Goal: Task Accomplishment & Management: Complete application form

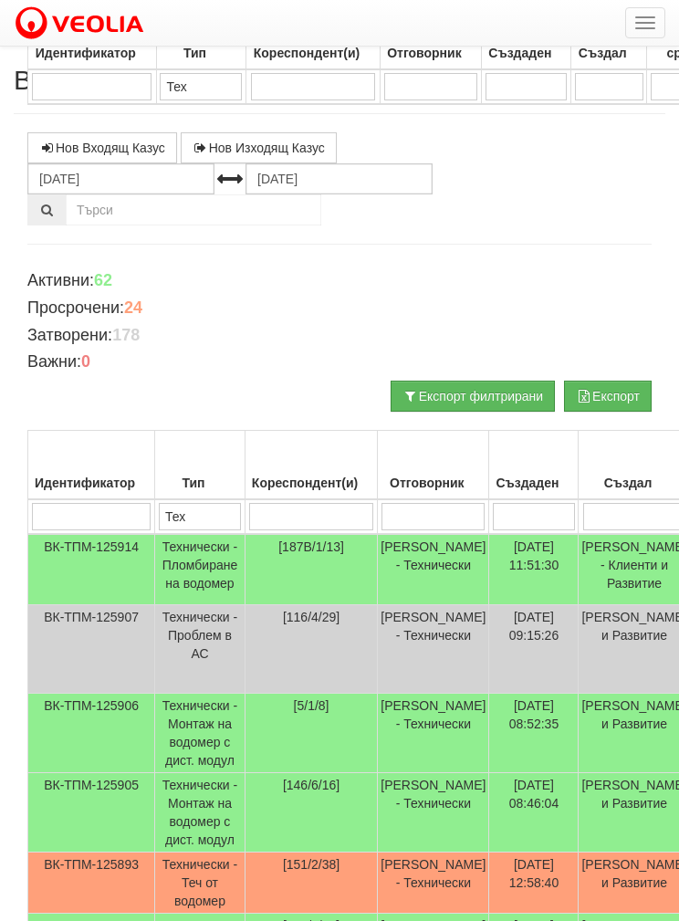
select select "2"
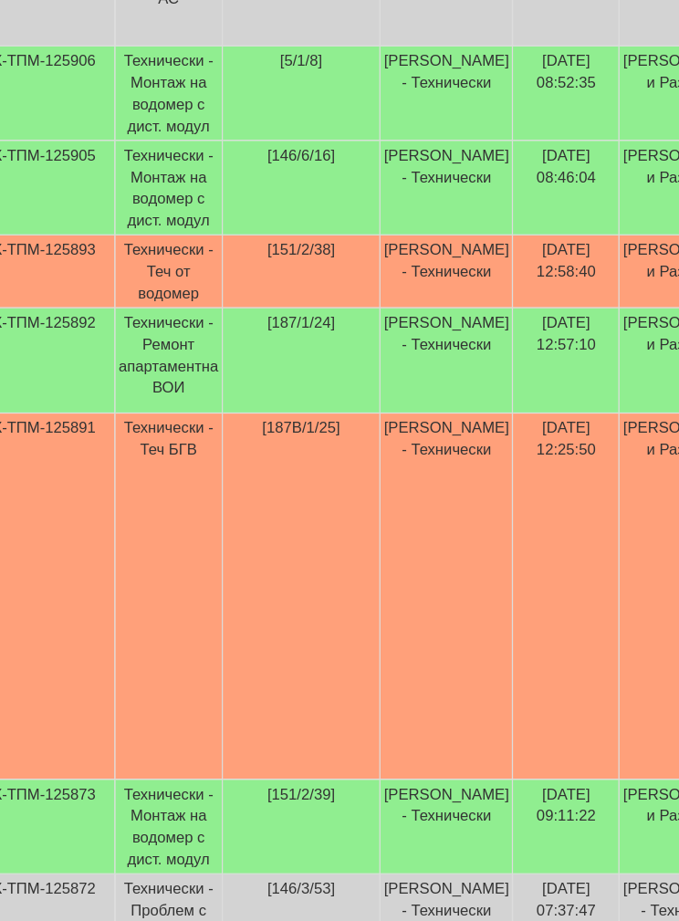
scroll to position [530, 37]
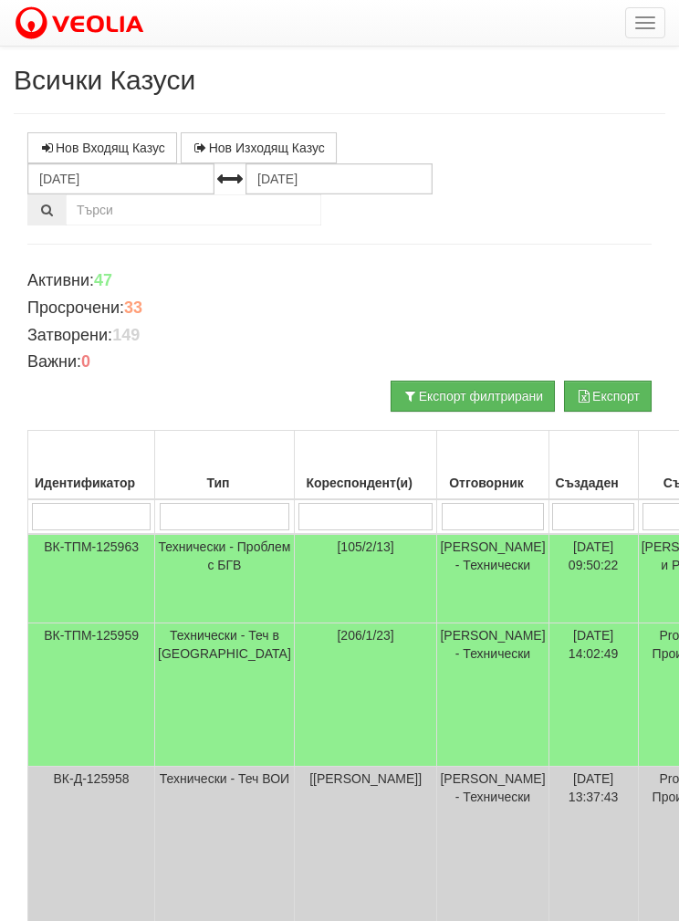
click at [643, 17] on span "button" at bounding box center [645, 17] width 20 height 2
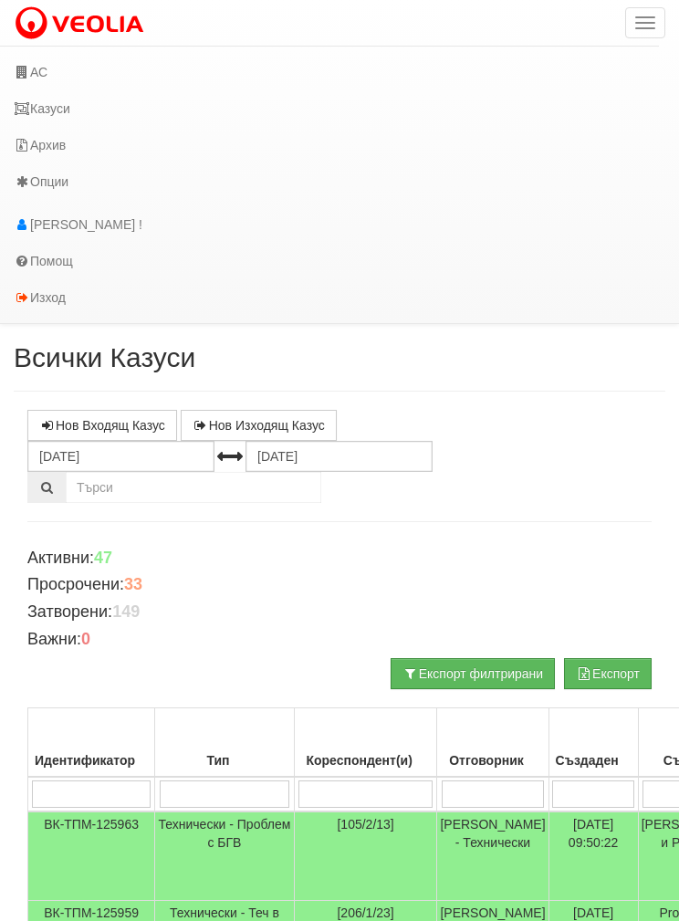
click at [26, 67] on icon at bounding box center [22, 72] width 16 height 13
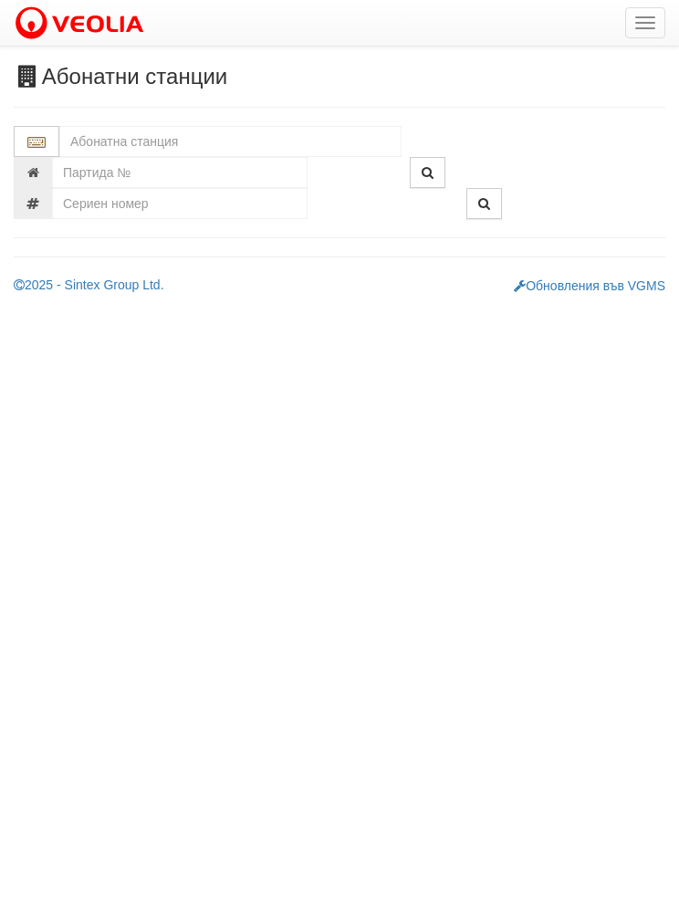
click at [130, 130] on input "text" at bounding box center [230, 141] width 342 height 31
type input "з"
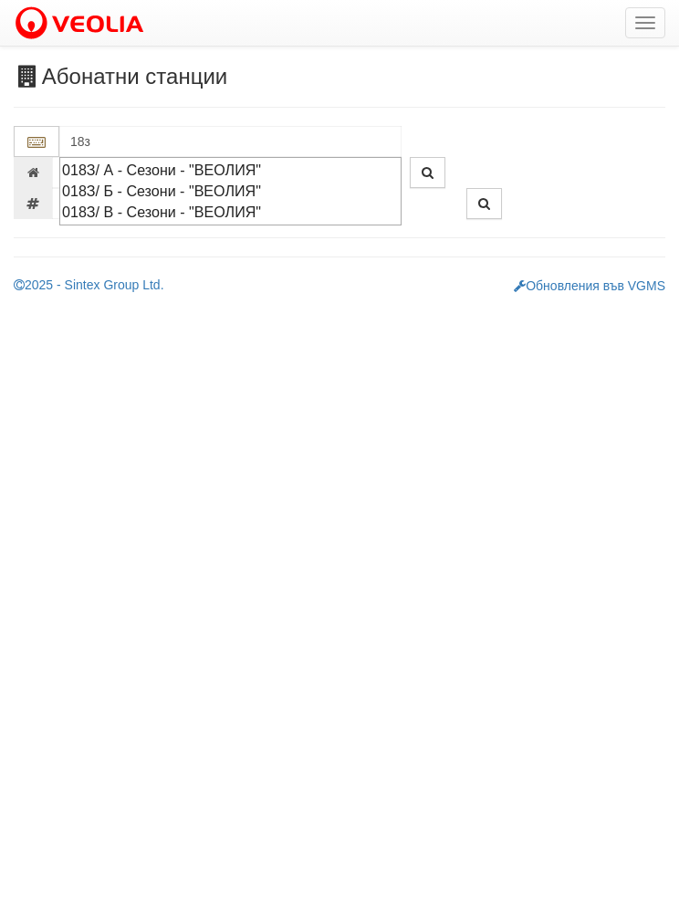
click at [121, 163] on div "018З/ А - Сезони - "ВЕОЛИЯ"" at bounding box center [230, 170] width 337 height 21
type input "018З/ А - Сезони - "ВЕОЛИЯ""
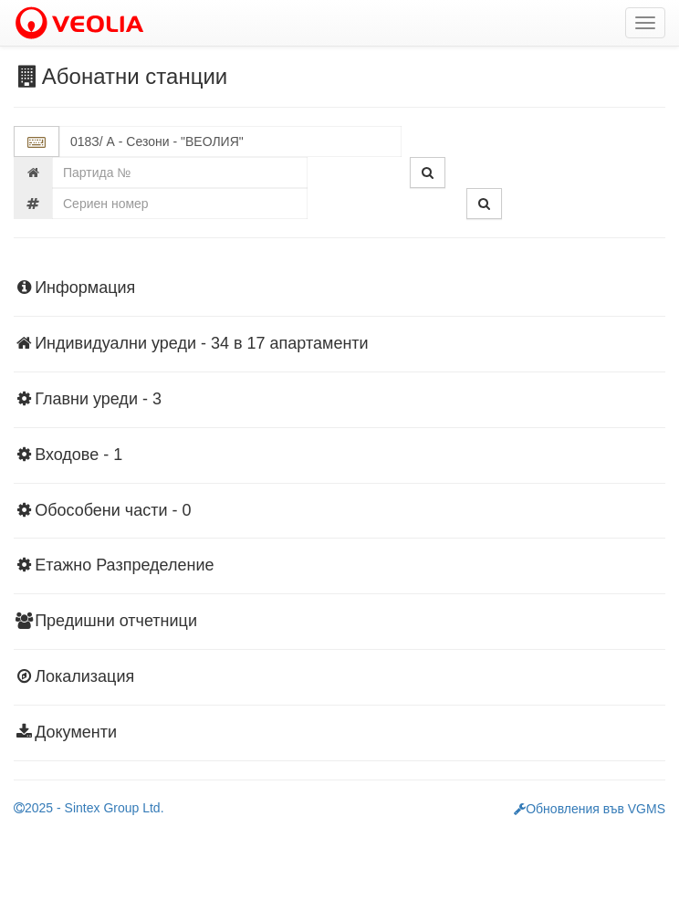
click at [95, 384] on div "Информация Параметри Брой Апартаменти: 17 Ползватели 08/2025 82 % 0 % 0" at bounding box center [340, 509] width 652 height 504
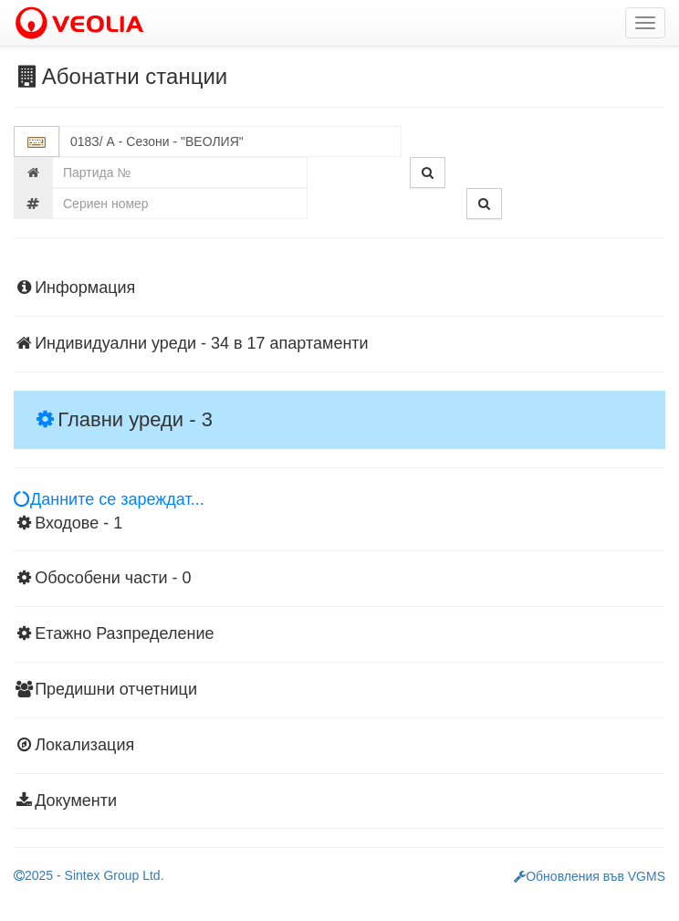
click at [108, 391] on h4 "Главни уреди - 3" at bounding box center [340, 420] width 652 height 58
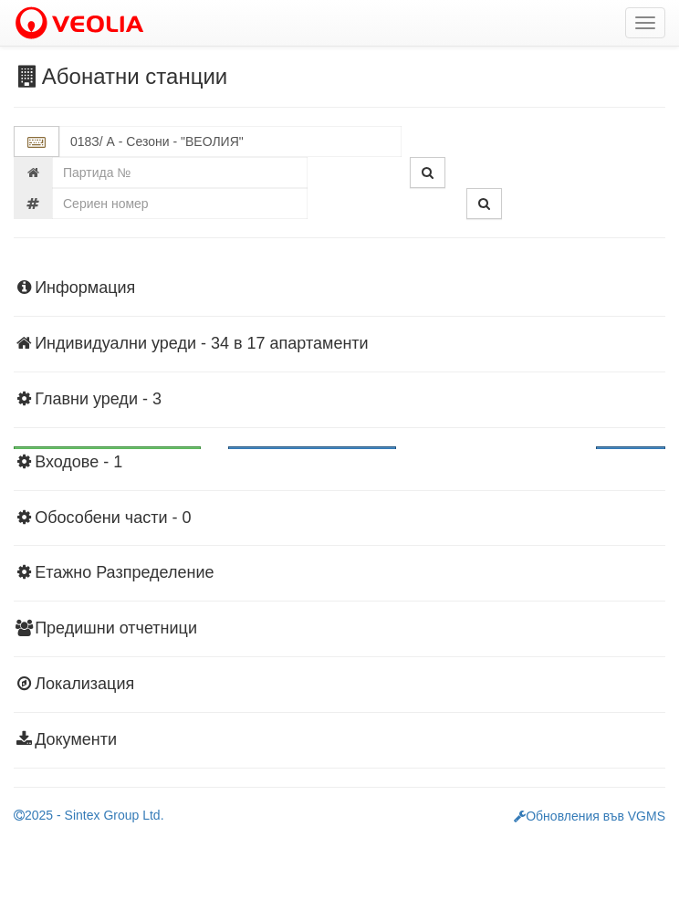
click at [101, 414] on div "Информация Параметри Брой Апартаменти: 17 Ползватели 08/2025 82 % 0 % 0" at bounding box center [340, 512] width 652 height 511
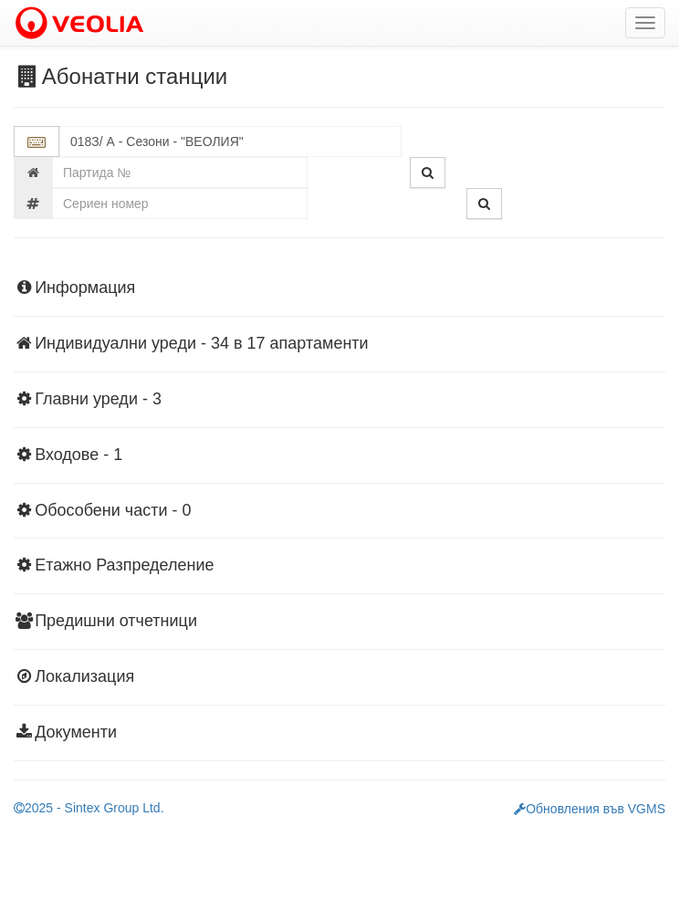
click at [79, 275] on div "Информация Параметри Брой Апартаменти: 17 Ползватели 08/2025 82 % 0 % 0" at bounding box center [340, 509] width 652 height 504
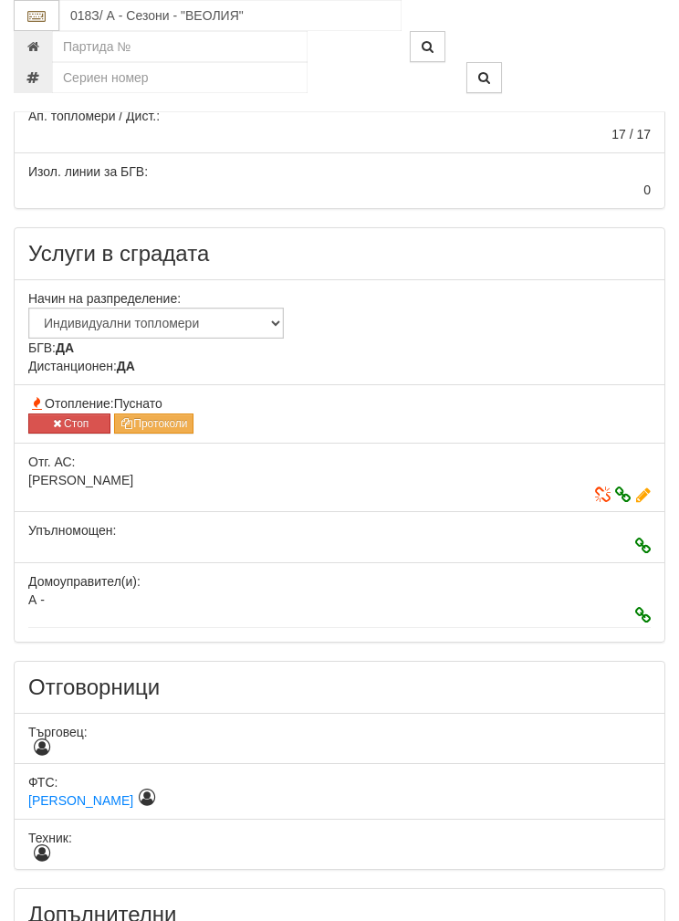
scroll to position [587, 0]
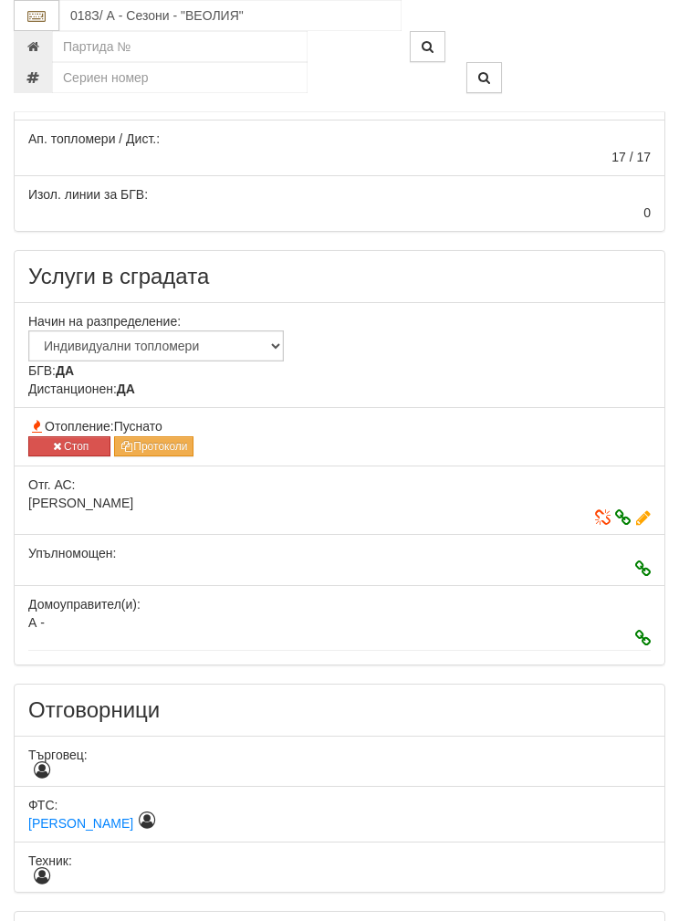
click at [65, 443] on button "Стоп" at bounding box center [69, 446] width 82 height 20
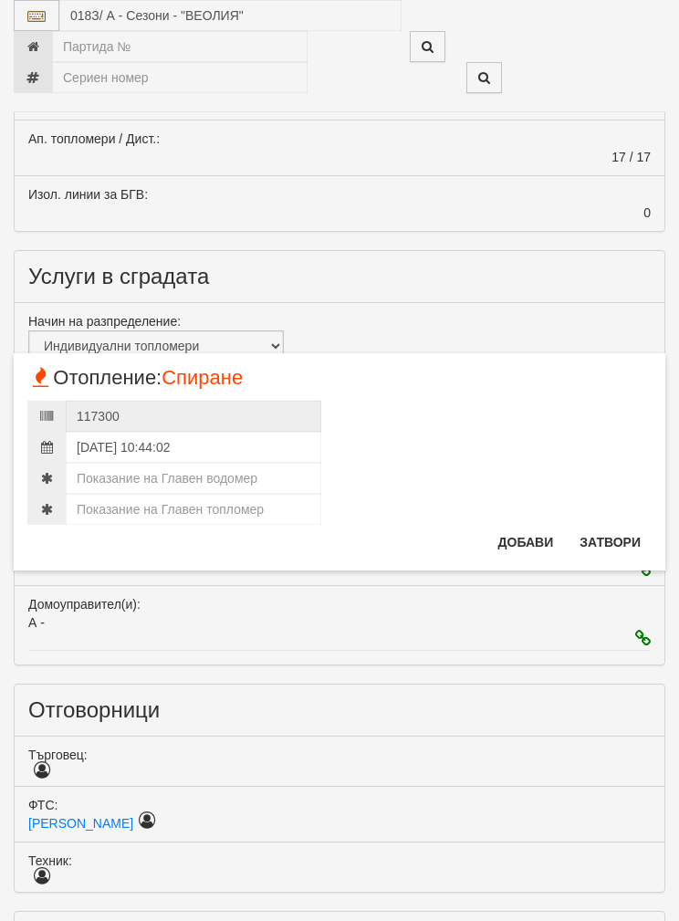
click at [623, 528] on button "Затвори" at bounding box center [610, 542] width 83 height 29
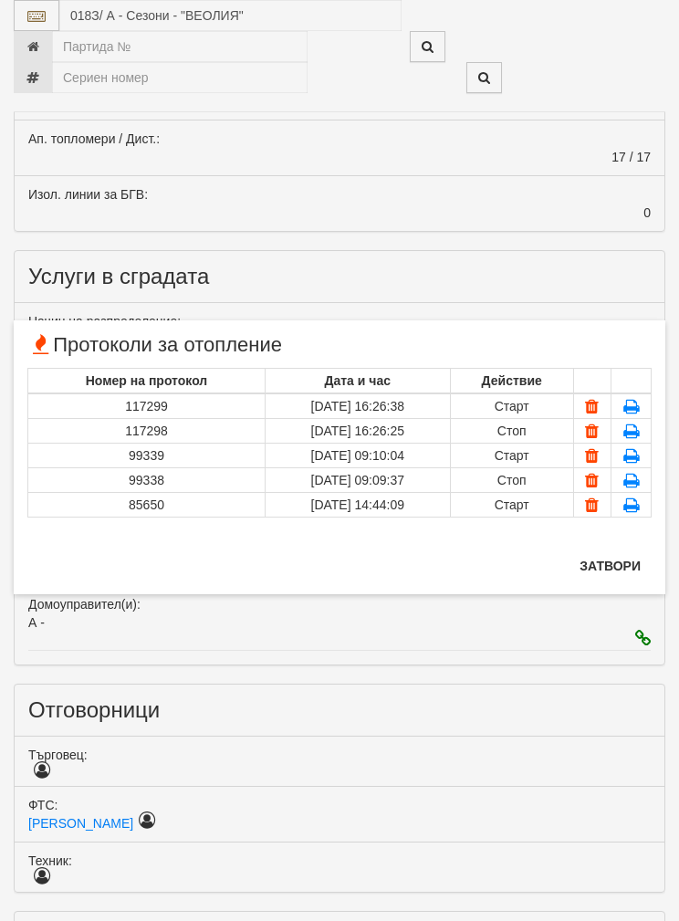
click at [609, 556] on button "Затвори" at bounding box center [610, 565] width 83 height 29
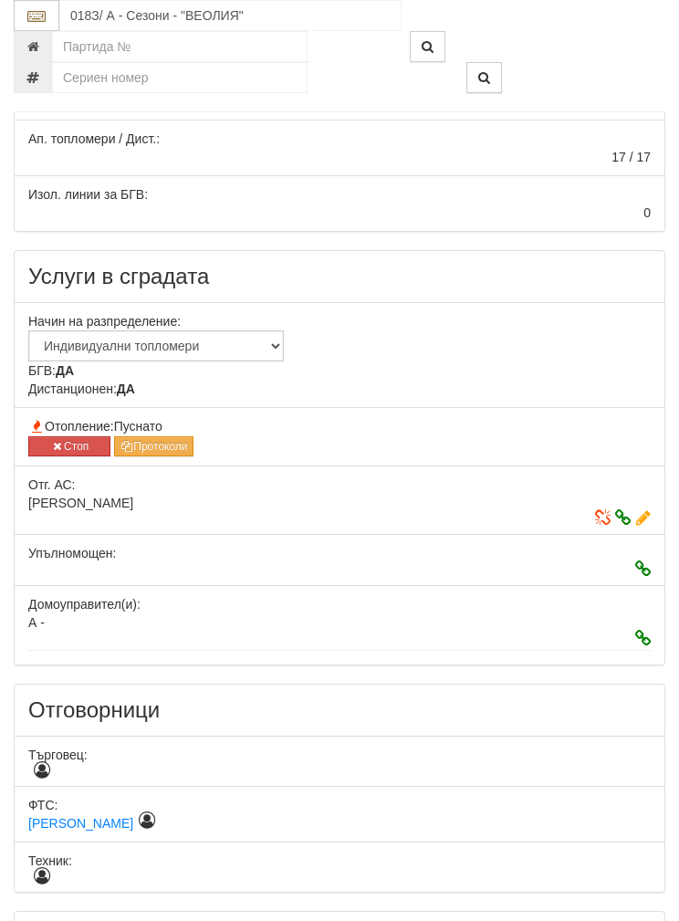
click at [68, 439] on button "Стоп" at bounding box center [69, 446] width 82 height 20
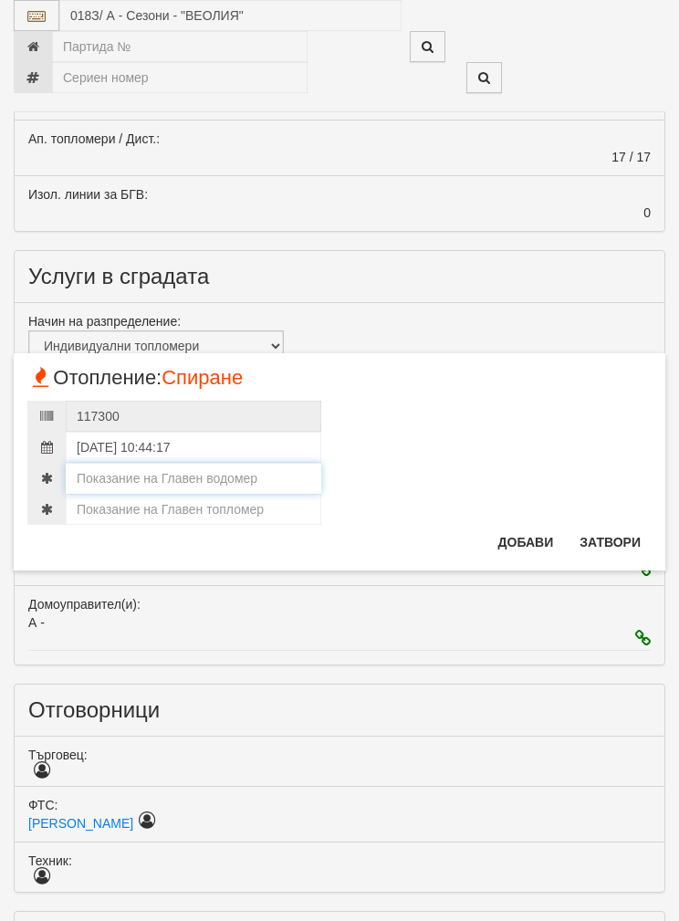
click at [126, 467] on input "number" at bounding box center [194, 478] width 256 height 31
click at [173, 502] on input "number" at bounding box center [194, 509] width 256 height 31
type input "145"
click at [79, 501] on input "145.610" at bounding box center [194, 509] width 256 height 31
click at [78, 500] on input "145.610" at bounding box center [194, 509] width 256 height 31
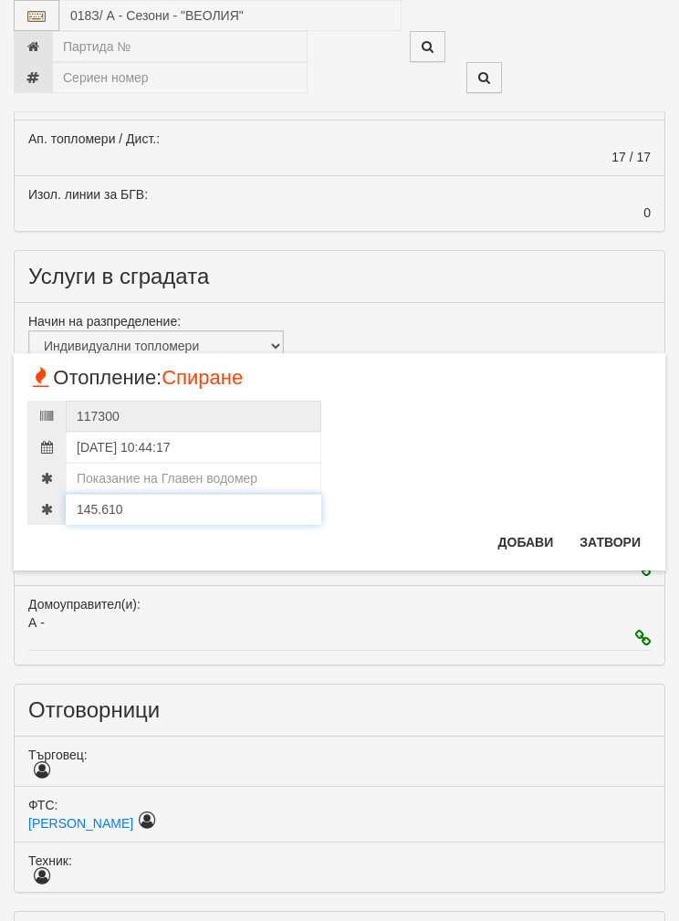
type input "145.610"
click at [152, 476] on input "number" at bounding box center [194, 478] width 256 height 31
type input "837"
click at [526, 529] on button "Добави" at bounding box center [527, 542] width 78 height 29
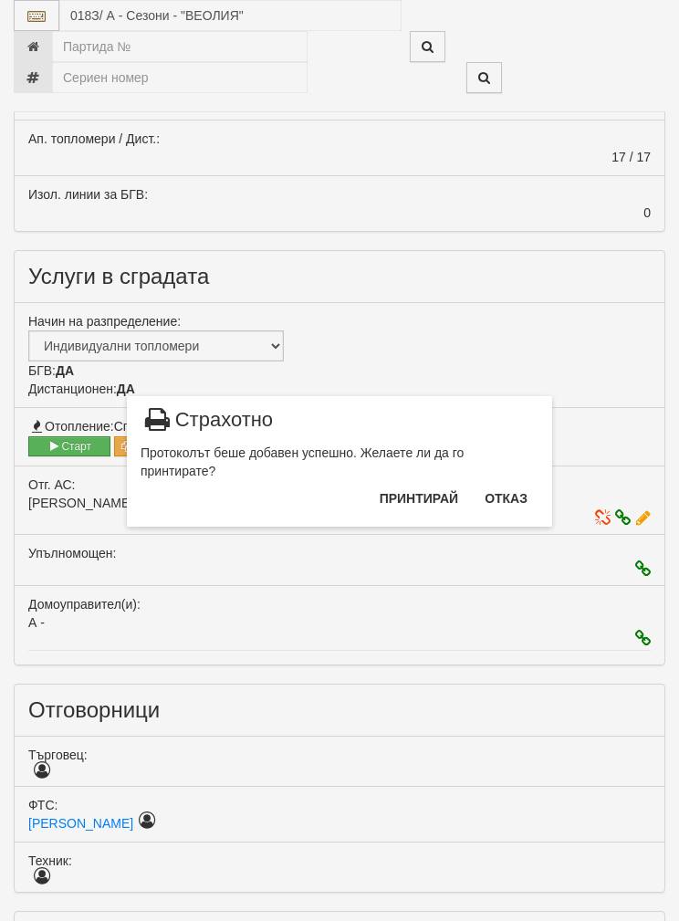
click at [515, 489] on button "Отказ" at bounding box center [506, 498] width 65 height 29
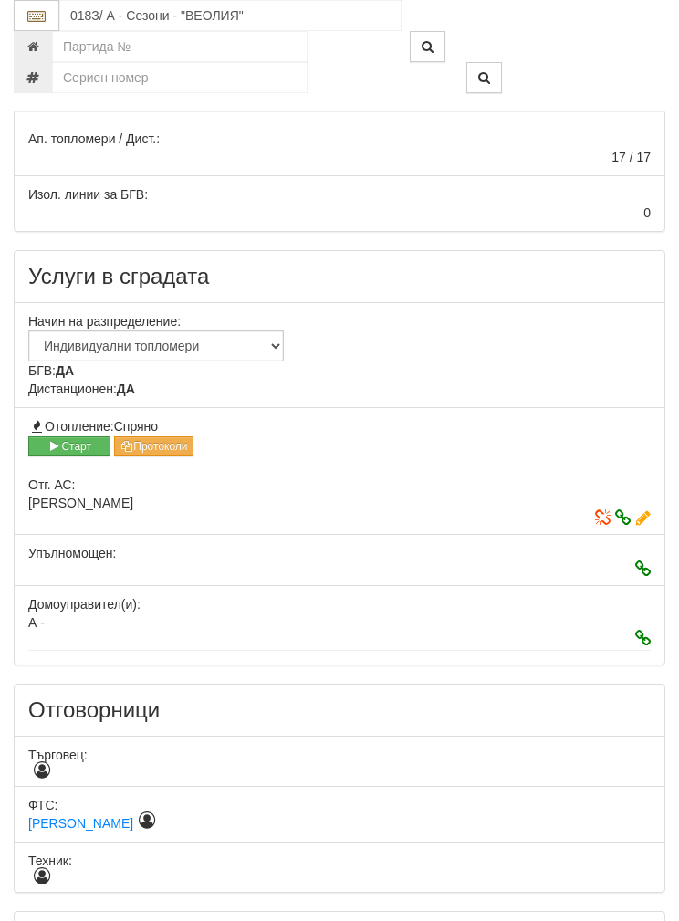
click at [64, 436] on button "Старт" at bounding box center [69, 446] width 82 height 20
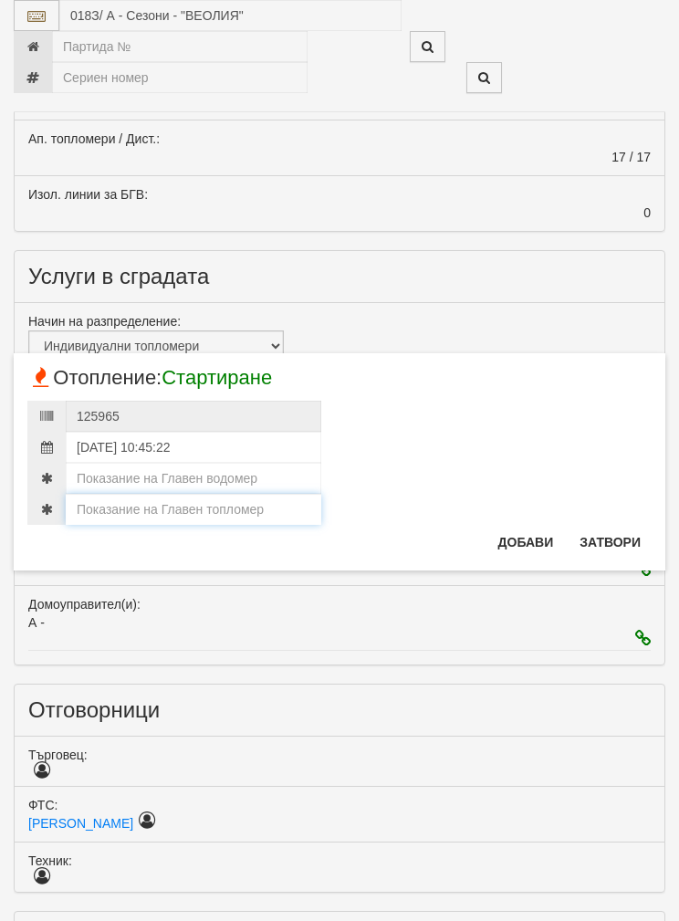
click at [126, 497] on input "number" at bounding box center [194, 509] width 256 height 31
click at [117, 507] on input "number" at bounding box center [194, 509] width 256 height 31
click at [117, 506] on input "number" at bounding box center [194, 509] width 256 height 31
paste input "145.610"
type input "145.610"
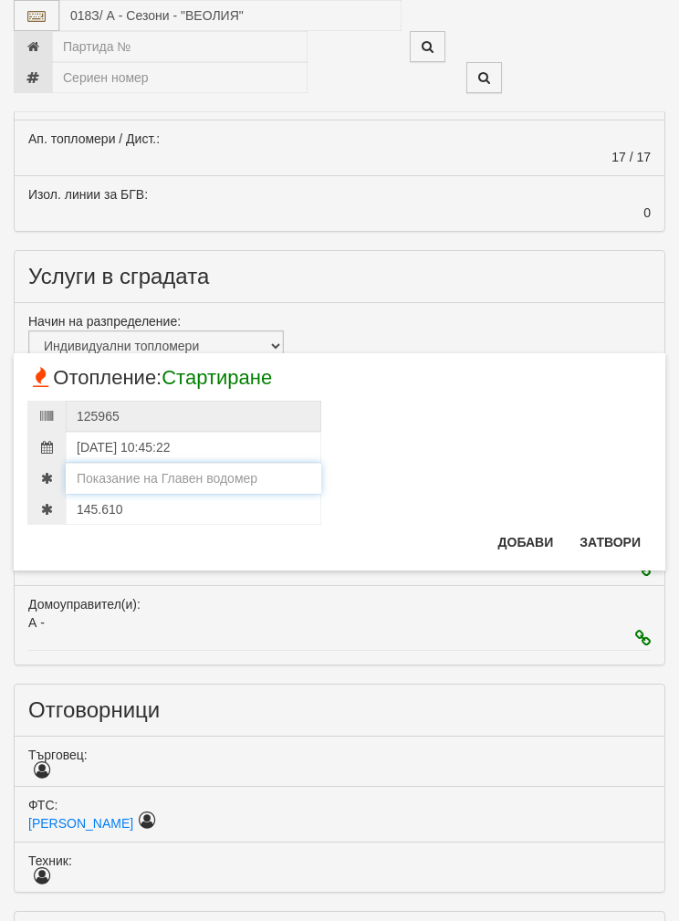
click at [109, 471] on input "number" at bounding box center [194, 478] width 256 height 31
type input "837"
click at [518, 536] on button "Добави" at bounding box center [527, 542] width 78 height 29
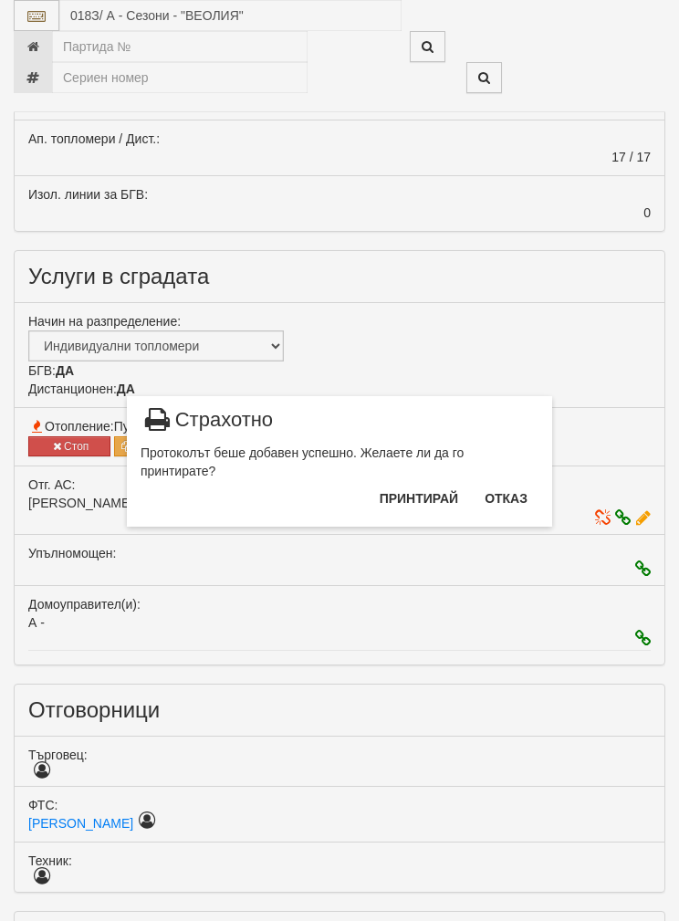
click at [506, 486] on button "Отказ" at bounding box center [506, 498] width 65 height 29
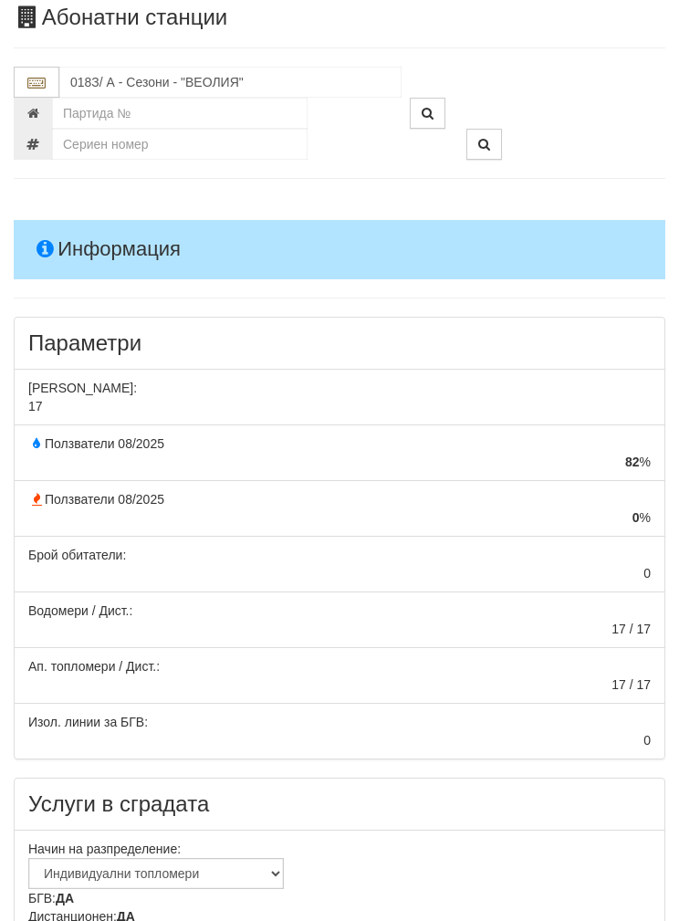
scroll to position [0, 0]
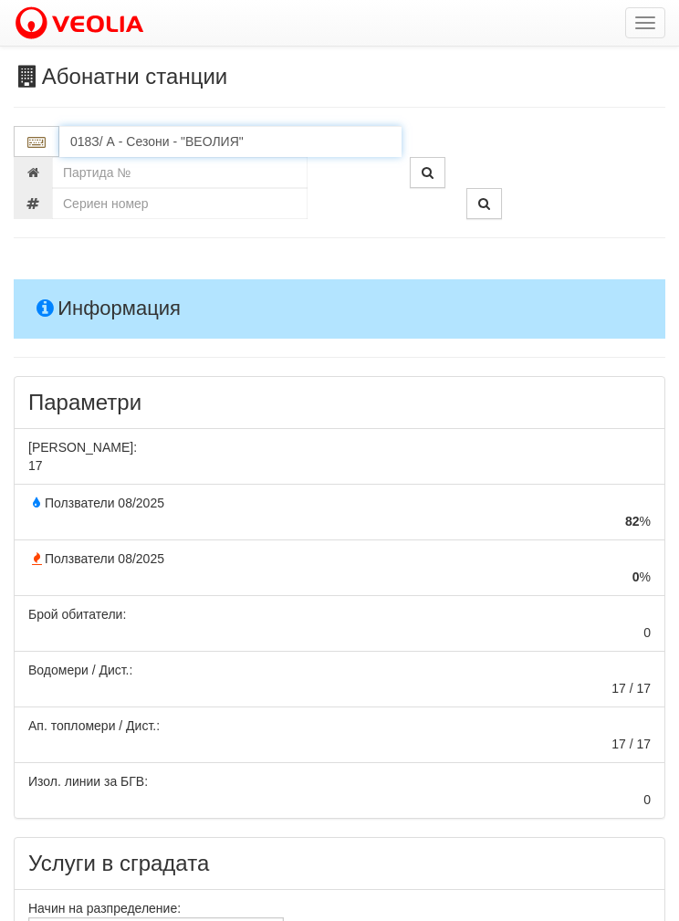
click at [120, 133] on input "018З/ А - Сезони - "ВЕОЛИЯ"" at bounding box center [230, 141] width 342 height 31
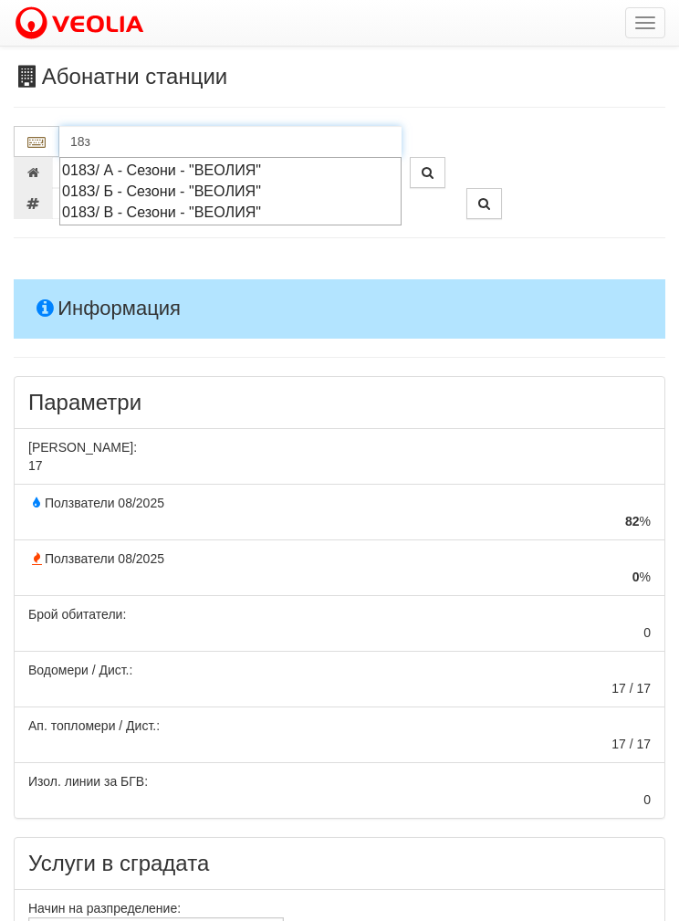
click at [163, 182] on div "018З/ Б - Сезони - "ВЕОЛИЯ"" at bounding box center [230, 191] width 337 height 21
type input "018З/ Б - Сезони - "ВЕОЛИЯ""
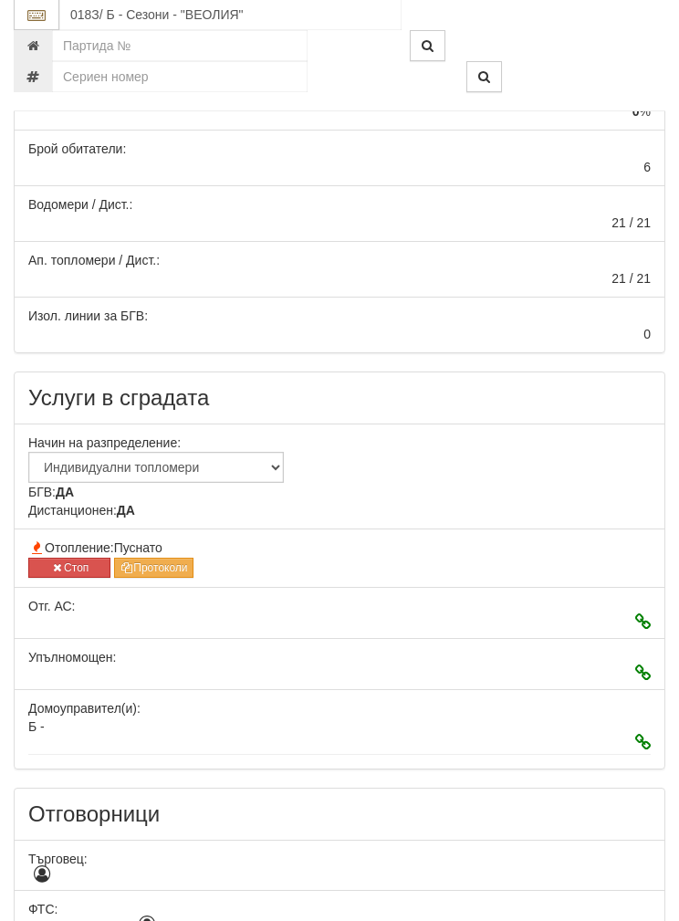
scroll to position [466, 0]
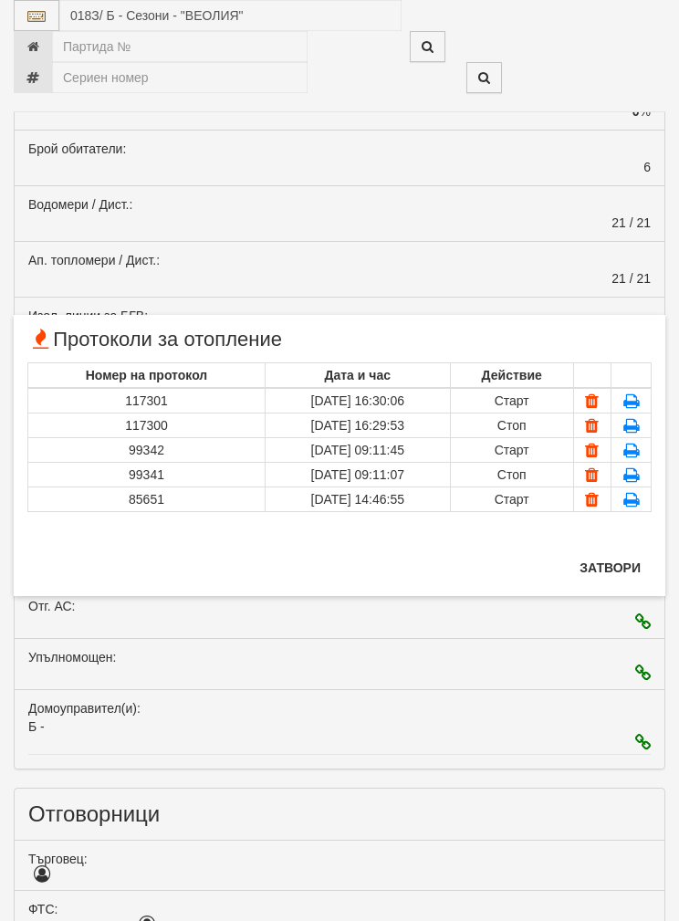
click at [630, 558] on button "Затвори" at bounding box center [610, 567] width 83 height 29
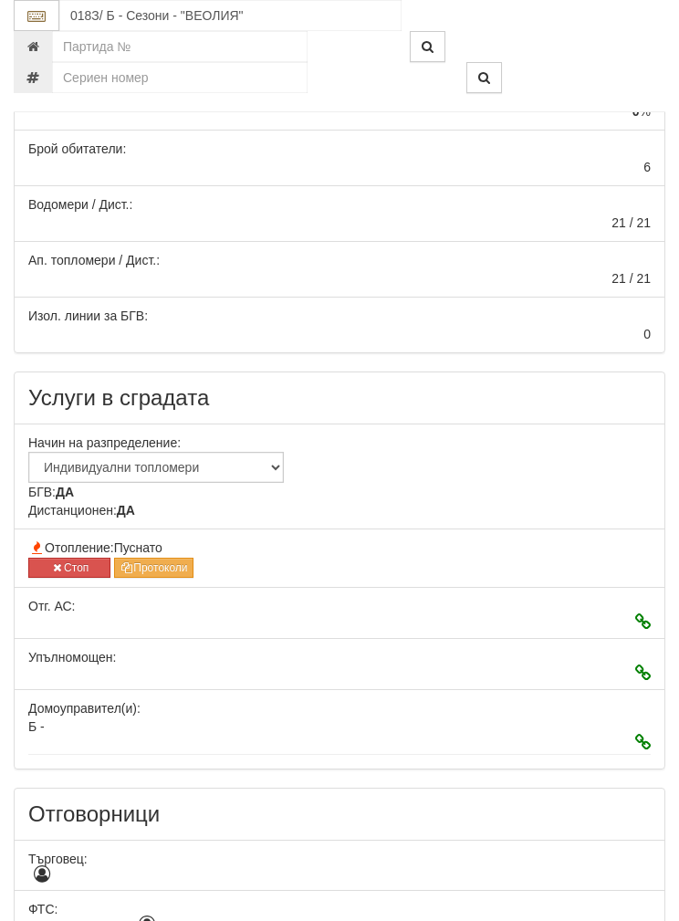
click at [55, 566] on icon "button" at bounding box center [57, 567] width 14 height 11
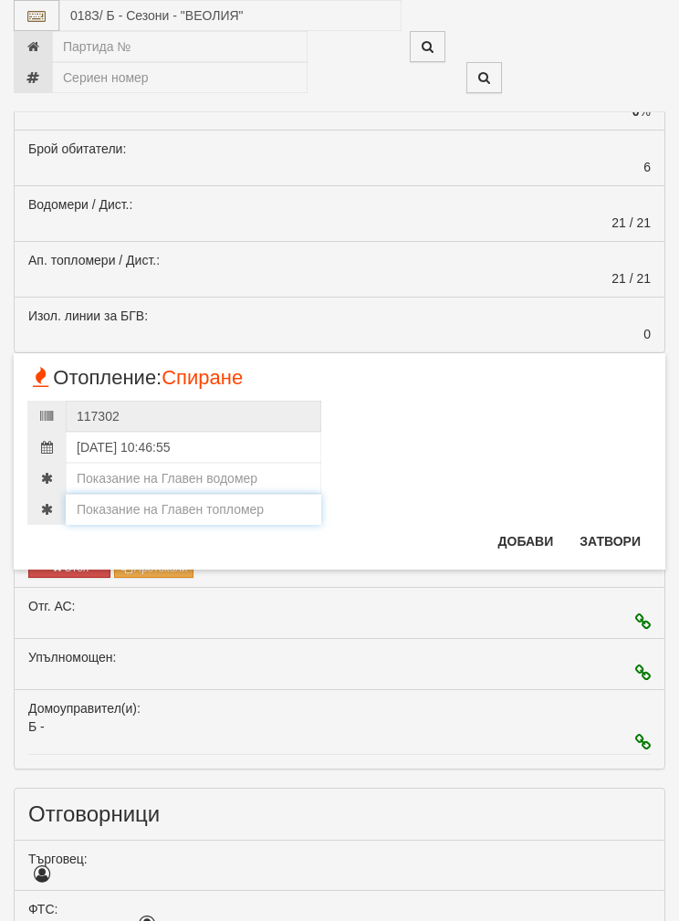
click at [127, 499] on input "number" at bounding box center [194, 509] width 256 height 31
type input "170"
type input "170.440"
click at [128, 474] on input "number" at bounding box center [194, 478] width 256 height 31
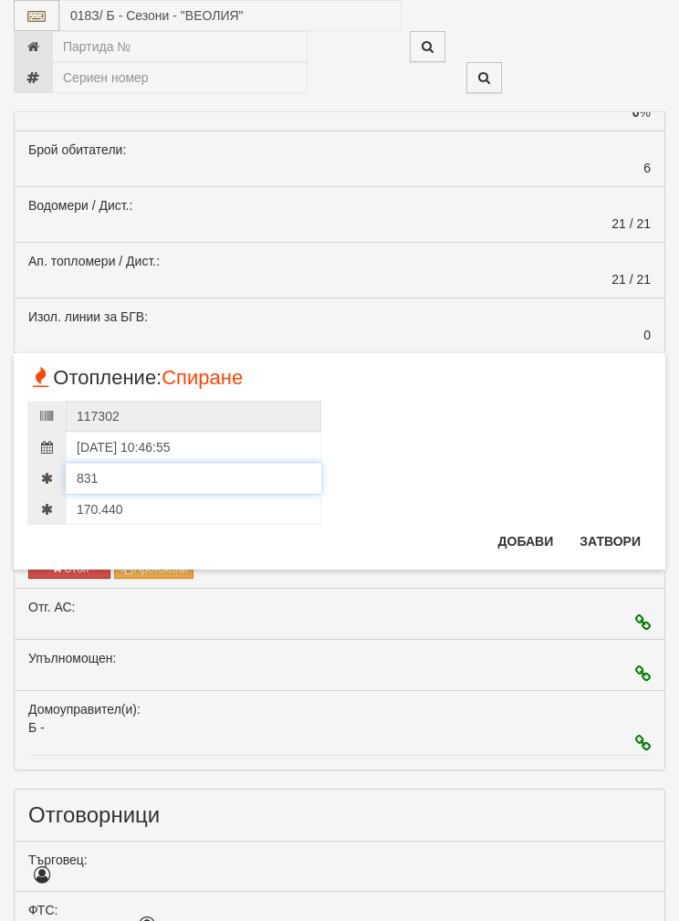
type input "831"
click at [114, 499] on input "170.440" at bounding box center [194, 509] width 256 height 31
click at [113, 498] on input "170.440" at bounding box center [194, 509] width 256 height 31
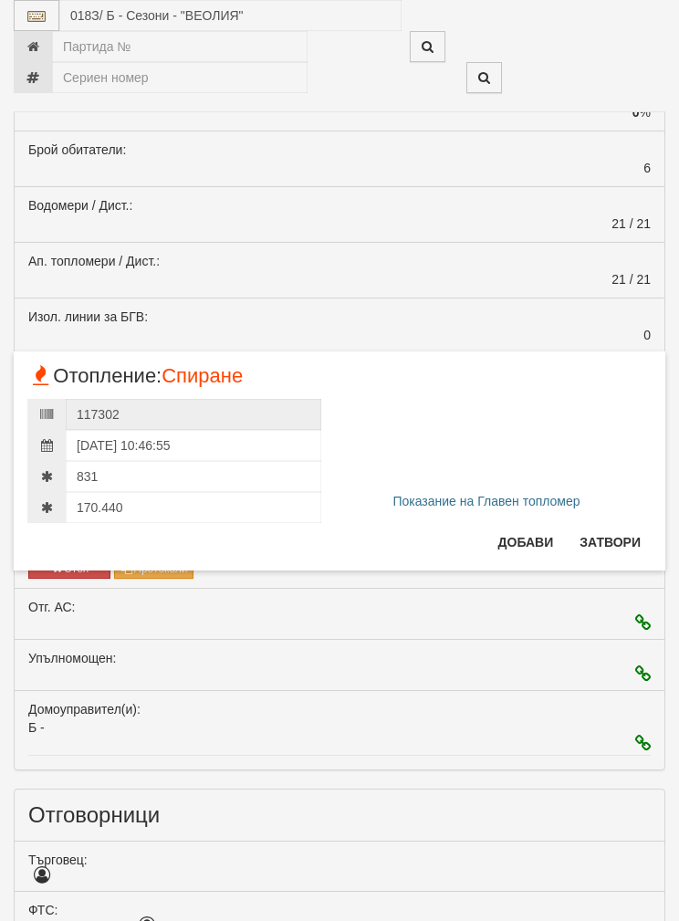
click at [517, 536] on button "Добави" at bounding box center [527, 542] width 78 height 29
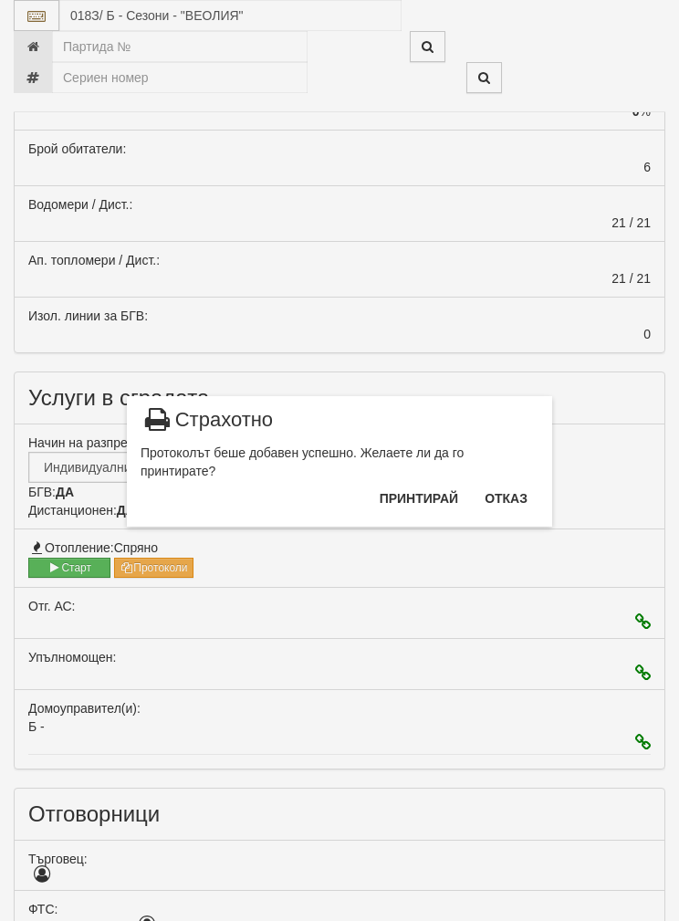
click at [506, 485] on button "Отказ" at bounding box center [506, 498] width 65 height 29
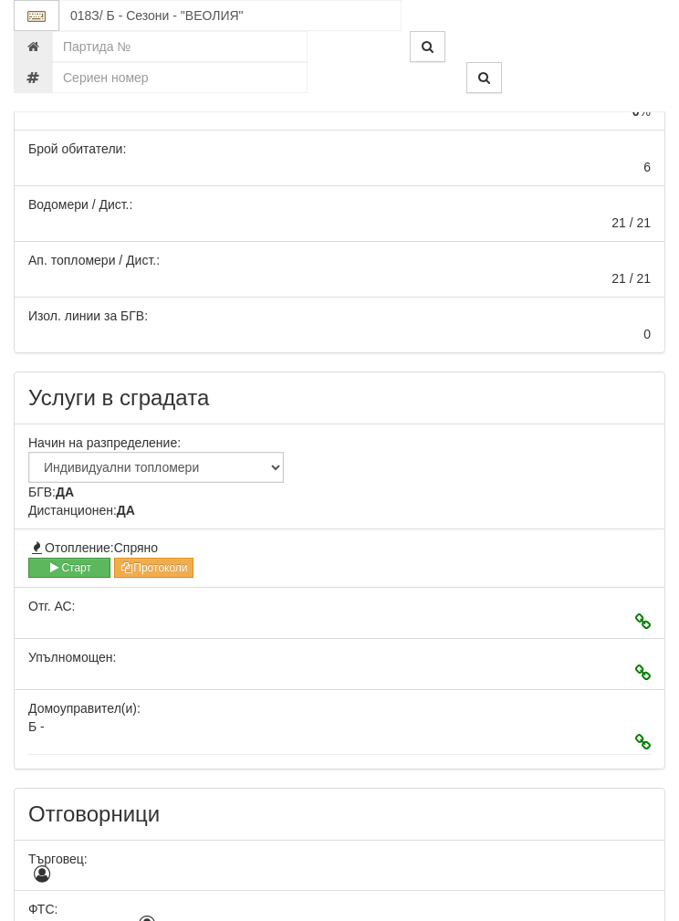
click at [71, 558] on button "Старт" at bounding box center [69, 568] width 82 height 20
click at [66, 561] on button "Старт" at bounding box center [69, 568] width 82 height 20
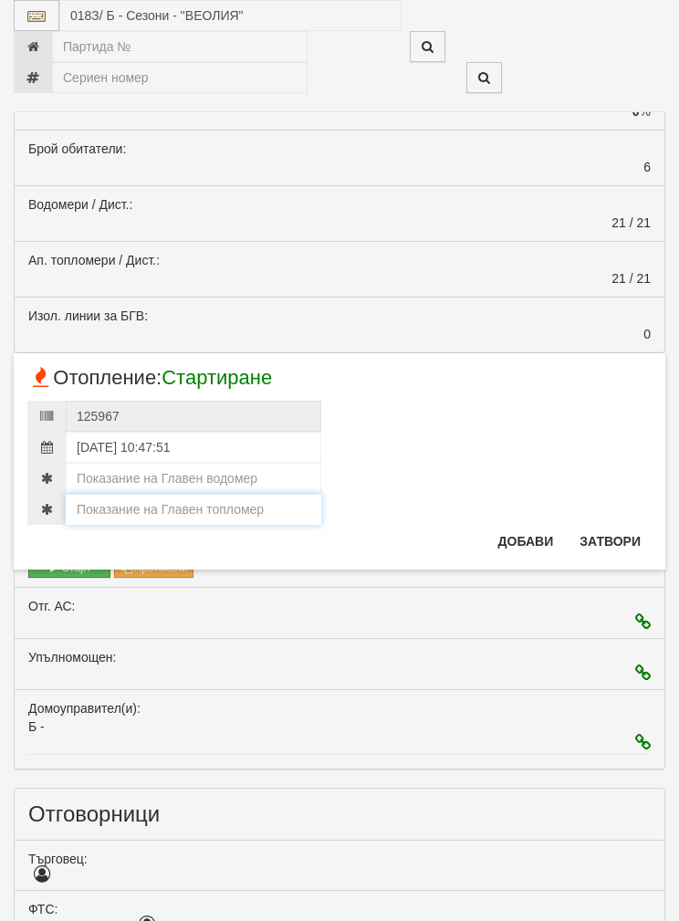
click at [144, 500] on input "number" at bounding box center [194, 509] width 256 height 31
click at [119, 502] on input "number" at bounding box center [194, 509] width 256 height 31
click at [118, 502] on input "number" at bounding box center [194, 509] width 256 height 31
paste input "170.440"
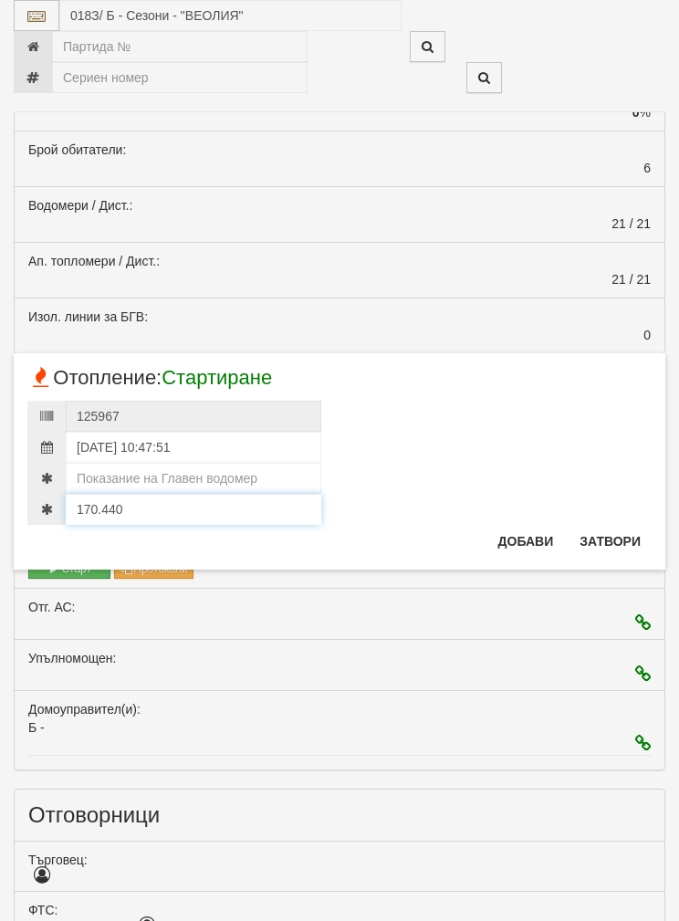
type input "170.440"
click at [131, 471] on input "number" at bounding box center [194, 478] width 256 height 31
type input "831"
click at [527, 532] on button "Добави" at bounding box center [527, 541] width 78 height 29
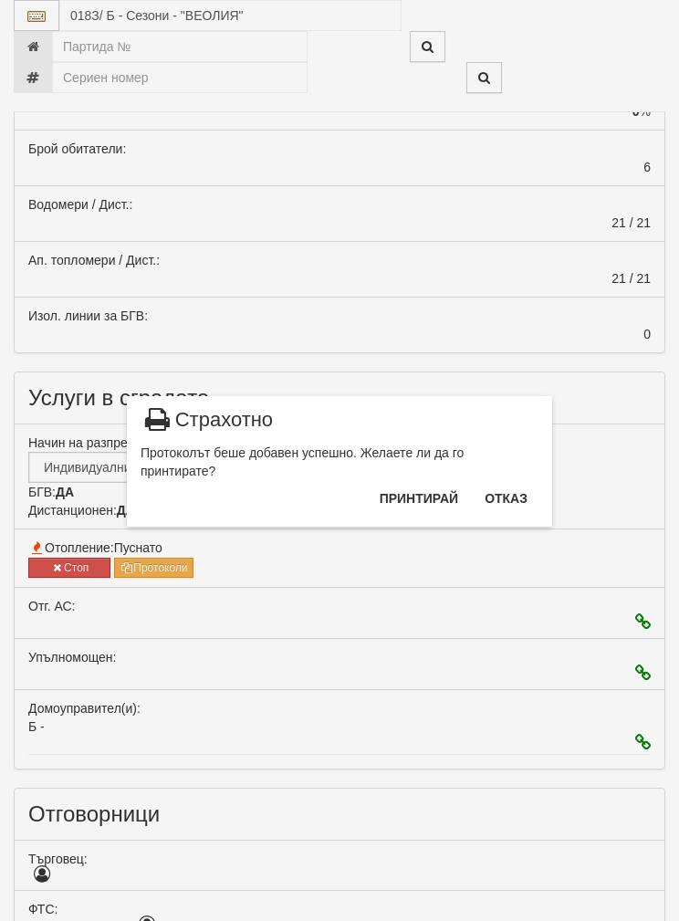
click at [515, 486] on button "Отказ" at bounding box center [506, 498] width 65 height 29
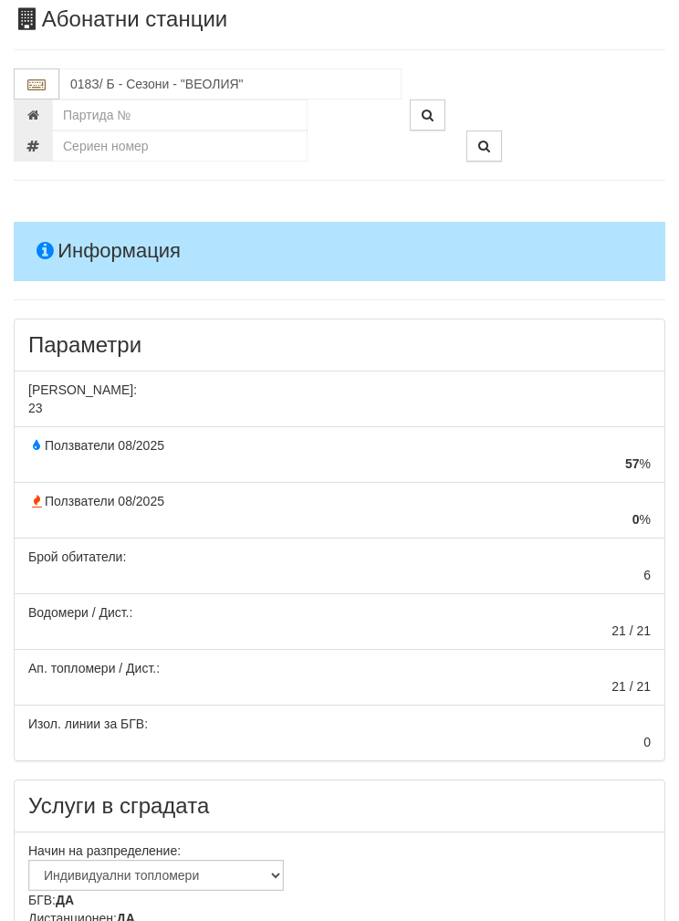
scroll to position [0, 0]
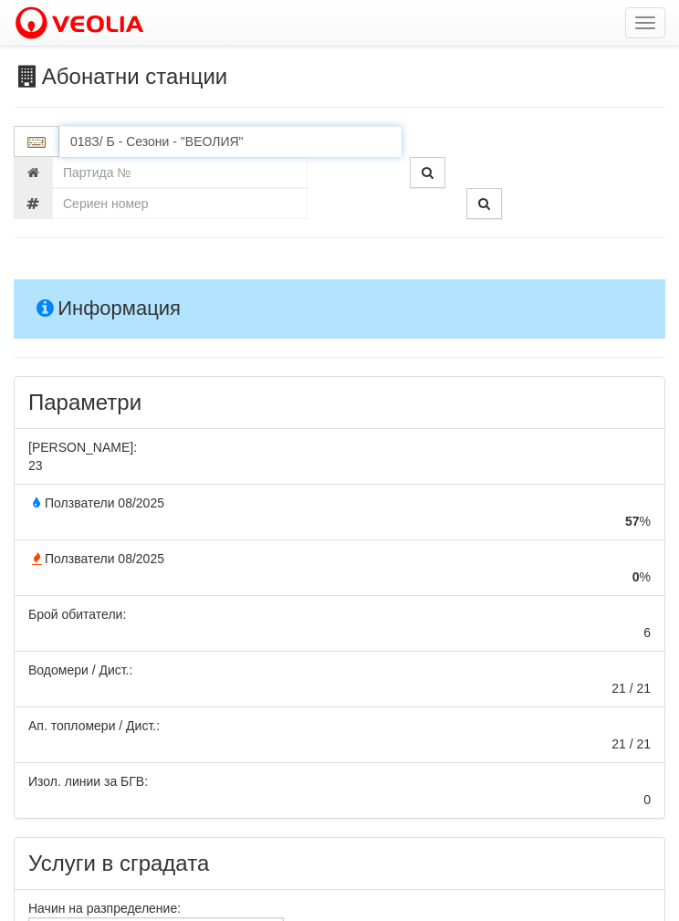
click at [110, 144] on input "018З/ Б - Сезони - "ВЕОЛИЯ"" at bounding box center [230, 141] width 342 height 31
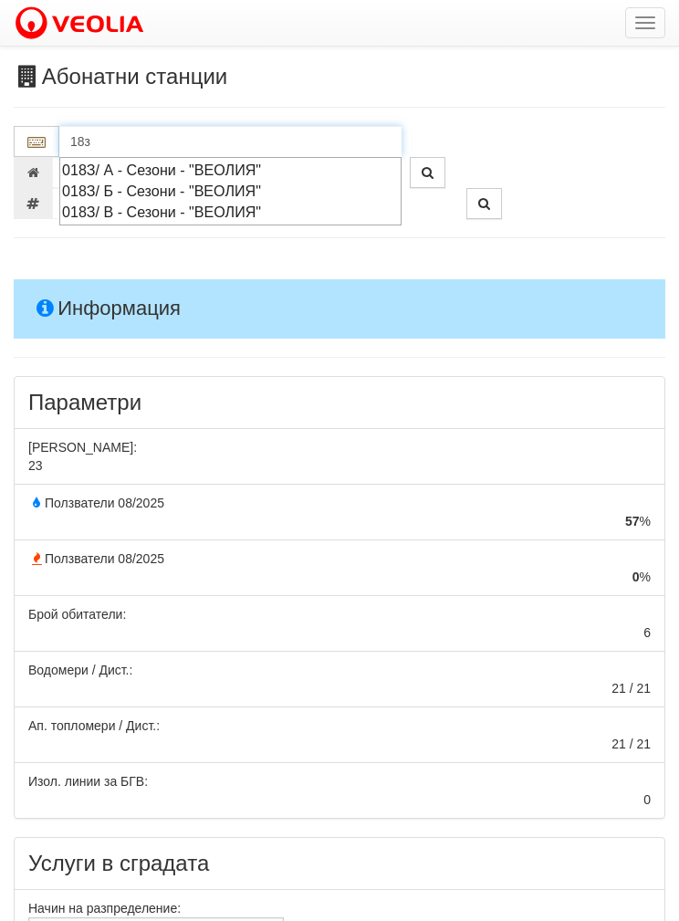
click at [142, 205] on div "018З/ В - Сезони - "ВЕОЛИЯ"" at bounding box center [230, 212] width 337 height 21
type input "018З/ В - Сезони - "ВЕОЛИЯ""
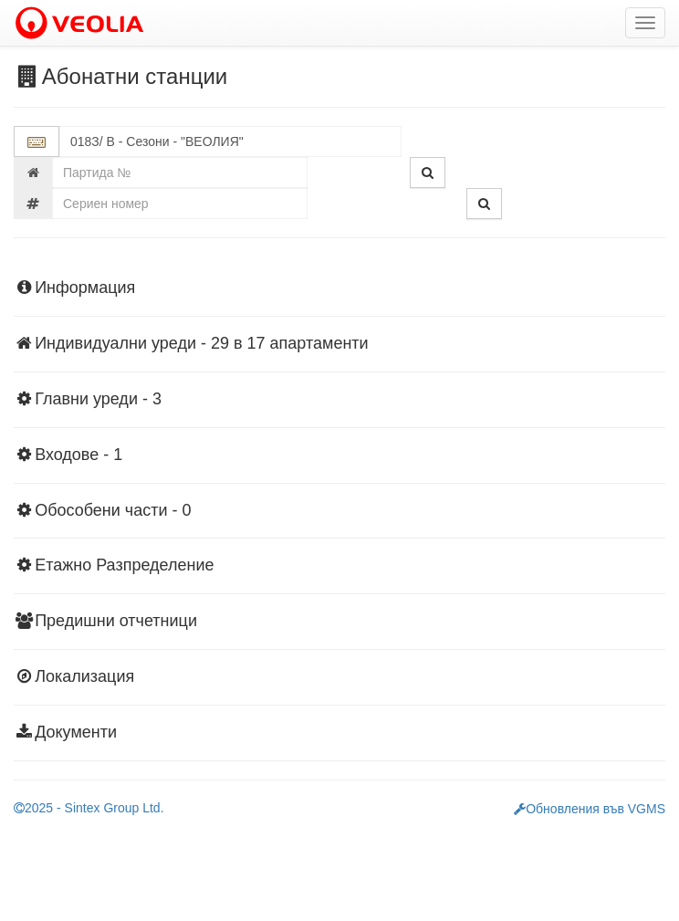
click at [75, 273] on div "Информация Параметри Брой Апартаменти: 17 Ползватели 08/2025 65 % 0 % 2" at bounding box center [340, 509] width 652 height 504
click at [82, 275] on div "Информация Параметри Брой Апартаменти: 17 Ползватели 08/2025 65 % 0 % 2" at bounding box center [340, 509] width 652 height 504
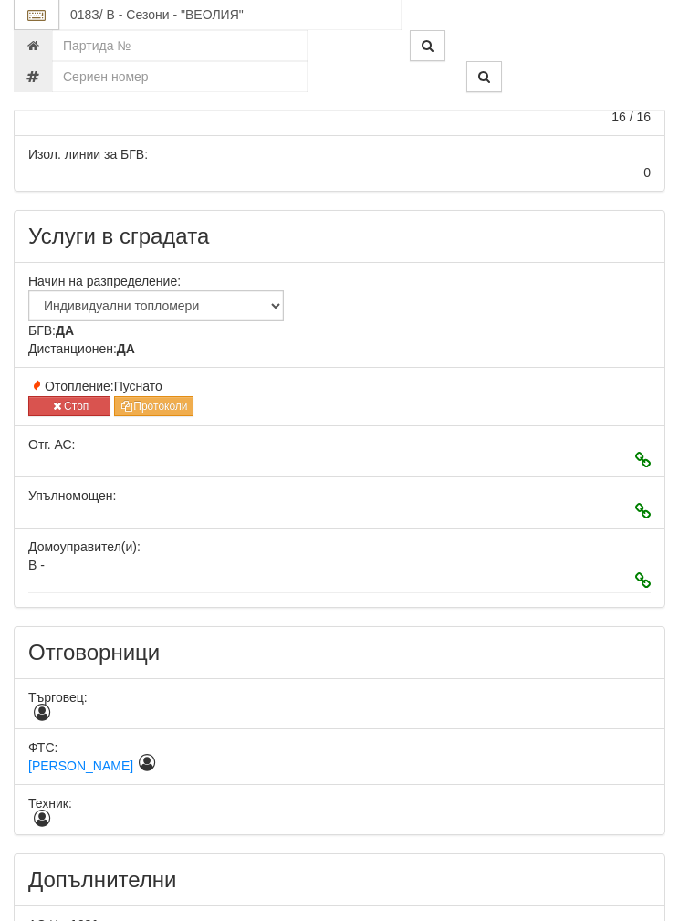
scroll to position [627, 0]
click at [66, 398] on button "Стоп" at bounding box center [69, 406] width 82 height 20
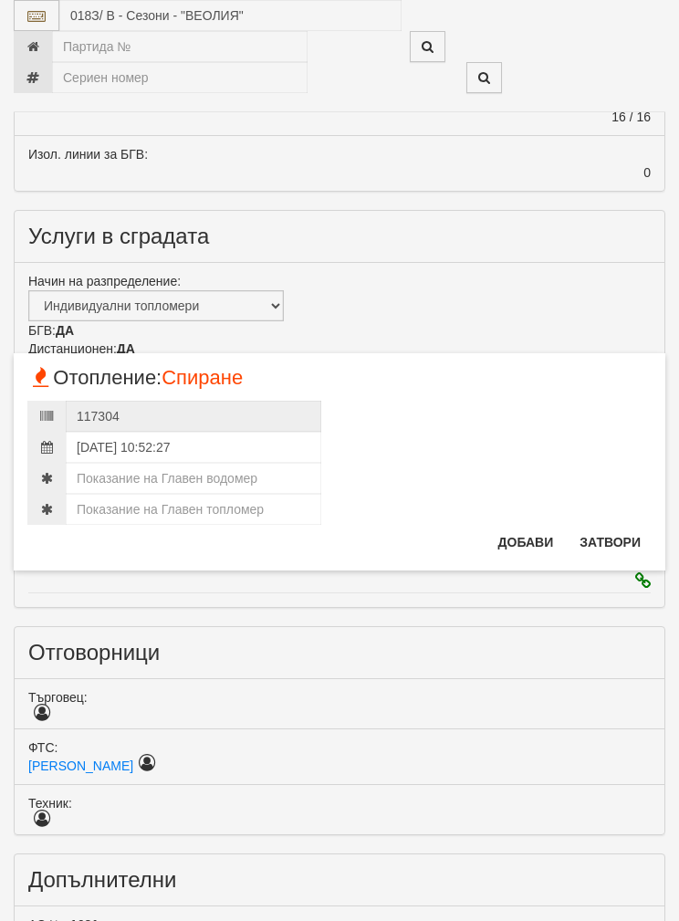
click at [602, 540] on button "Затвори" at bounding box center [610, 542] width 83 height 29
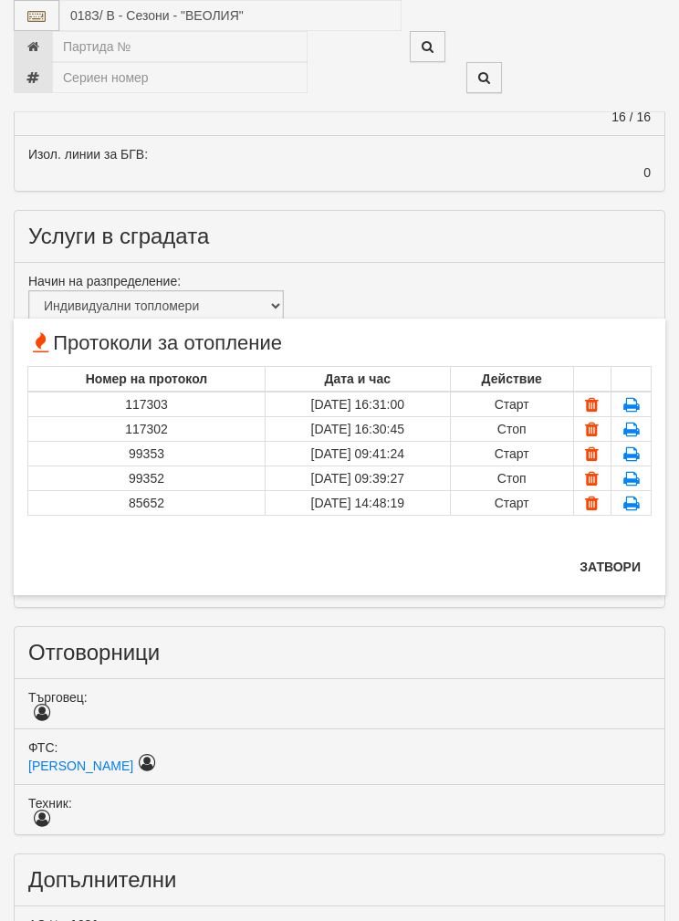
click at [609, 553] on button "Затвори" at bounding box center [610, 566] width 83 height 29
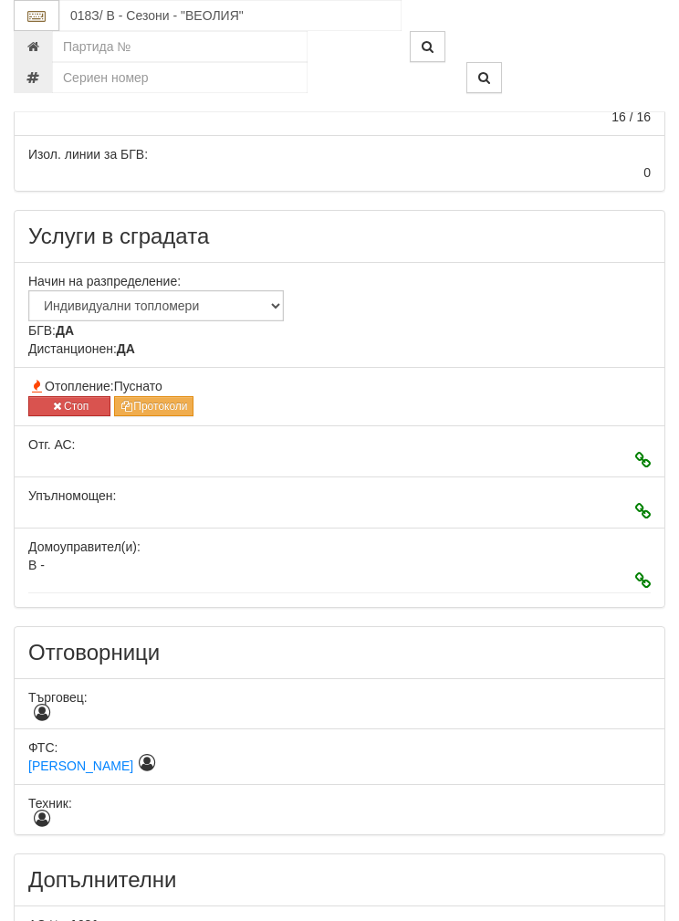
click at [61, 397] on button "Стоп" at bounding box center [69, 406] width 82 height 20
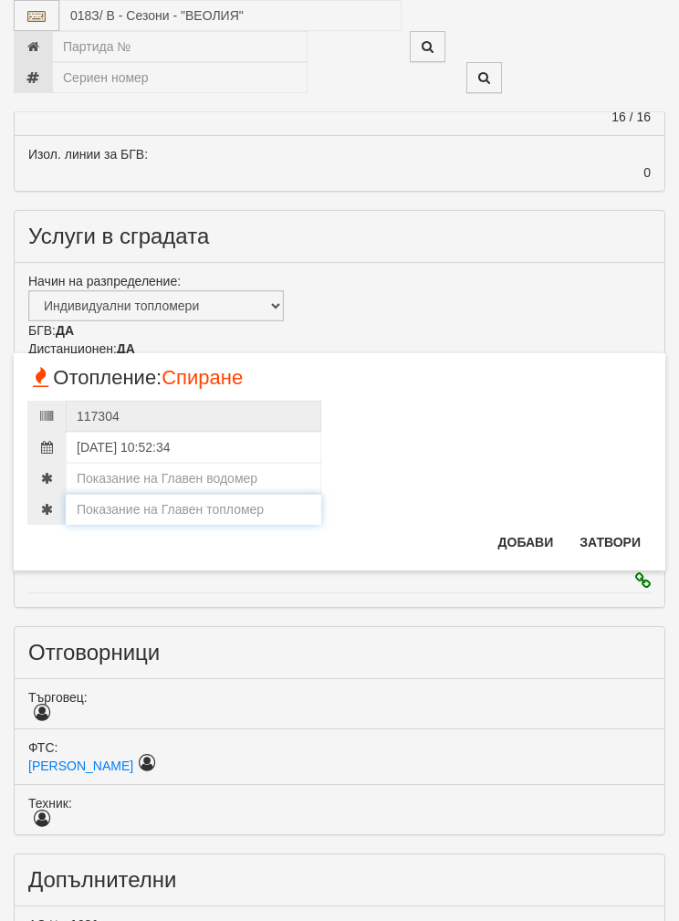
click at [141, 508] on input "number" at bounding box center [194, 509] width 256 height 31
type input "183"
click at [109, 499] on input "183.236" at bounding box center [194, 509] width 256 height 31
click at [109, 498] on input "183.236" at bounding box center [194, 509] width 256 height 31
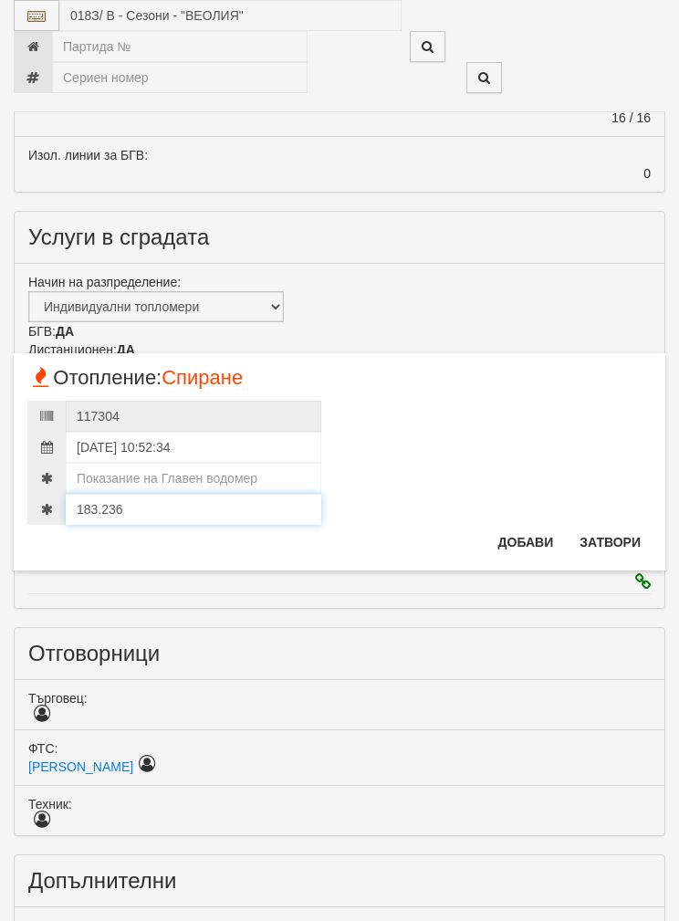
type input "183.236"
click at [138, 477] on input "number" at bounding box center [194, 478] width 256 height 31
type input "475"
click at [522, 528] on button "Добави" at bounding box center [527, 542] width 78 height 29
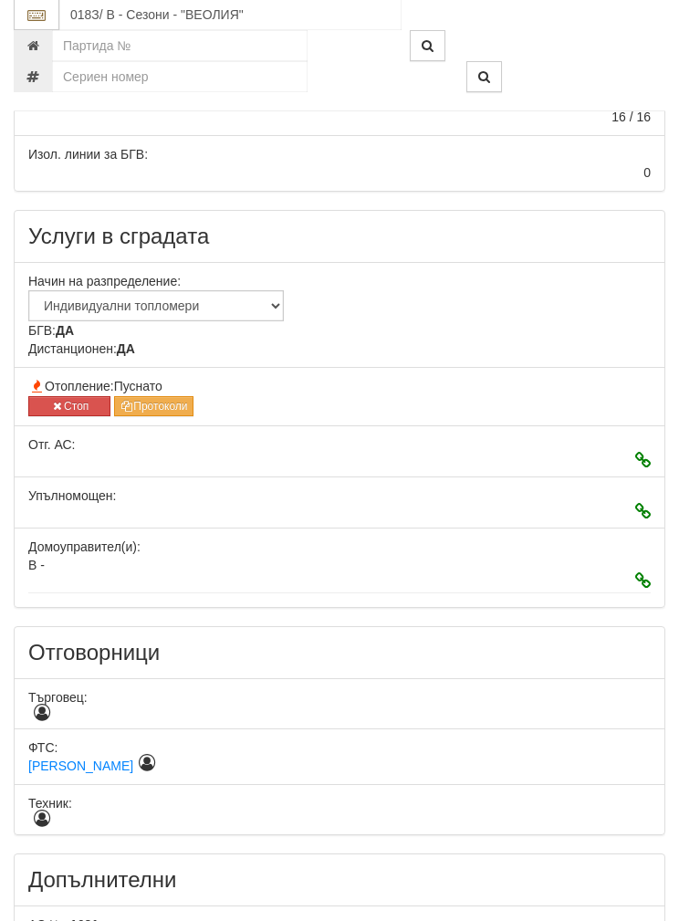
scroll to position [627, 0]
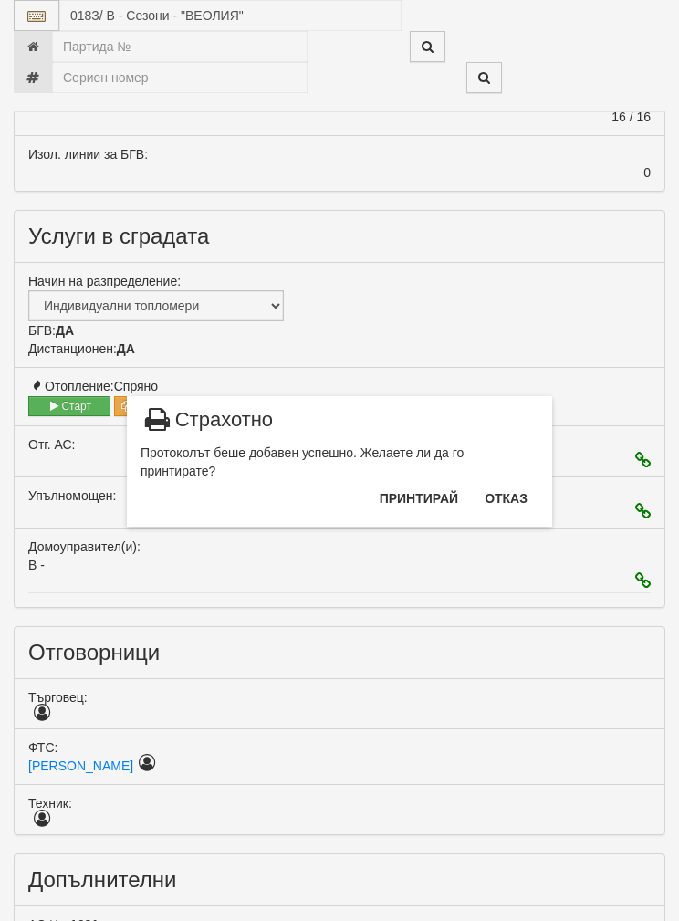
click at [514, 485] on button "Отказ" at bounding box center [506, 498] width 65 height 29
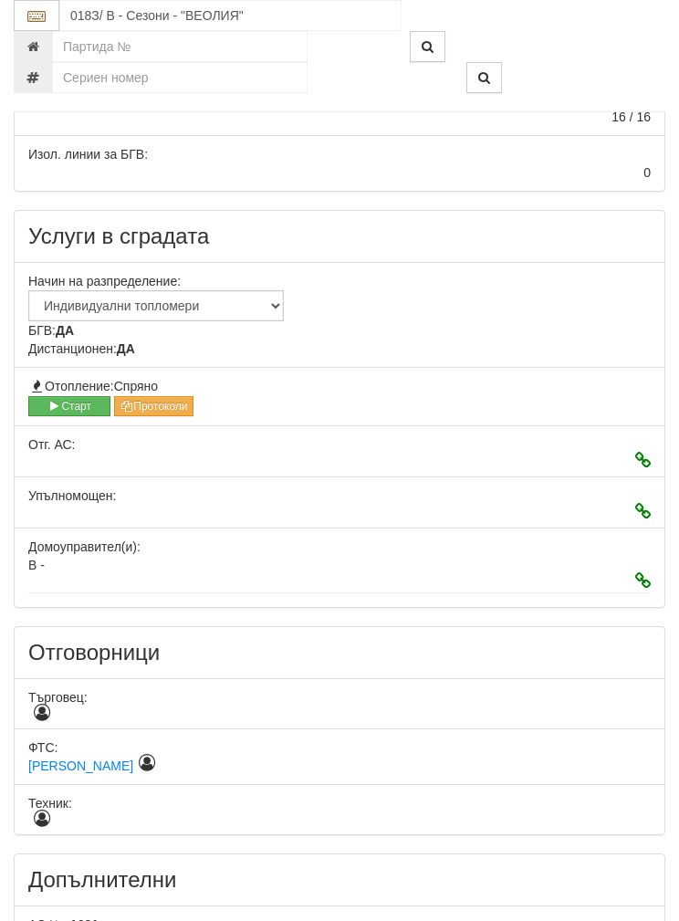
click at [63, 396] on button "Старт" at bounding box center [69, 406] width 82 height 20
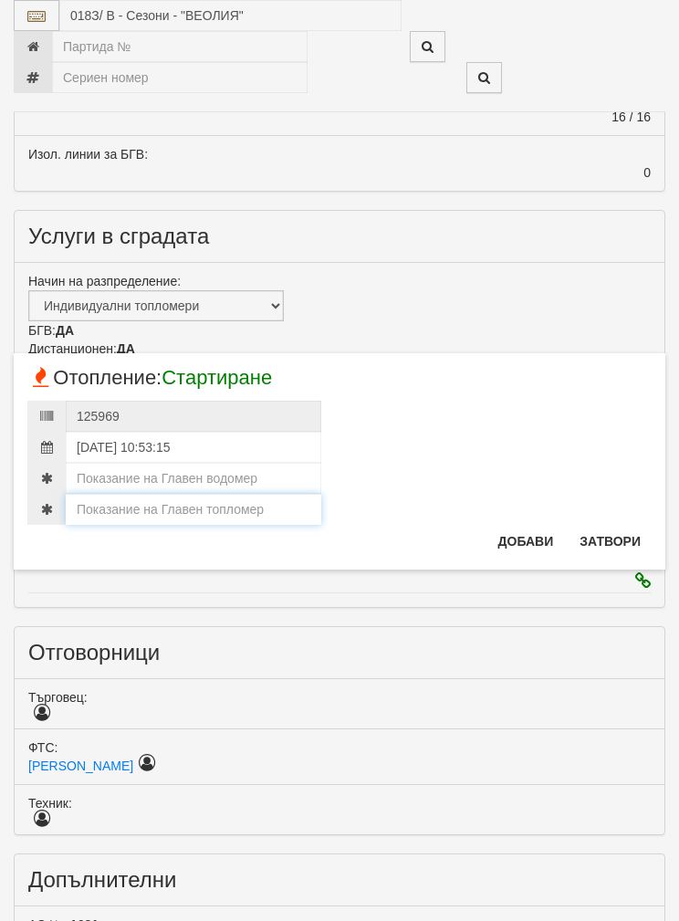
click at [148, 502] on input "number" at bounding box center [194, 509] width 256 height 31
click at [121, 461] on input "13/10/2025 10:53:15" at bounding box center [194, 447] width 256 height 31
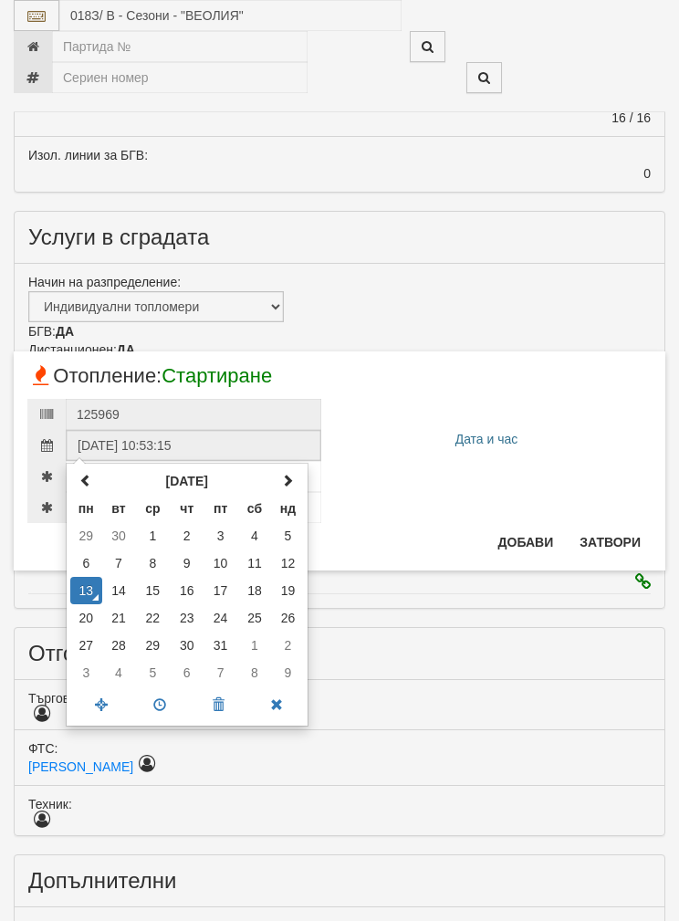
click at [398, 524] on div "× Отопление: Стартиране 125969 Дата и час 13/10/2025 10:53:15 октомври 2025 пн …" at bounding box center [340, 461] width 652 height 219
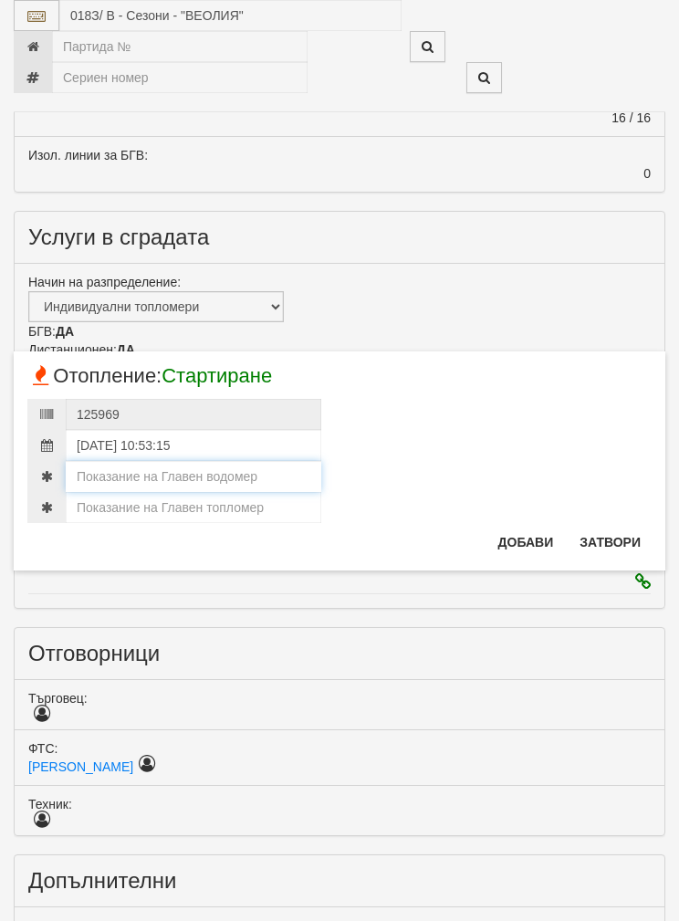
click at [128, 469] on input "number" at bounding box center [194, 476] width 256 height 31
type input "475"
click at [123, 501] on input "number" at bounding box center [194, 507] width 256 height 31
click at [133, 508] on input "number" at bounding box center [194, 507] width 256 height 31
click at [133, 507] on input "number" at bounding box center [194, 507] width 256 height 31
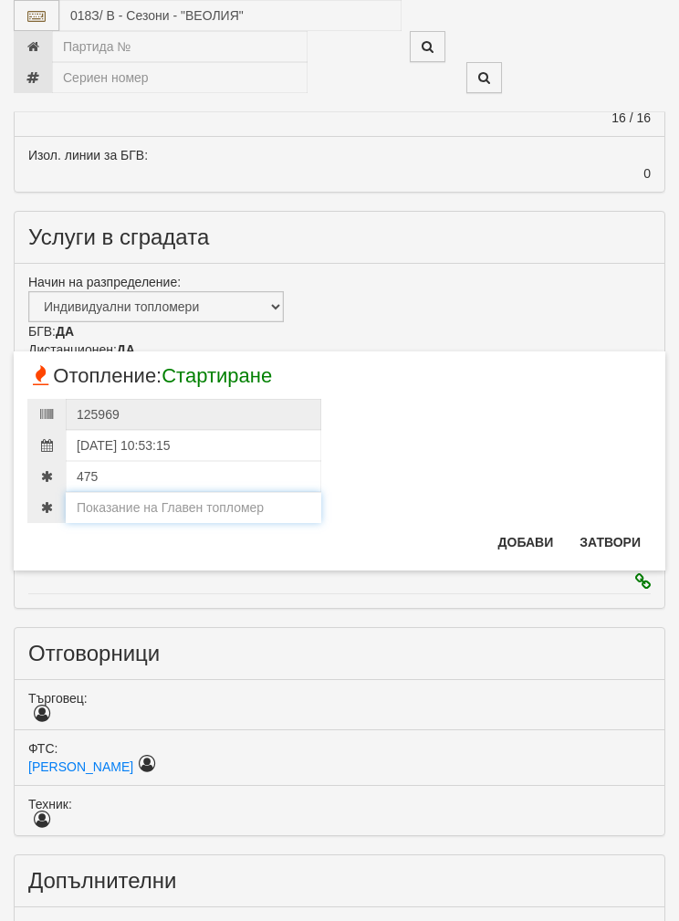
paste input "183.236"
type input "183.236"
click at [528, 534] on button "Добави" at bounding box center [527, 542] width 78 height 29
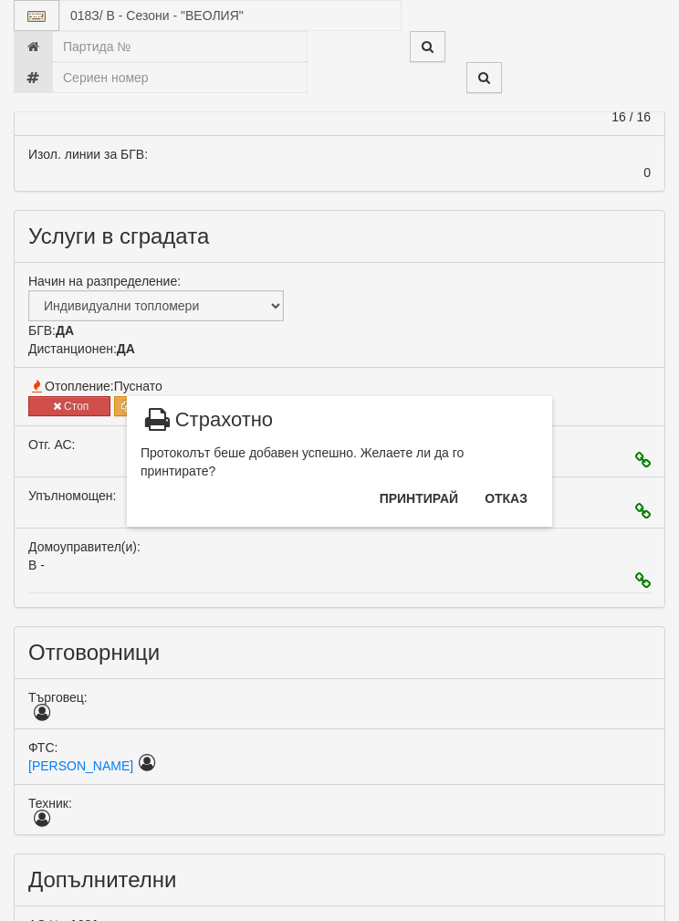
click at [505, 489] on button "Отказ" at bounding box center [506, 498] width 65 height 29
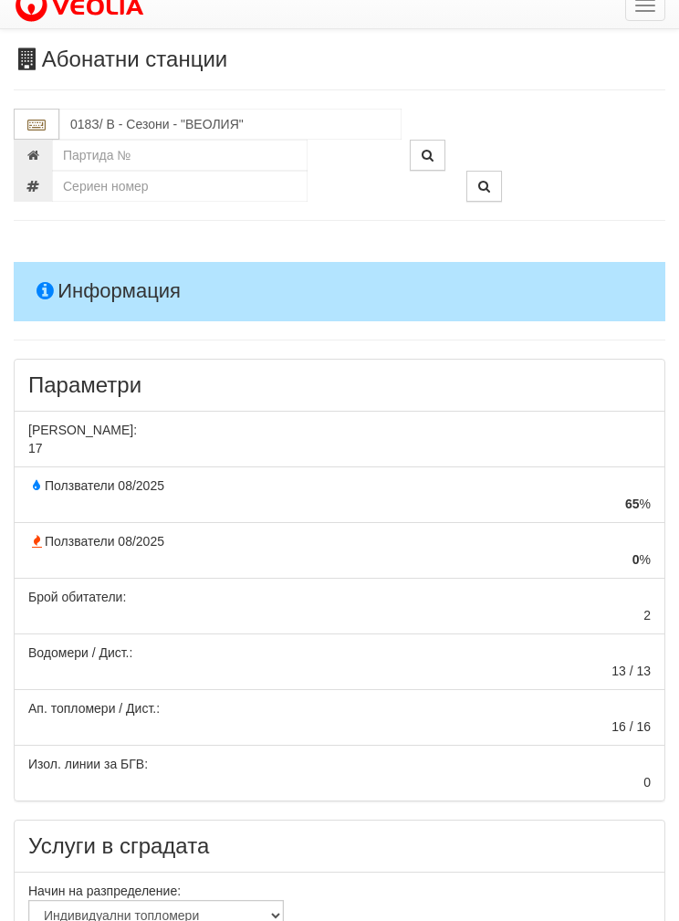
scroll to position [0, 0]
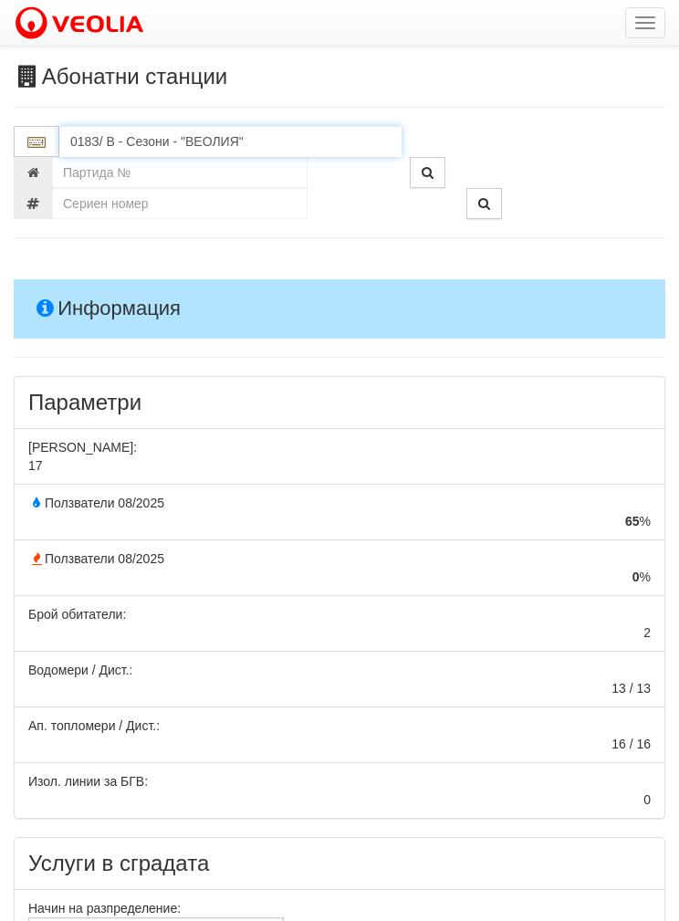
click at [106, 137] on input "018З/ В - Сезони - "ВЕОЛИЯ"" at bounding box center [230, 141] width 342 height 31
type input "е"
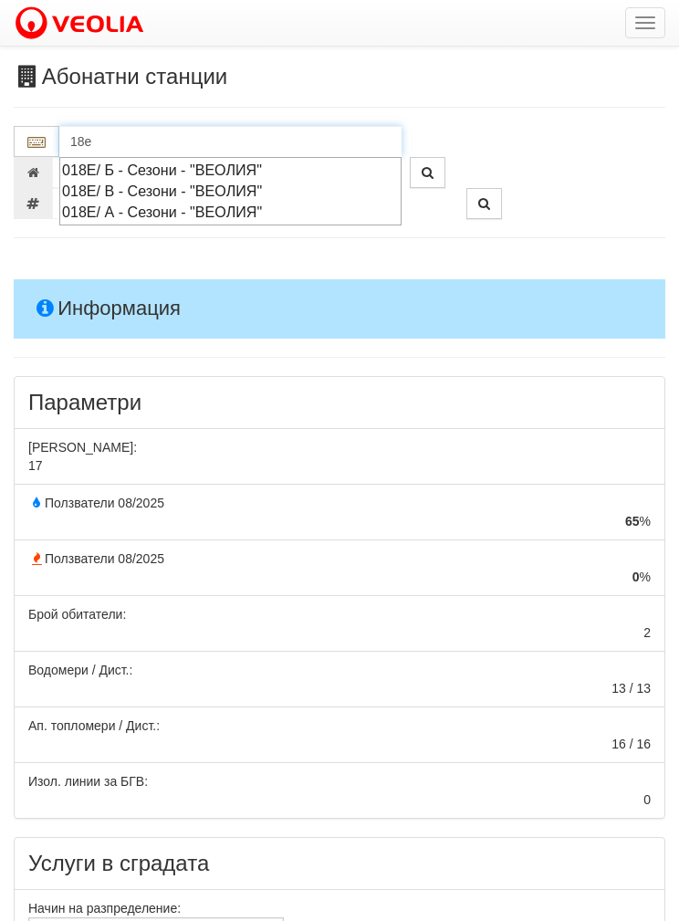
click at [121, 206] on div "018Е/ А - Сезони - "ВЕОЛИЯ"" at bounding box center [230, 212] width 337 height 21
type input "018Е/ А - Сезони - "ВЕОЛИЯ""
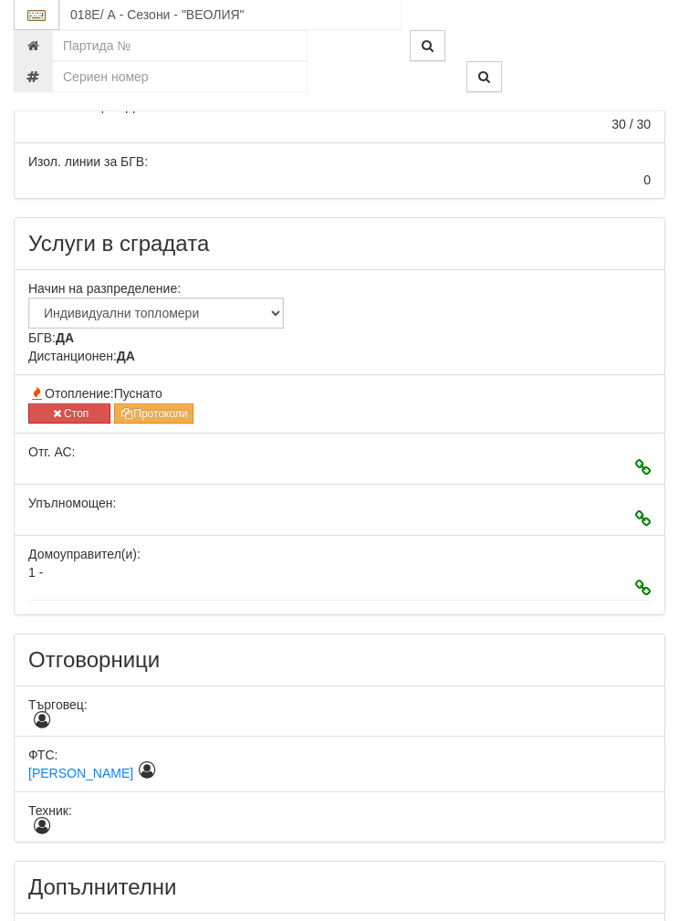
scroll to position [606, 0]
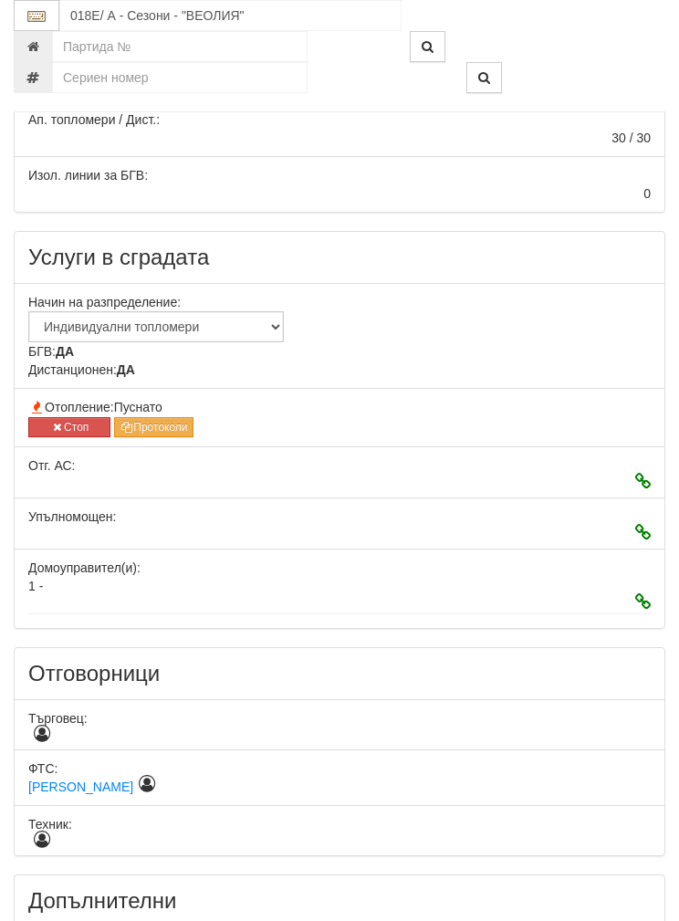
click at [70, 417] on button "Стоп" at bounding box center [69, 427] width 82 height 20
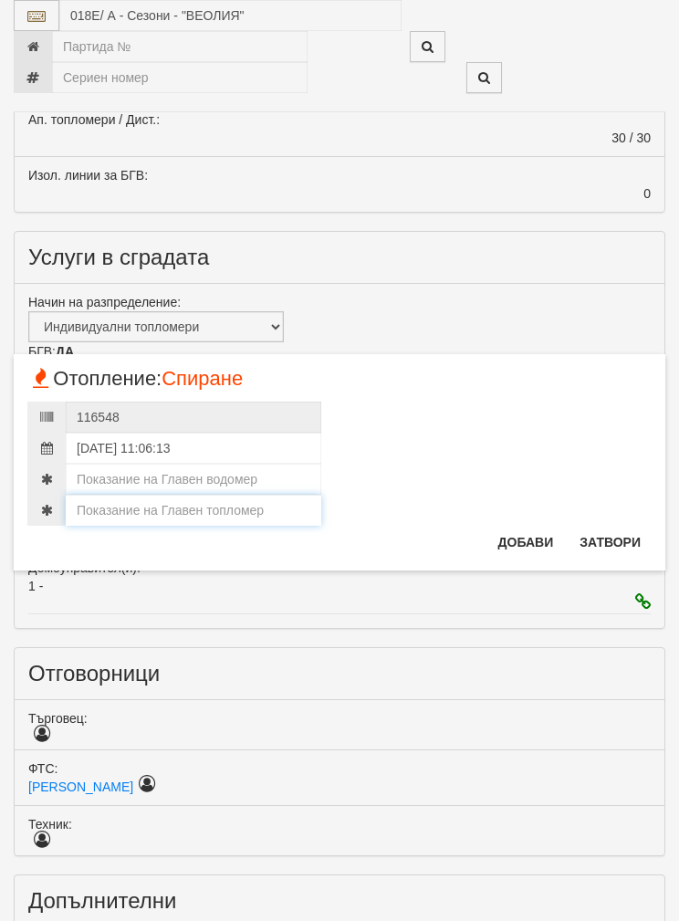
click at [130, 506] on input "number" at bounding box center [194, 510] width 256 height 31
click at [131, 464] on input "number" at bounding box center [194, 479] width 256 height 31
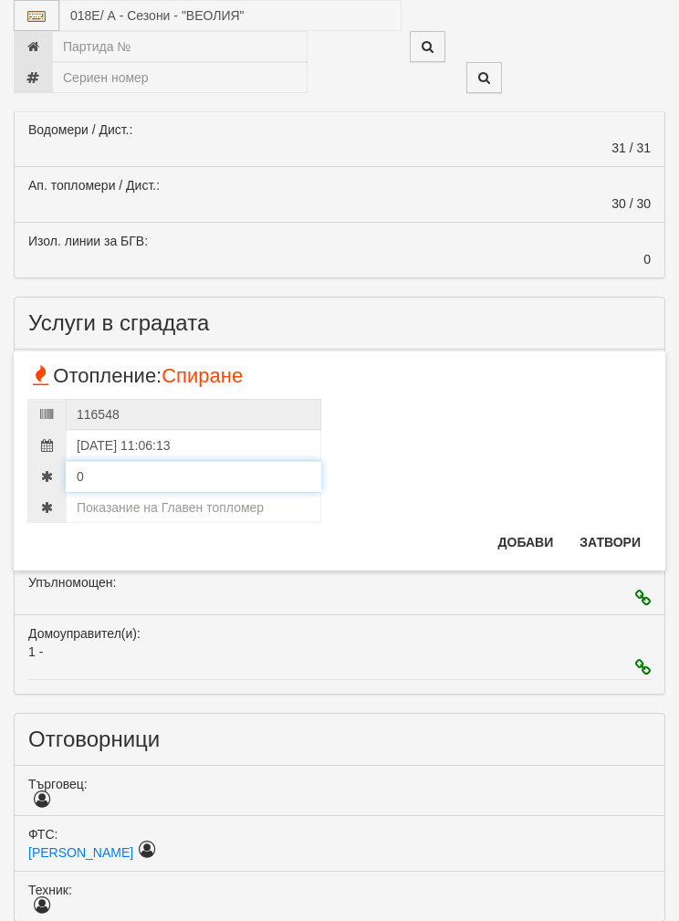
type input "0"
click at [116, 507] on input "number" at bounding box center [194, 507] width 256 height 31
type input "299"
click at [89, 501] on input "299.713" at bounding box center [194, 507] width 256 height 31
click at [89, 500] on input "299.713" at bounding box center [194, 507] width 256 height 31
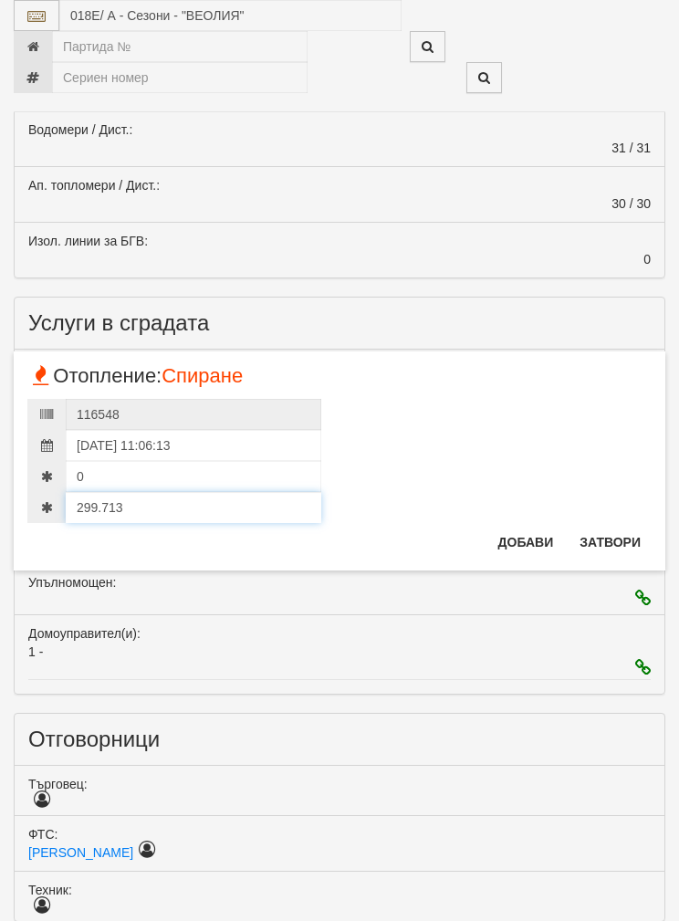
type input "299.713"
click at [524, 539] on button "Добави" at bounding box center [527, 542] width 78 height 29
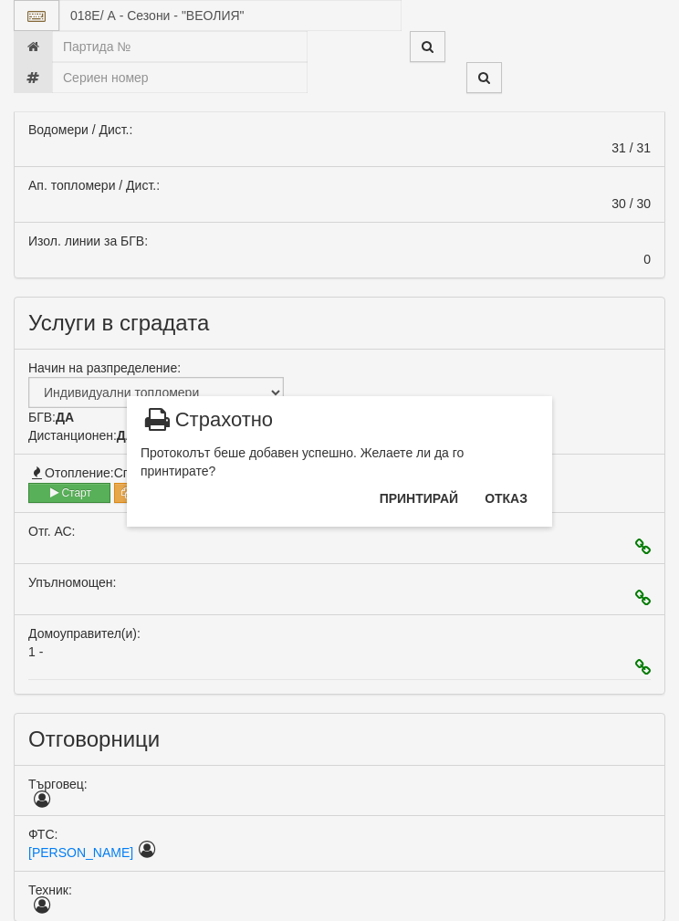
click at [513, 479] on div "Протоколът беше добавен успешно. Желаете ли да го принтирате?" at bounding box center [340, 462] width 398 height 37
click at [511, 501] on button "Отказ" at bounding box center [506, 498] width 65 height 29
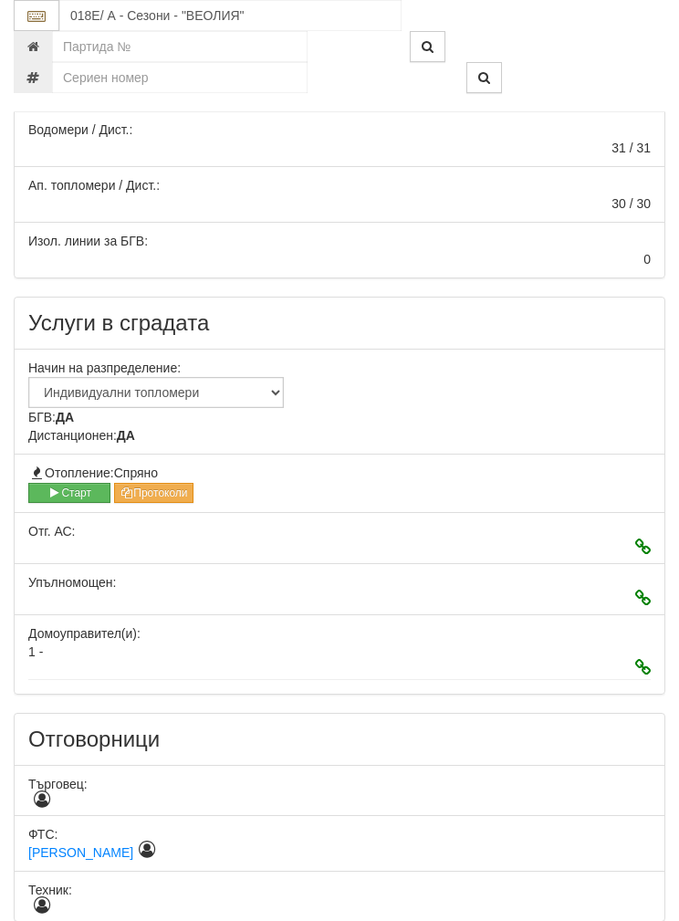
click at [65, 485] on button "Старт" at bounding box center [69, 493] width 82 height 20
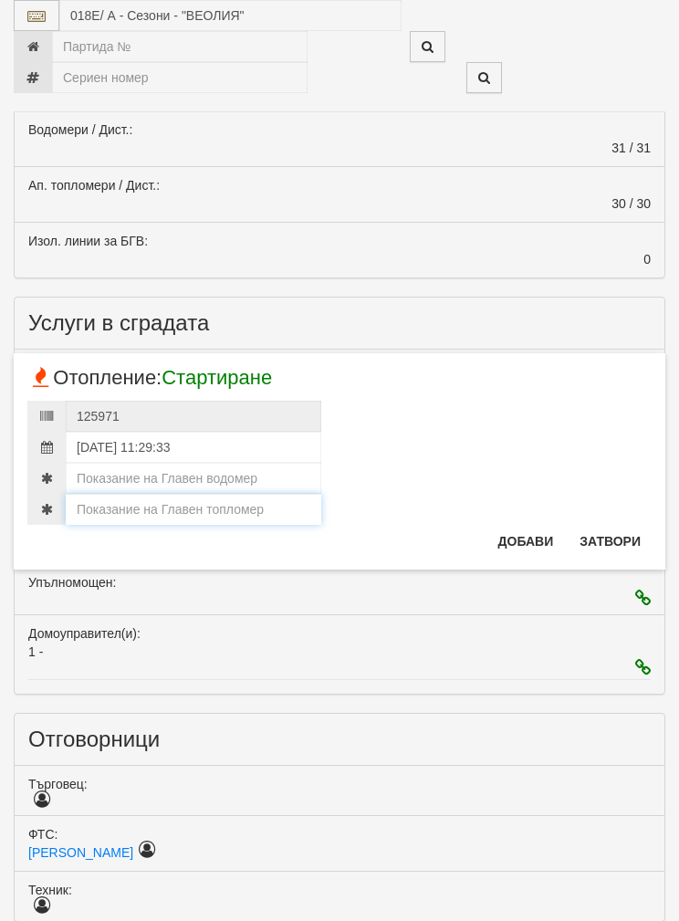
click at [139, 502] on input "number" at bounding box center [194, 509] width 256 height 31
click at [126, 507] on input "number" at bounding box center [194, 509] width 256 height 31
paste input "299.713"
type input "299.713"
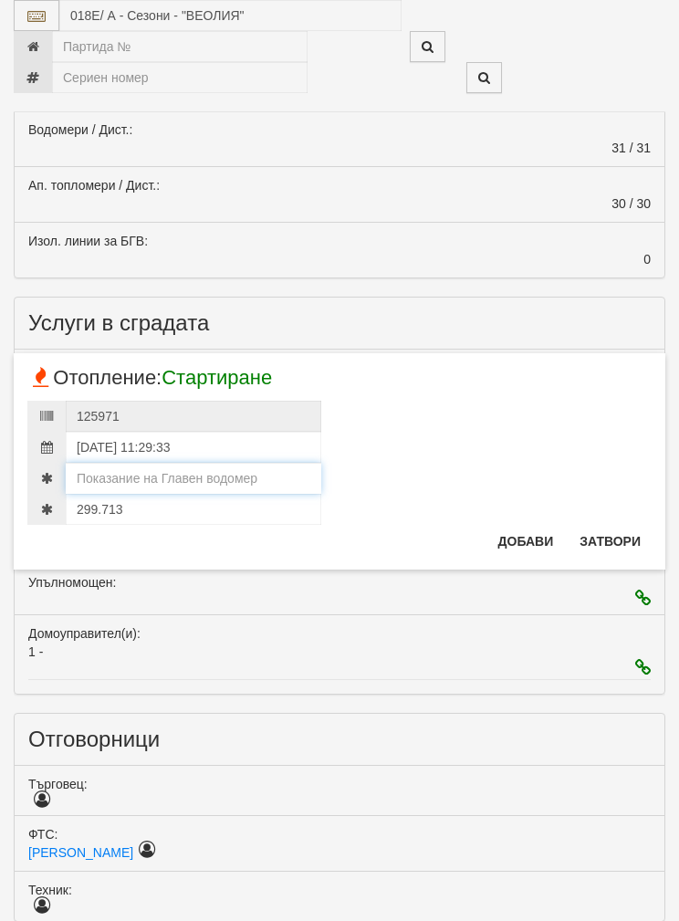
click at [114, 463] on input "number" at bounding box center [194, 478] width 256 height 31
type input "0"
click at [519, 532] on button "Добави" at bounding box center [527, 541] width 78 height 29
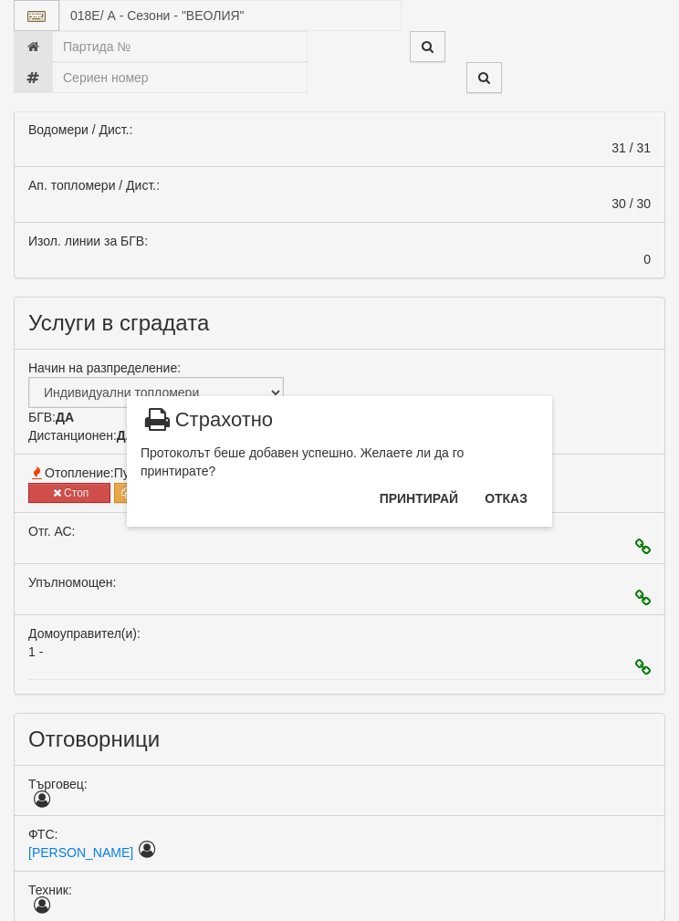
click at [514, 492] on button "Отказ" at bounding box center [506, 498] width 65 height 29
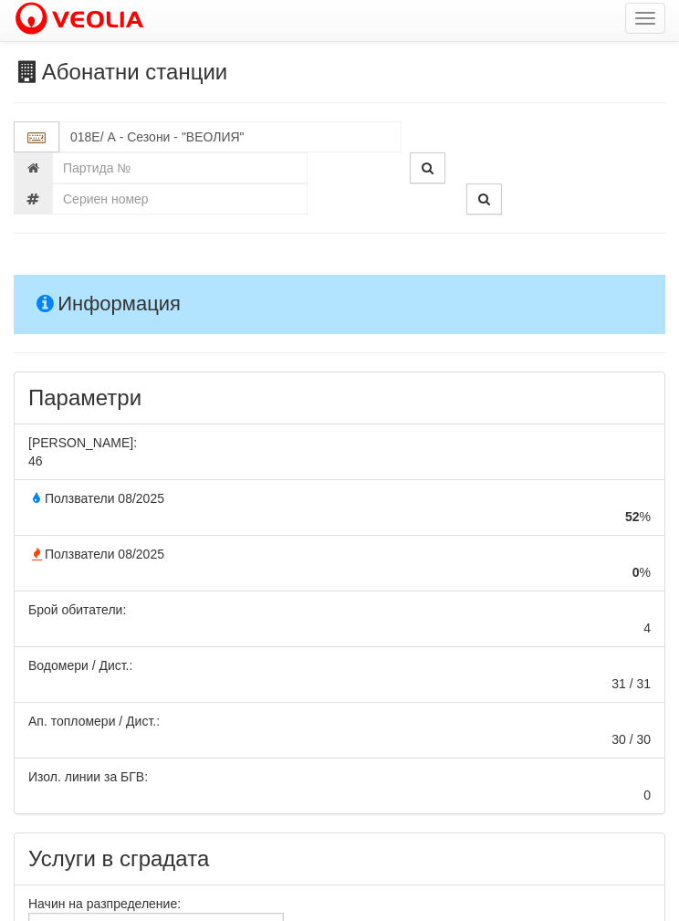
scroll to position [0, 0]
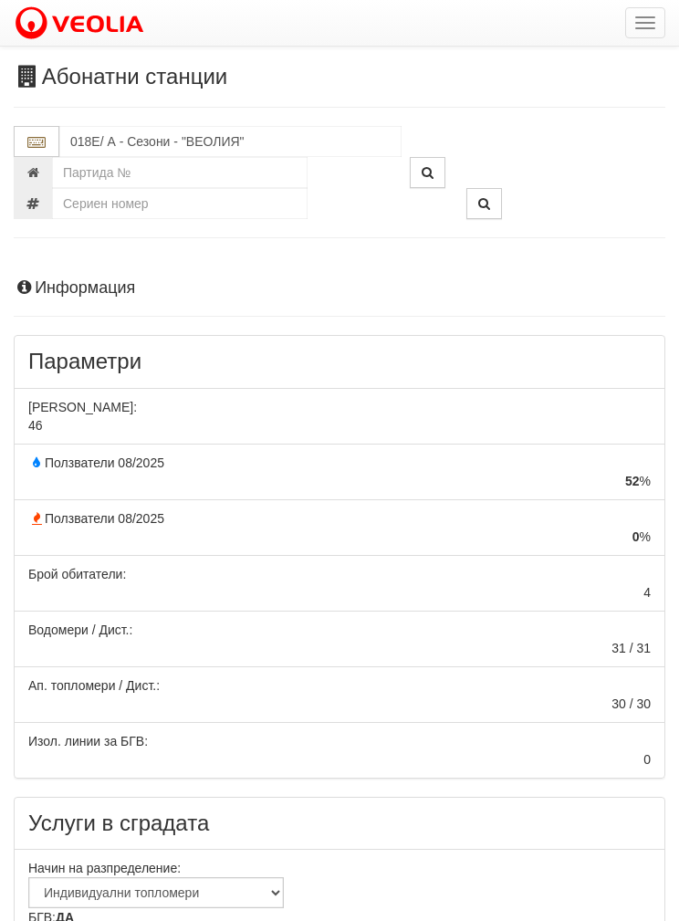
click at [90, 295] on h4 "Информация" at bounding box center [340, 288] width 652 height 18
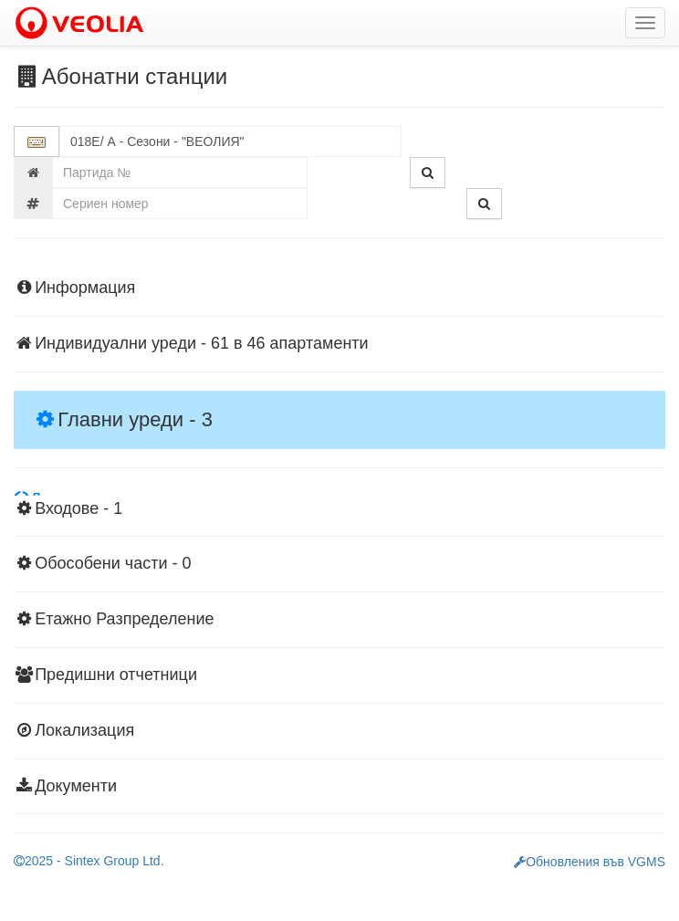
click at [92, 391] on h4 "Главни уреди - 3" at bounding box center [340, 420] width 652 height 58
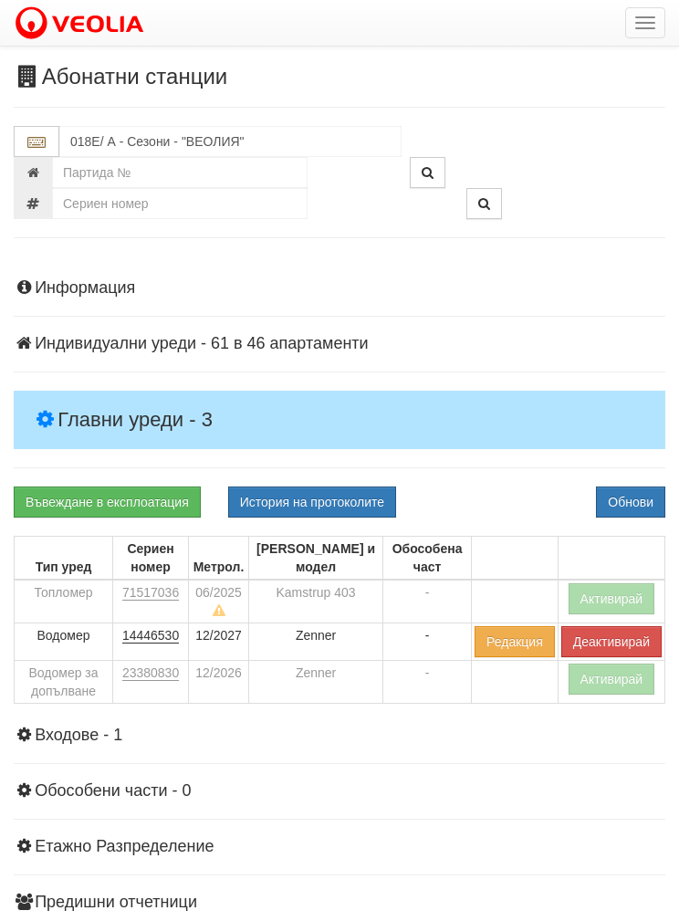
click at [614, 583] on button "Активирай" at bounding box center [612, 598] width 87 height 31
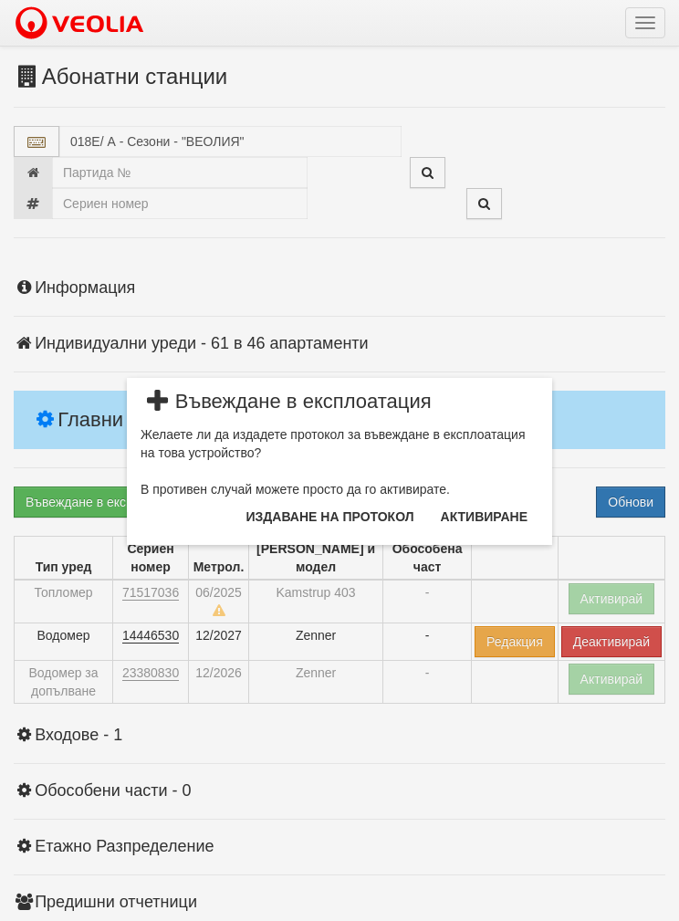
click at [301, 513] on button "Издаване на протокол" at bounding box center [331, 516] width 190 height 29
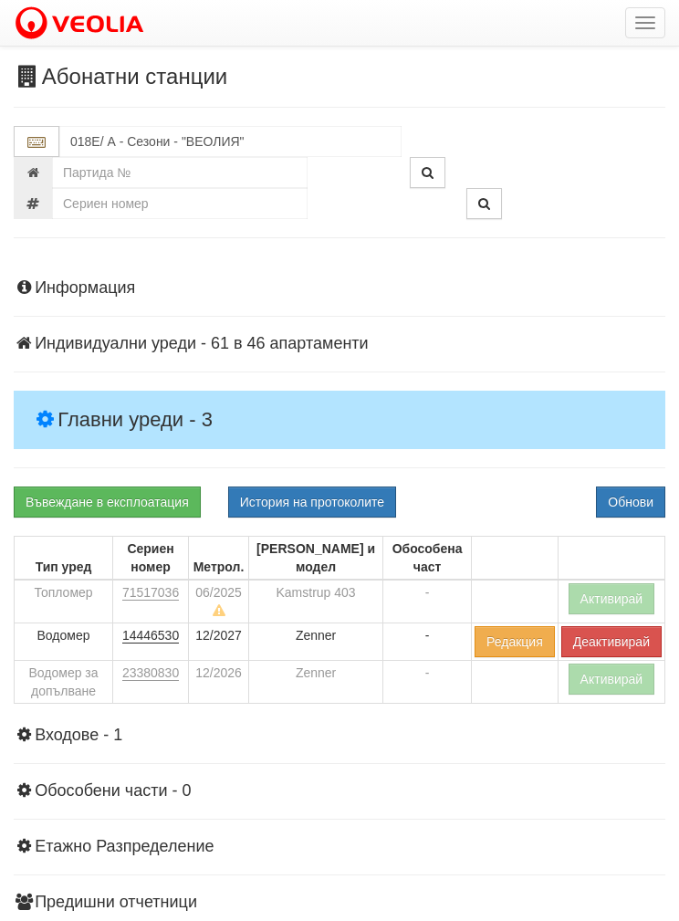
click at [645, 487] on button "Обнови" at bounding box center [630, 502] width 69 height 31
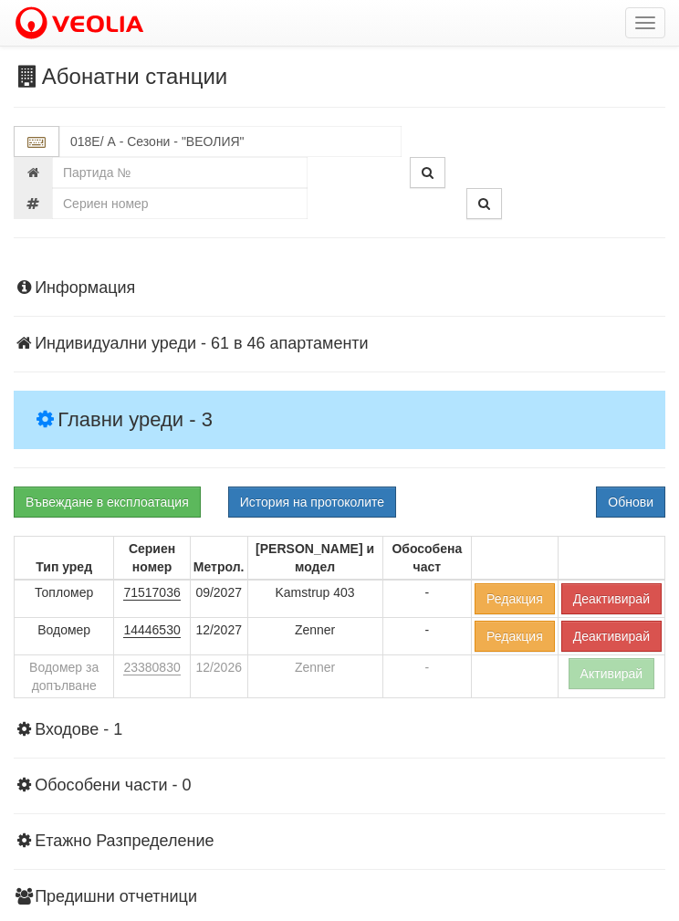
click at [614, 662] on button "Активирай" at bounding box center [612, 673] width 87 height 31
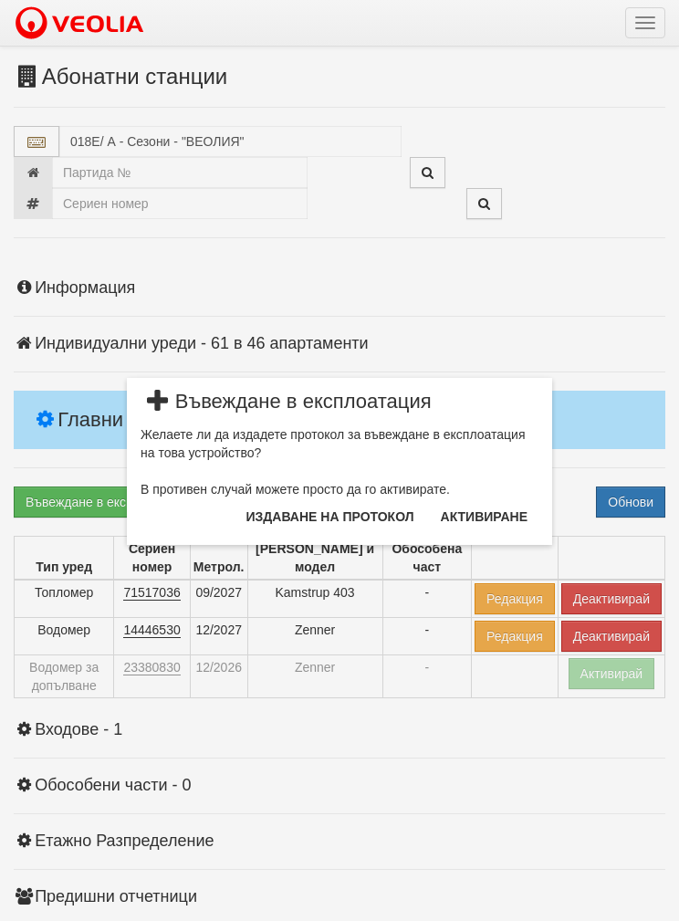
click at [307, 513] on button "Издаване на протокол" at bounding box center [331, 516] width 190 height 29
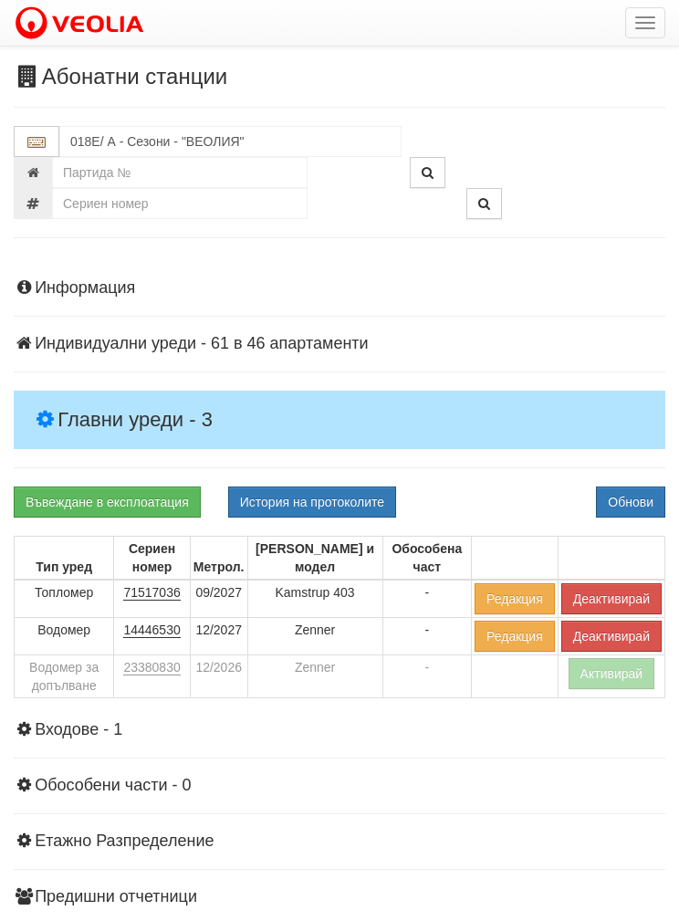
click at [632, 490] on button "Обнови" at bounding box center [630, 502] width 69 height 31
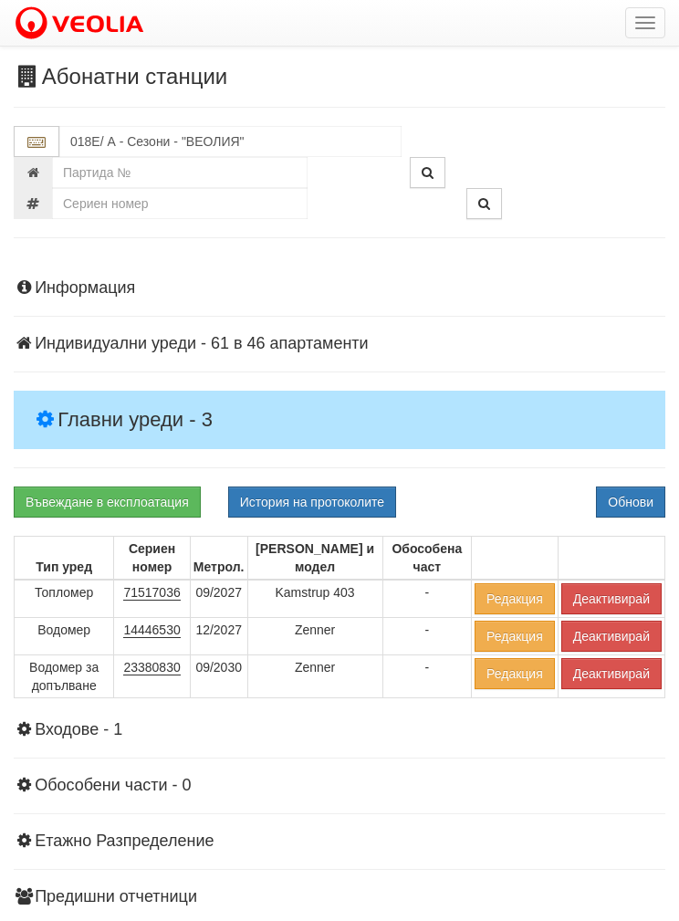
click at [642, 490] on button "Обнови" at bounding box center [630, 502] width 69 height 31
click at [150, 138] on input "018Е/ А - Сезони - "ВЕОЛИЯ"" at bounding box center [230, 141] width 342 height 31
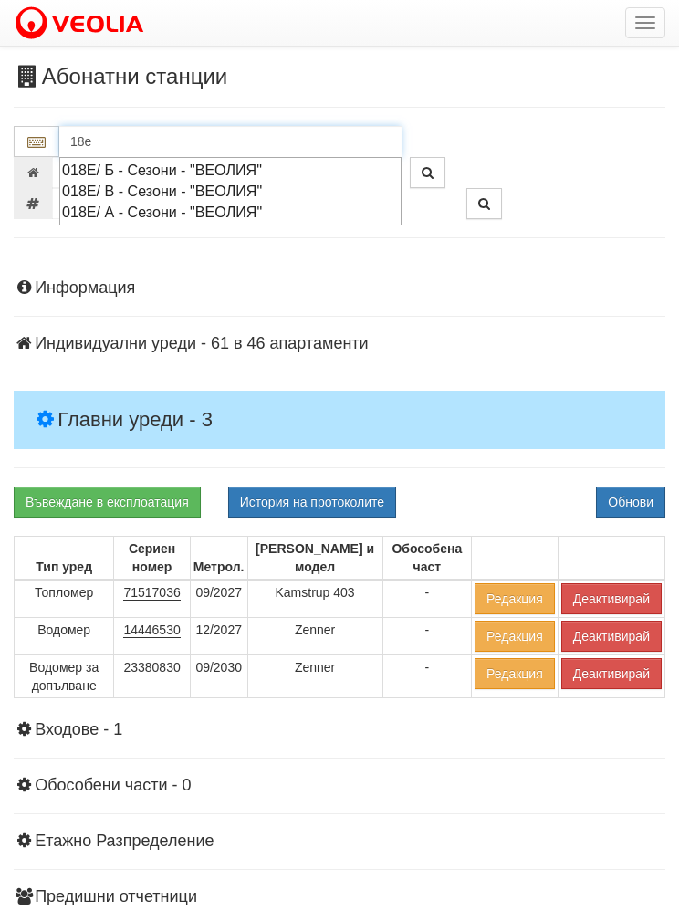
click at [100, 162] on div "018Е/ Б - Сезони - "ВЕОЛИЯ"" at bounding box center [230, 170] width 337 height 21
type input "018Е/ Б - Сезони - "ВЕОЛИЯ""
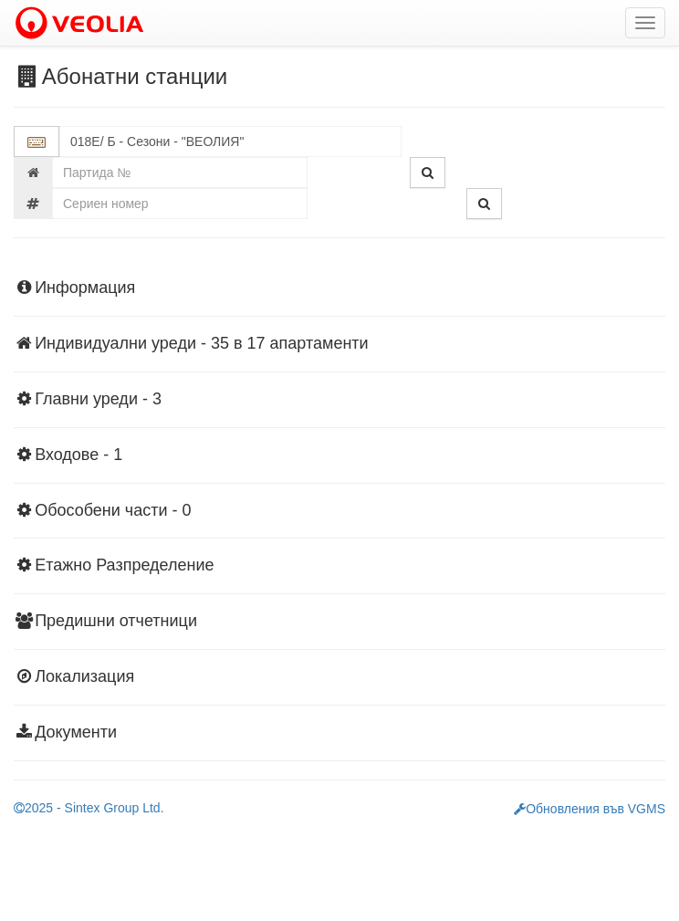
click at [102, 268] on div "Информация Параметри Брой Апартаменти: 17 Ползватели 08/2025 76 % 0 % 0" at bounding box center [340, 509] width 652 height 504
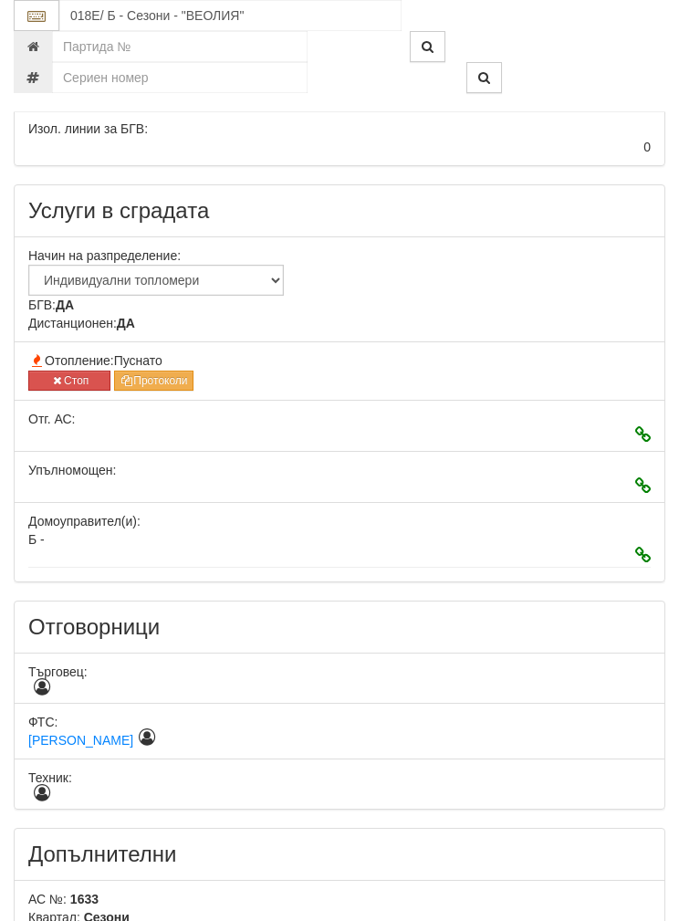
scroll to position [650, 0]
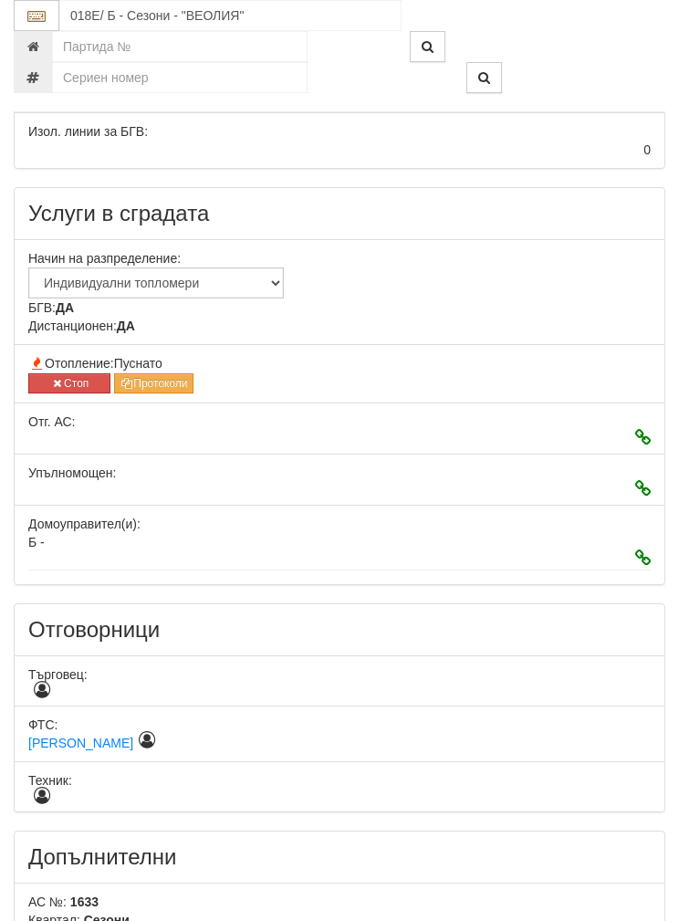
click at [62, 379] on button "Стоп" at bounding box center [69, 383] width 82 height 20
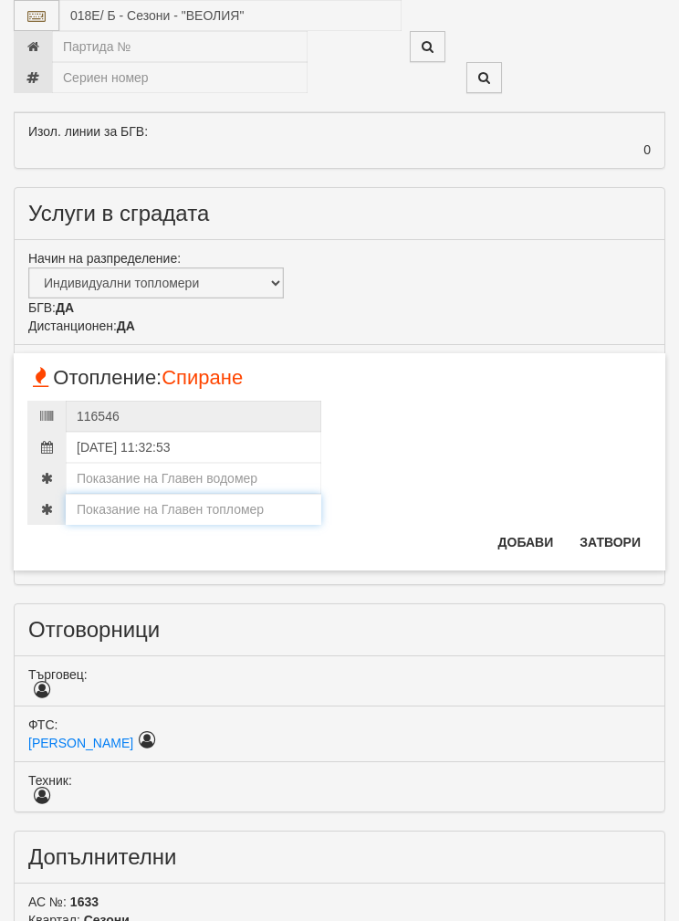
click at [125, 499] on input "number" at bounding box center [194, 509] width 256 height 31
type input "116"
type input "116.122"
click at [111, 464] on input "number" at bounding box center [194, 478] width 256 height 31
type input "547"
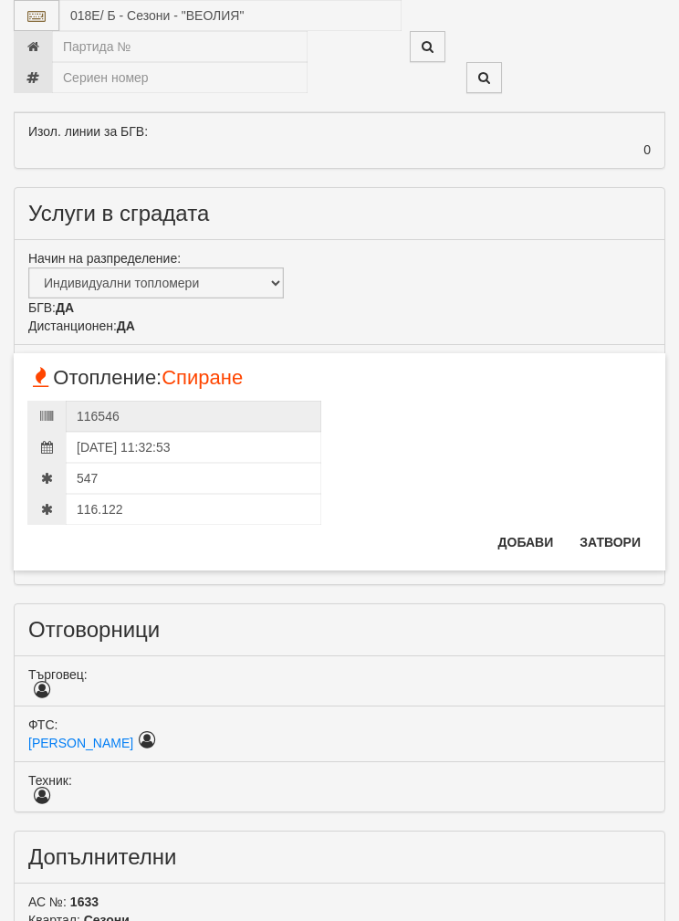
click at [519, 534] on button "Добави" at bounding box center [527, 542] width 78 height 29
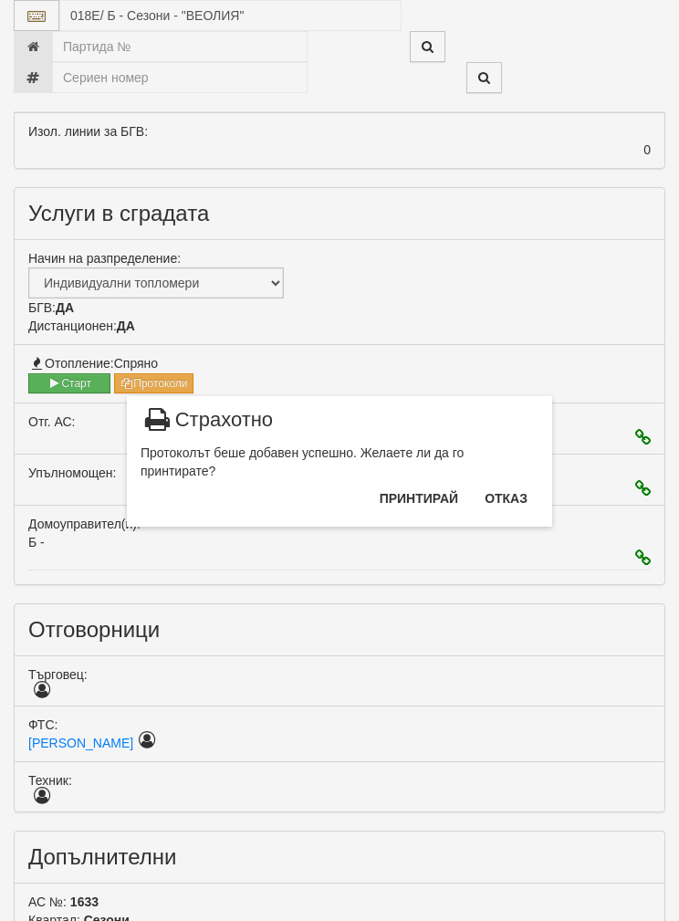
click at [508, 492] on button "Отказ" at bounding box center [506, 498] width 65 height 29
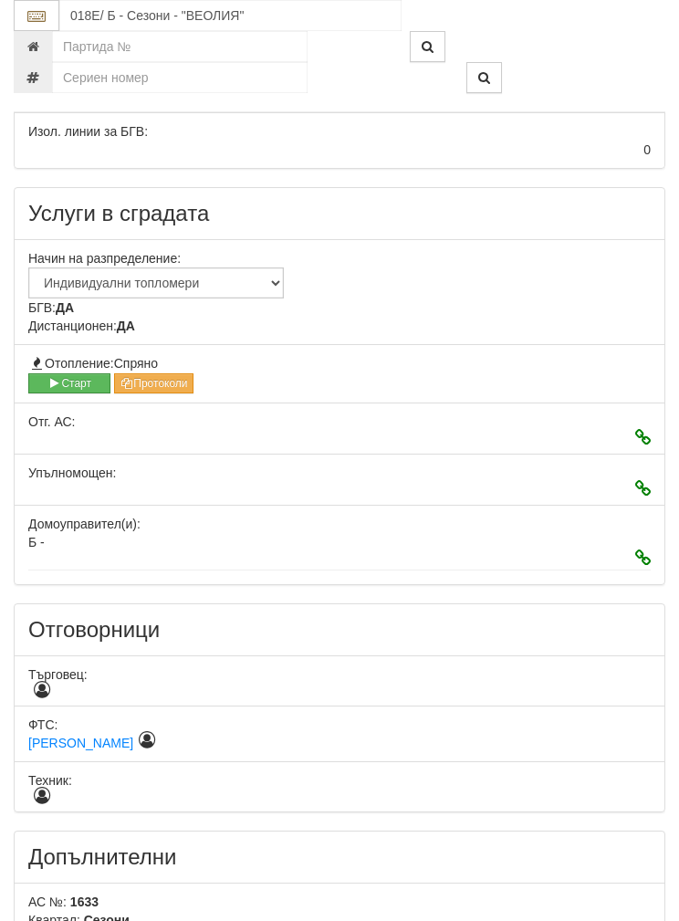
click at [63, 374] on button "Старт" at bounding box center [69, 383] width 82 height 20
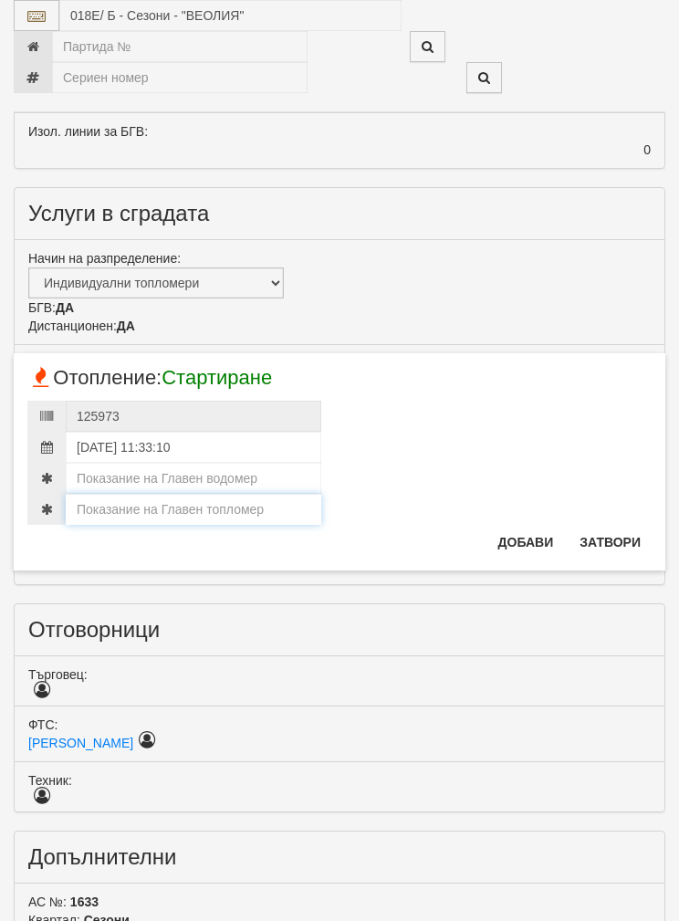
click at [140, 503] on input "number" at bounding box center [194, 509] width 256 height 31
click at [108, 463] on input "number" at bounding box center [194, 478] width 256 height 31
type input "547"
click at [111, 497] on input "number" at bounding box center [194, 509] width 256 height 31
click at [121, 508] on input "number" at bounding box center [194, 509] width 256 height 31
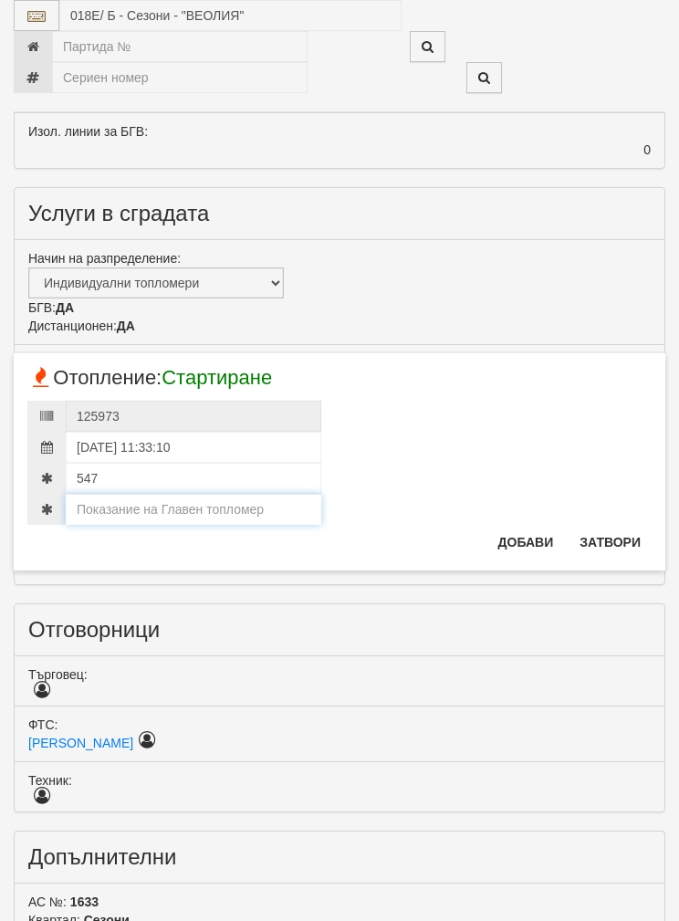
click at [120, 508] on input "number" at bounding box center [194, 509] width 256 height 31
paste input "116.122"
type input "116.122"
click at [526, 536] on button "Добави" at bounding box center [527, 542] width 78 height 29
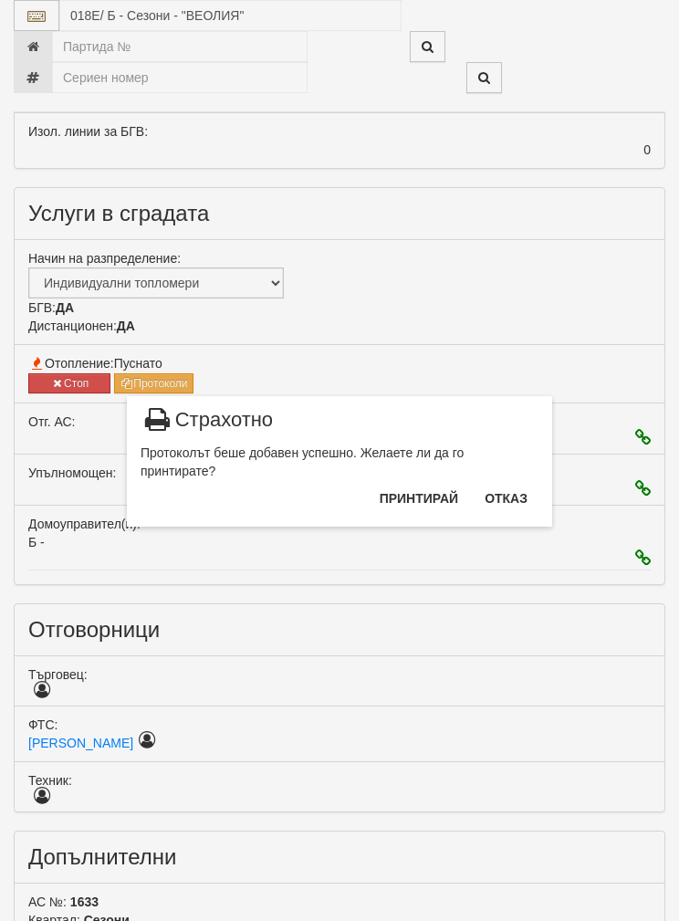
click at [513, 487] on button "Отказ" at bounding box center [506, 498] width 65 height 29
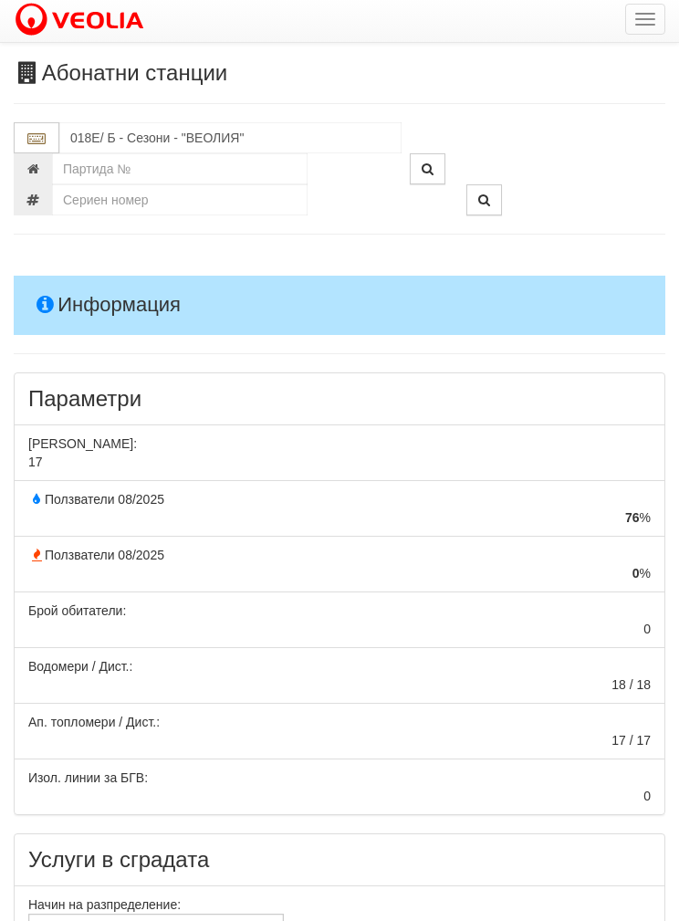
scroll to position [0, 0]
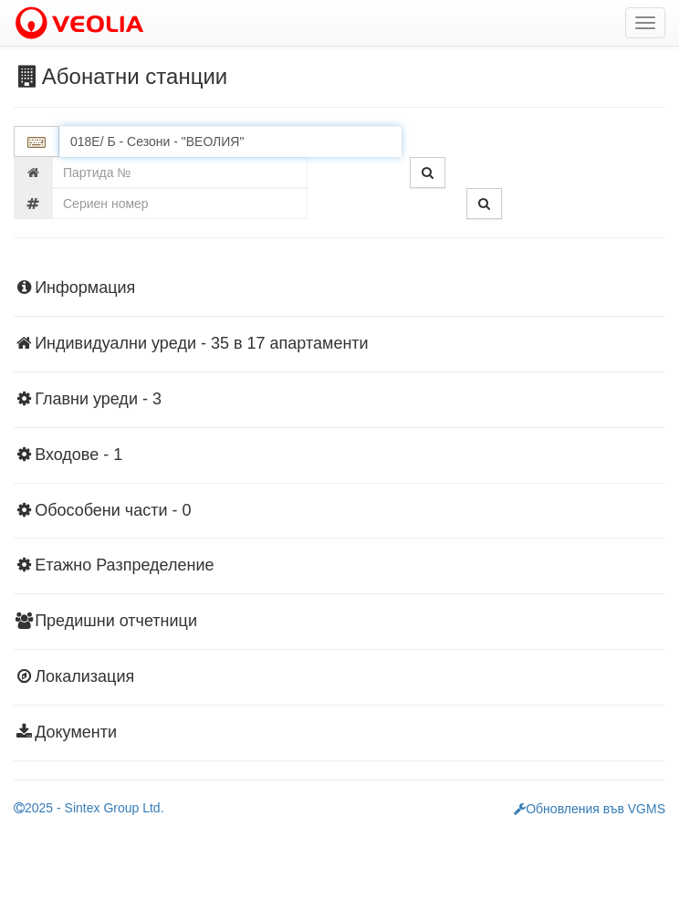
click at [112, 134] on input "018Е/ Б - Сезони - "ВЕОЛИЯ"" at bounding box center [230, 141] width 342 height 31
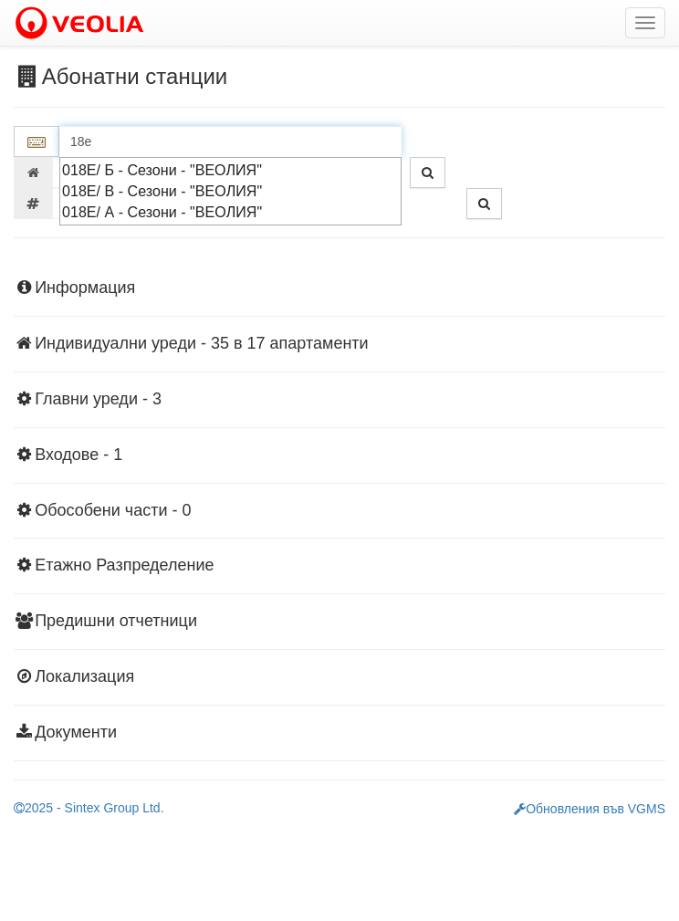
click at [144, 187] on div "018Е/ В - Сезони - "ВЕОЛИЯ"" at bounding box center [230, 191] width 337 height 21
type input "018Е/ В - Сезони - "ВЕОЛИЯ""
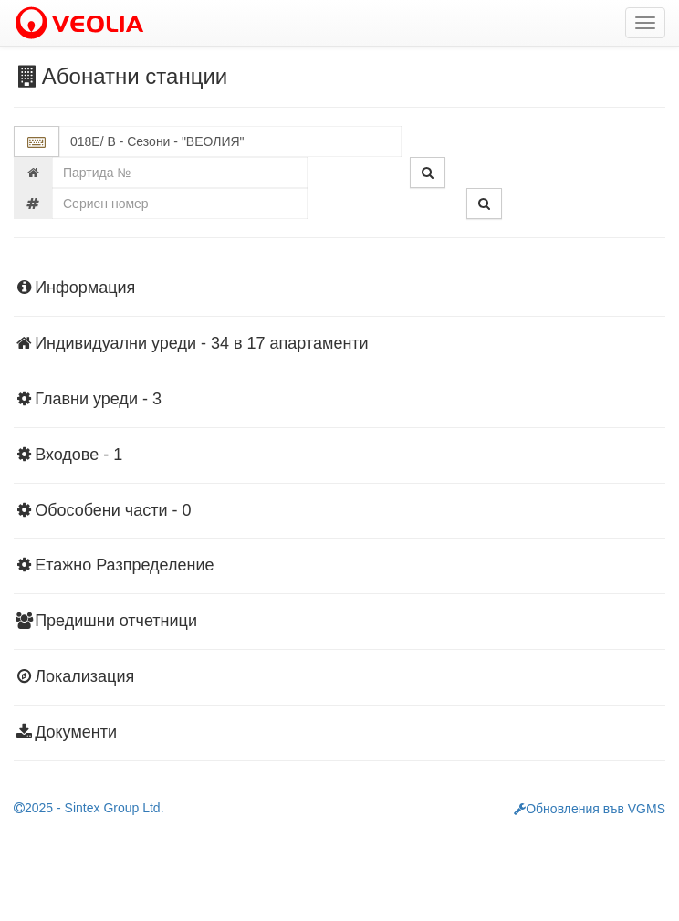
click at [78, 274] on div "Информация Параметри Брой Апартаменти: 17 Ползватели 08/2025 71 % 0 % 0" at bounding box center [340, 509] width 652 height 504
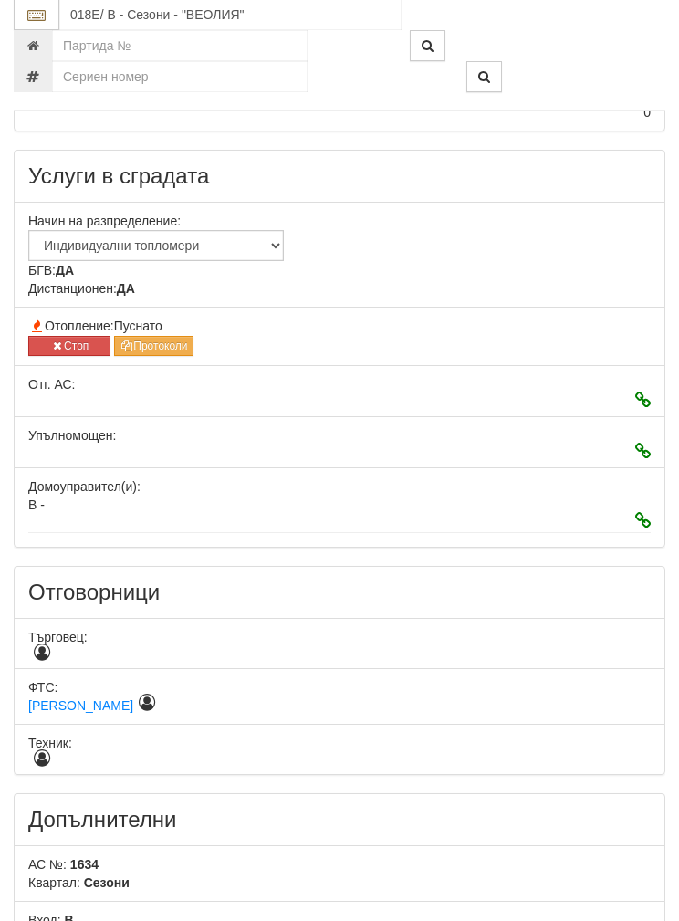
click at [57, 337] on button "Стоп" at bounding box center [69, 347] width 82 height 20
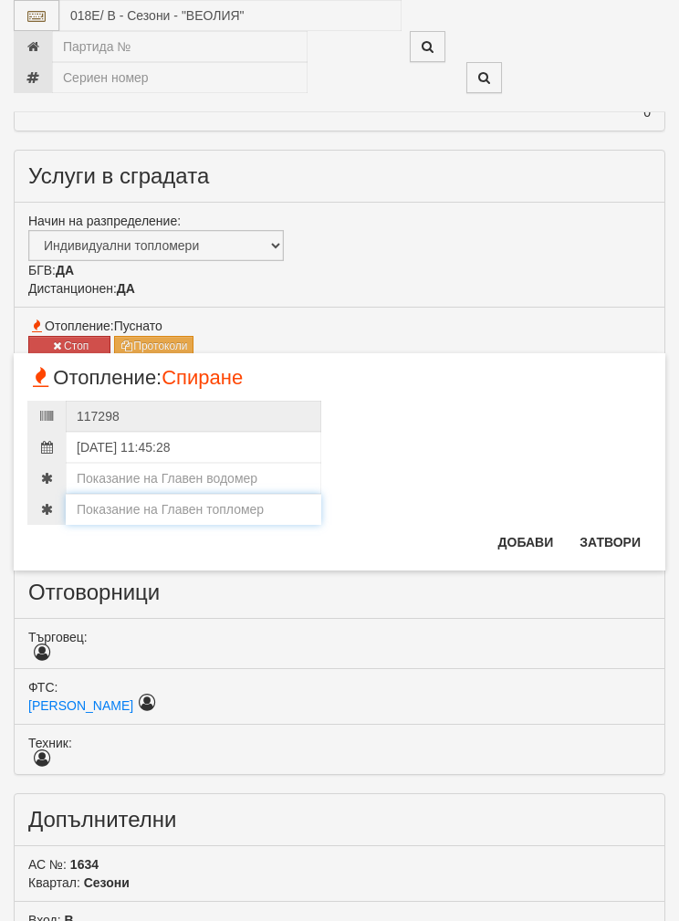
click at [167, 498] on input "number" at bounding box center [194, 509] width 256 height 31
type input "152"
type input "152.225"
click at [102, 470] on input "number" at bounding box center [194, 478] width 256 height 31
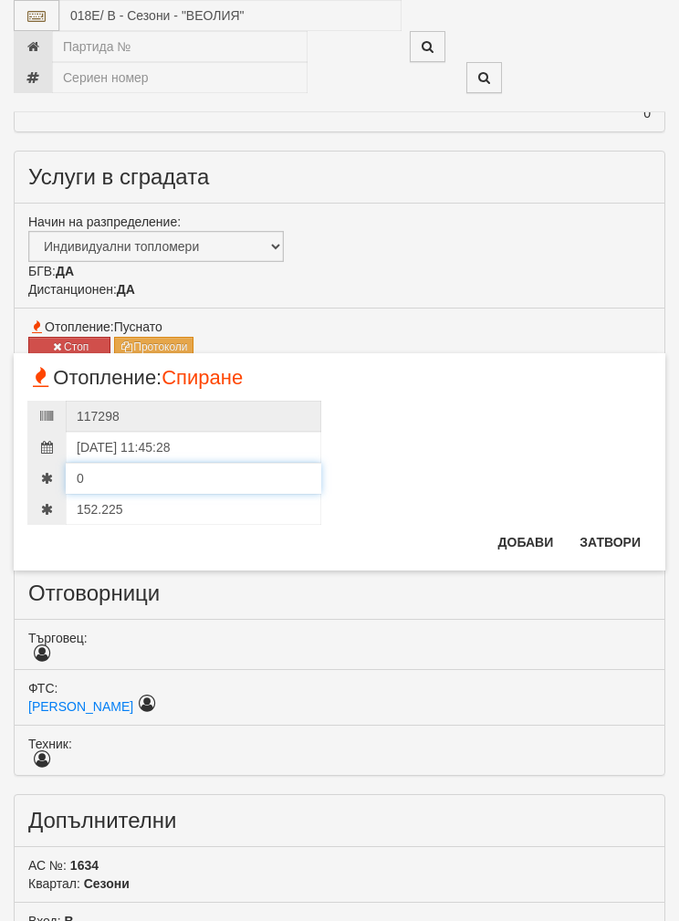
type input "0"
click at [99, 499] on input "152.225" at bounding box center [194, 509] width 256 height 31
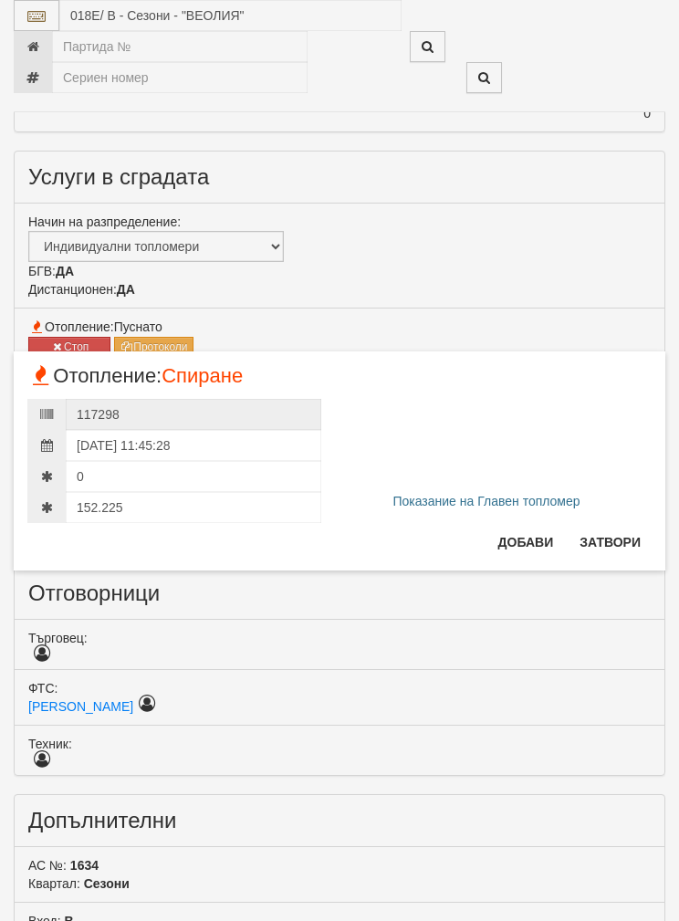
click at [519, 538] on button "Добави" at bounding box center [527, 542] width 78 height 29
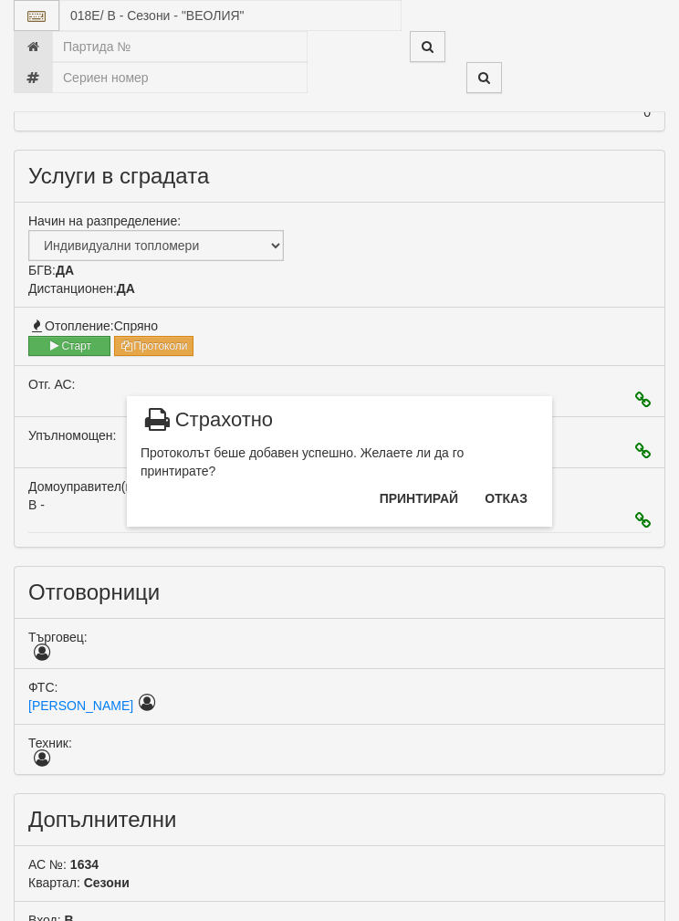
click at [508, 488] on button "Отказ" at bounding box center [506, 498] width 65 height 29
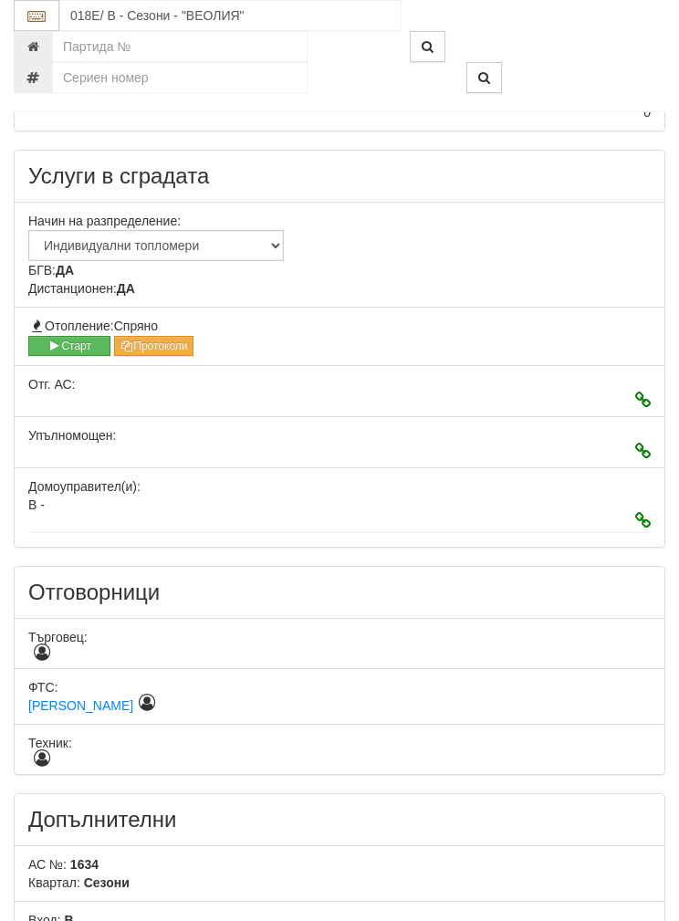
click at [66, 336] on button "Старт" at bounding box center [69, 346] width 82 height 20
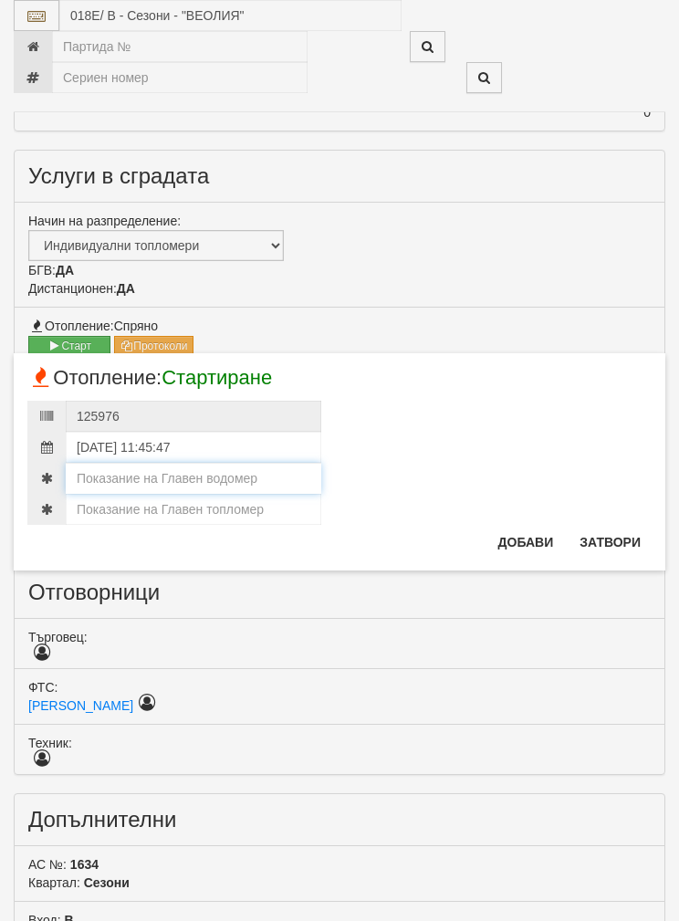
click at [111, 466] on input "number" at bounding box center [194, 478] width 256 height 31
type input "0"
click at [133, 510] on input "number" at bounding box center [194, 509] width 256 height 31
paste input "152.225"
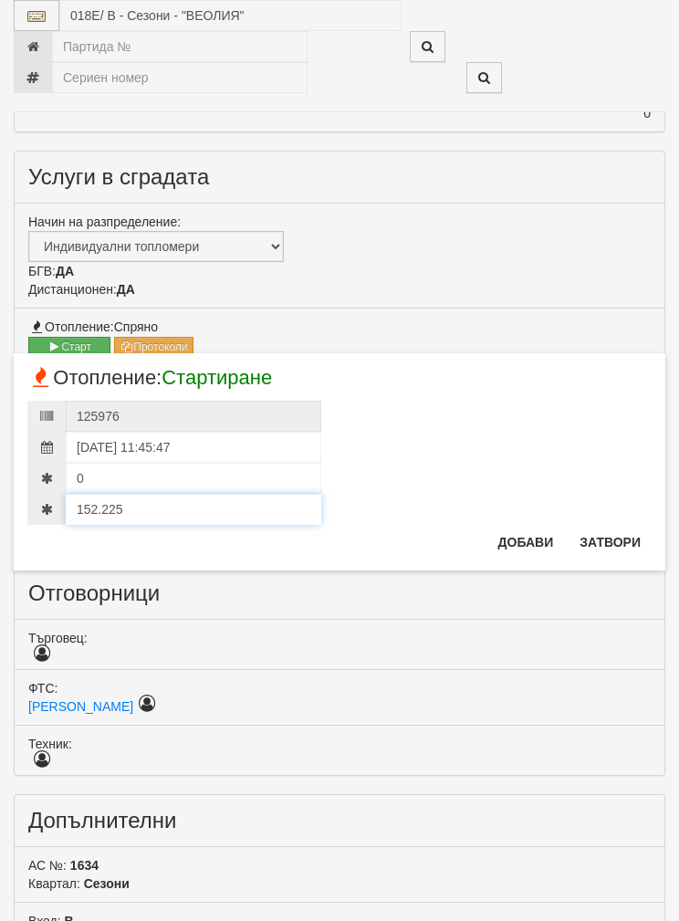
type input "152.225"
click at [522, 530] on button "Добави" at bounding box center [527, 542] width 78 height 29
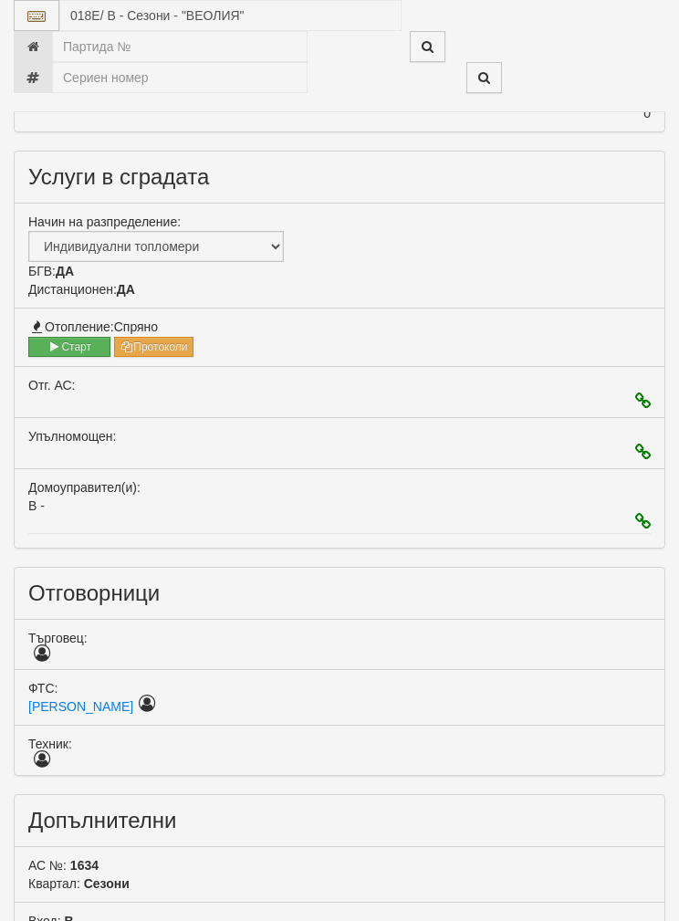
scroll to position [688, 0]
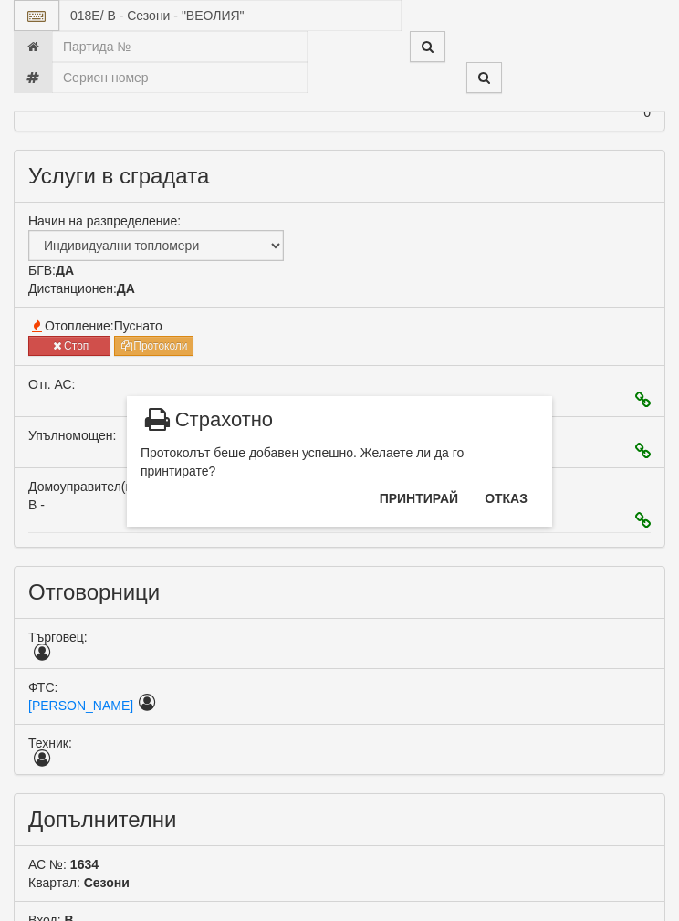
click at [511, 496] on button "Отказ" at bounding box center [506, 498] width 65 height 29
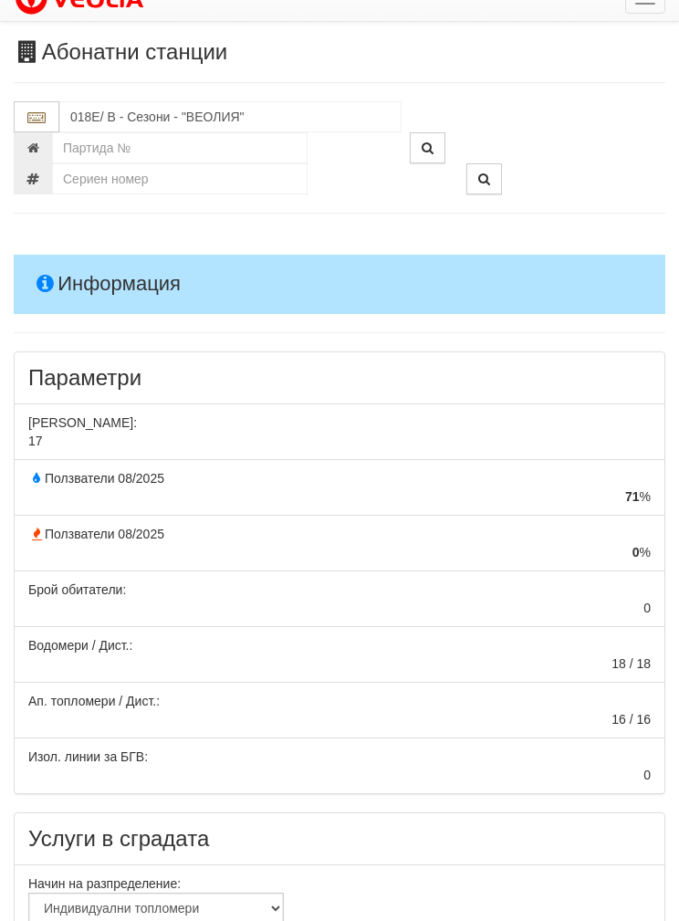
scroll to position [0, 0]
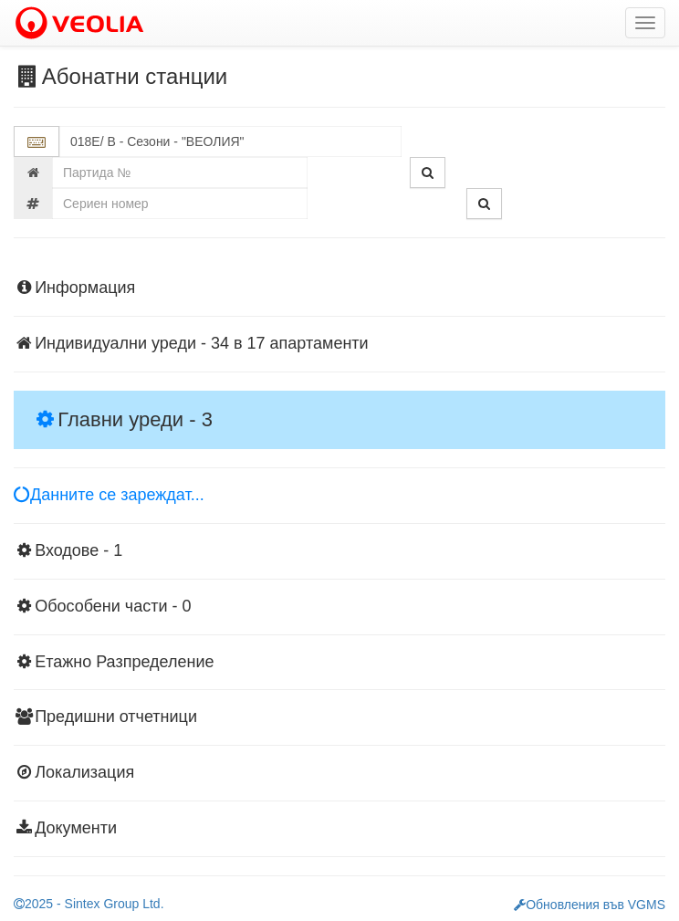
click at [90, 401] on h4 "Главни уреди - 3" at bounding box center [340, 420] width 652 height 58
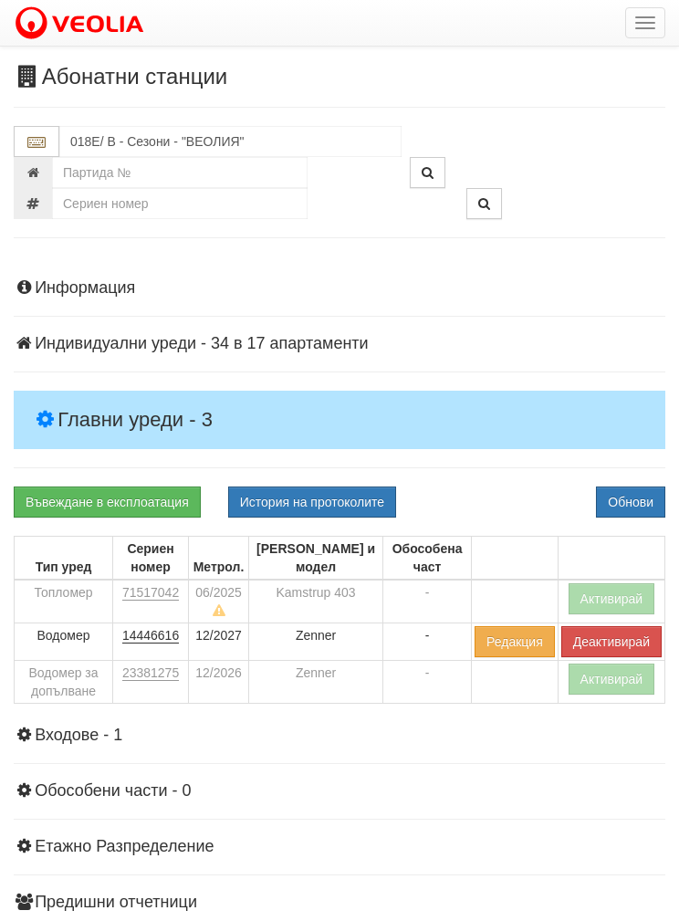
click at [606, 589] on button "Активирай" at bounding box center [612, 598] width 87 height 31
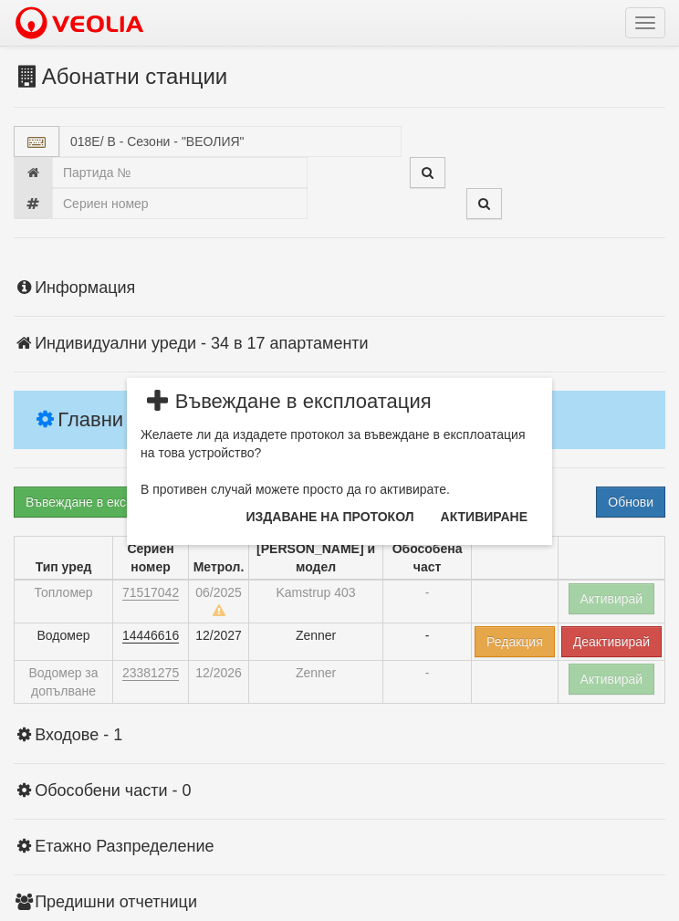
click at [300, 508] on button "Издаване на протокол" at bounding box center [331, 516] width 190 height 29
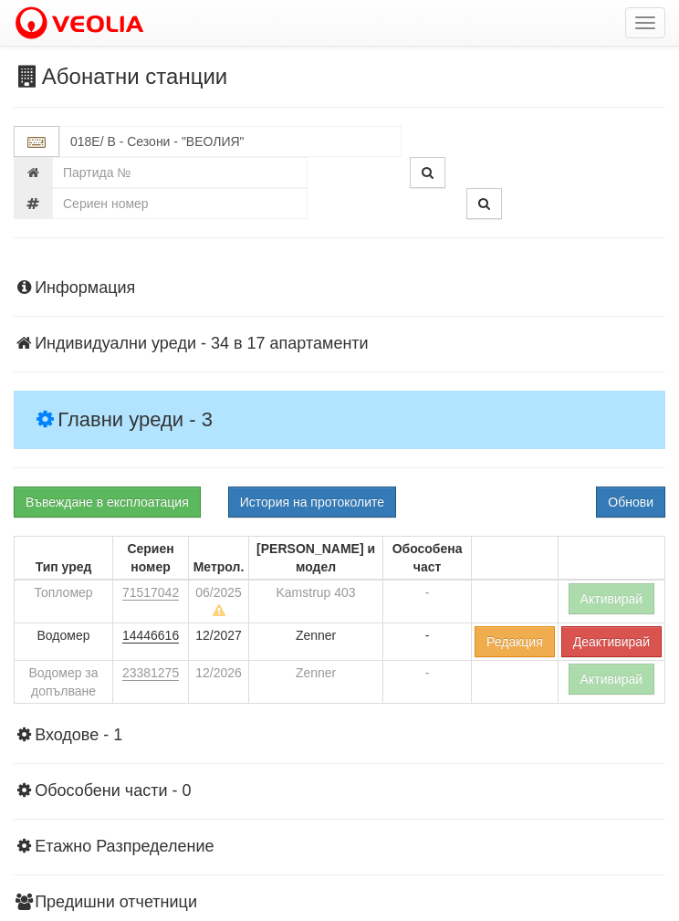
click at [628, 495] on button "Обнови" at bounding box center [630, 502] width 69 height 31
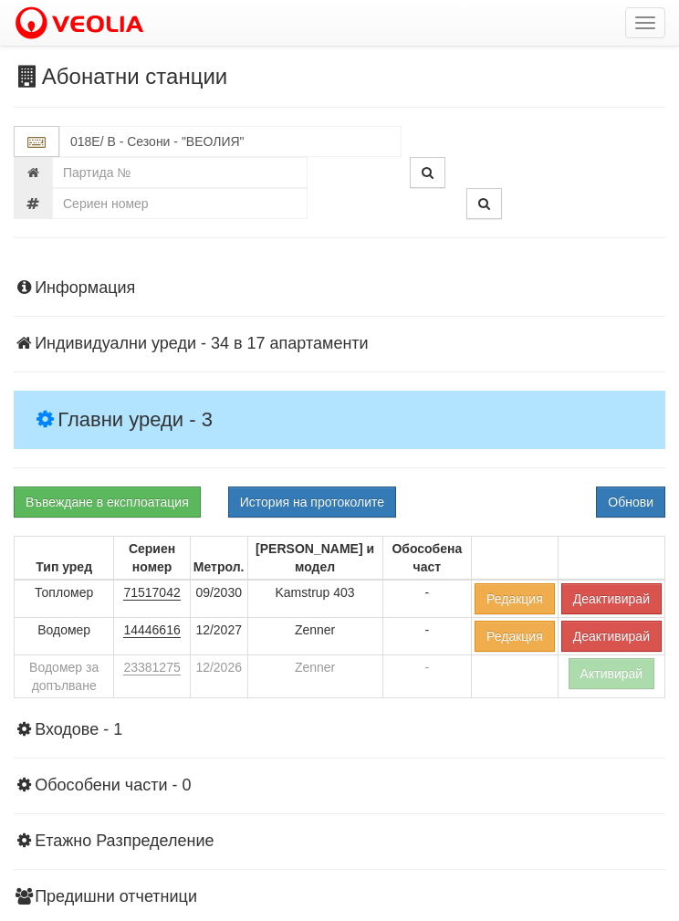
click at [610, 663] on button "Активирай" at bounding box center [612, 673] width 87 height 31
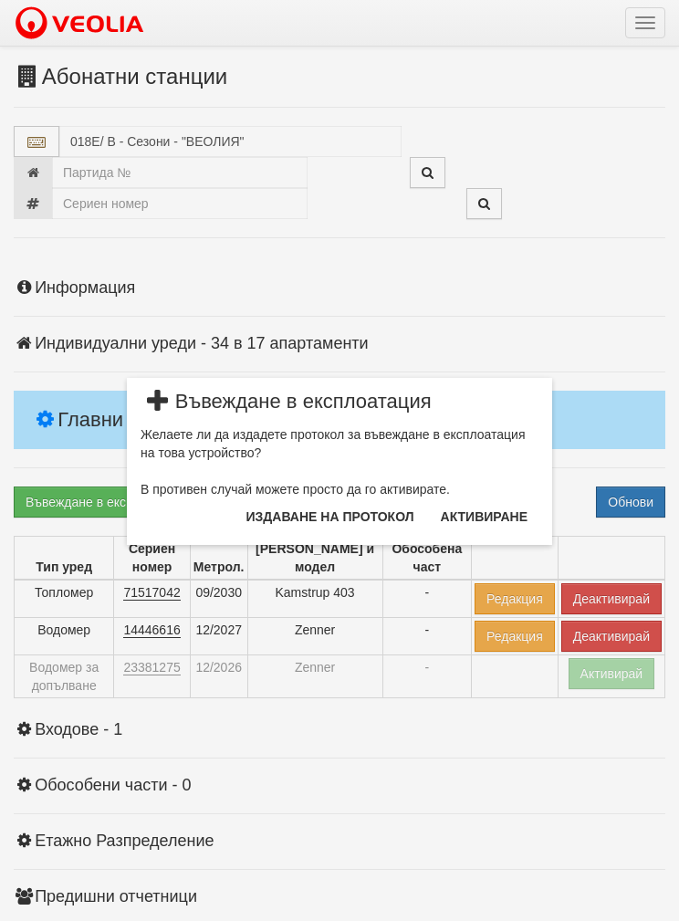
click at [298, 514] on button "Издаване на протокол" at bounding box center [331, 516] width 190 height 29
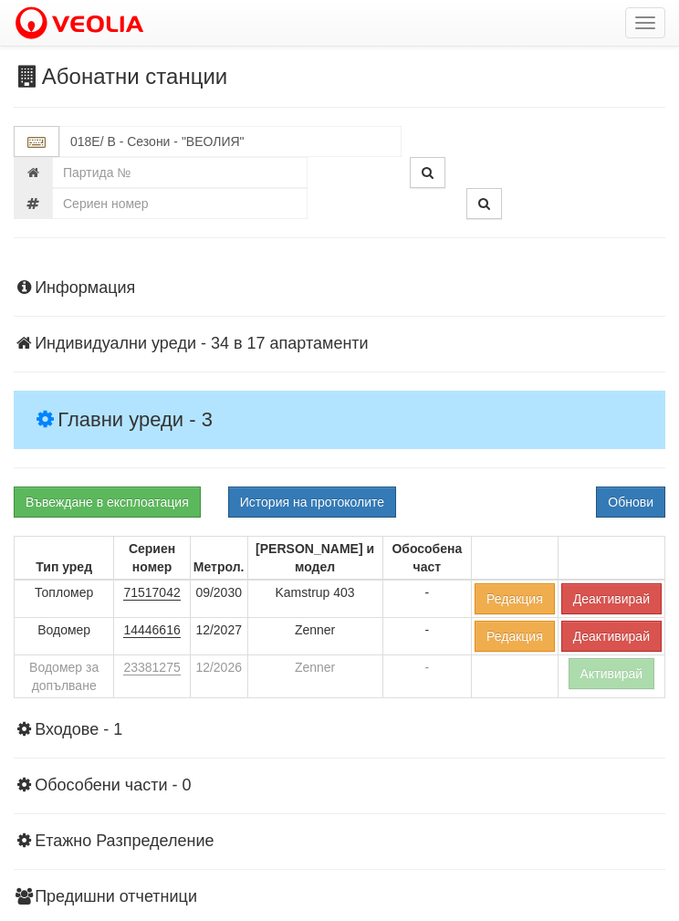
click at [646, 492] on button "Обнови" at bounding box center [630, 502] width 69 height 31
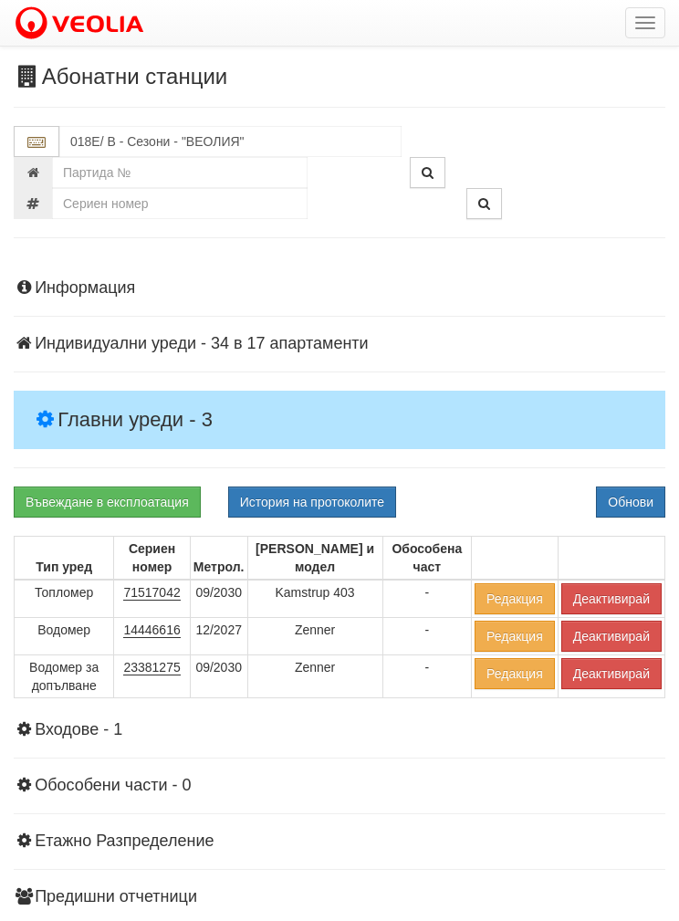
click at [634, 491] on button "Обнови" at bounding box center [630, 502] width 69 height 31
click at [114, 145] on input "018Е/ В - Сезони - "ВЕОЛИЯ"" at bounding box center [230, 141] width 342 height 31
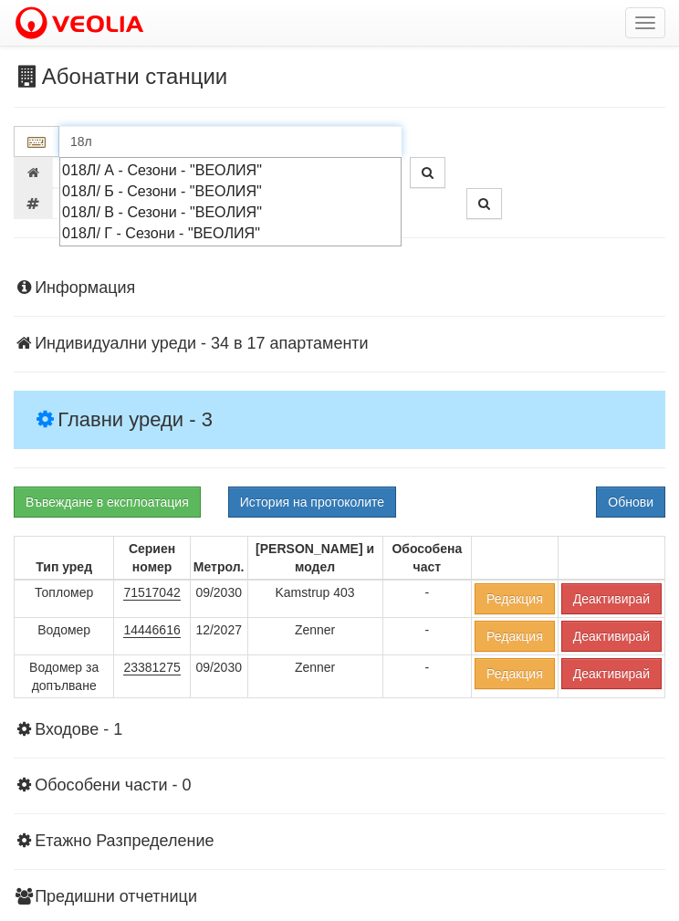
click at [110, 162] on div "018Л/ А - Сезони - "ВЕОЛИЯ"" at bounding box center [230, 170] width 337 height 21
type input "018Л/ А - Сезони - "ВЕОЛИЯ""
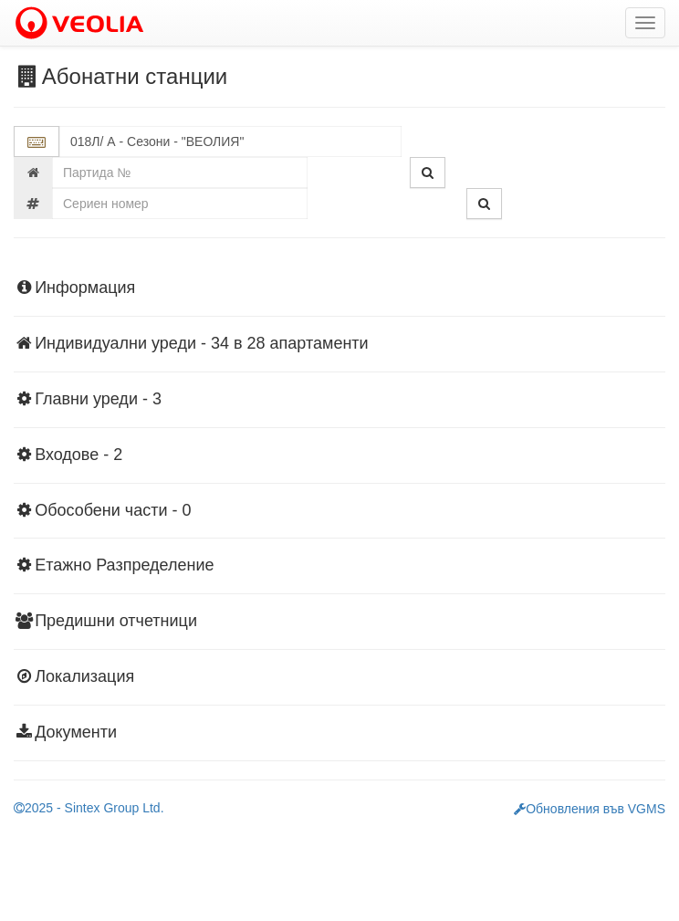
click at [76, 271] on div "Информация Параметри Брой Апартаменти: 28 Ползватели 08/2025 43 % 0 % 18" at bounding box center [340, 509] width 652 height 504
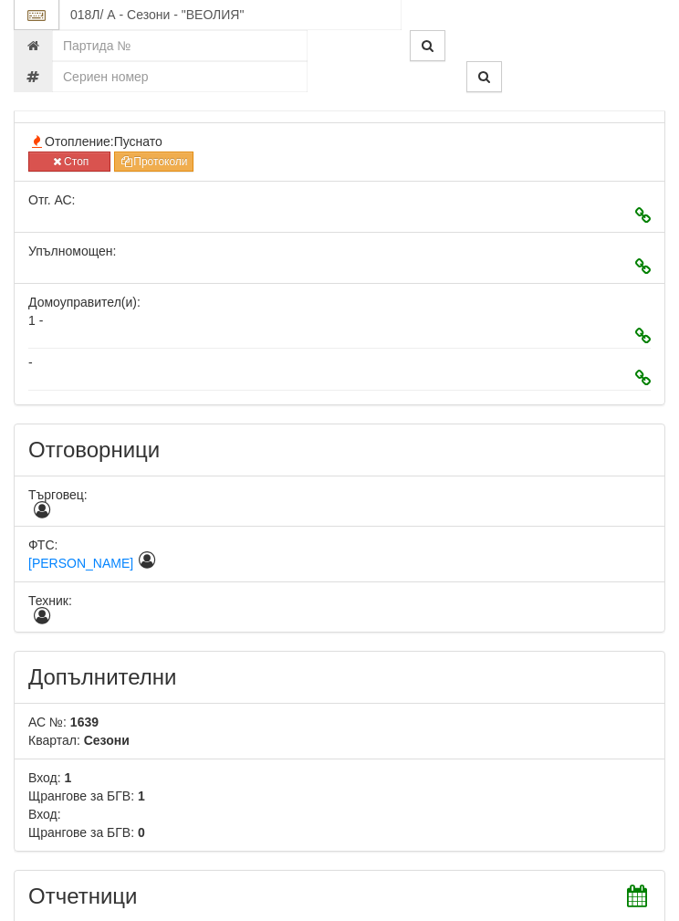
scroll to position [719, 0]
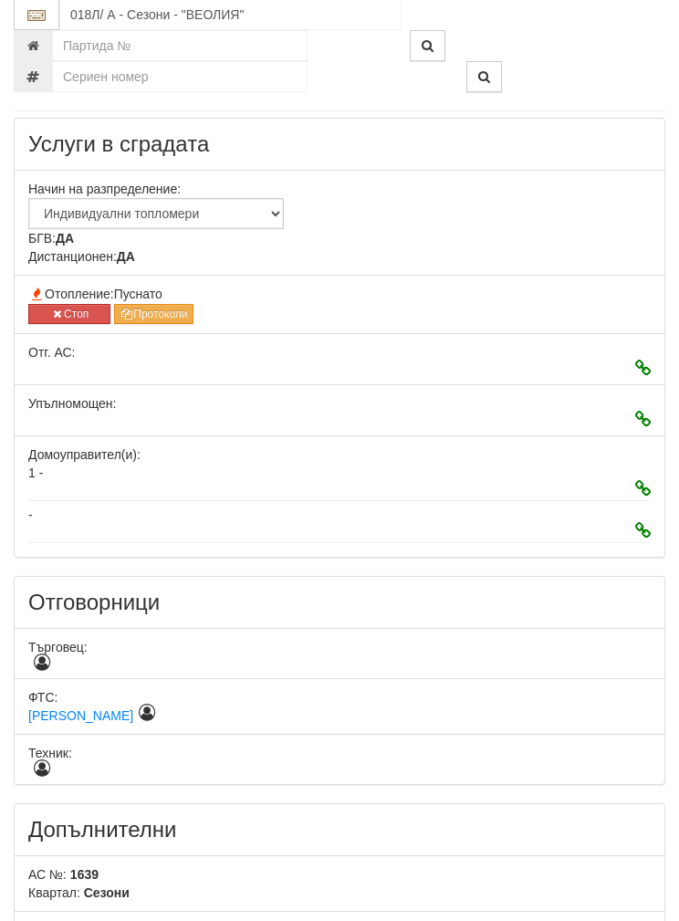
click at [53, 305] on button "Стоп" at bounding box center [69, 315] width 82 height 20
click at [64, 308] on button "Стоп" at bounding box center [69, 314] width 82 height 20
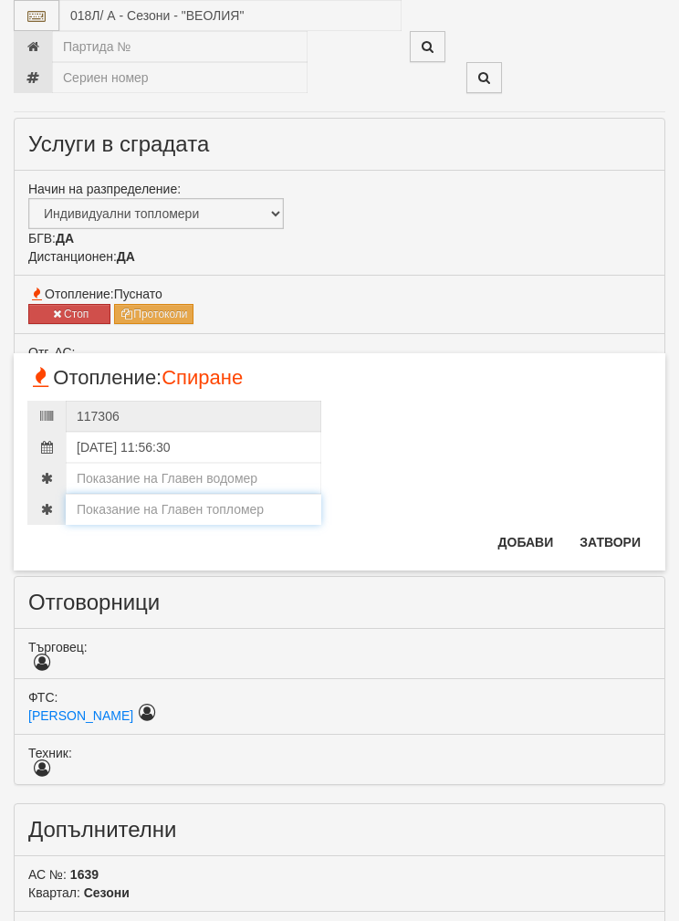
click at [131, 509] on input "number" at bounding box center [194, 509] width 256 height 31
type input "137"
type input "137.003"
click at [119, 466] on input "number" at bounding box center [194, 478] width 256 height 31
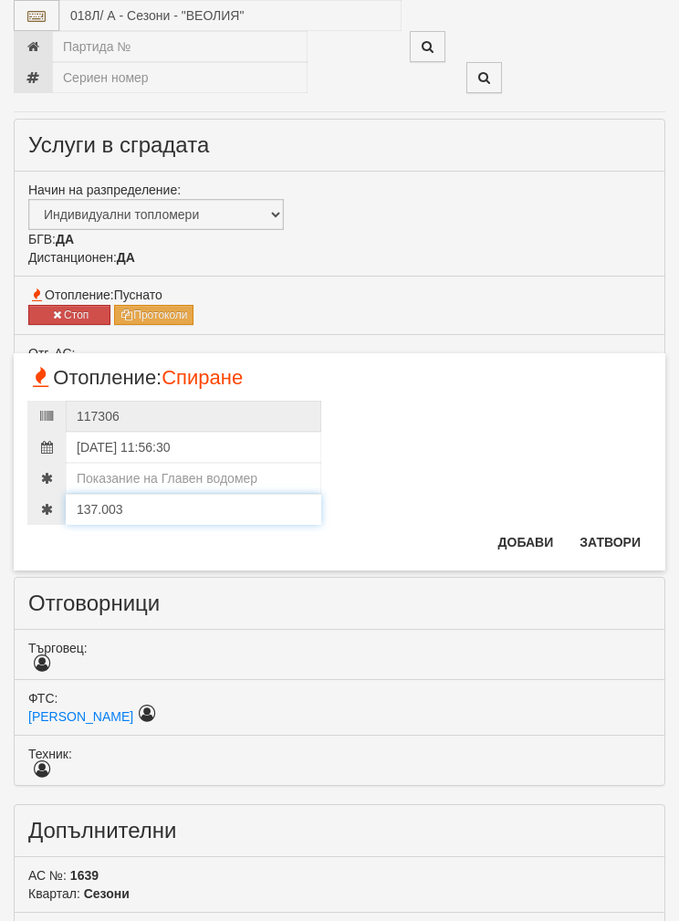
click at [86, 503] on input "137.003" at bounding box center [194, 509] width 256 height 31
click at [89, 503] on input "137.003" at bounding box center [194, 507] width 256 height 31
click at [89, 502] on input "137.003" at bounding box center [194, 507] width 256 height 31
click at [130, 472] on input "number" at bounding box center [194, 476] width 256 height 31
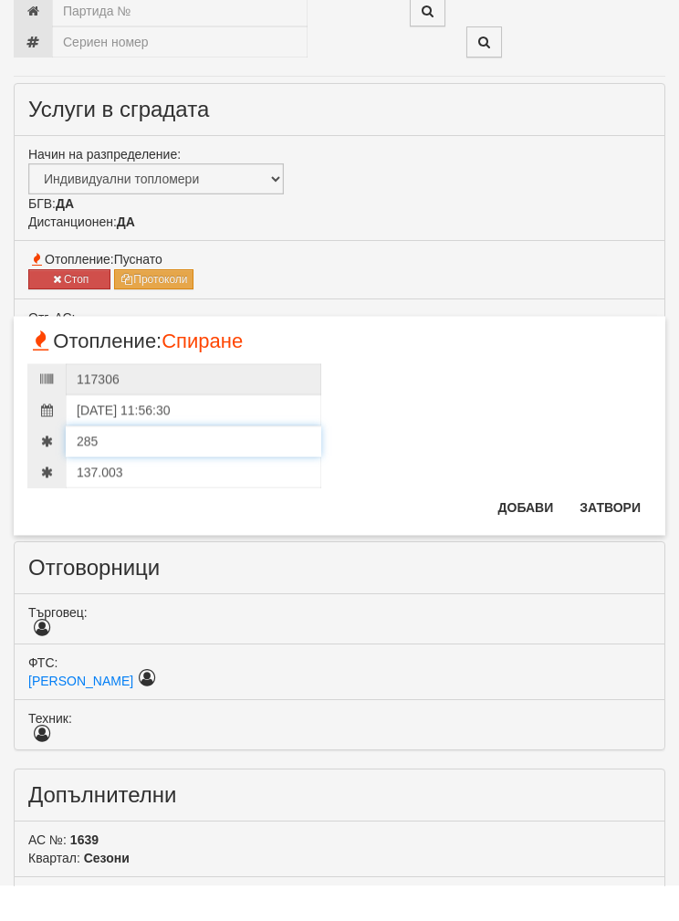
type input "285"
click at [530, 528] on button "Добави" at bounding box center [527, 542] width 78 height 29
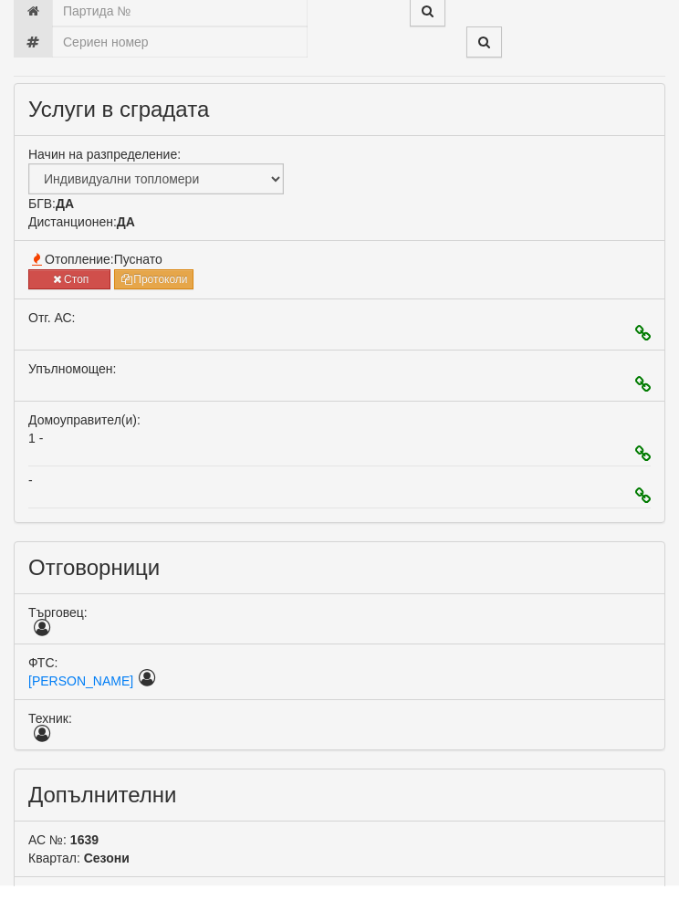
scroll to position [754, 0]
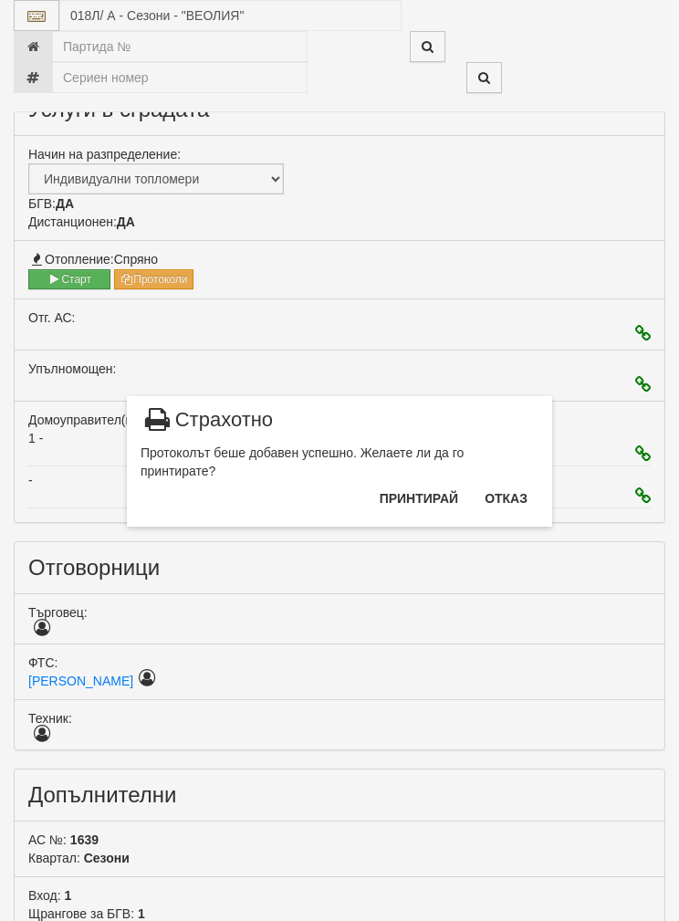
click at [522, 498] on button "Отказ" at bounding box center [506, 498] width 65 height 29
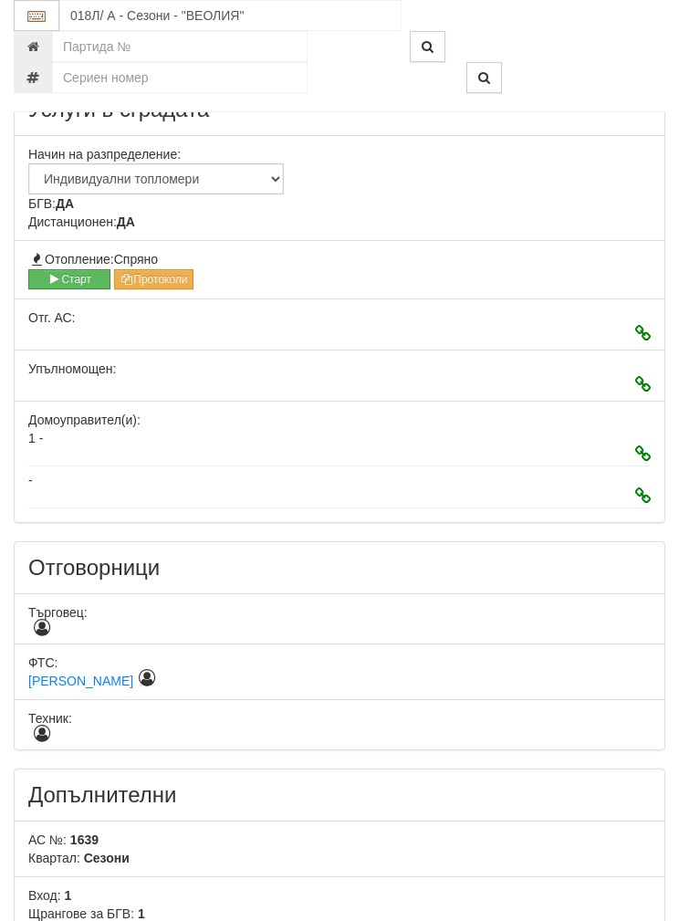
click at [68, 270] on button "Старт" at bounding box center [69, 279] width 82 height 20
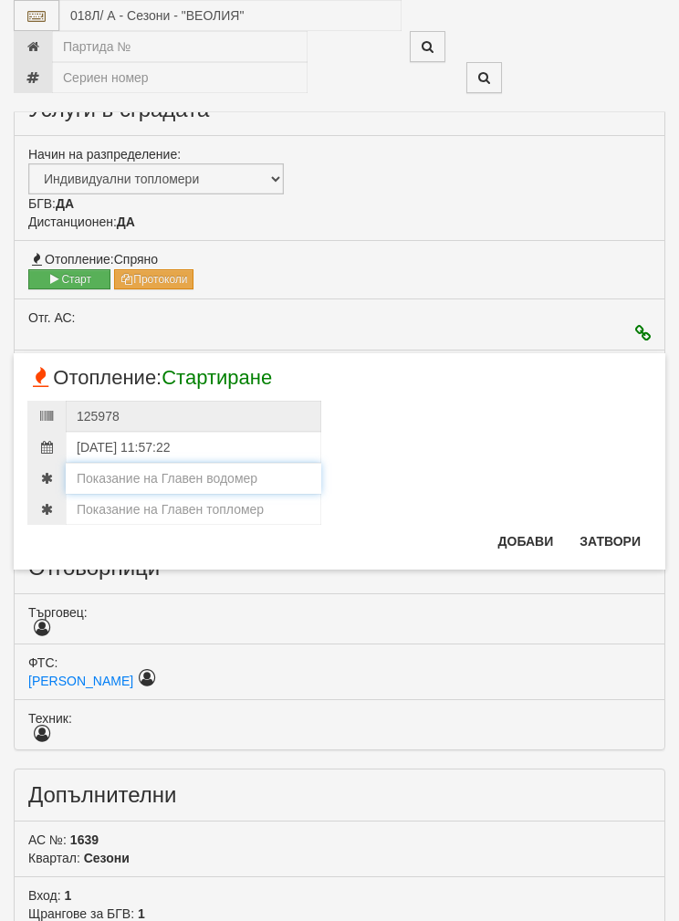
click at [121, 470] on input "number" at bounding box center [194, 478] width 256 height 31
type input "285"
click at [128, 498] on input "number" at bounding box center [194, 509] width 256 height 31
click at [121, 506] on input "number" at bounding box center [194, 509] width 256 height 31
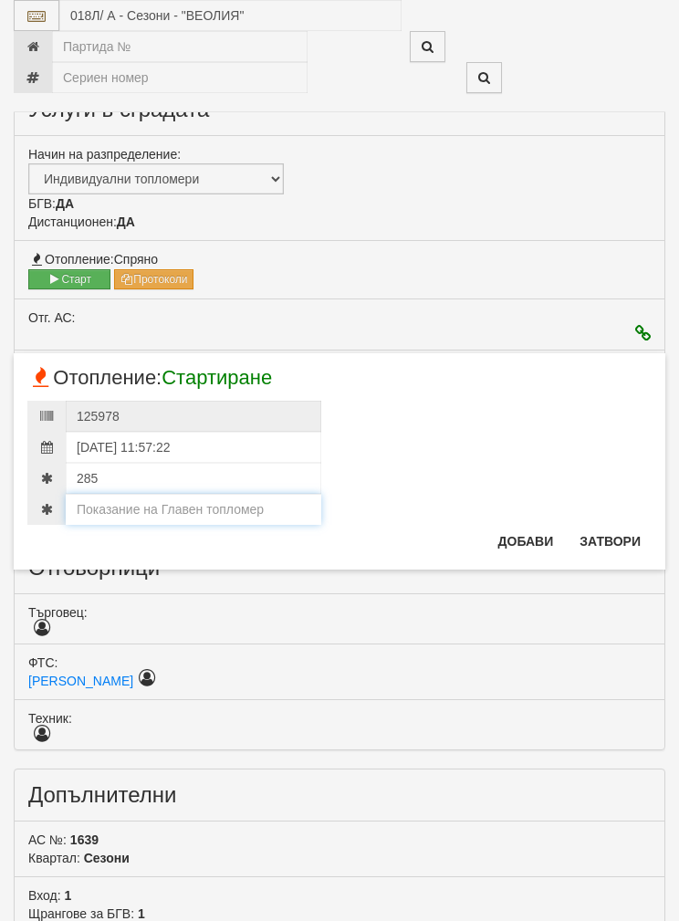
paste input "137.003"
type input "137.003"
click at [528, 535] on button "Добави" at bounding box center [527, 541] width 78 height 29
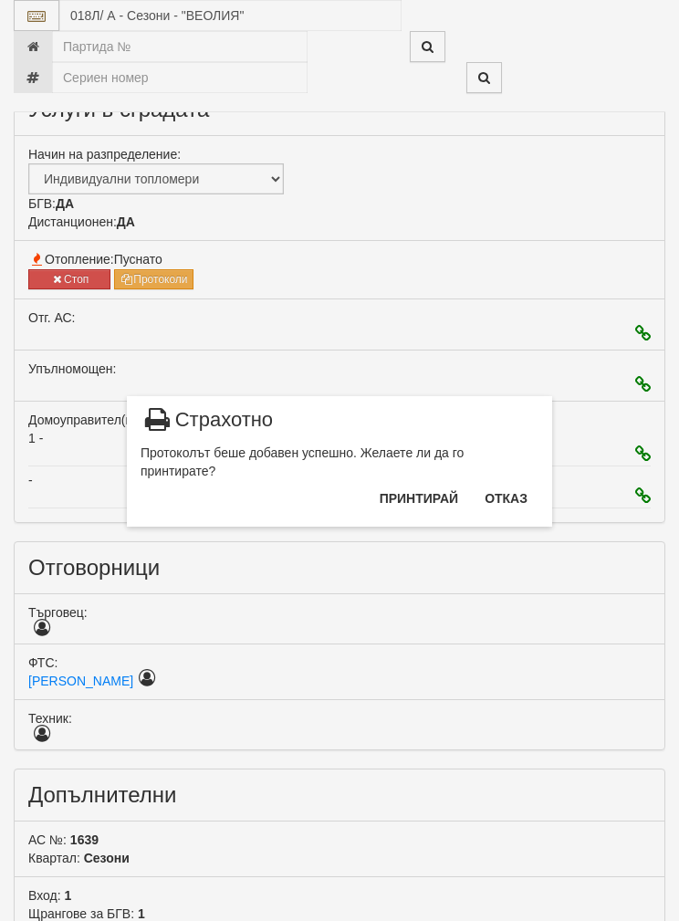
click at [525, 491] on button "Отказ" at bounding box center [506, 498] width 65 height 29
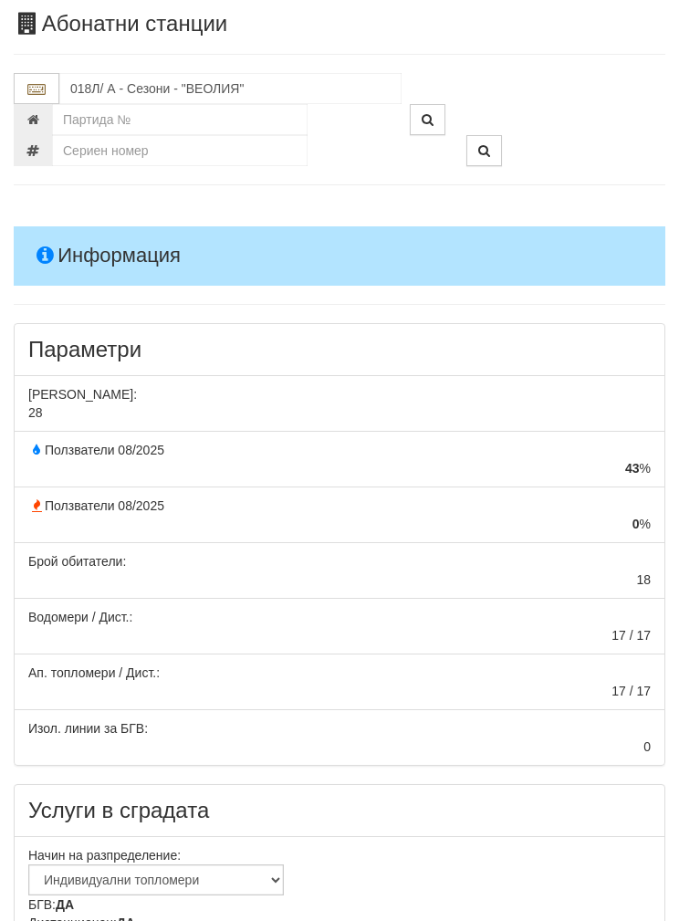
scroll to position [0, 0]
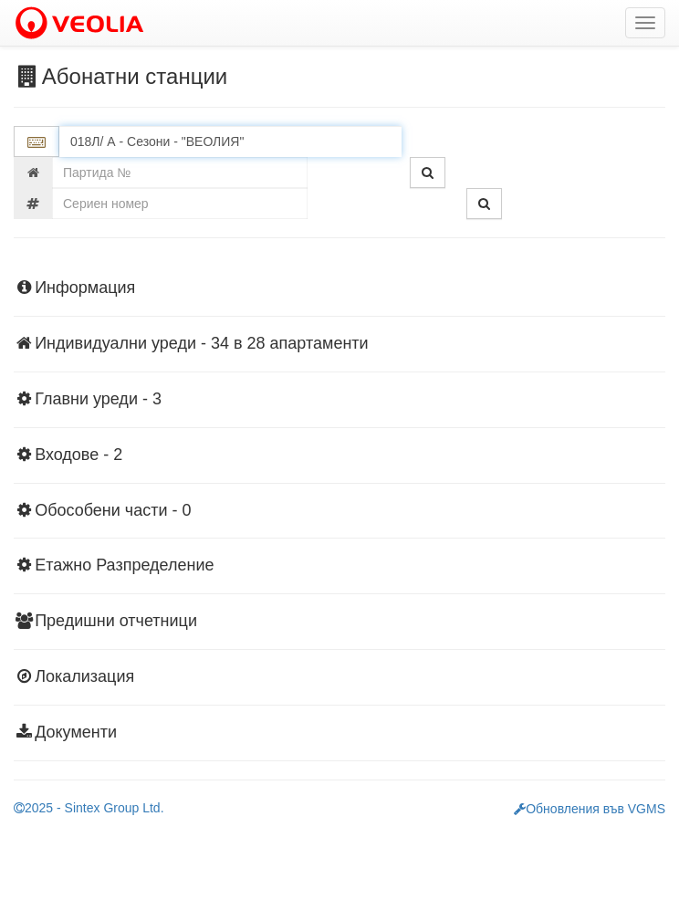
click at [111, 130] on input "018Л/ А - Сезони - "ВЕОЛИЯ"" at bounding box center [230, 141] width 342 height 31
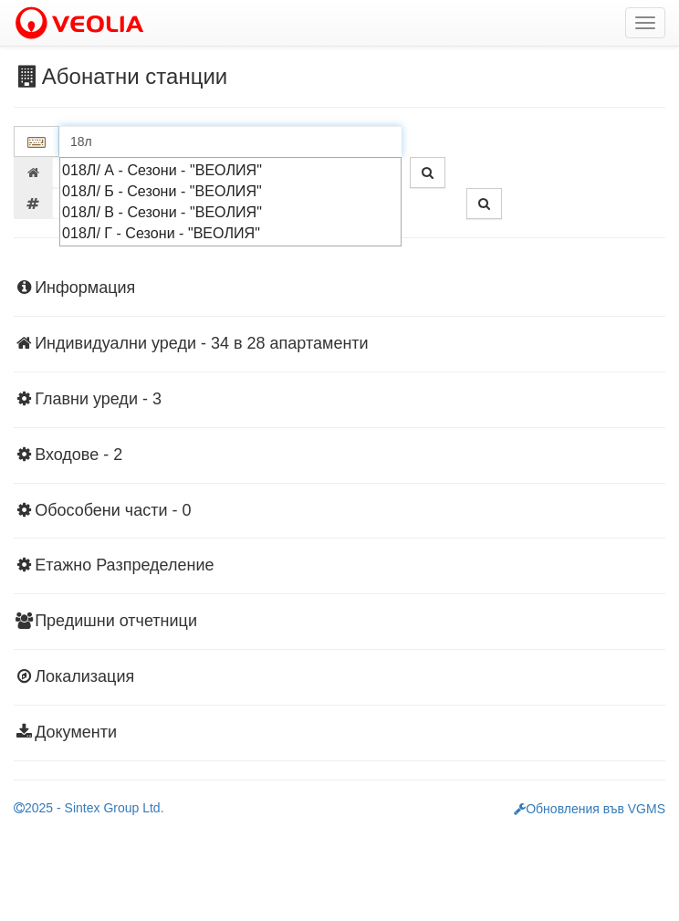
click at [135, 184] on div "018Л/ Б - Сезони - "ВЕОЛИЯ"" at bounding box center [230, 191] width 337 height 21
type input "018Л/ Б - Сезони - "ВЕОЛИЯ""
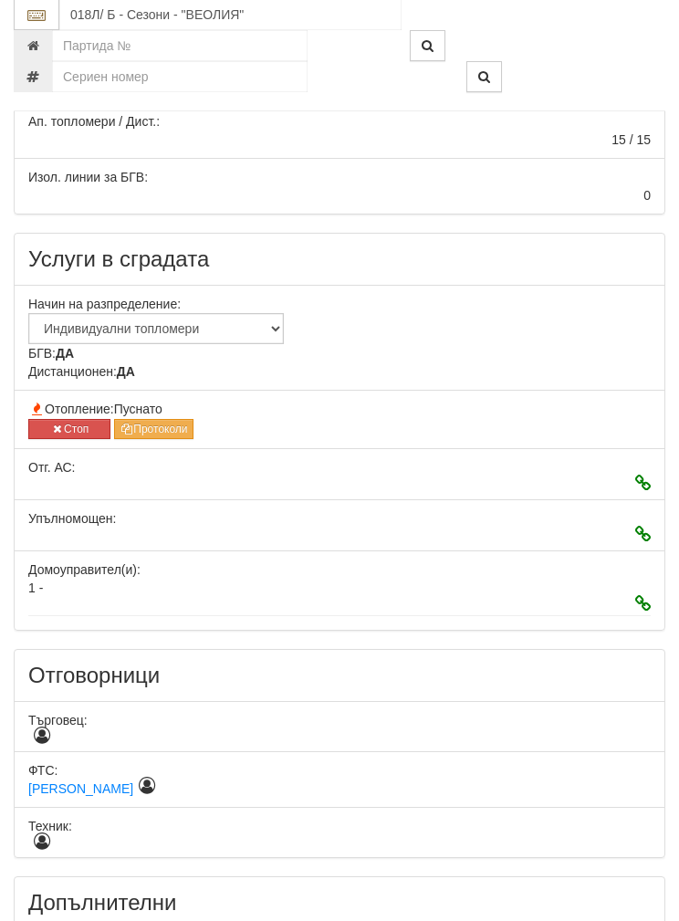
click at [59, 420] on button "Стоп" at bounding box center [69, 430] width 82 height 20
click at [68, 422] on button "Стоп" at bounding box center [69, 429] width 82 height 20
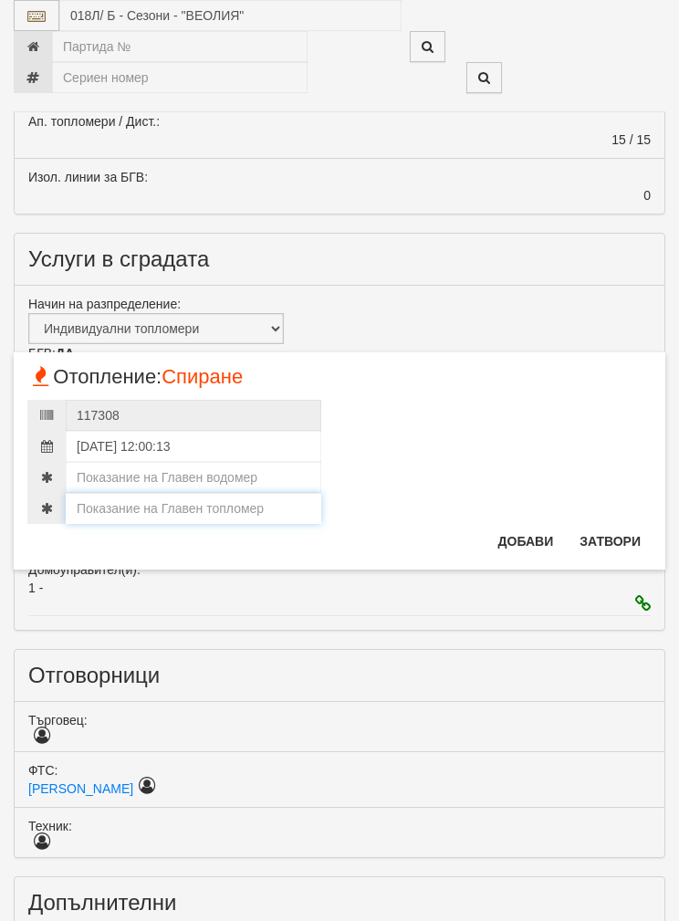
click at [149, 507] on input "number" at bounding box center [194, 508] width 256 height 31
type input "132"
type input "132.99"
click at [118, 468] on input "number" at bounding box center [194, 477] width 256 height 31
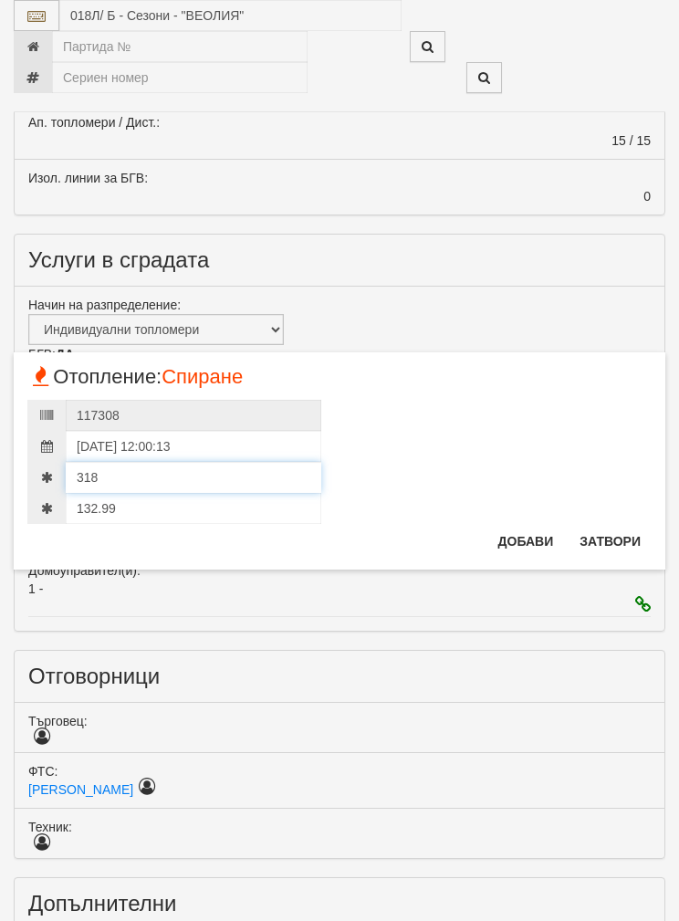
type input "318"
click at [100, 498] on input "132.99" at bounding box center [194, 508] width 256 height 31
click at [83, 488] on input "318" at bounding box center [194, 476] width 256 height 31
click at [100, 497] on input "132.99" at bounding box center [194, 507] width 256 height 31
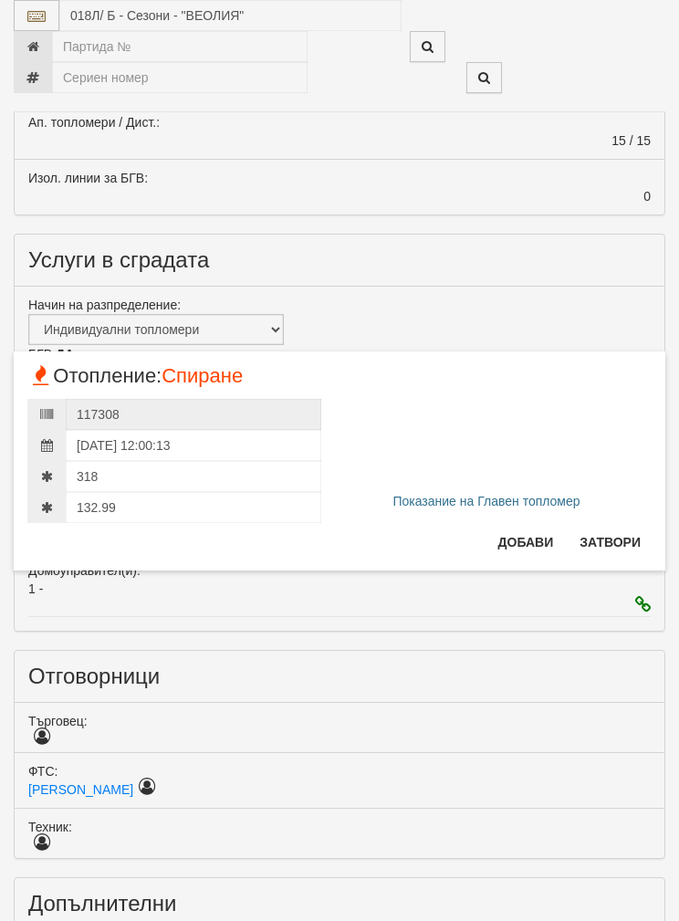
click at [520, 532] on button "Добави" at bounding box center [527, 542] width 78 height 29
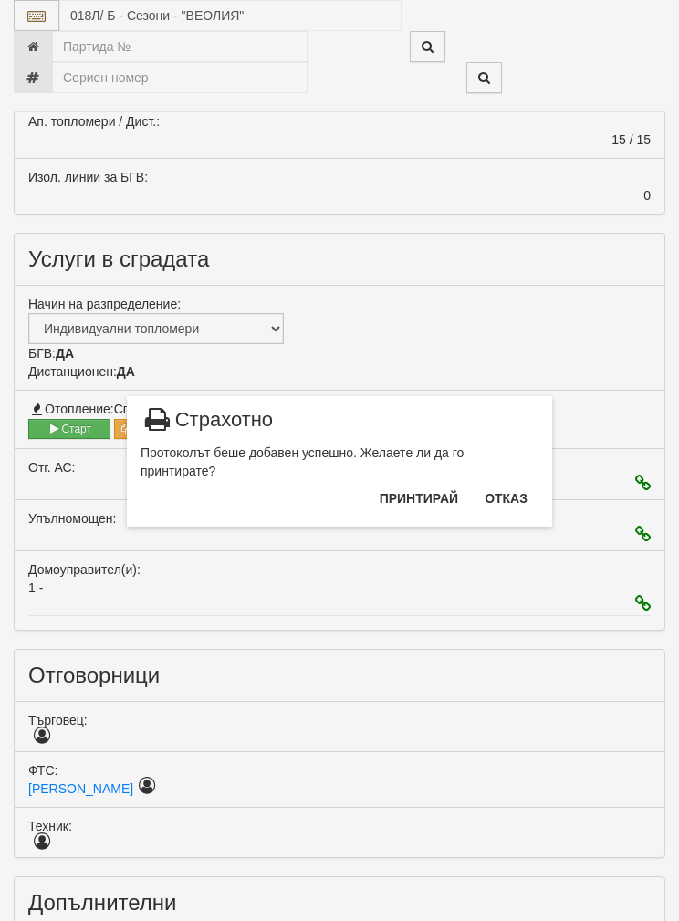
click at [518, 492] on button "Отказ" at bounding box center [506, 498] width 65 height 29
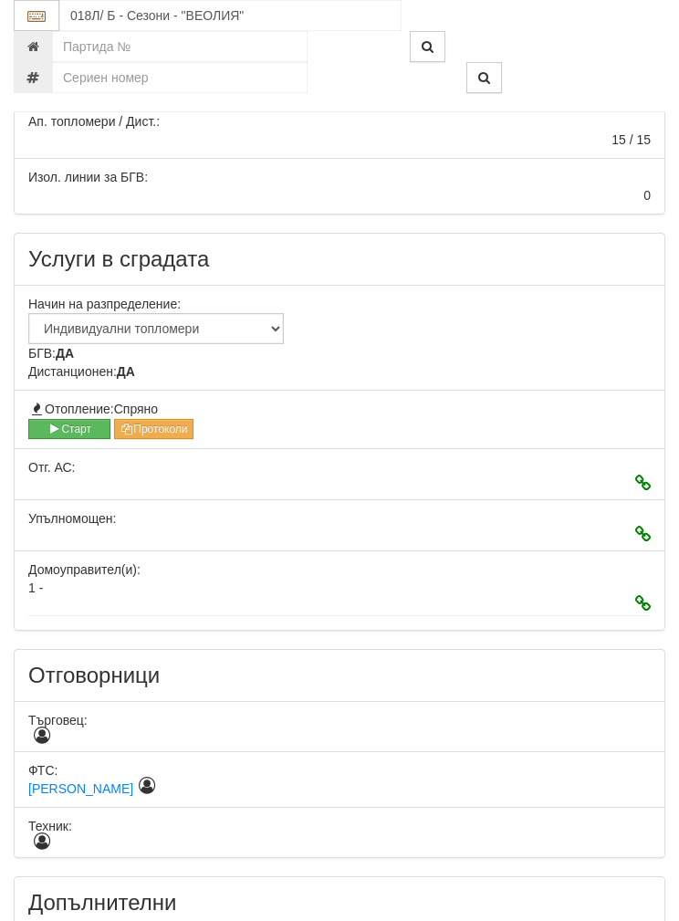
click at [67, 419] on button "Старт" at bounding box center [69, 429] width 82 height 20
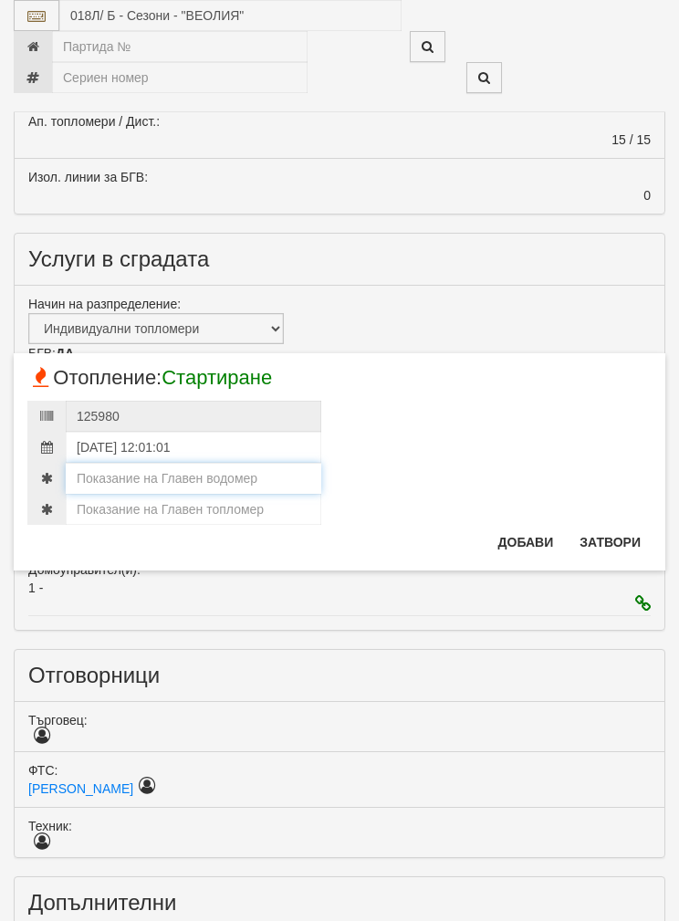
click at [113, 492] on input "number" at bounding box center [194, 478] width 256 height 31
type input "318"
click at [110, 507] on input "number" at bounding box center [194, 509] width 256 height 31
click at [131, 508] on input "number" at bounding box center [194, 509] width 256 height 31
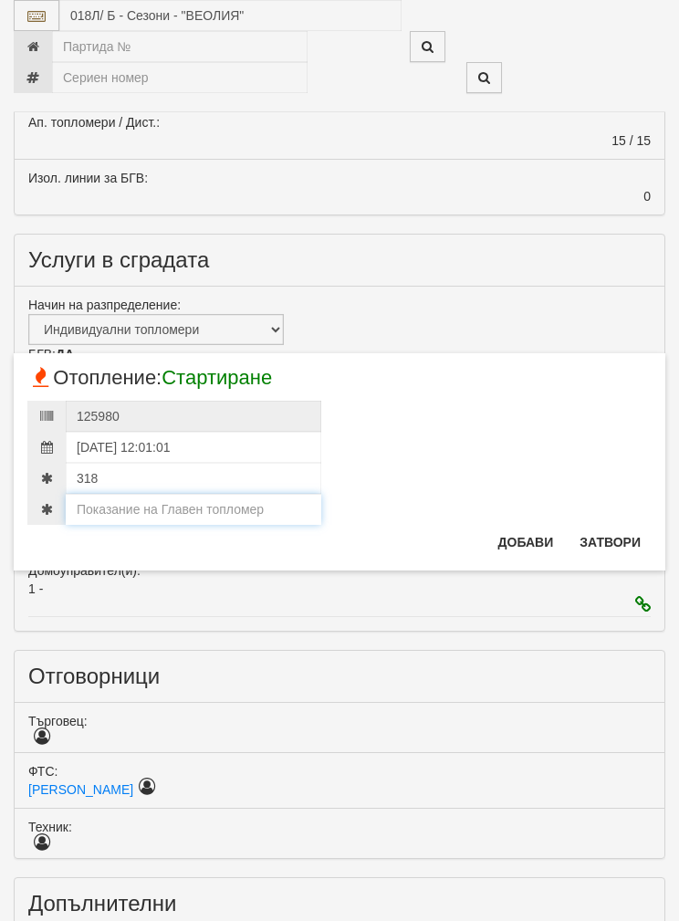
click at [131, 507] on input "number" at bounding box center [194, 509] width 256 height 31
paste input "132.99"
type input "132.99"
click at [527, 528] on button "Добави" at bounding box center [527, 542] width 78 height 29
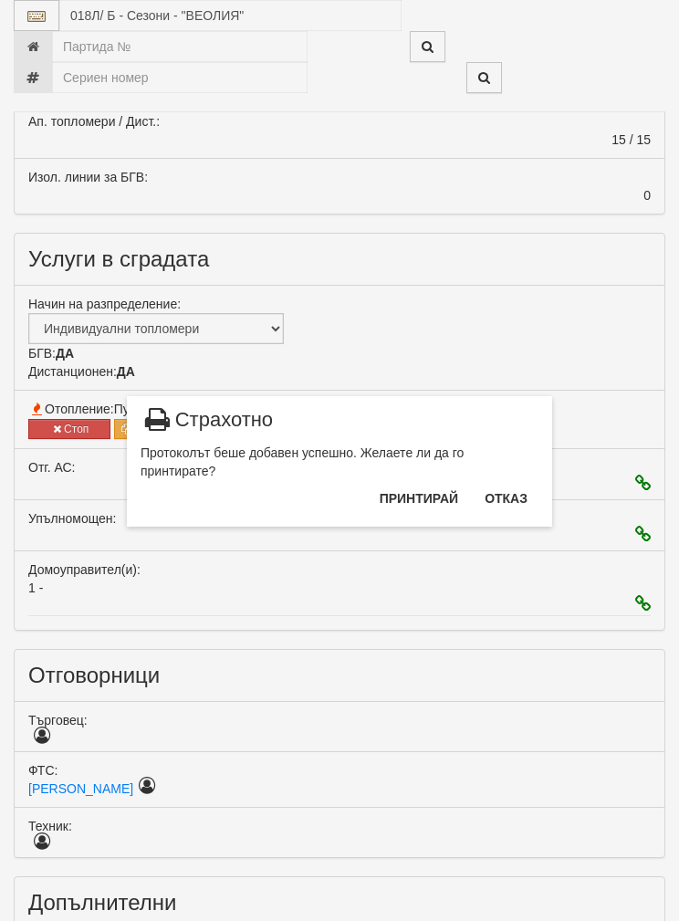
click at [514, 490] on button "Отказ" at bounding box center [506, 498] width 65 height 29
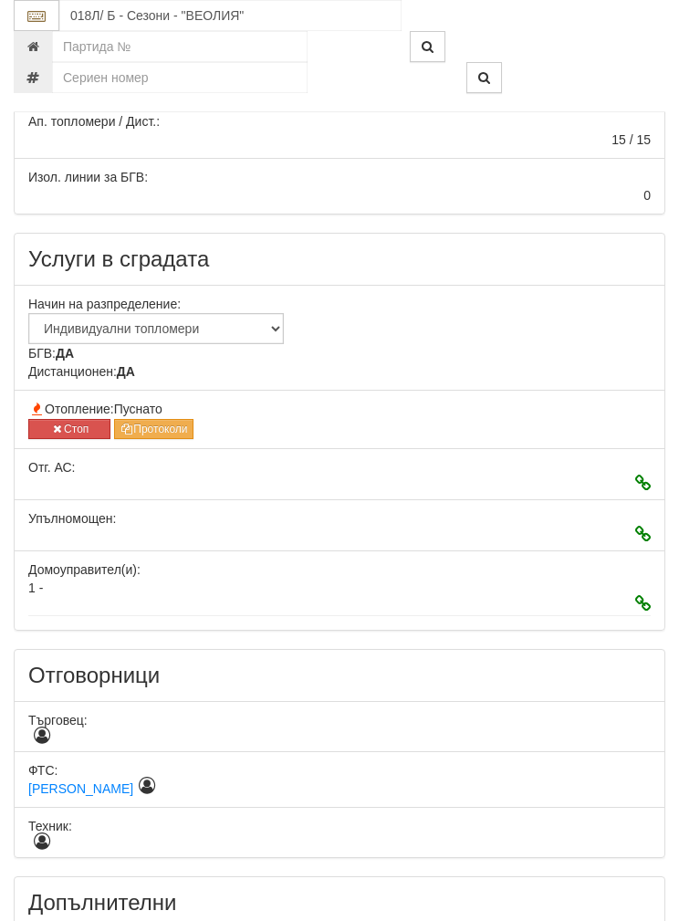
scroll to position [677, 0]
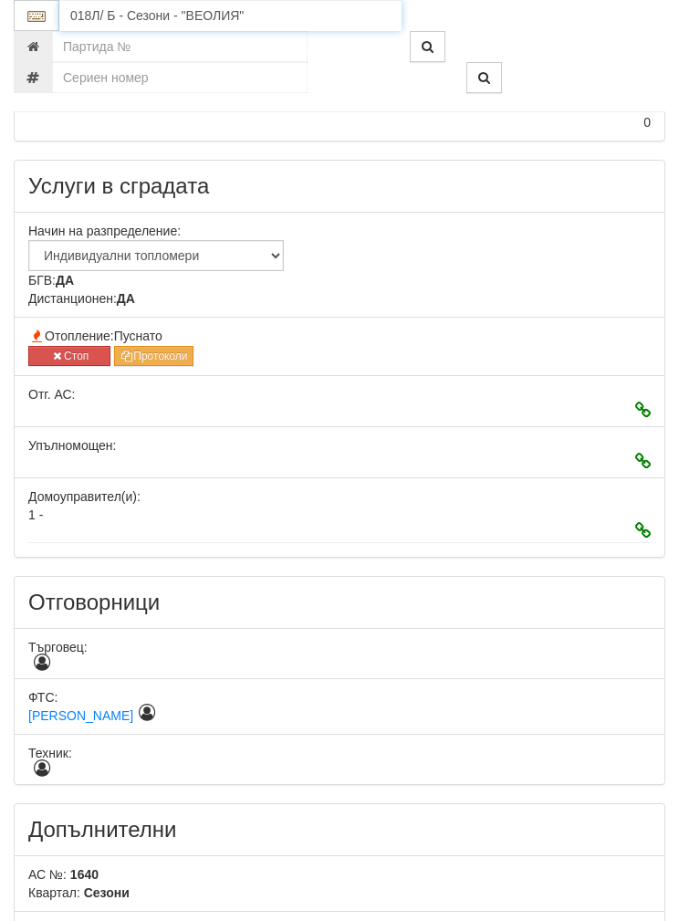
click at [99, 10] on input "018Л/ Б - Сезони - "ВЕОЛИЯ"" at bounding box center [230, 15] width 342 height 31
click at [279, 22] on input "018Л/ Б - Сезони - "ВЕОЛИЯ"" at bounding box center [230, 15] width 342 height 31
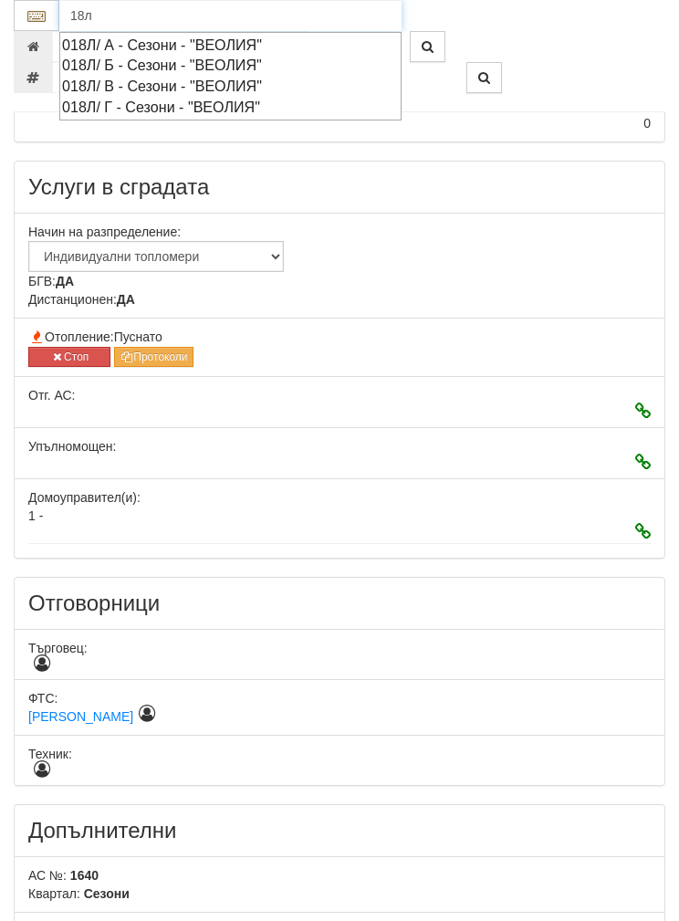
click at [126, 77] on div "018Л/ В - Сезони - "ВЕОЛИЯ"" at bounding box center [230, 86] width 337 height 21
type input "018Л/ В - Сезони - "ВЕОЛИЯ""
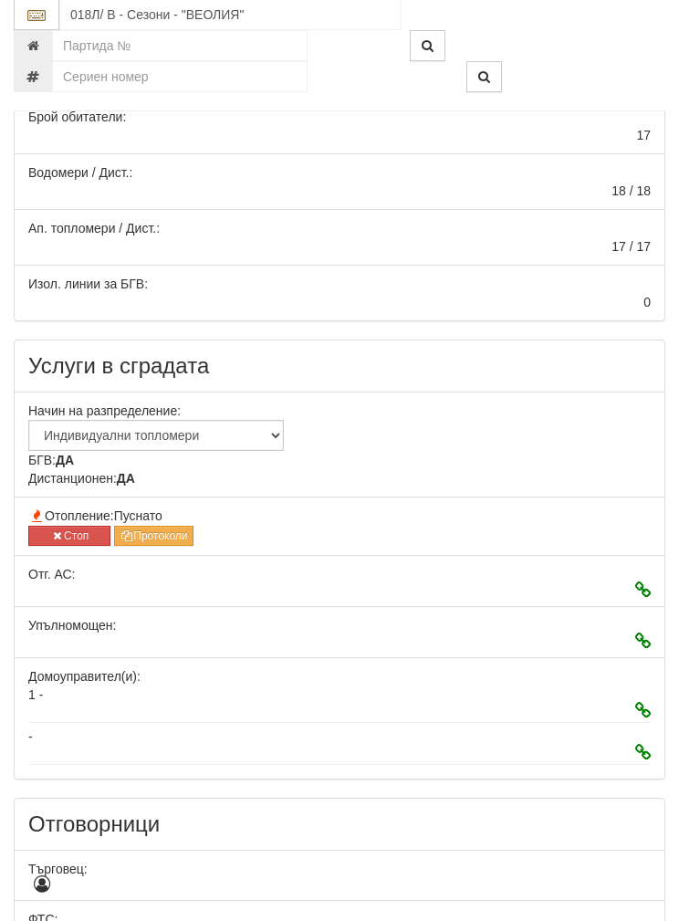
scroll to position [498, 0]
click at [79, 532] on button "Стоп" at bounding box center [69, 536] width 82 height 20
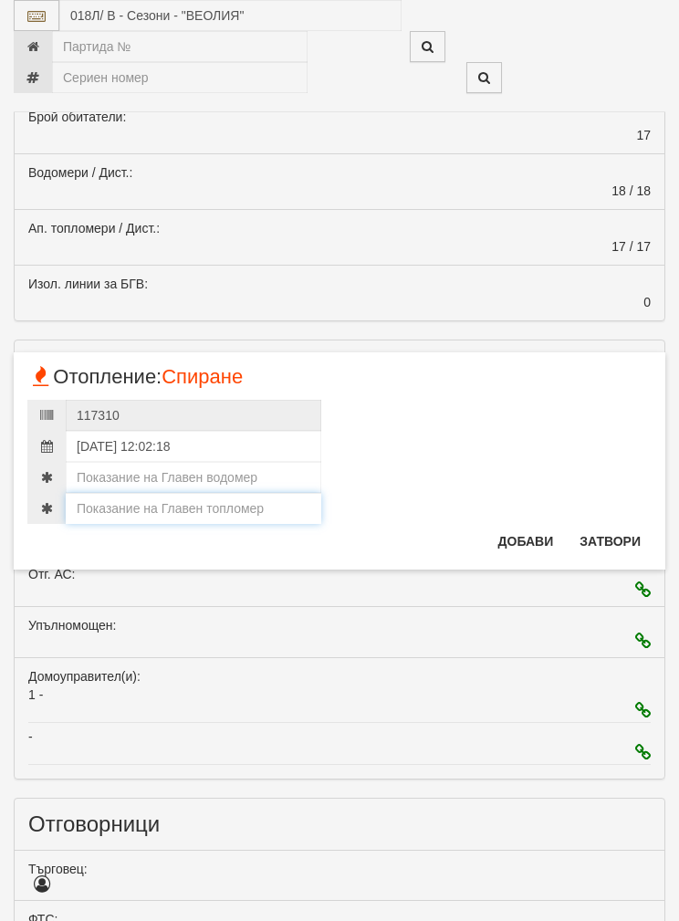
click at [113, 499] on input "number" at bounding box center [194, 508] width 256 height 31
type input "158"
type input "158.4"
type input "158.417"
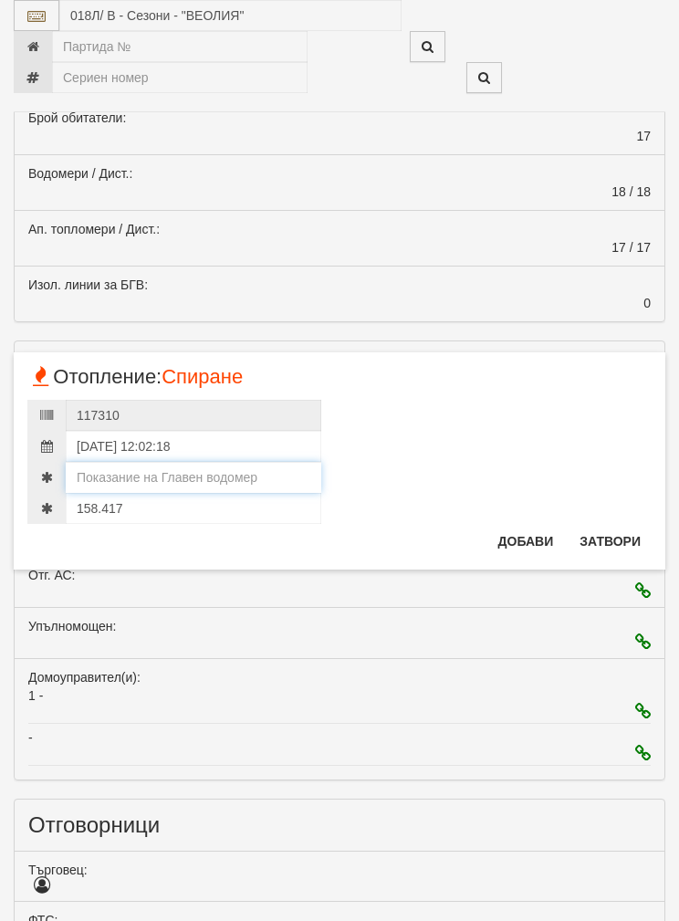
click at [105, 469] on input "number" at bounding box center [194, 477] width 256 height 31
type input "803"
click at [140, 499] on input "158.417" at bounding box center [194, 508] width 256 height 31
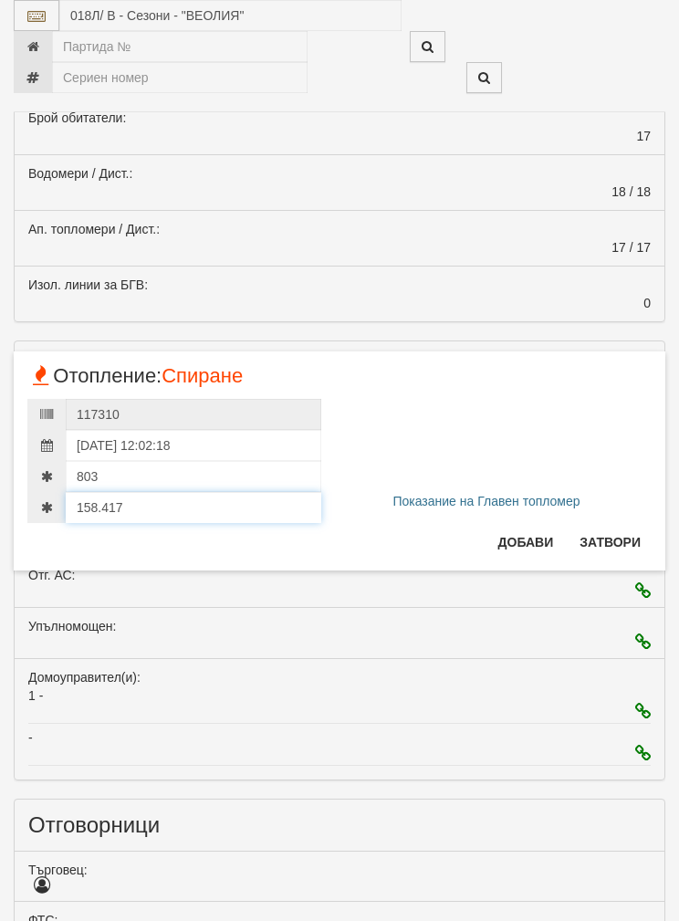
click at [110, 493] on input "158.417" at bounding box center [194, 507] width 256 height 31
click at [521, 531] on button "Добави" at bounding box center [527, 542] width 78 height 29
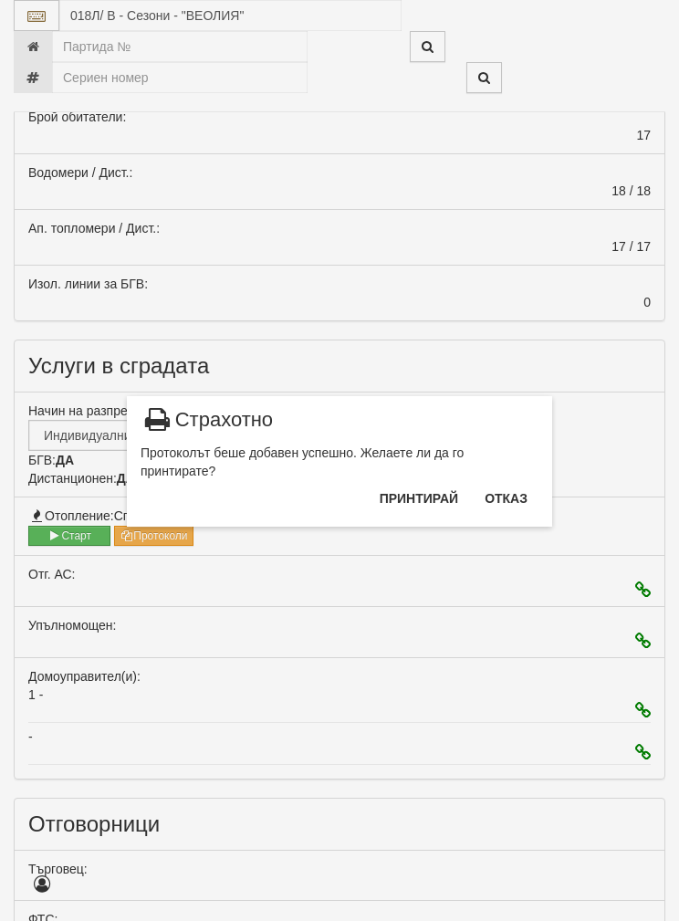
click at [504, 491] on button "Отказ" at bounding box center [506, 498] width 65 height 29
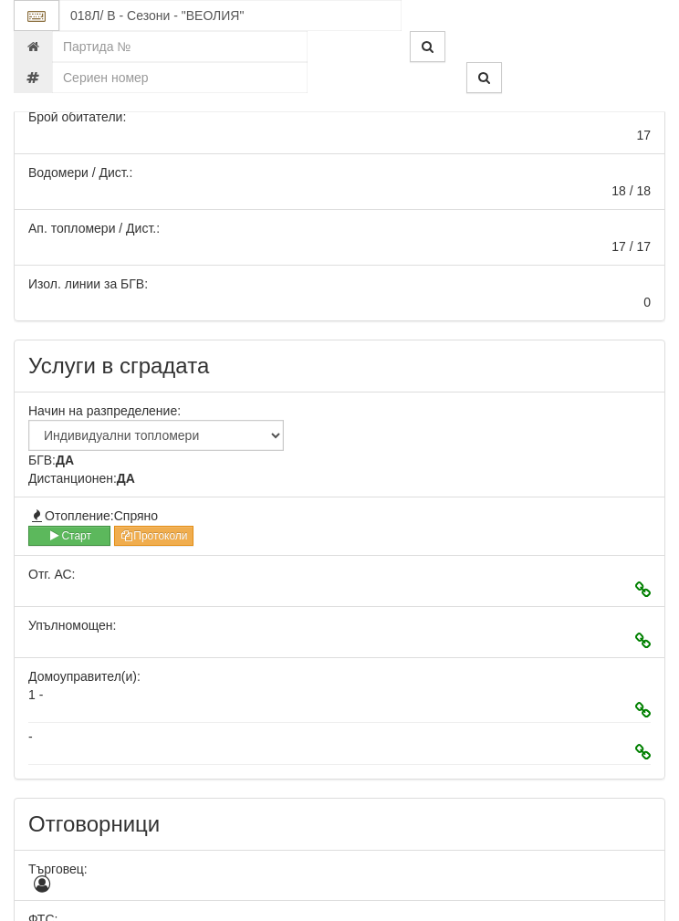
click at [69, 527] on button "Старт" at bounding box center [69, 536] width 82 height 20
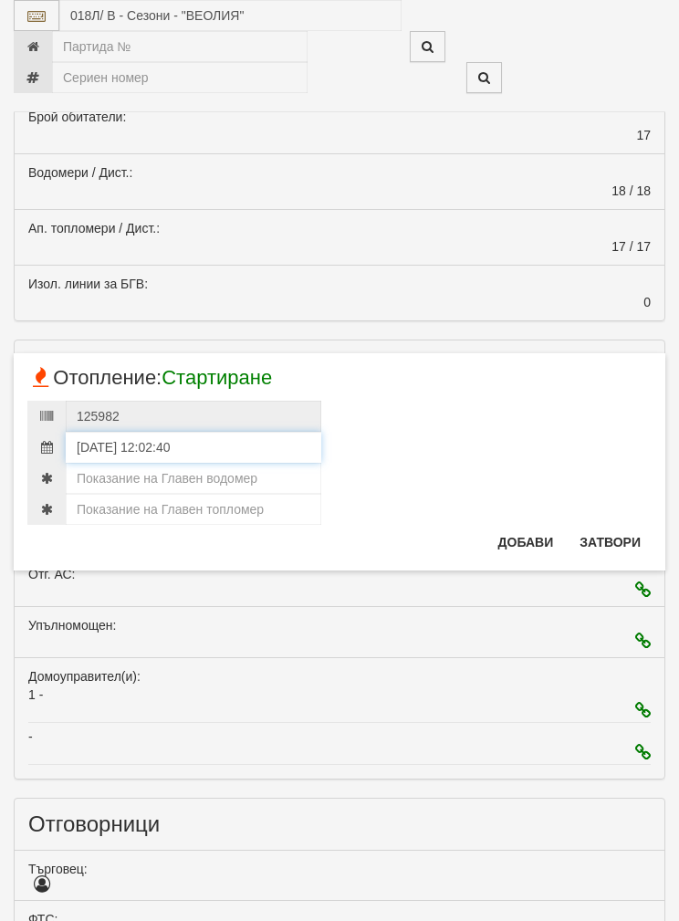
click at [115, 458] on input "13/10/2025 12:02:40" at bounding box center [194, 447] width 256 height 31
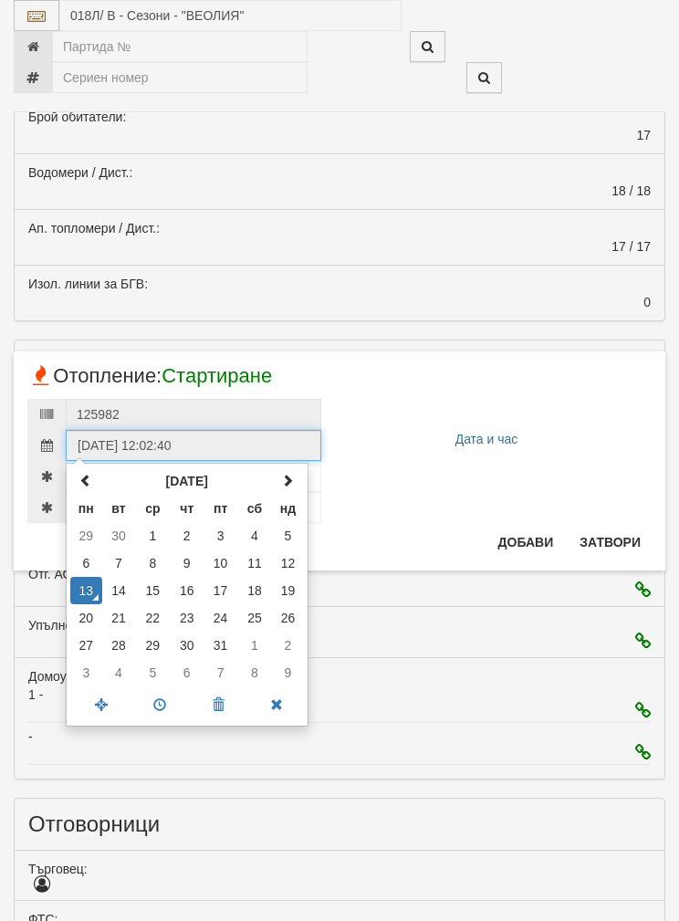
scroll to position [497, 0]
click at [192, 436] on input "13/10/2025 12:02:40" at bounding box center [194, 445] width 256 height 31
click at [382, 518] on div at bounding box center [339, 507] width 625 height 31
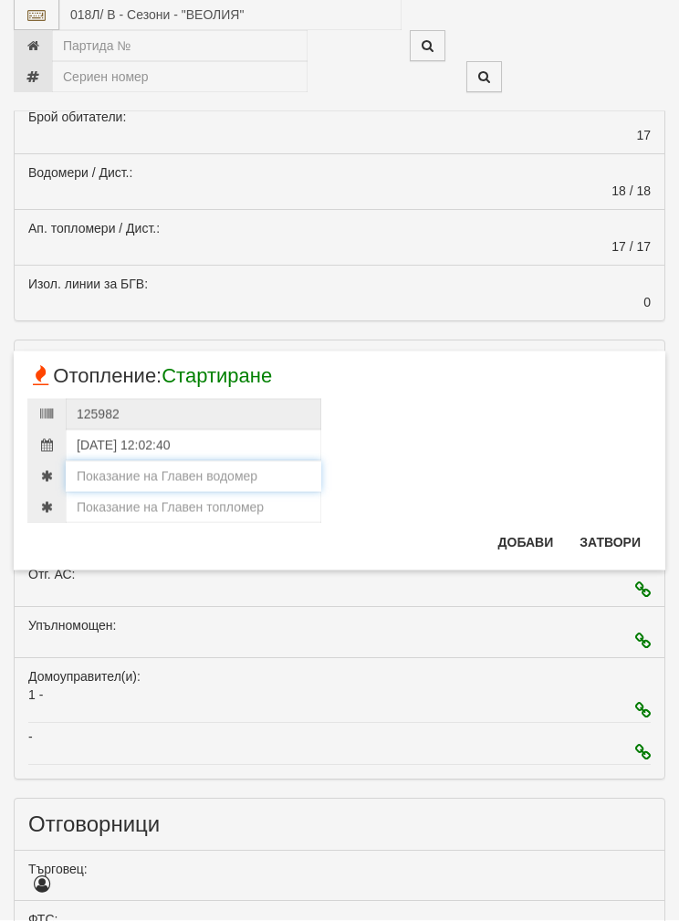
click at [142, 465] on input "number" at bounding box center [194, 476] width 256 height 31
type input "803"
click at [142, 498] on input "number" at bounding box center [194, 507] width 256 height 31
click at [121, 501] on input "number" at bounding box center [194, 507] width 256 height 31
click at [121, 500] on input "number" at bounding box center [194, 507] width 256 height 31
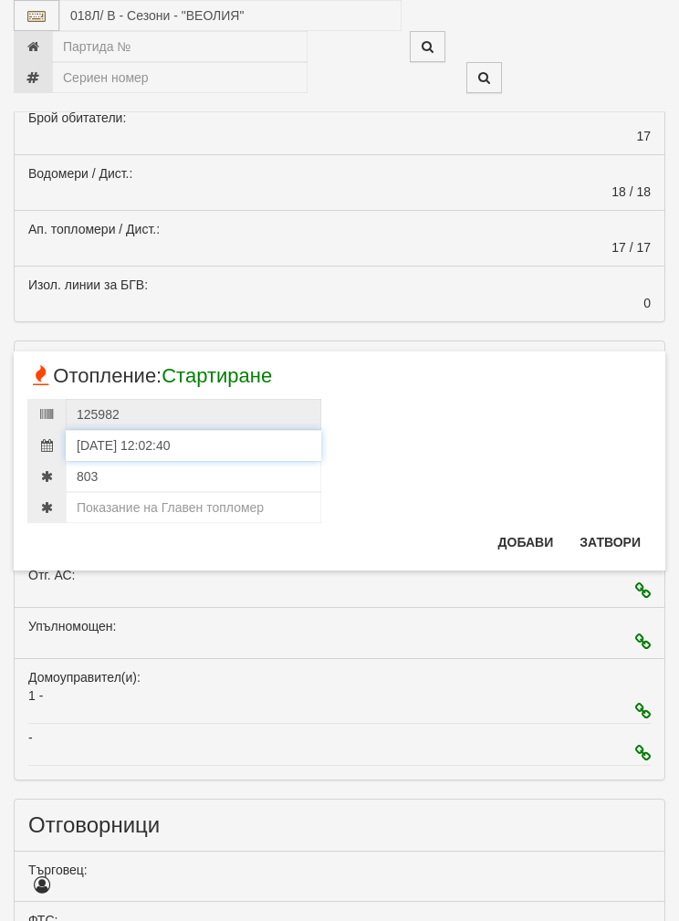
click at [68, 447] on input "13/10/2025 12:02:40" at bounding box center [194, 445] width 256 height 31
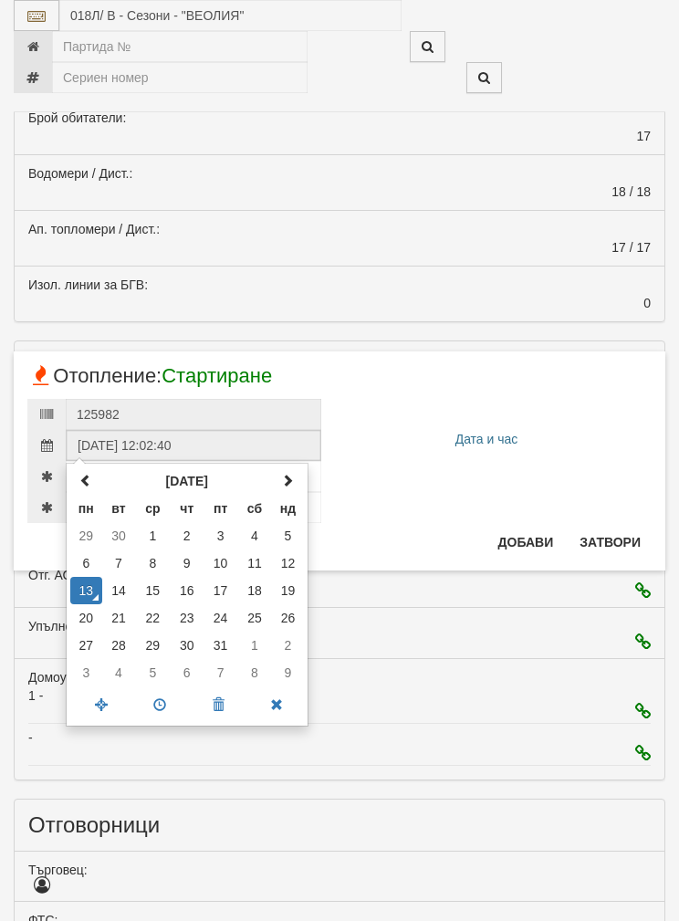
click at [435, 508] on div at bounding box center [339, 507] width 625 height 31
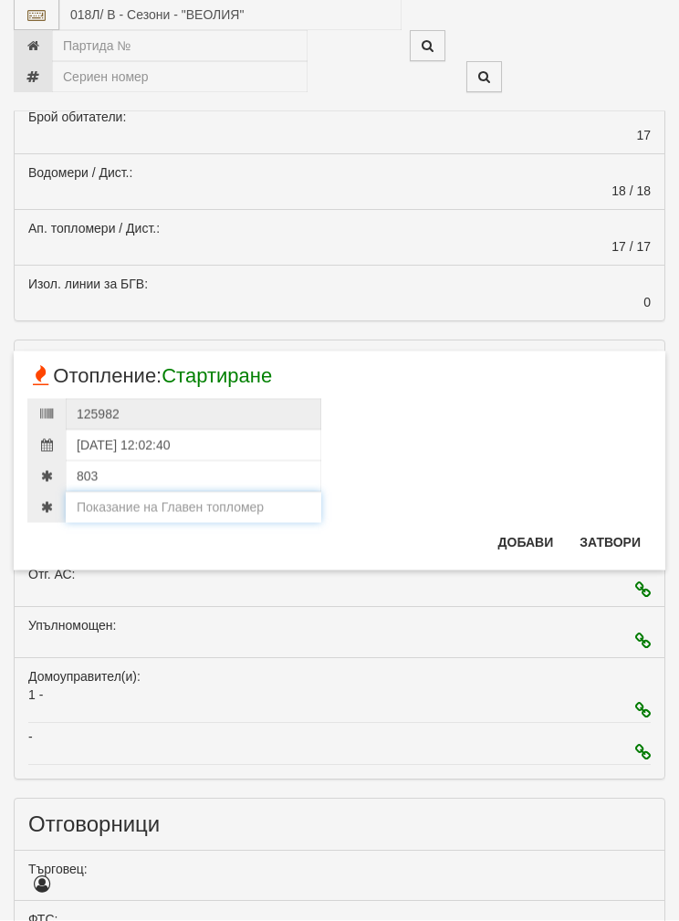
click at [138, 506] on input "number" at bounding box center [194, 507] width 256 height 31
click at [120, 505] on input "number" at bounding box center [194, 507] width 256 height 31
click at [120, 504] on input "number" at bounding box center [194, 507] width 256 height 31
paste input "158.417"
type input "158.417"
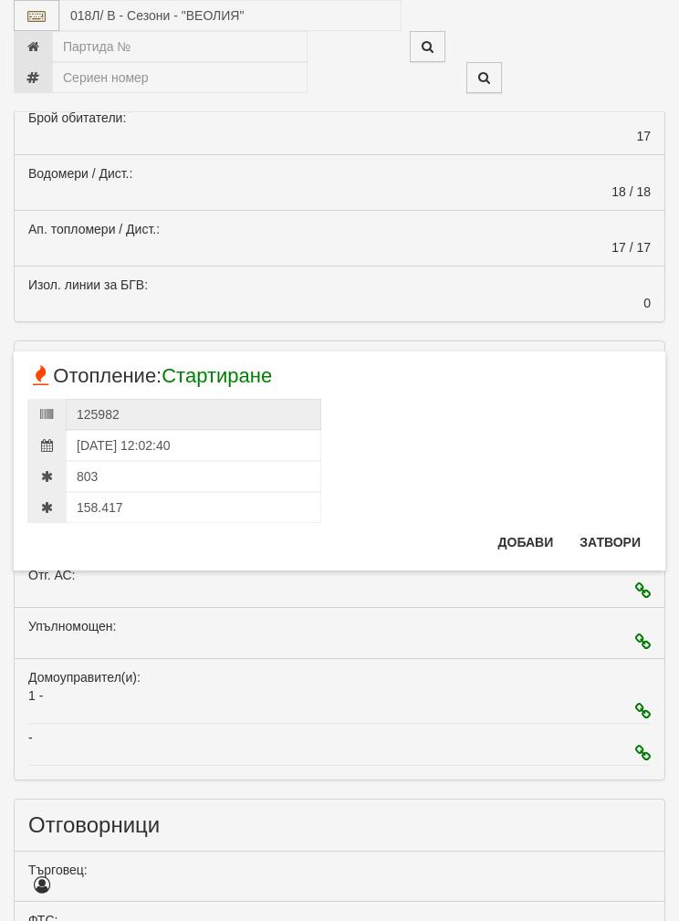
click at [526, 534] on button "Добави" at bounding box center [527, 542] width 78 height 29
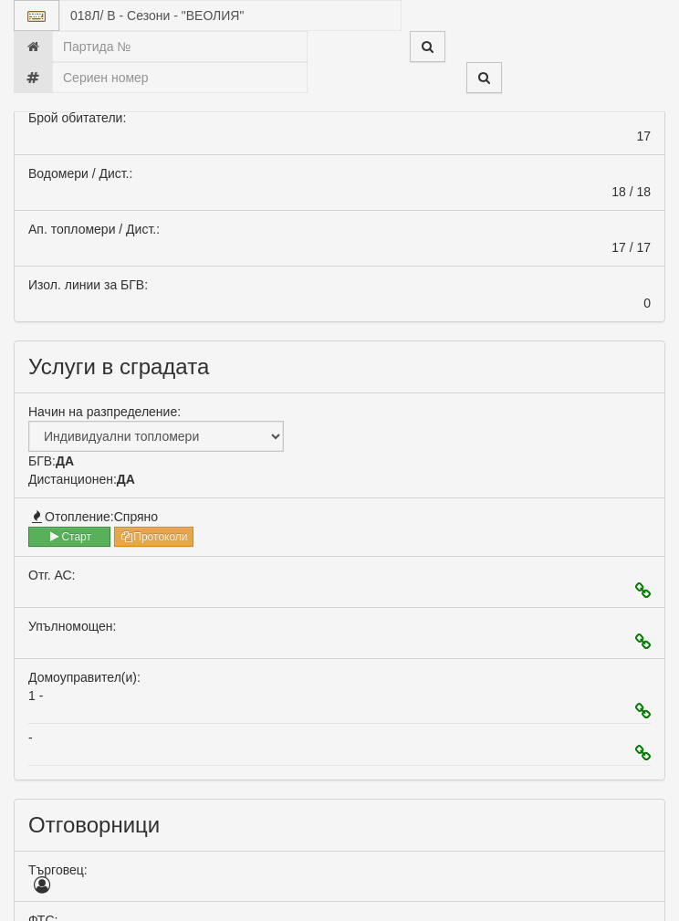
scroll to position [498, 0]
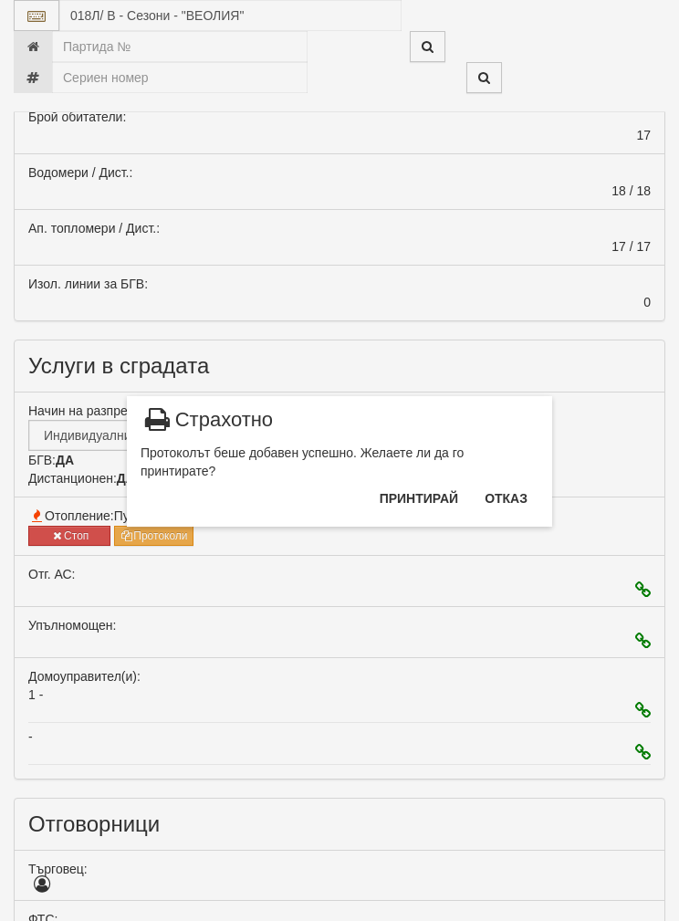
click at [519, 484] on button "Отказ" at bounding box center [506, 498] width 65 height 29
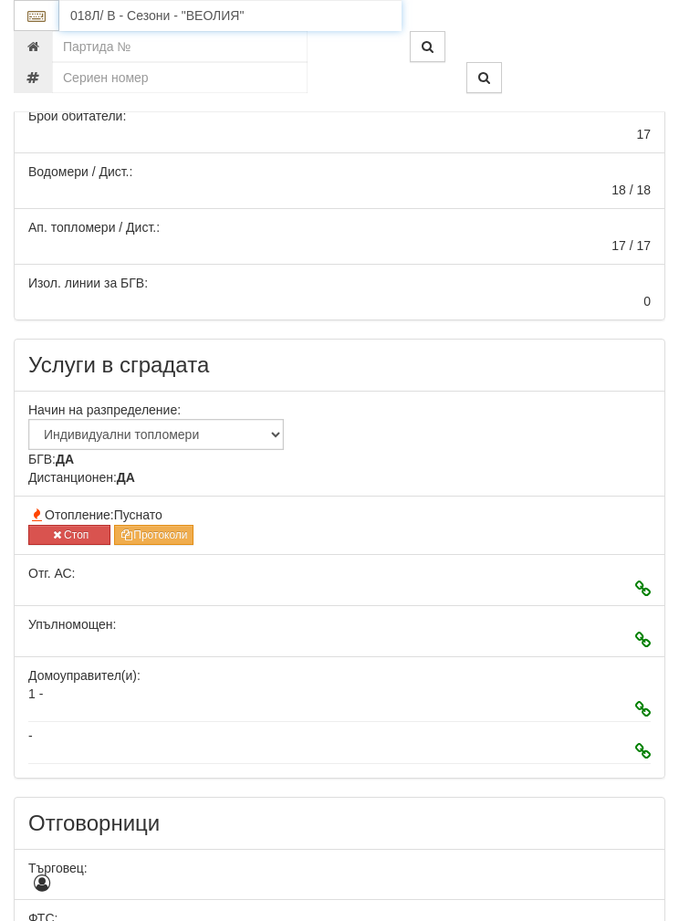
click at [114, 13] on input "018Л/ В - Сезони - "ВЕОЛИЯ"" at bounding box center [230, 15] width 342 height 31
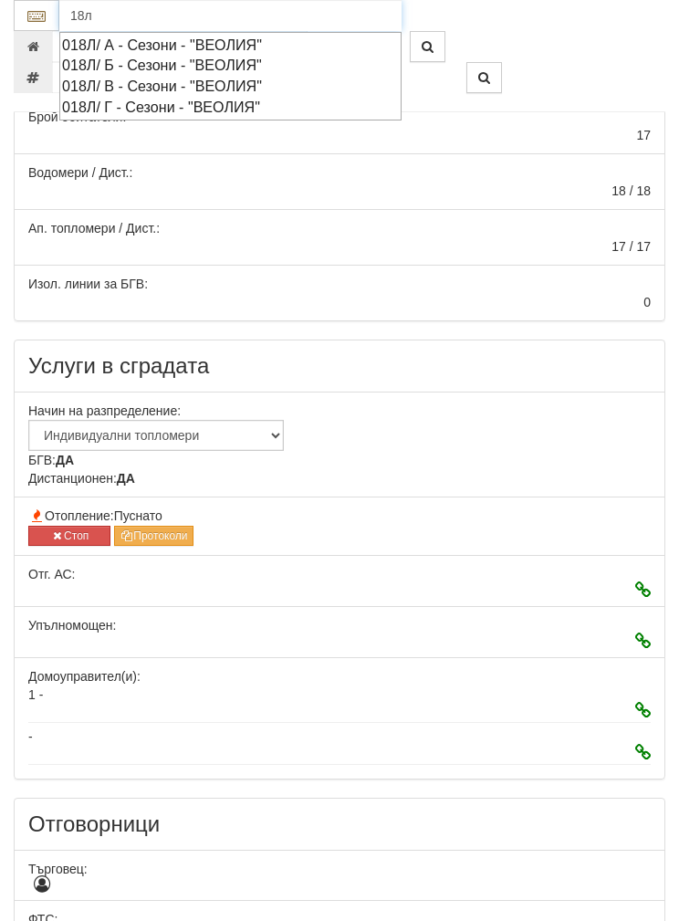
click at [171, 99] on div "018Л/ Г - Сезони - "ВЕОЛИЯ"" at bounding box center [230, 107] width 337 height 21
type input "018Л/ Г - Сезони - "ВЕОЛИЯ""
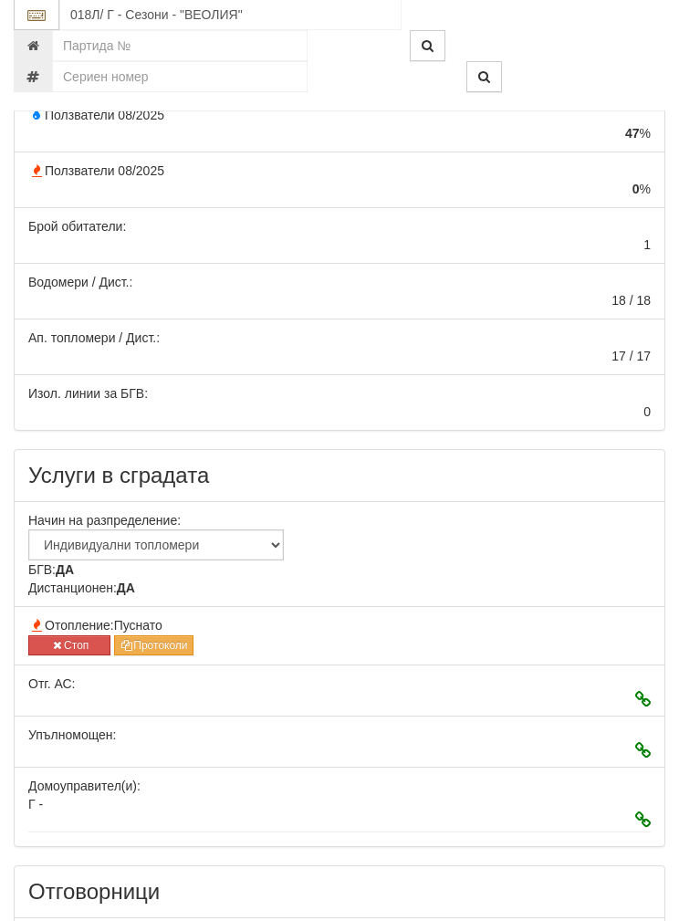
scroll to position [388, 0]
click at [68, 639] on button "Стоп" at bounding box center [69, 645] width 82 height 20
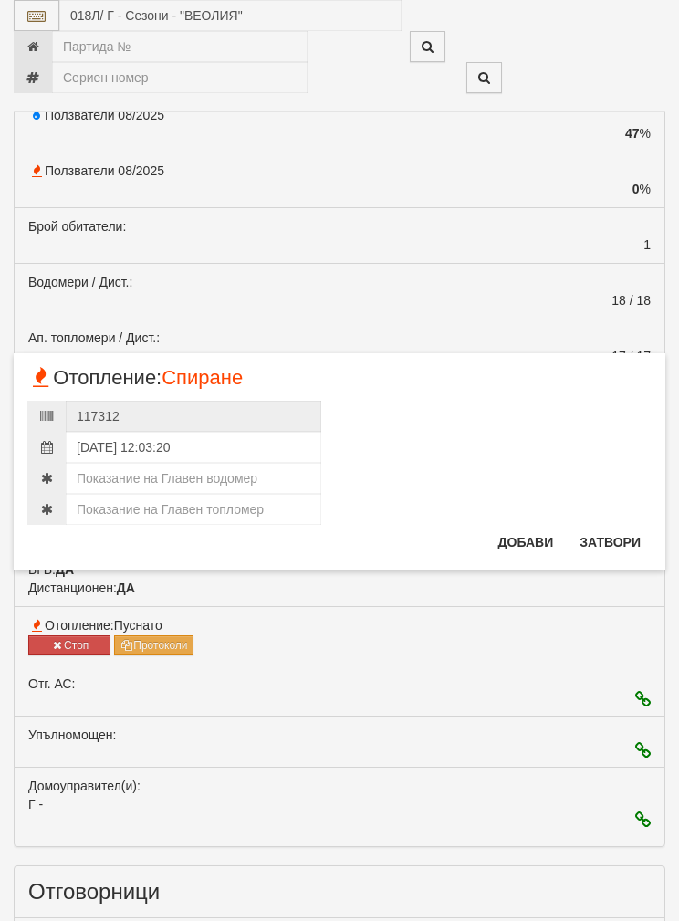
scroll to position [461, 0]
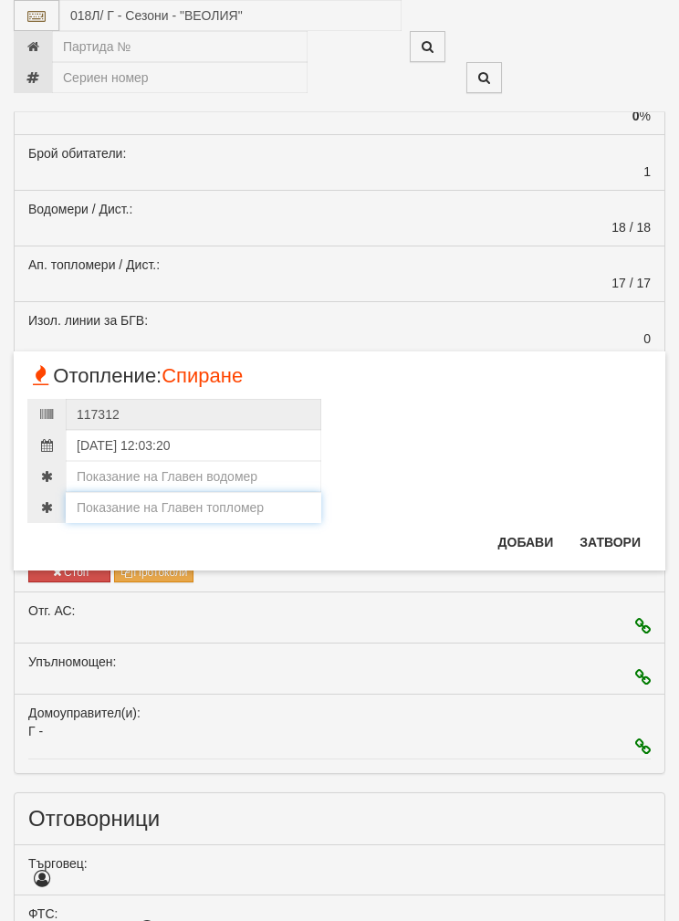
click at [175, 495] on input "number" at bounding box center [194, 507] width 256 height 31
type input "125"
type input "125.463"
click at [134, 461] on input "number" at bounding box center [194, 476] width 256 height 31
click at [138, 500] on input "125.463" at bounding box center [194, 507] width 256 height 31
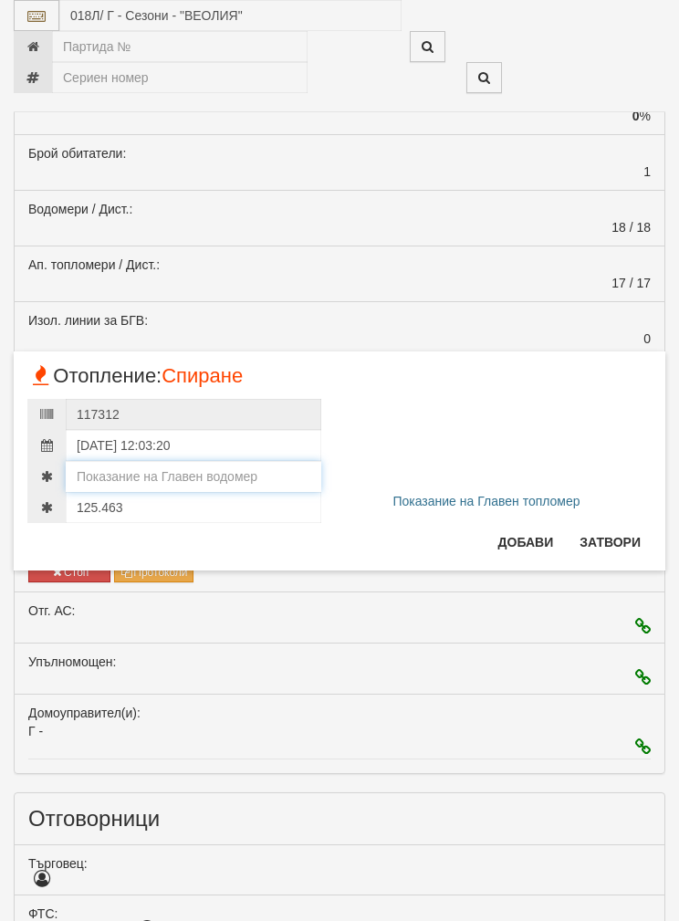
click at [142, 464] on input "number" at bounding box center [194, 476] width 256 height 31
type input "149"
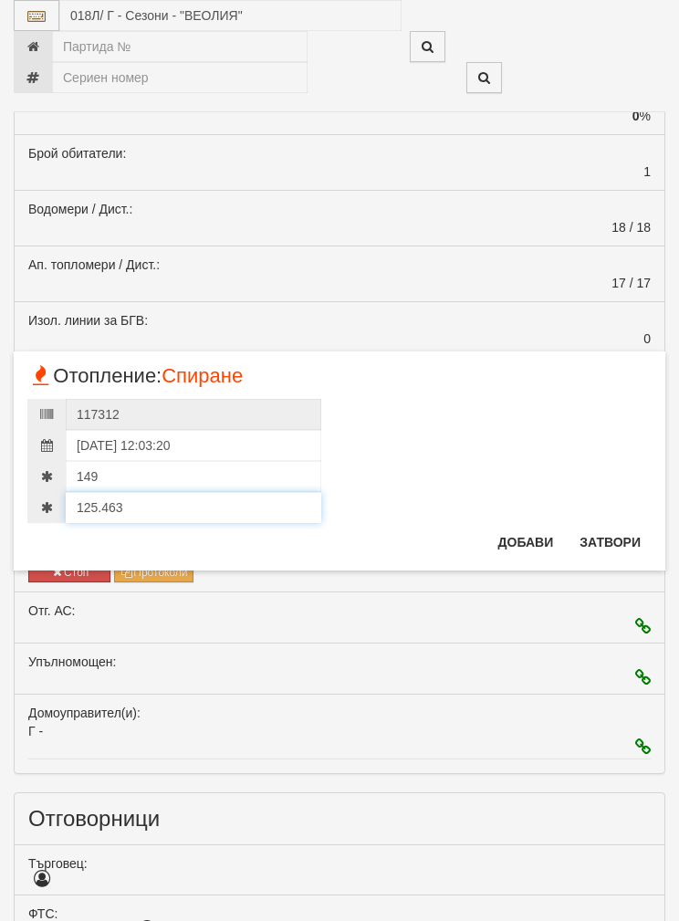
click at [137, 499] on input "125.463" at bounding box center [194, 507] width 256 height 31
click at [512, 538] on button "Добави" at bounding box center [527, 542] width 78 height 29
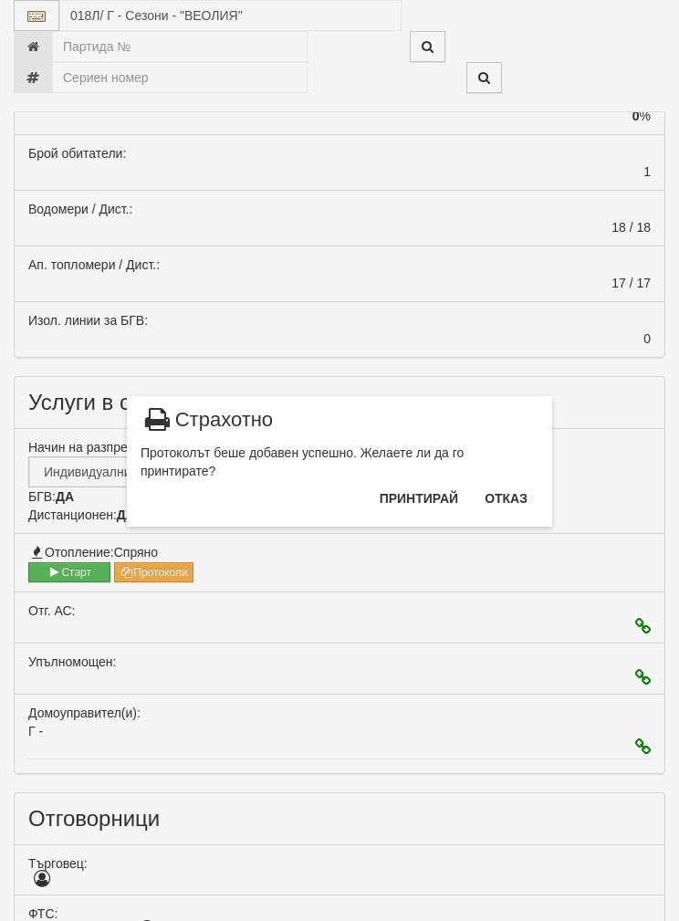
click at [515, 495] on button "Отказ" at bounding box center [506, 498] width 65 height 29
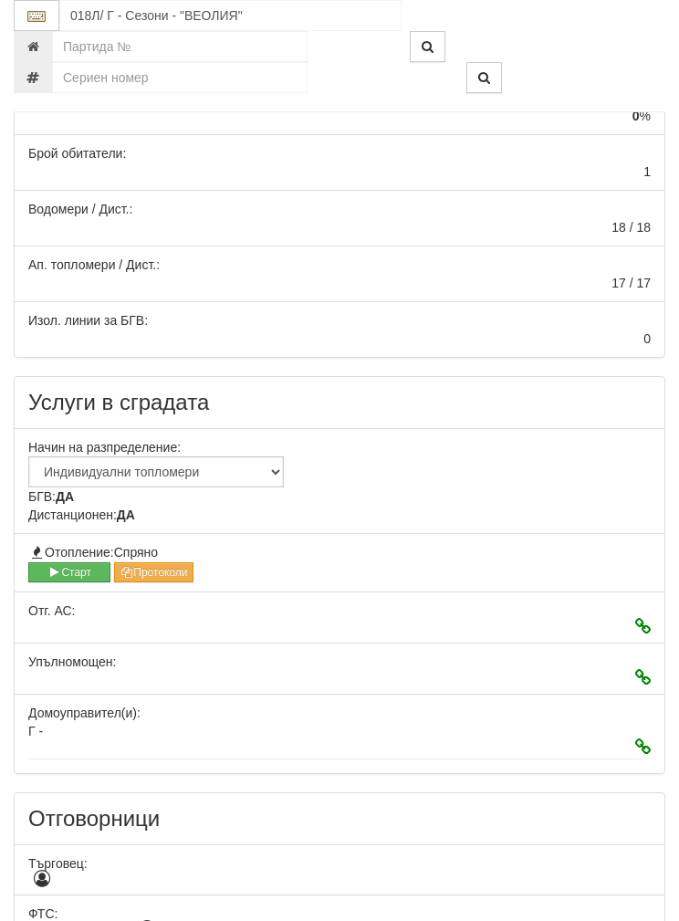
click at [62, 565] on button "Старт" at bounding box center [69, 572] width 82 height 20
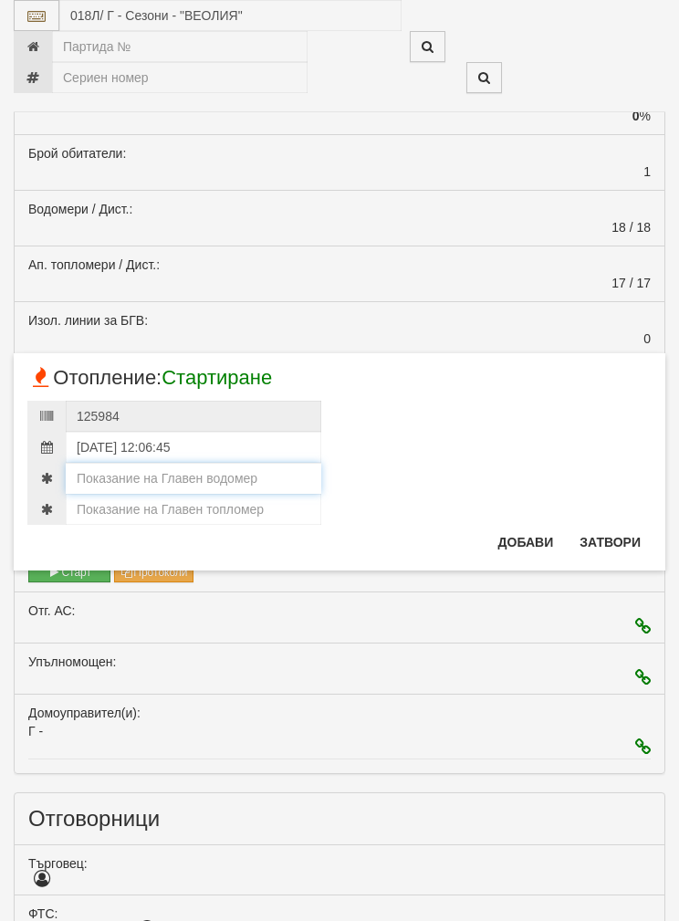
click at [102, 465] on input "number" at bounding box center [194, 478] width 256 height 31
type input "149"
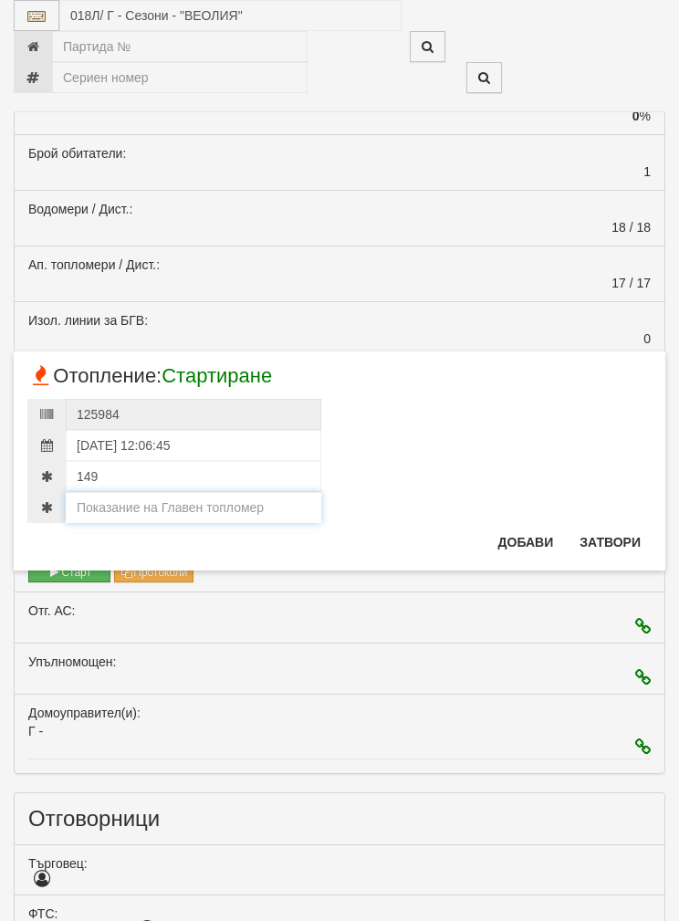
click at [150, 502] on input "number" at bounding box center [194, 507] width 256 height 31
click at [125, 502] on input "number" at bounding box center [194, 507] width 256 height 31
click at [124, 501] on input "number" at bounding box center [194, 507] width 256 height 31
paste input "125.463"
type input "125.463"
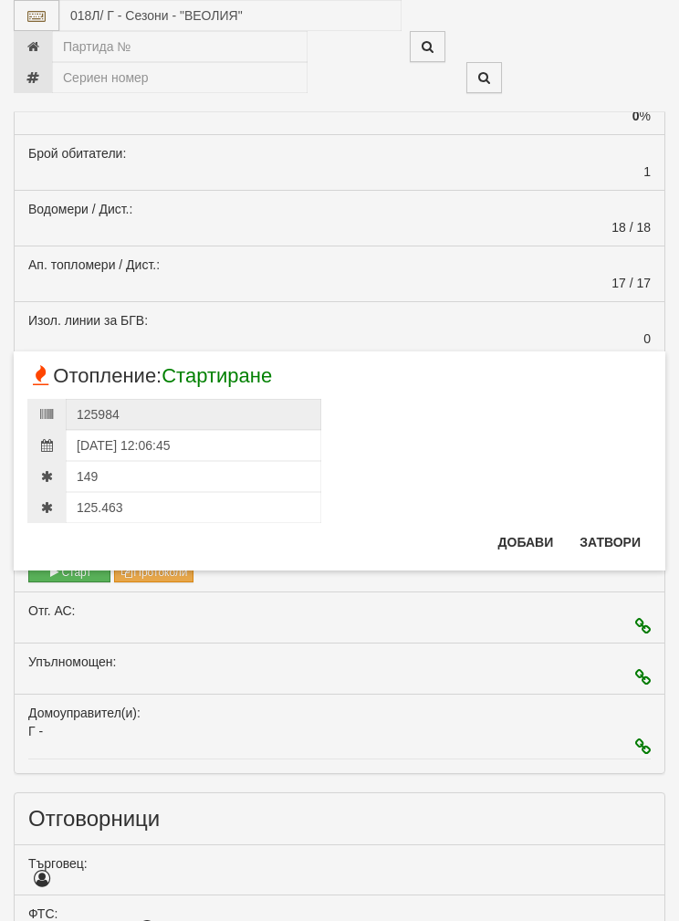
click at [520, 552] on button "Добави" at bounding box center [527, 542] width 78 height 29
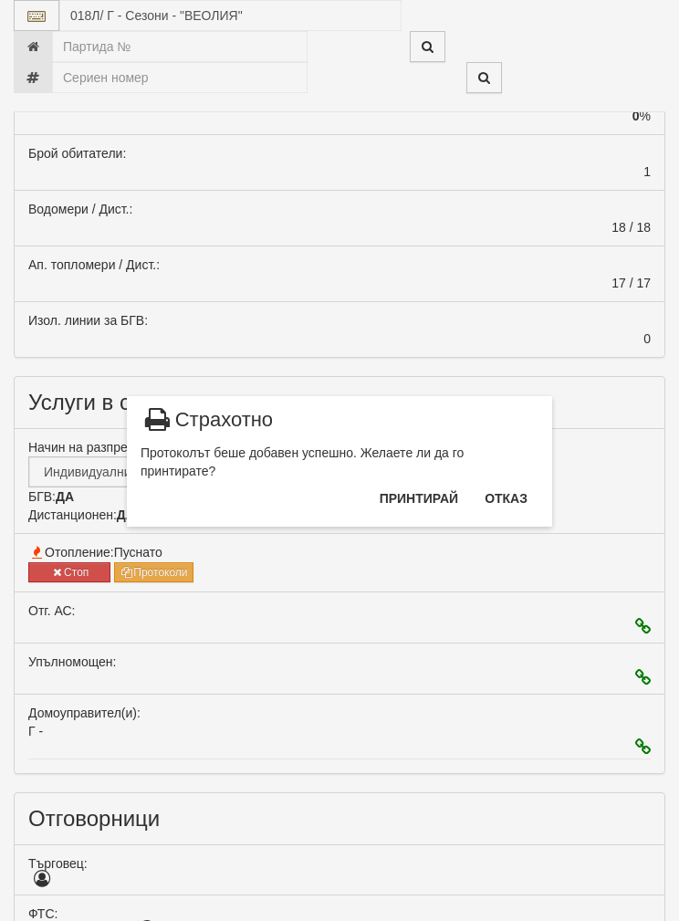
click at [510, 494] on button "Отказ" at bounding box center [506, 498] width 65 height 29
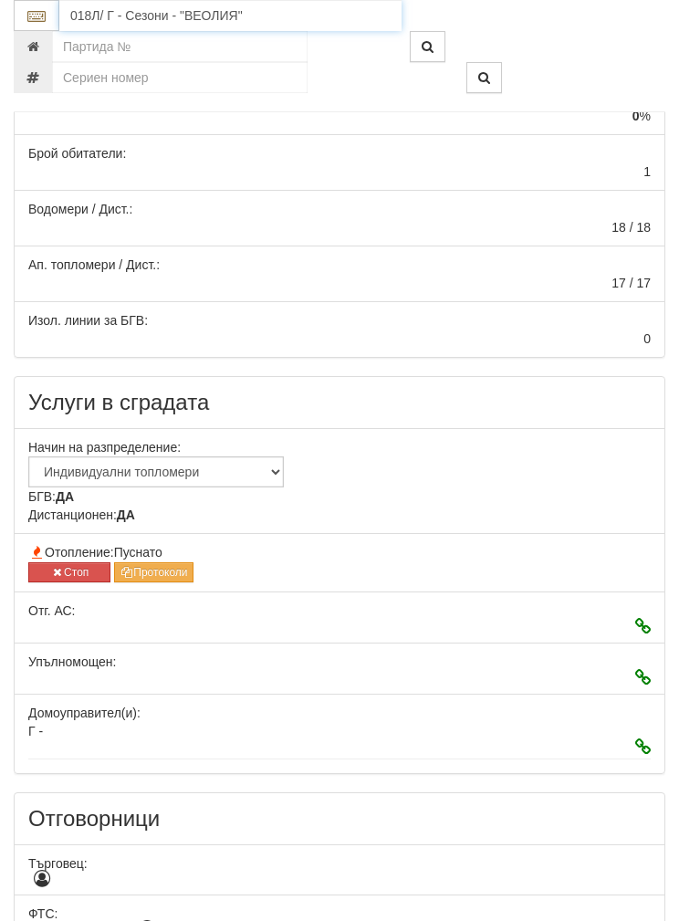
click at [94, 12] on input "018Л/ Г - Сезони - "ВЕОЛИЯ"" at bounding box center [230, 15] width 342 height 31
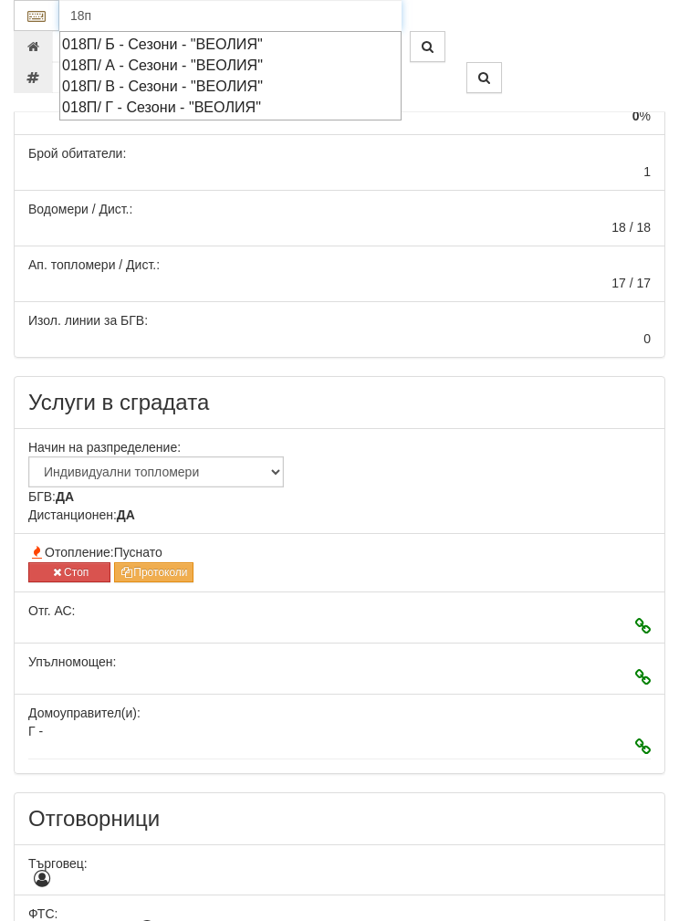
click at [147, 100] on div "018П/ Г - Сезони - "ВЕОЛИЯ"" at bounding box center [230, 107] width 337 height 21
type input "018П/ Г - Сезони - "ВЕОЛИЯ""
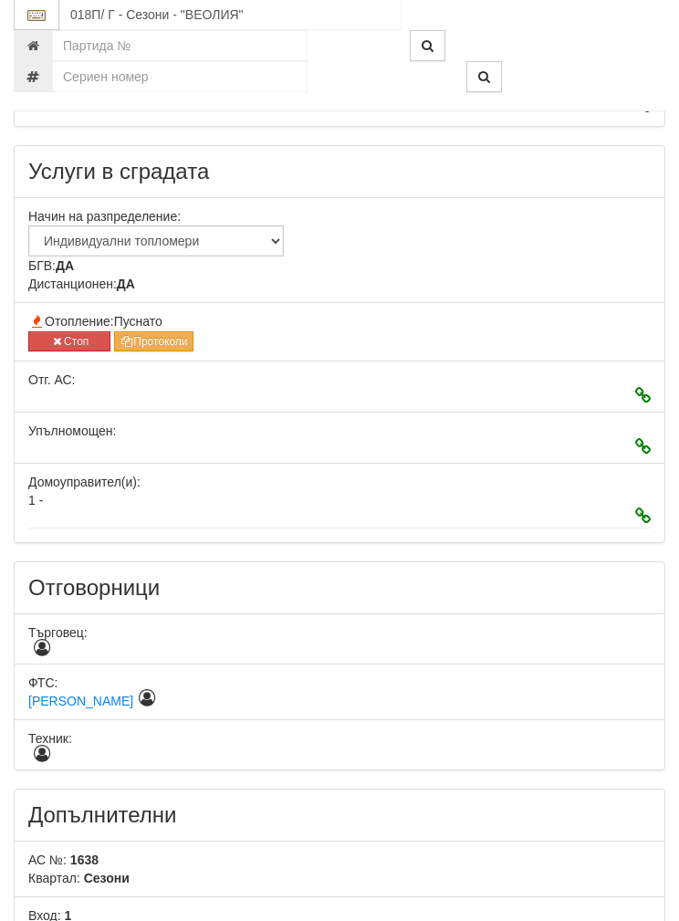
scroll to position [692, 0]
click at [48, 333] on button "Стоп" at bounding box center [69, 341] width 82 height 20
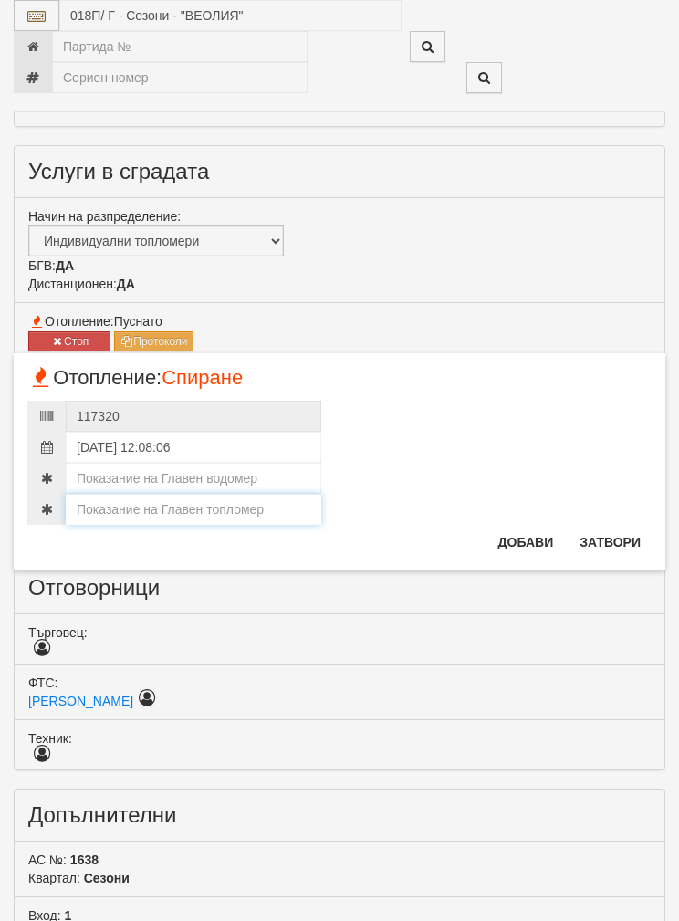
click at [127, 499] on input "number" at bounding box center [194, 509] width 256 height 31
type input "148"
type input "148.470"
click at [108, 474] on input "number" at bounding box center [194, 478] width 256 height 31
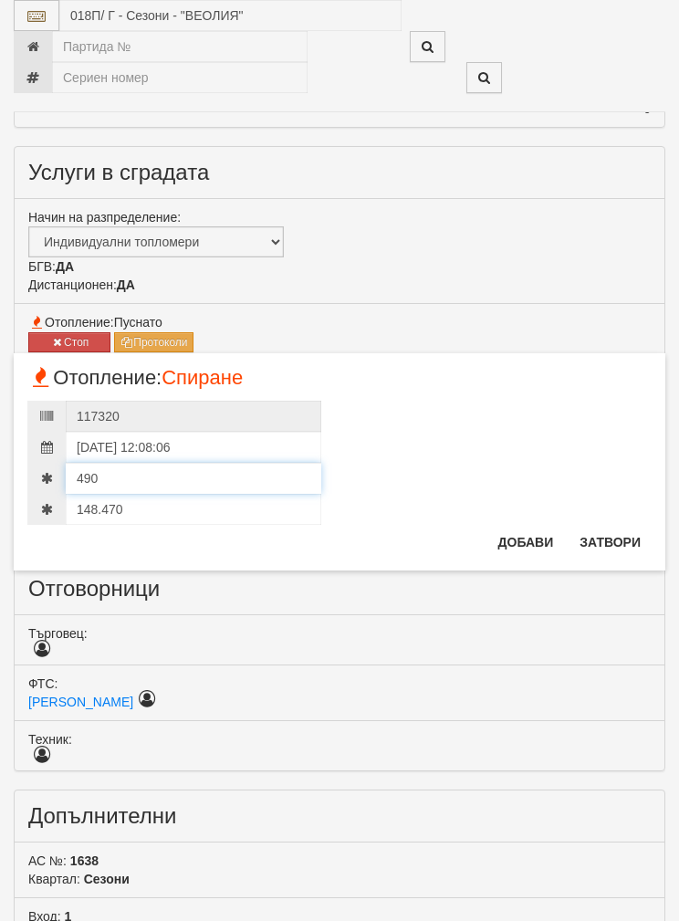
click at [142, 493] on input "490" at bounding box center [194, 478] width 256 height 31
type input "490"
click at [92, 498] on input "148.470" at bounding box center [194, 509] width 256 height 31
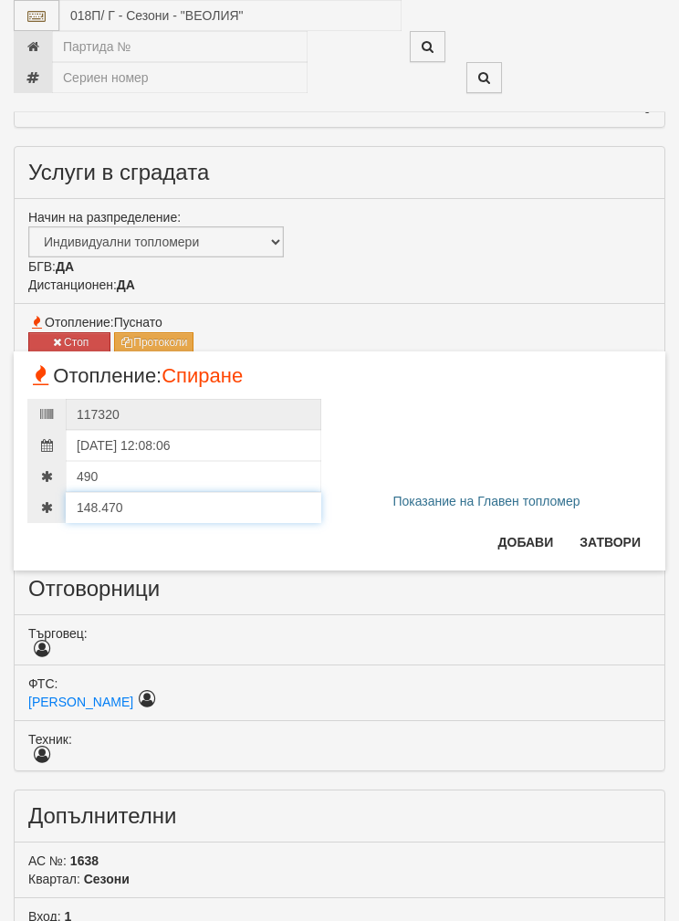
click at [92, 497] on input "148.470" at bounding box center [194, 507] width 256 height 31
click at [517, 541] on button "Добави" at bounding box center [527, 542] width 78 height 29
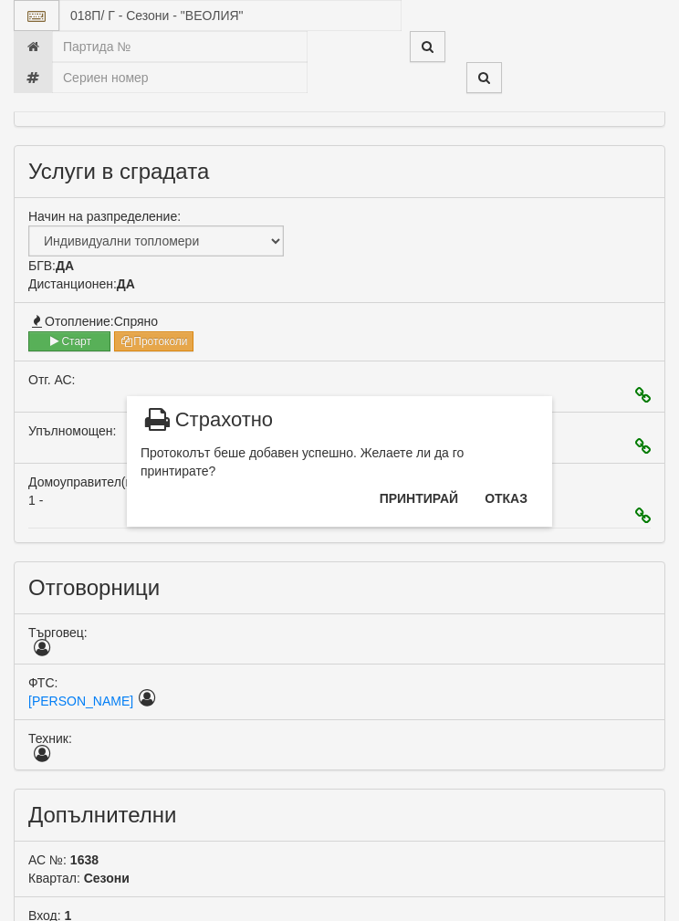
click at [502, 485] on button "Отказ" at bounding box center [506, 498] width 65 height 29
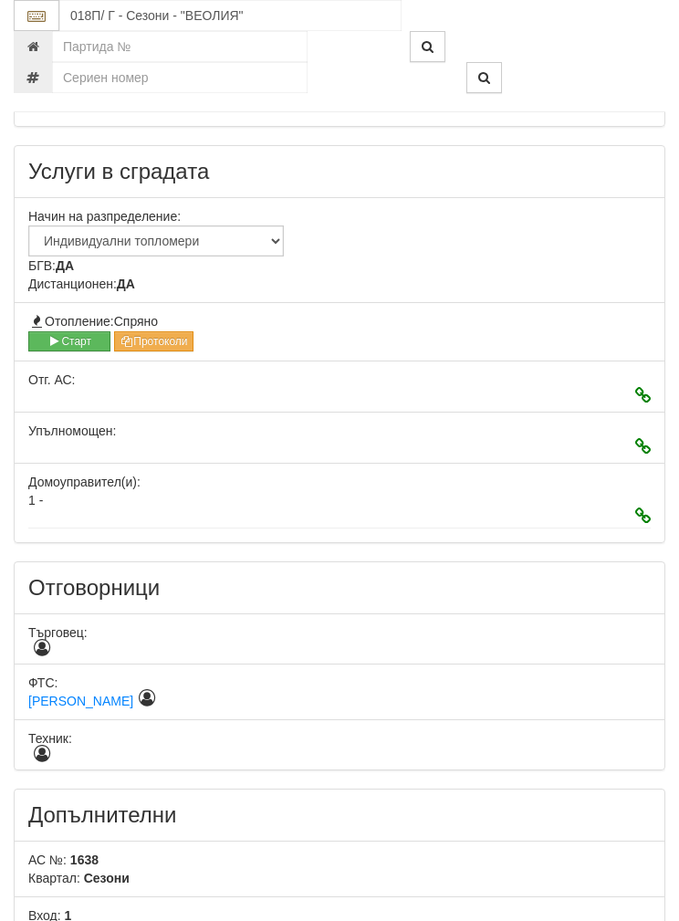
click at [64, 331] on button "Старт" at bounding box center [69, 341] width 82 height 20
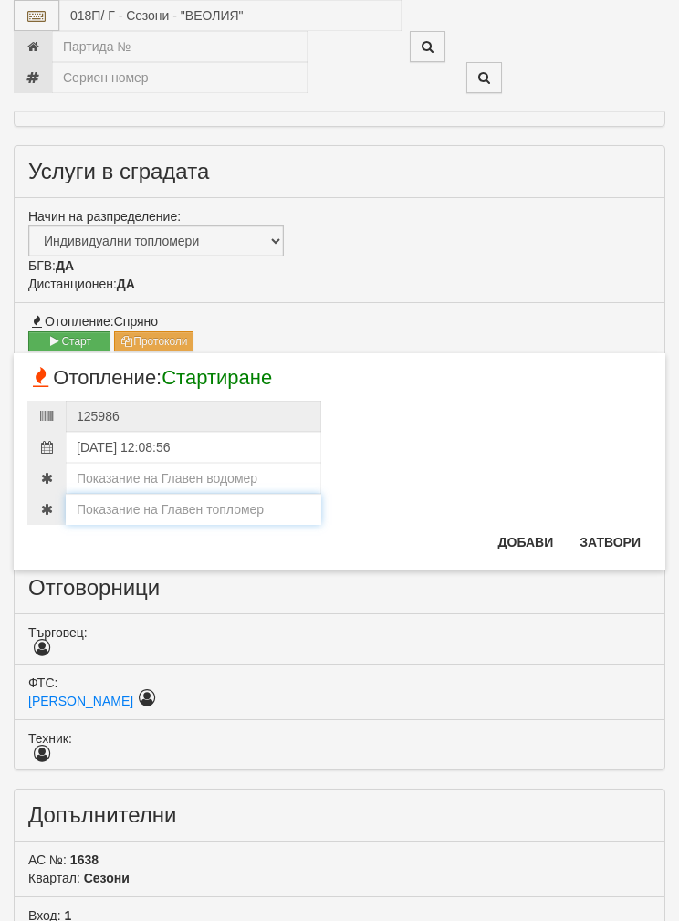
click at [145, 506] on input "number" at bounding box center [194, 509] width 256 height 31
click at [127, 505] on input "number" at bounding box center [194, 509] width 256 height 31
click at [131, 511] on input "number" at bounding box center [194, 509] width 256 height 31
click at [130, 511] on input "number" at bounding box center [194, 509] width 256 height 31
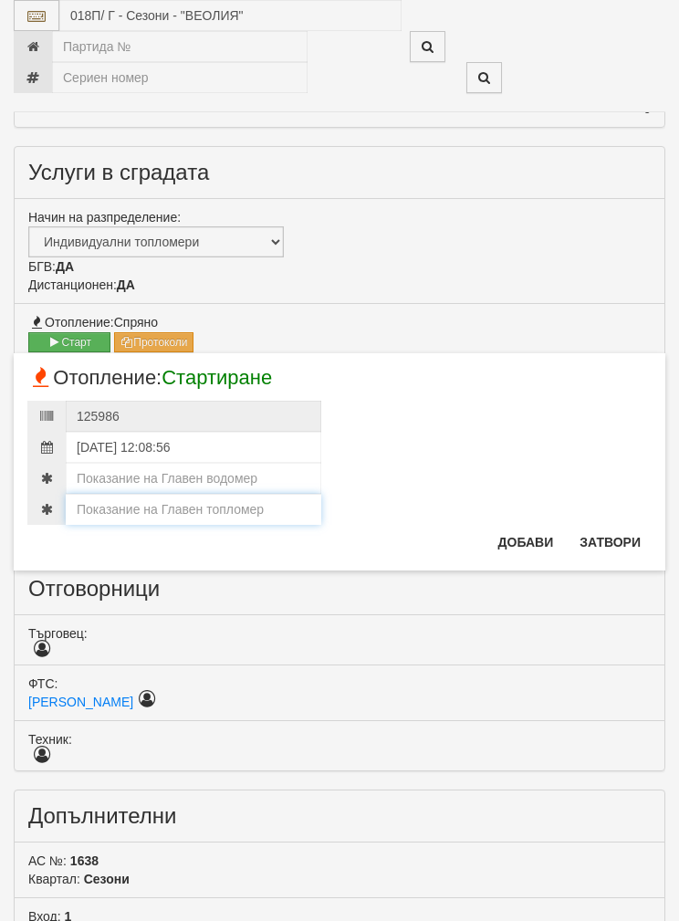
paste input "148.470"
type input "148.470"
click at [113, 480] on input "number" at bounding box center [194, 478] width 256 height 31
click at [131, 473] on input "number" at bounding box center [194, 478] width 256 height 31
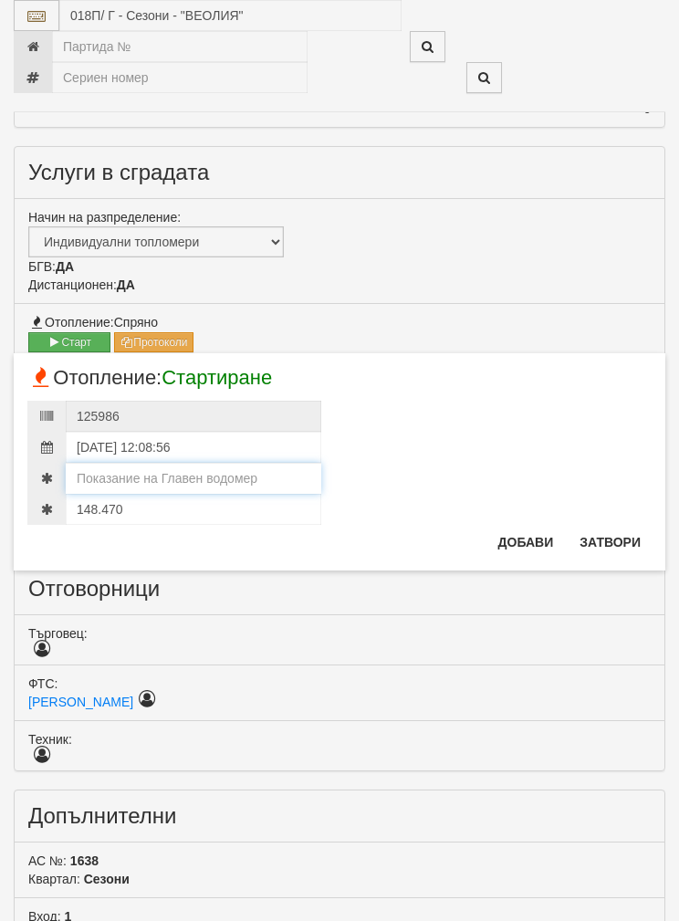
paste input "148.470"
type input "148.4"
type input "1"
type input "490"
click at [518, 534] on button "Добави" at bounding box center [527, 542] width 78 height 29
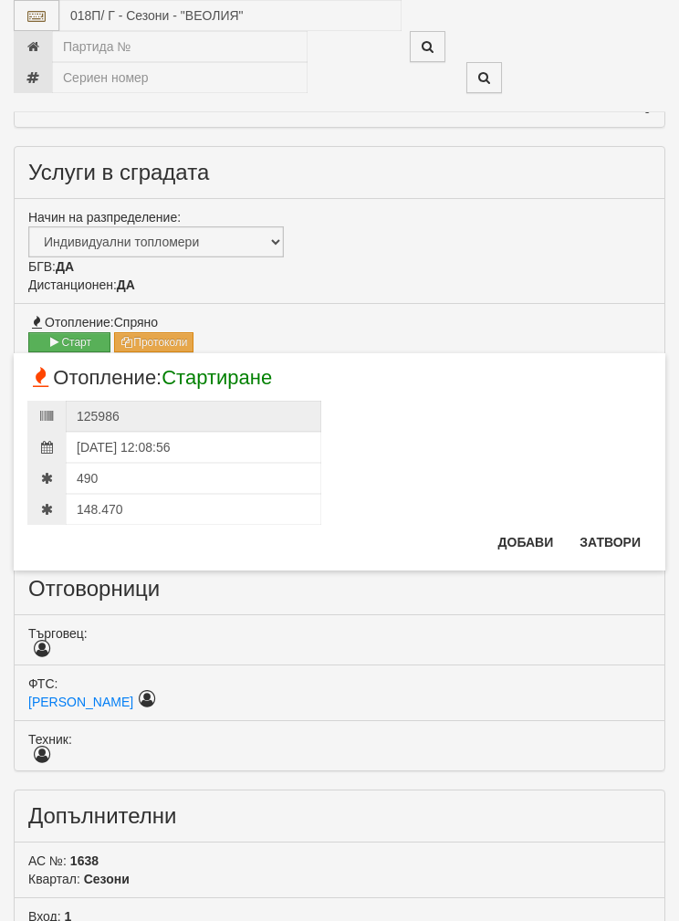
scroll to position [692, 0]
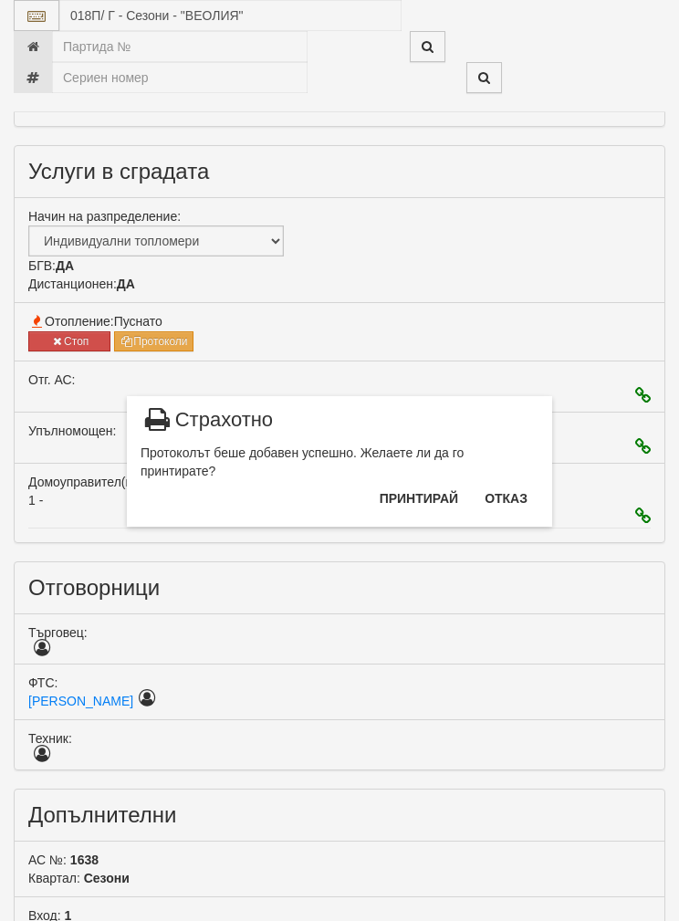
click at [512, 489] on button "Отказ" at bounding box center [506, 498] width 65 height 29
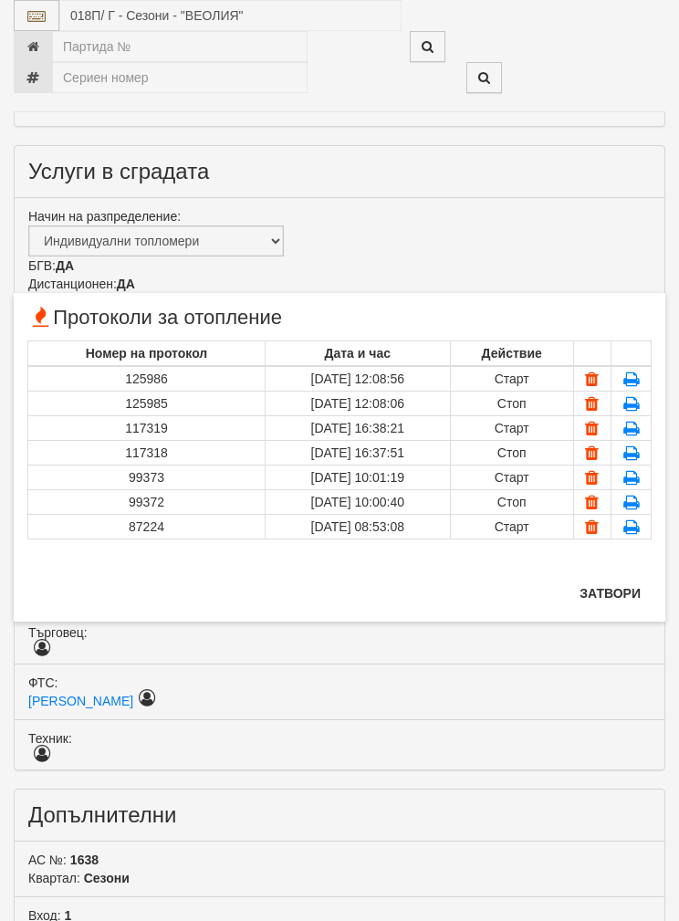
click at [617, 580] on button "Затвори" at bounding box center [610, 593] width 83 height 29
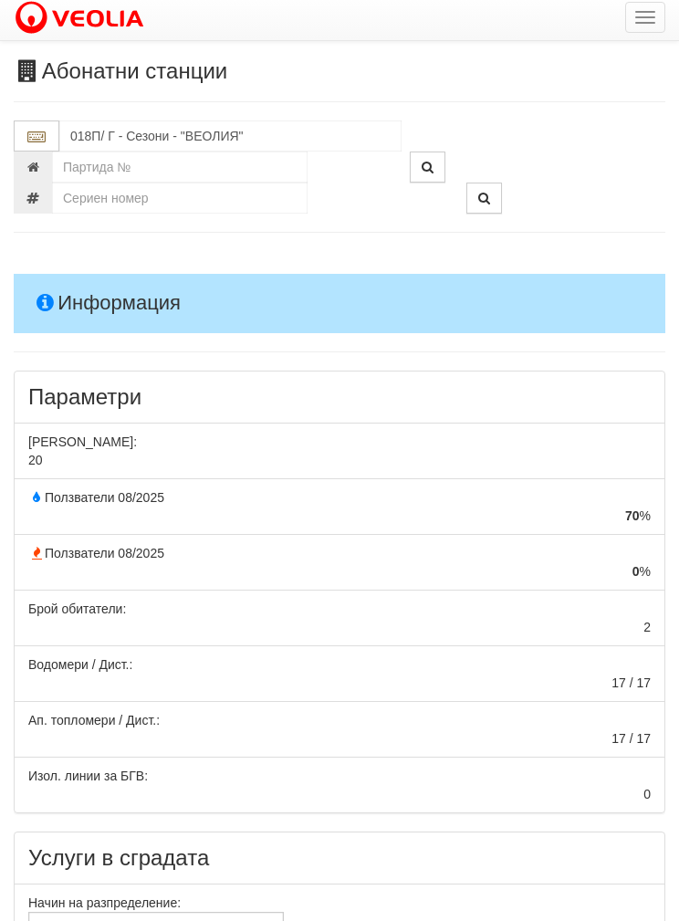
scroll to position [0, 0]
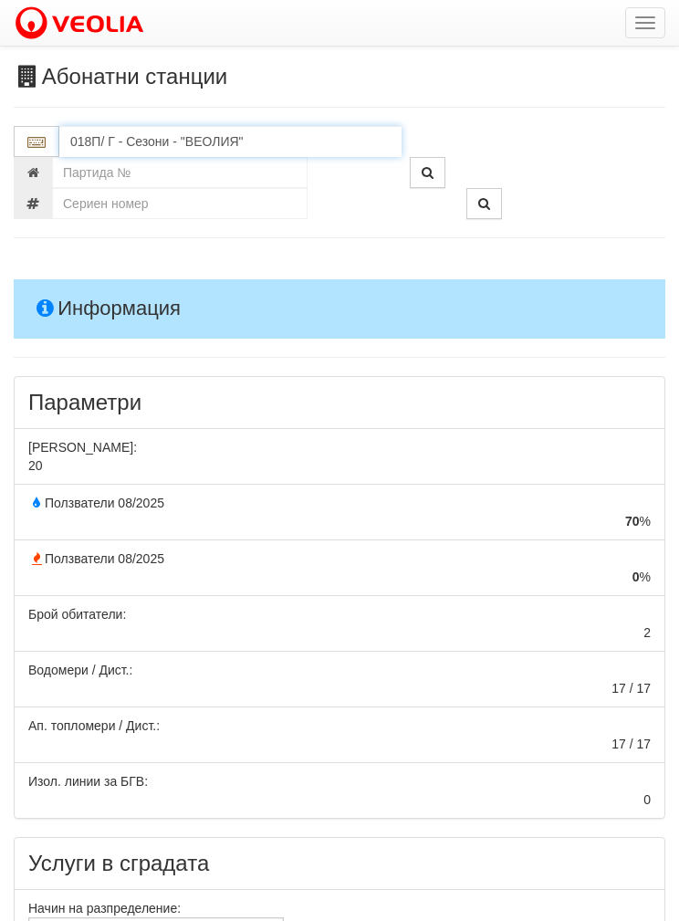
click at [121, 145] on input "018П/ Г - Сезони - "ВЕОЛИЯ"" at bounding box center [230, 141] width 342 height 31
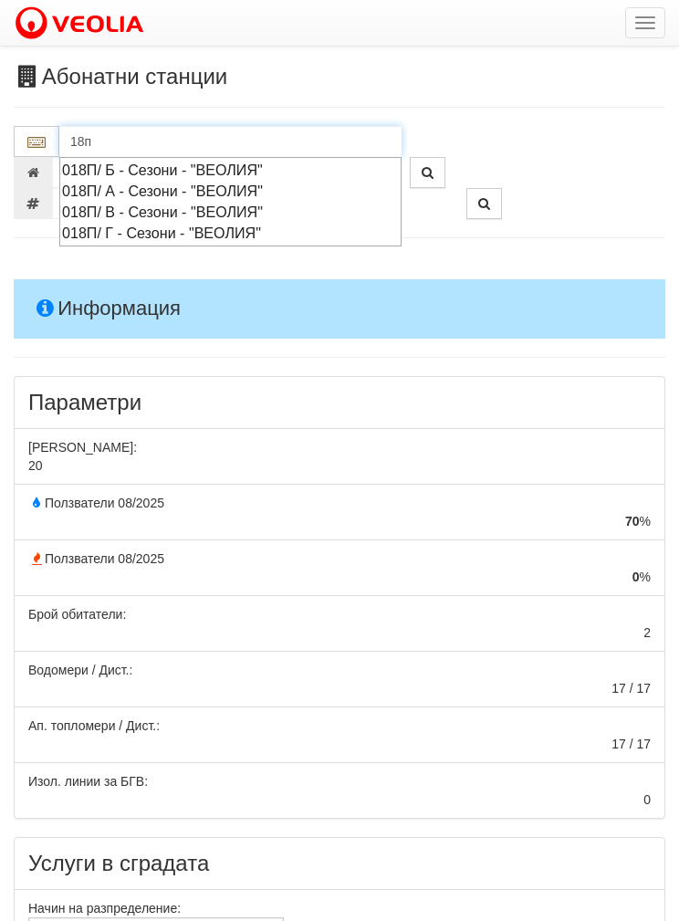
click at [101, 203] on div "018П/ В - Сезони - "ВЕОЛИЯ"" at bounding box center [230, 212] width 337 height 21
type input "018П/ В - Сезони - "ВЕОЛИЯ""
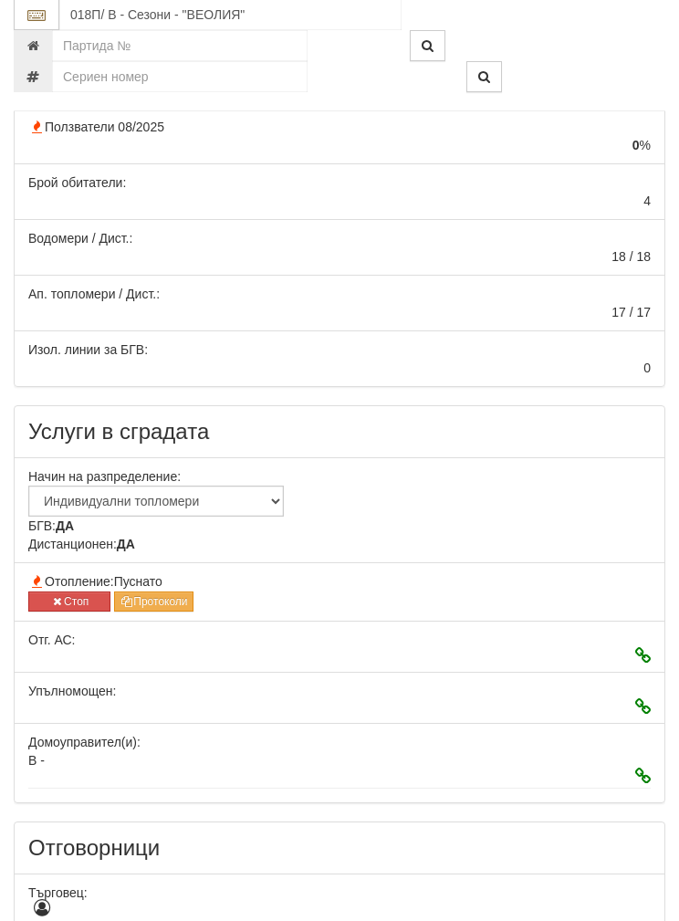
scroll to position [432, 0]
click at [60, 598] on icon "button" at bounding box center [57, 601] width 14 height 11
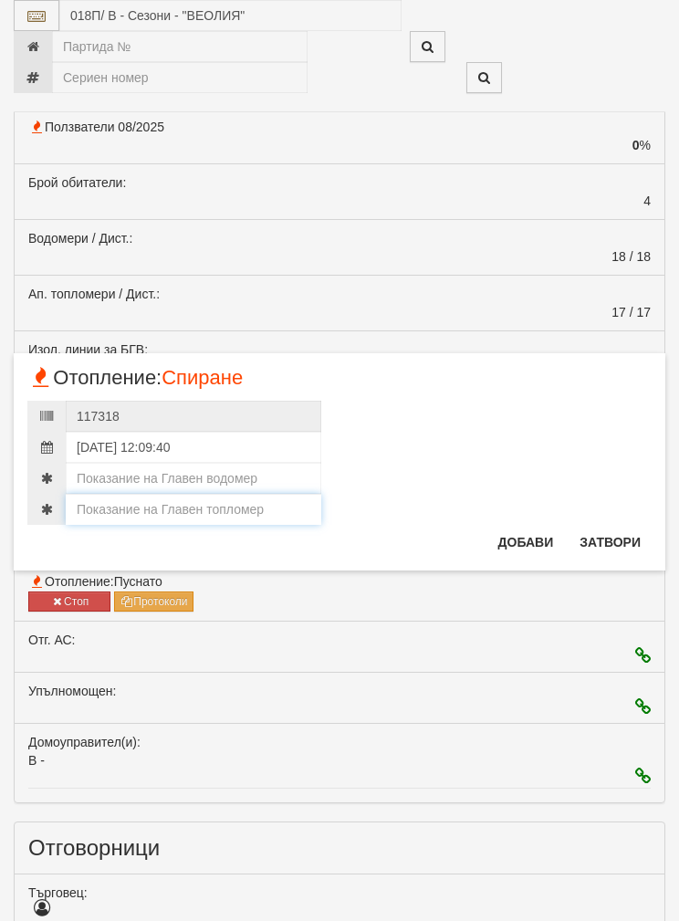
click at [105, 495] on input "number" at bounding box center [194, 509] width 256 height 31
type input "153"
type input "153.223"
click at [112, 465] on input "number" at bounding box center [194, 478] width 256 height 31
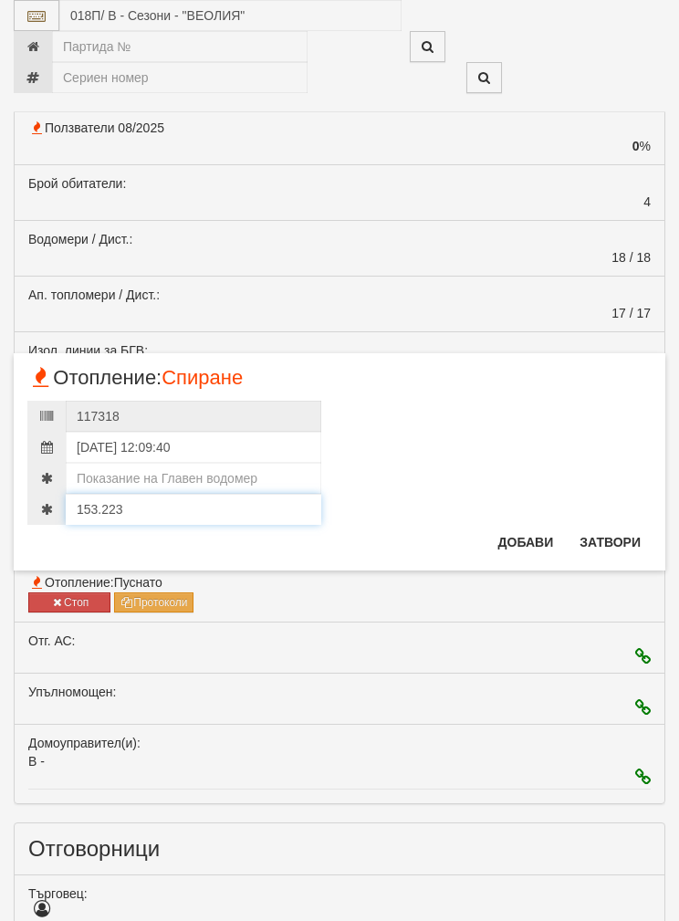
click at [127, 502] on input "153.223" at bounding box center [194, 509] width 256 height 31
click at [110, 499] on input "153.223" at bounding box center [194, 507] width 256 height 31
click at [109, 499] on input "153.223" at bounding box center [194, 507] width 256 height 31
click at [110, 464] on input "number" at bounding box center [194, 476] width 256 height 31
type input "0"
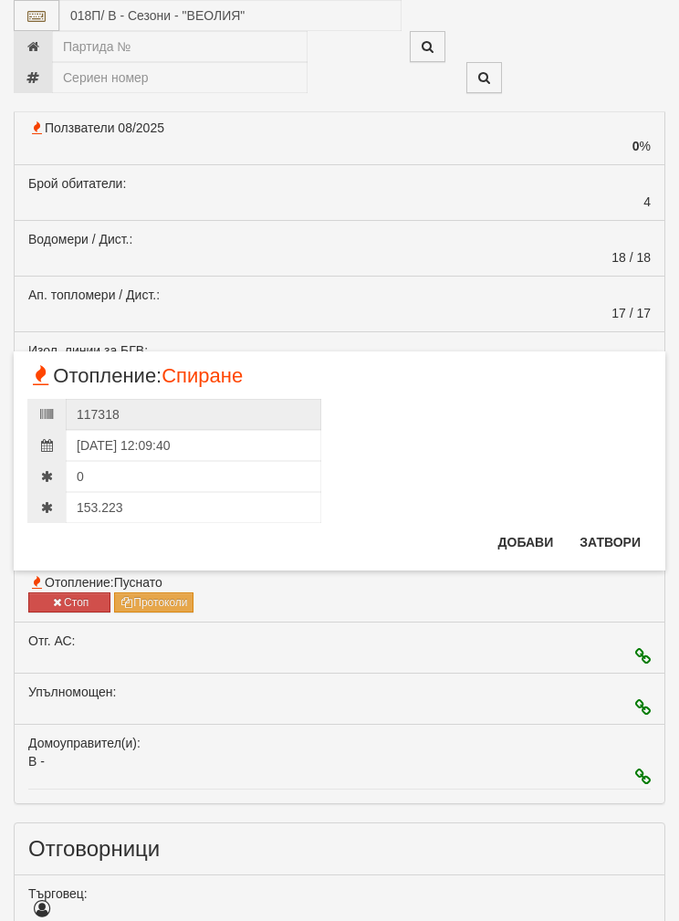
click at [515, 538] on button "Добави" at bounding box center [527, 542] width 78 height 29
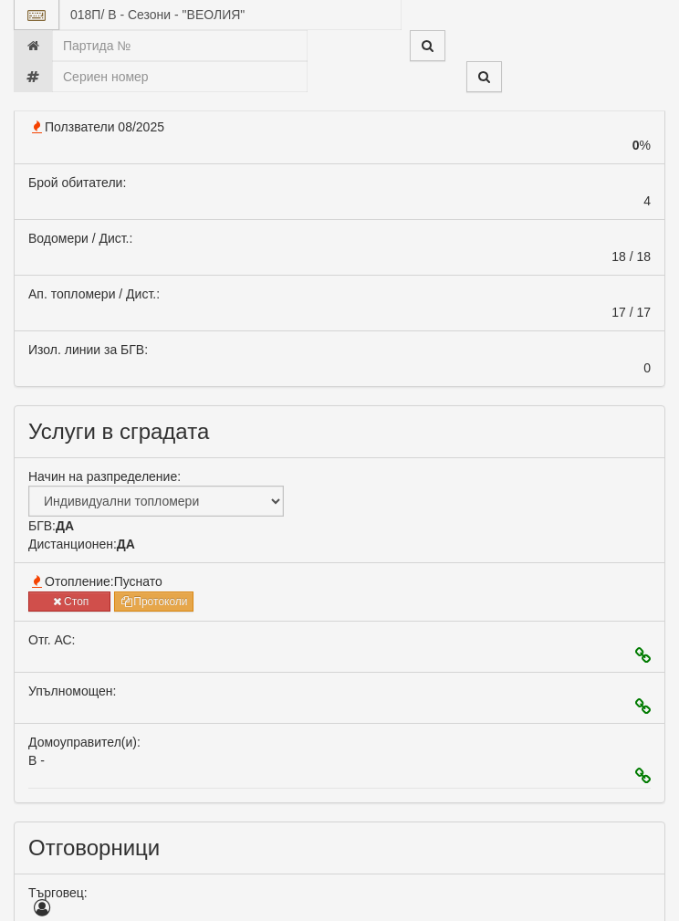
scroll to position [432, 0]
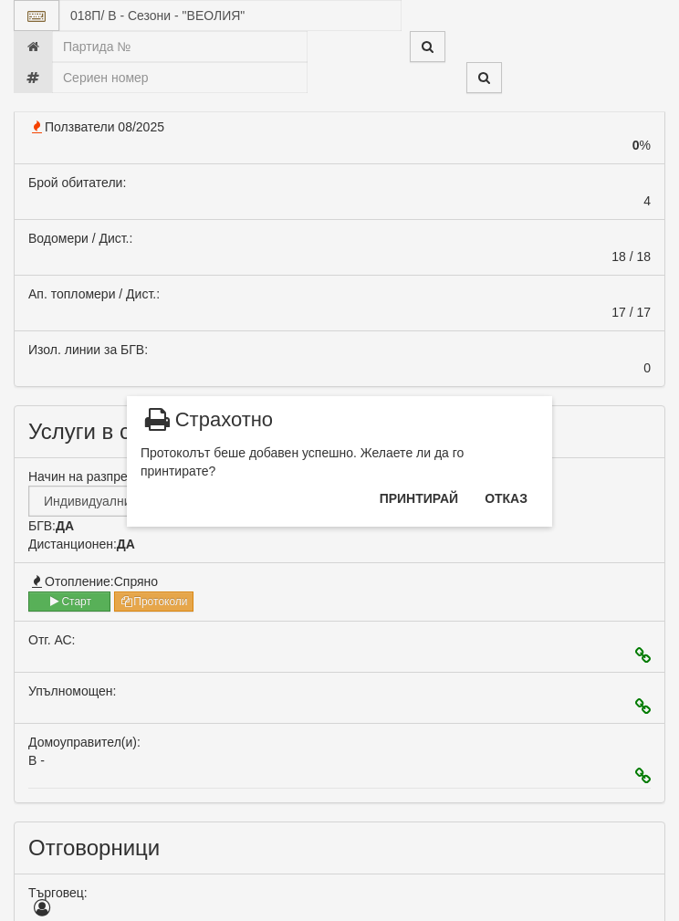
click at [512, 489] on button "Отказ" at bounding box center [506, 498] width 65 height 29
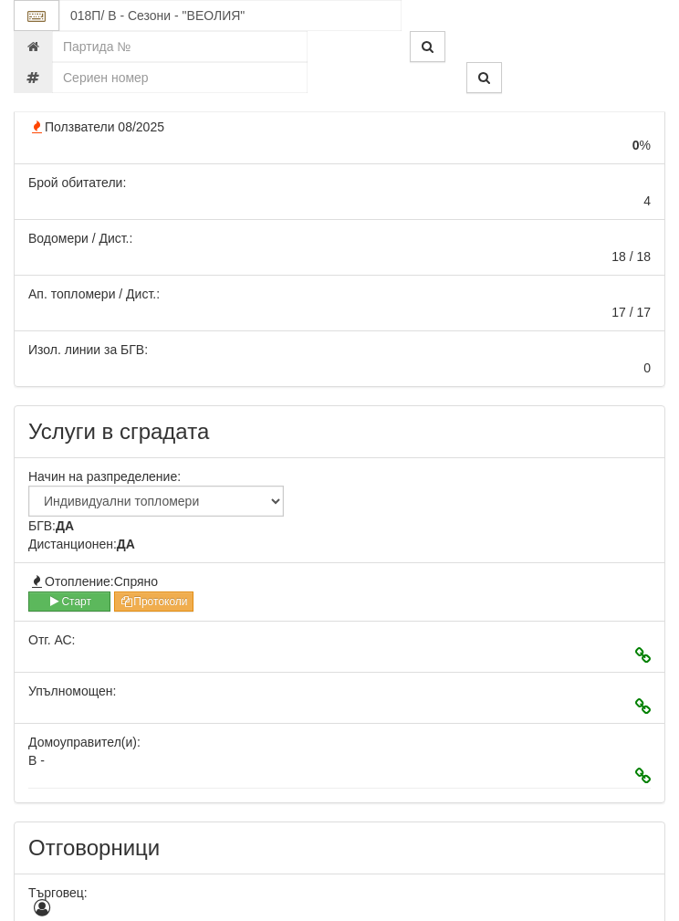
click at [63, 597] on button "Старт" at bounding box center [69, 602] width 82 height 20
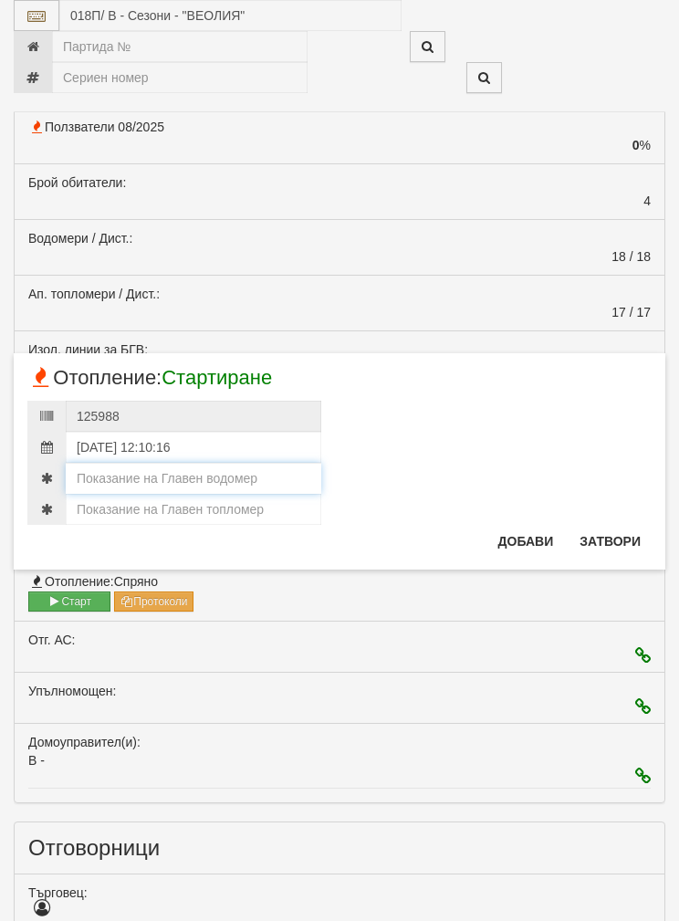
click at [117, 465] on input "number" at bounding box center [194, 478] width 256 height 31
type input "0"
click at [123, 509] on input "number" at bounding box center [194, 509] width 256 height 31
click at [122, 500] on input "number" at bounding box center [194, 509] width 256 height 31
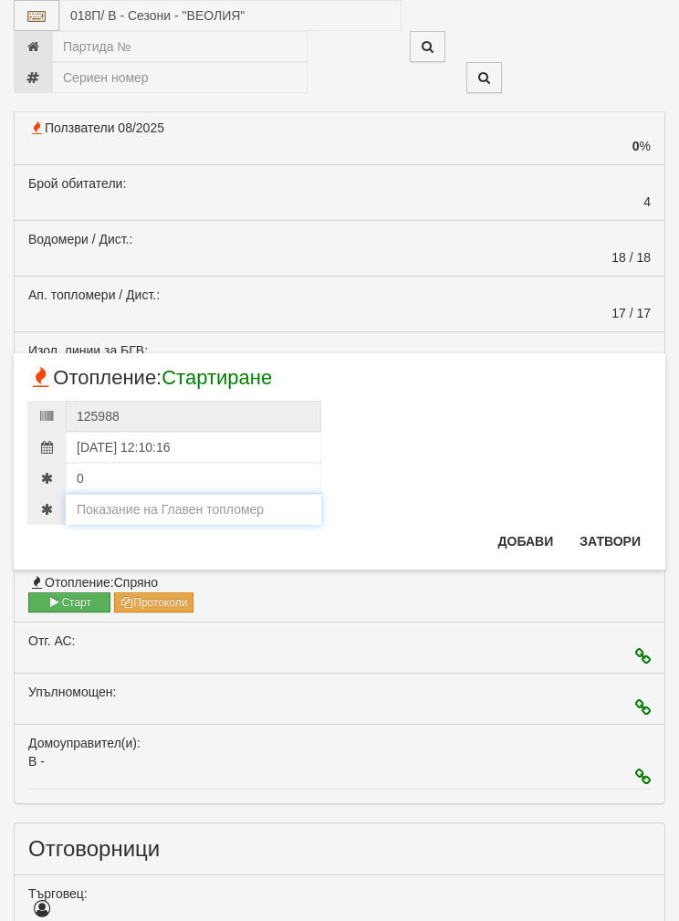
click at [121, 500] on input "number" at bounding box center [194, 509] width 256 height 31
paste input "153.223"
type input "153.223"
click at [519, 529] on button "Добави" at bounding box center [527, 541] width 78 height 29
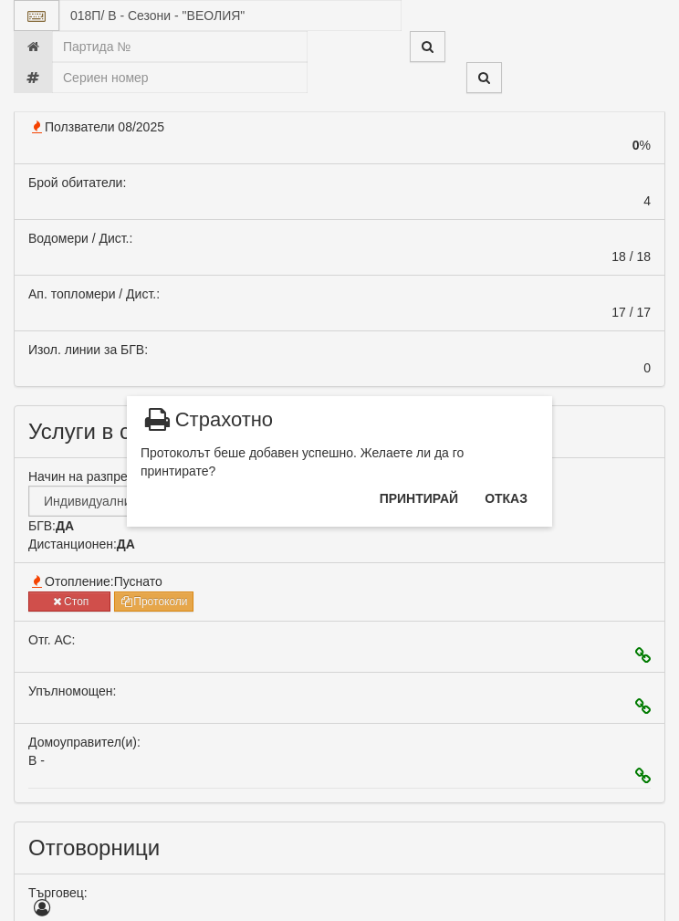
click at [500, 496] on button "Отказ" at bounding box center [506, 498] width 65 height 29
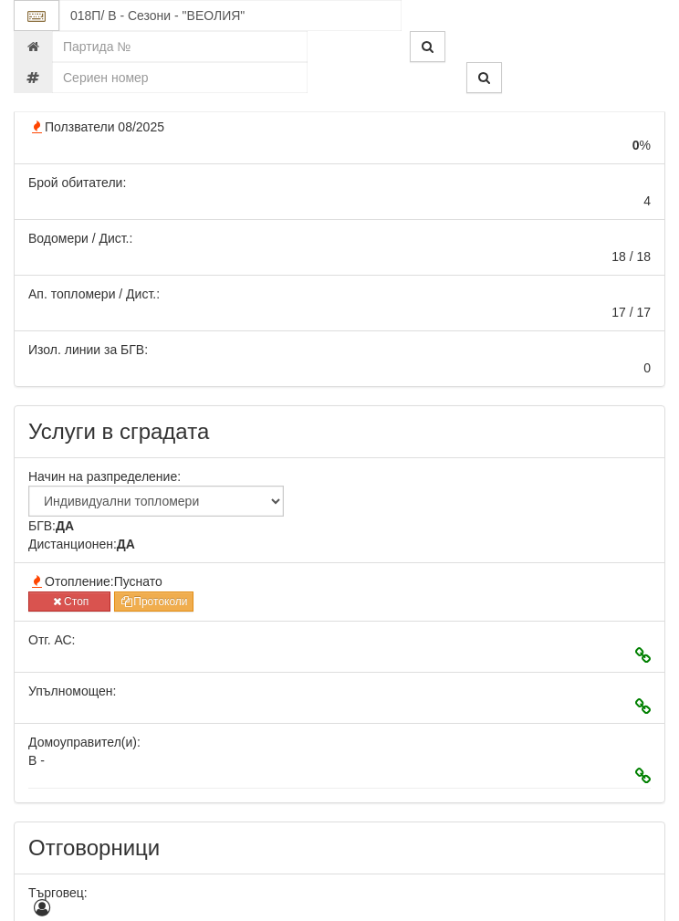
scroll to position [402, 0]
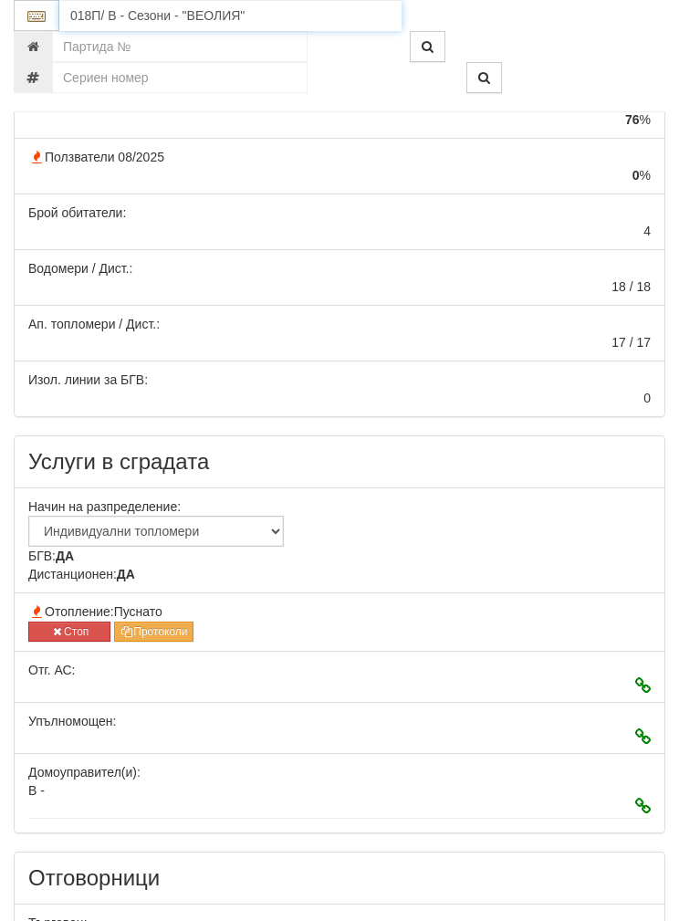
click at [117, 14] on input "018П/ В - Сезони - "ВЕОЛИЯ"" at bounding box center [230, 15] width 342 height 31
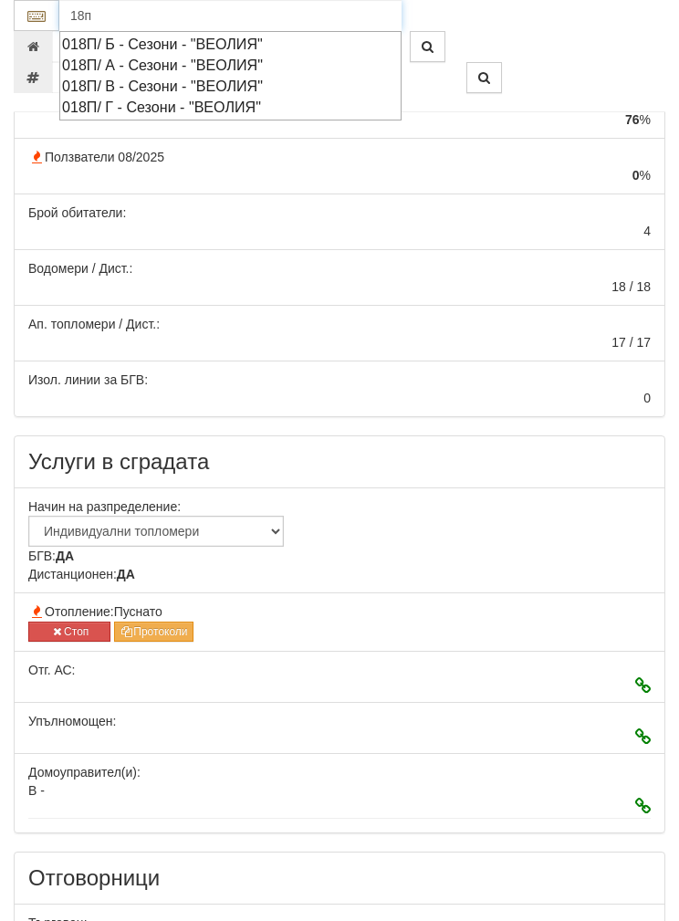
click at [118, 40] on div "018П/ Б - Сезони - "ВЕОЛИЯ"" at bounding box center [230, 44] width 337 height 21
type input "018П/ Б - Сезони - "ВЕОЛИЯ""
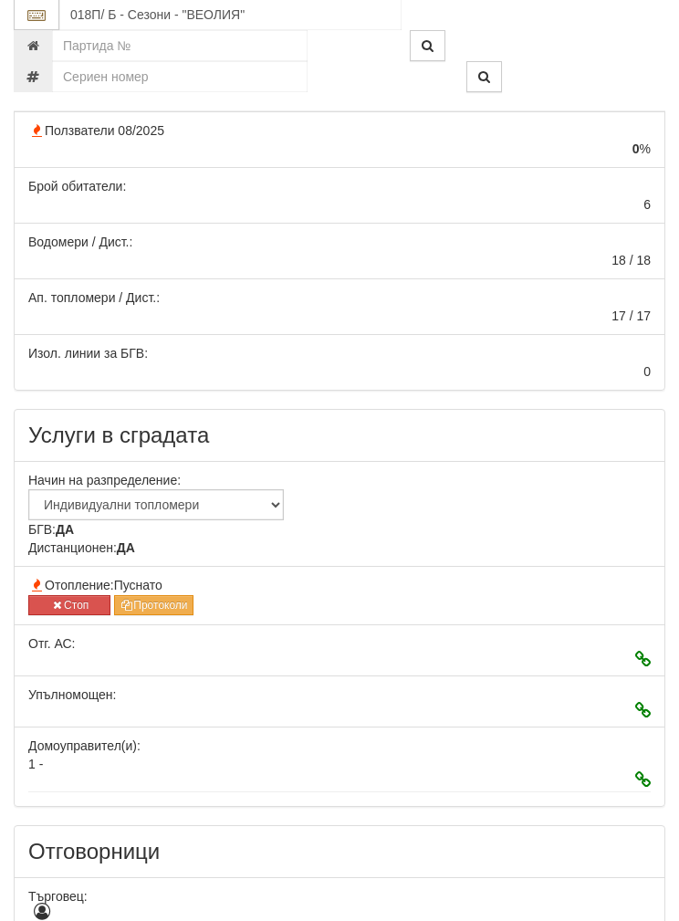
scroll to position [428, 0]
click at [61, 607] on icon "button" at bounding box center [57, 605] width 14 height 11
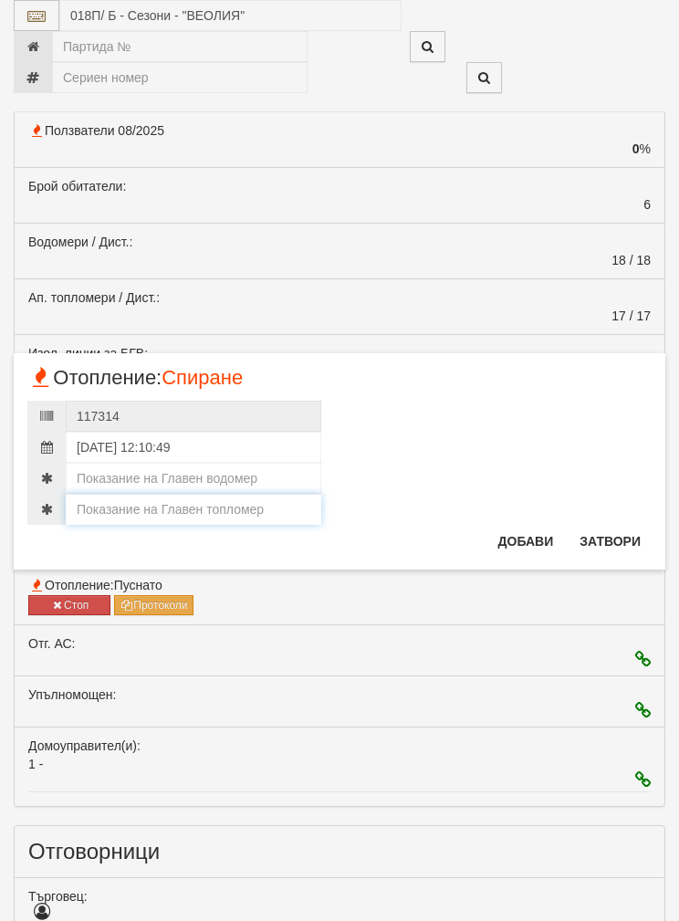
click at [126, 498] on input "number" at bounding box center [194, 509] width 256 height 31
click at [114, 464] on input "number" at bounding box center [194, 478] width 256 height 31
type input "685"
click at [133, 509] on input "number" at bounding box center [194, 509] width 256 height 31
type input "154"
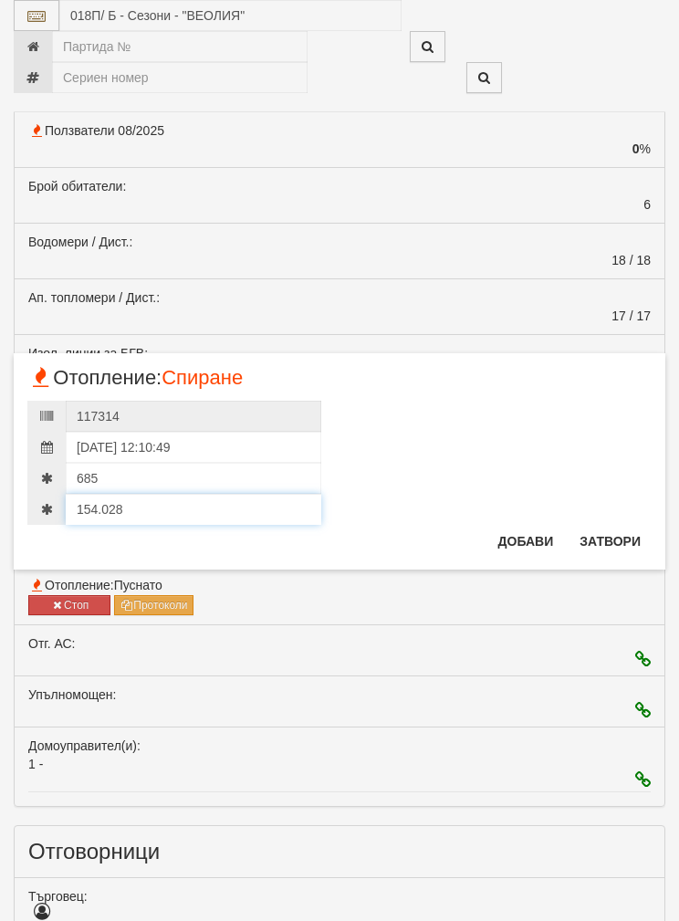
click at [115, 503] on input "154.028" at bounding box center [194, 509] width 256 height 31
click at [114, 502] on input "154.028" at bounding box center [194, 509] width 256 height 31
click at [205, 511] on input "154.028" at bounding box center [194, 509] width 256 height 31
click at [80, 504] on input "154.028" at bounding box center [194, 509] width 256 height 31
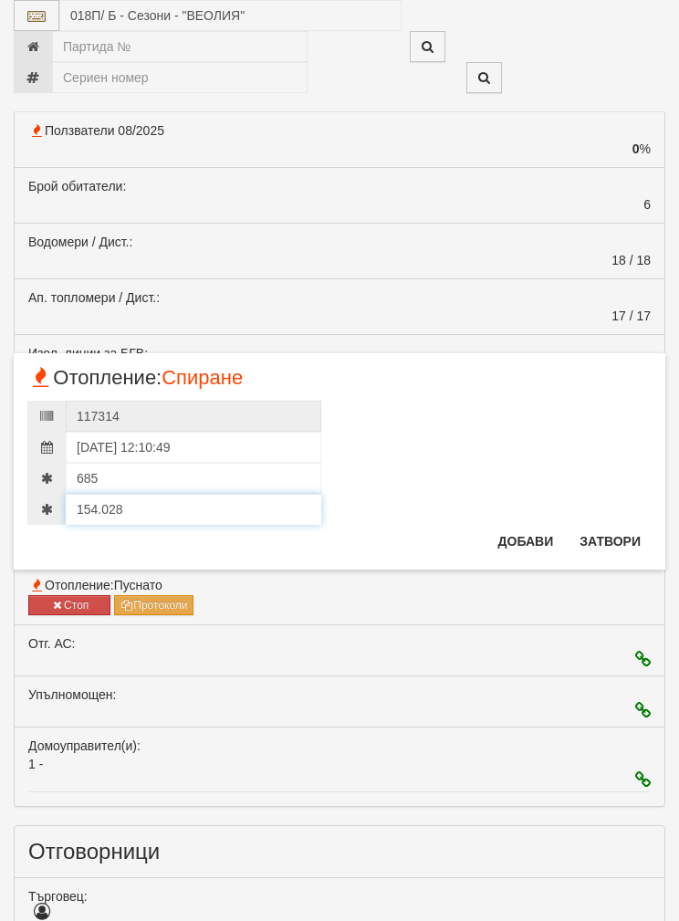
type input "154.028"
click at [519, 531] on button "Добави" at bounding box center [527, 541] width 78 height 29
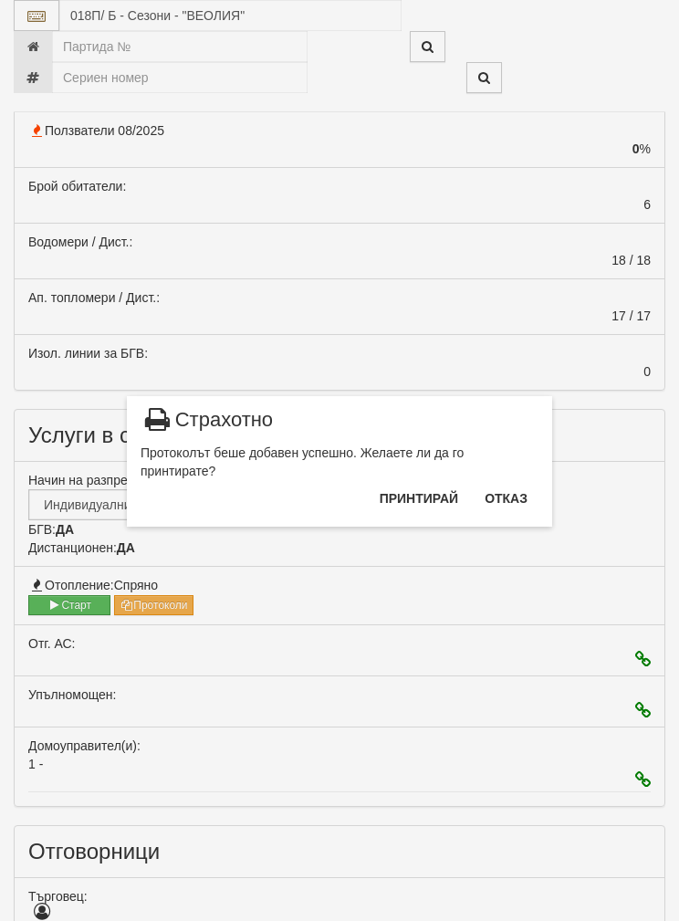
click at [515, 489] on button "Отказ" at bounding box center [506, 498] width 65 height 29
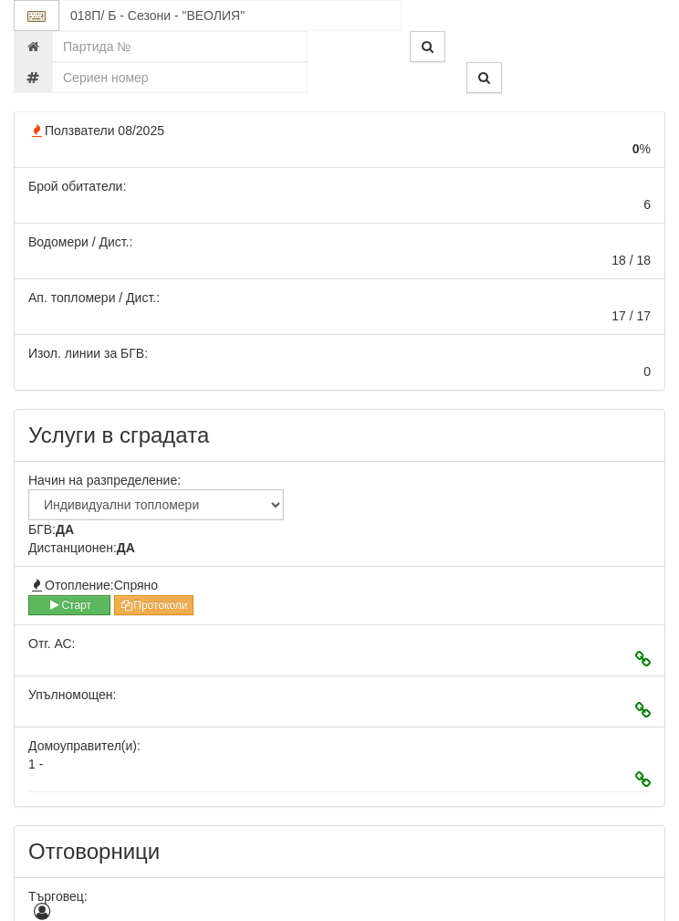
click at [64, 600] on button "Старт" at bounding box center [69, 605] width 82 height 20
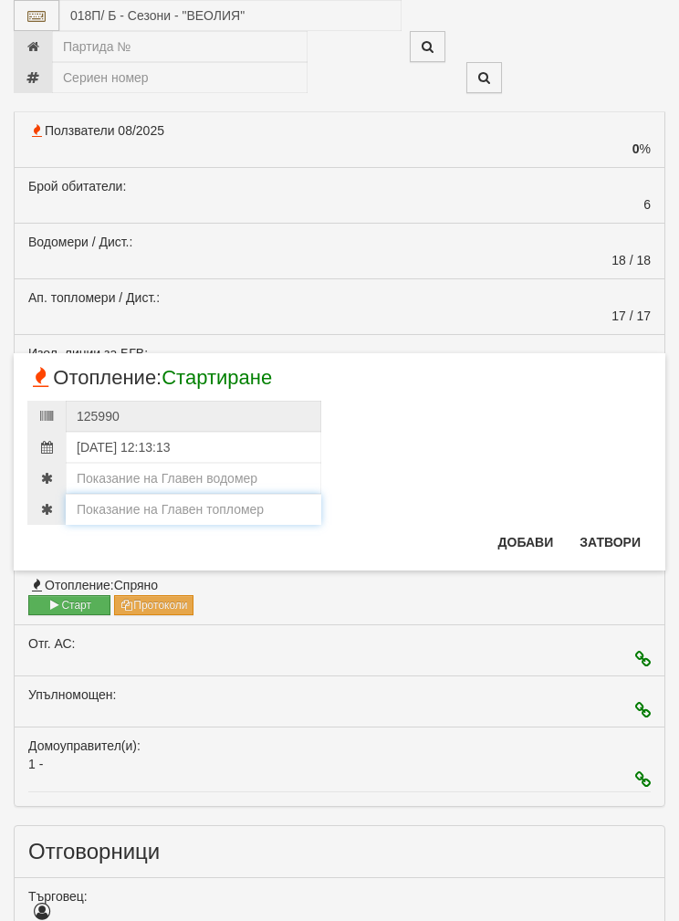
click at [121, 503] on input "number" at bounding box center [194, 509] width 256 height 31
paste input "154.028"
type input "154.028"
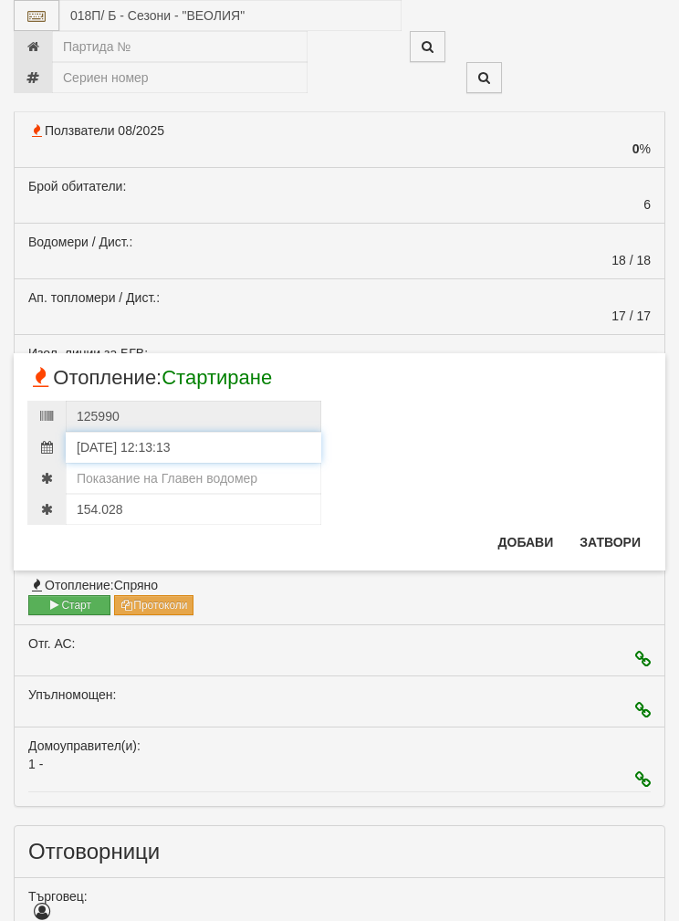
click at [106, 462] on input "13/10/2025 12:13:13" at bounding box center [194, 447] width 256 height 31
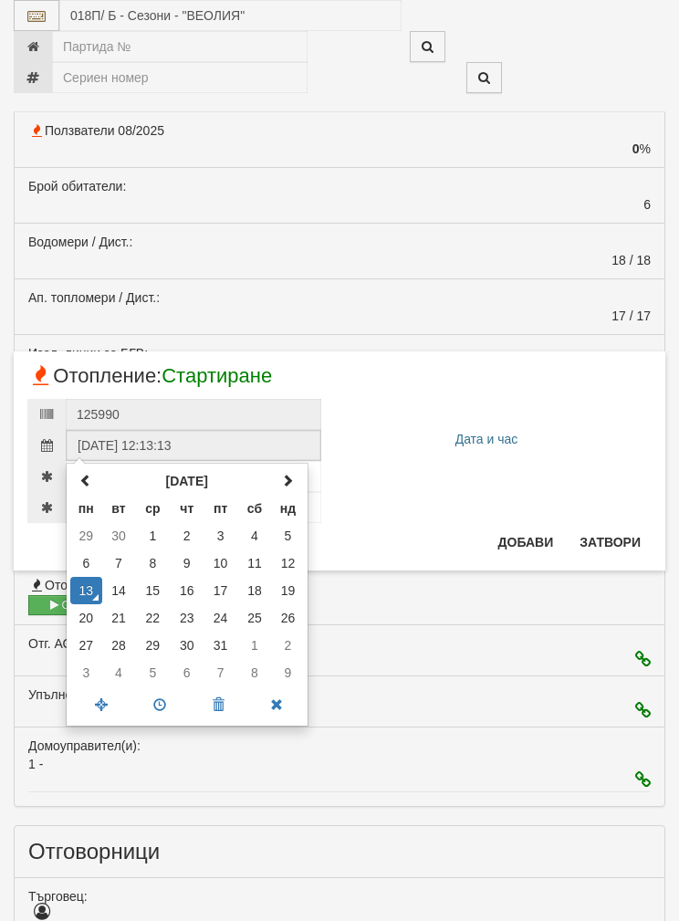
click at [415, 530] on div "× Отопление: Стартиране 125990 Дата и час 13/10/2025 12:13:13 октомври 2025 пн …" at bounding box center [340, 461] width 652 height 219
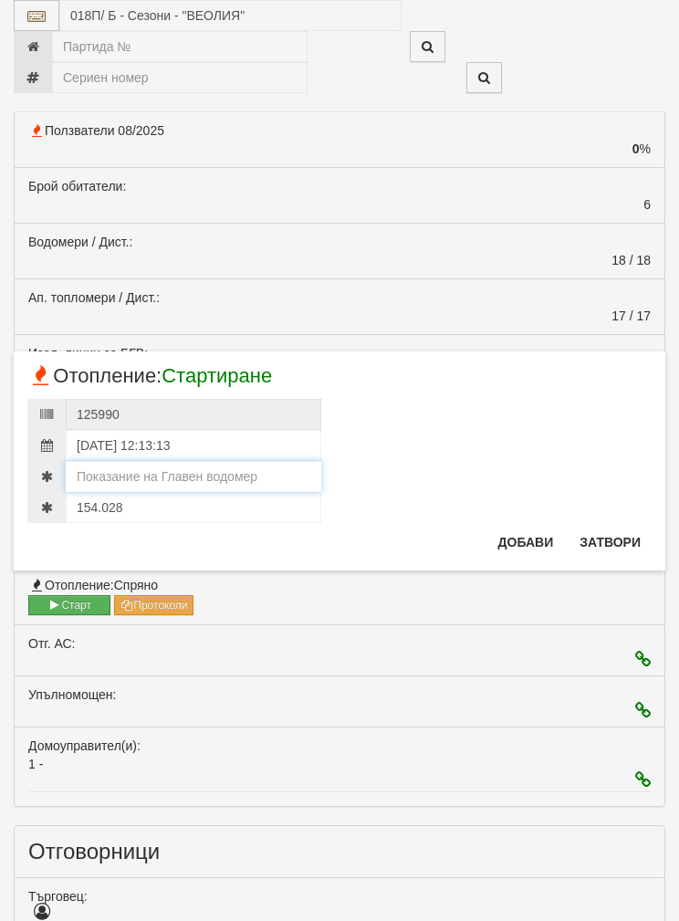
click at [140, 469] on input "number" at bounding box center [194, 476] width 256 height 31
type input "685"
click at [528, 532] on button "Добави" at bounding box center [527, 542] width 78 height 29
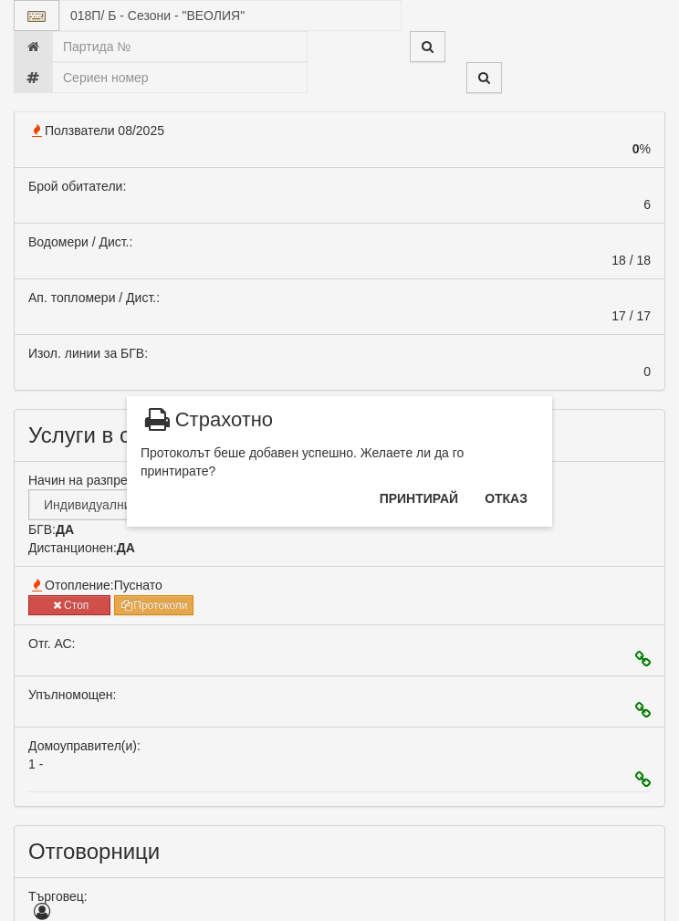
click at [512, 491] on button "Отказ" at bounding box center [506, 498] width 65 height 29
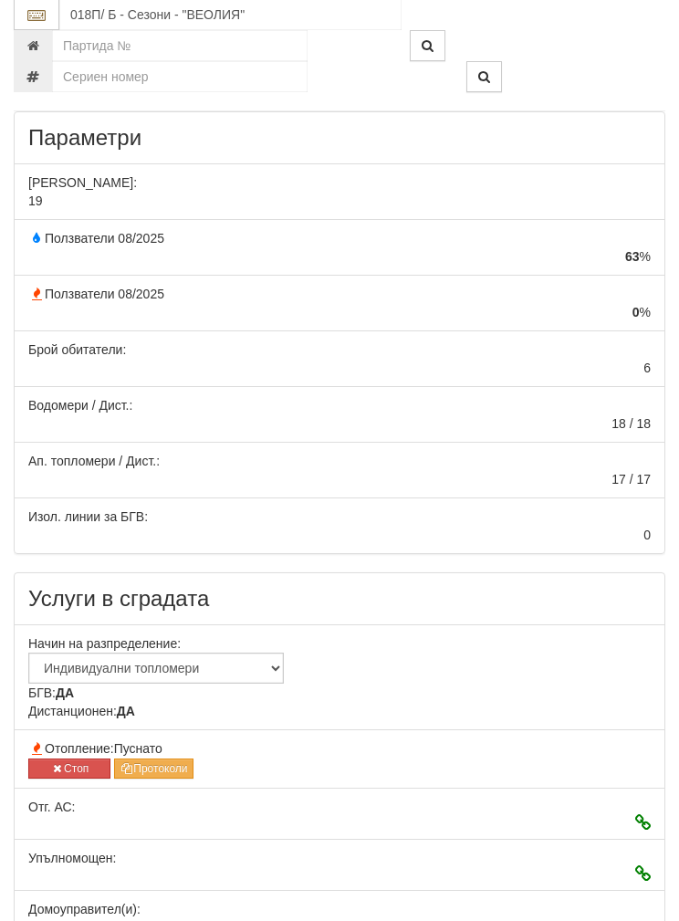
scroll to position [264, 0]
click at [107, 14] on input "018П/ Б - Сезони - "ВЕОЛИЯ"" at bounding box center [230, 15] width 342 height 31
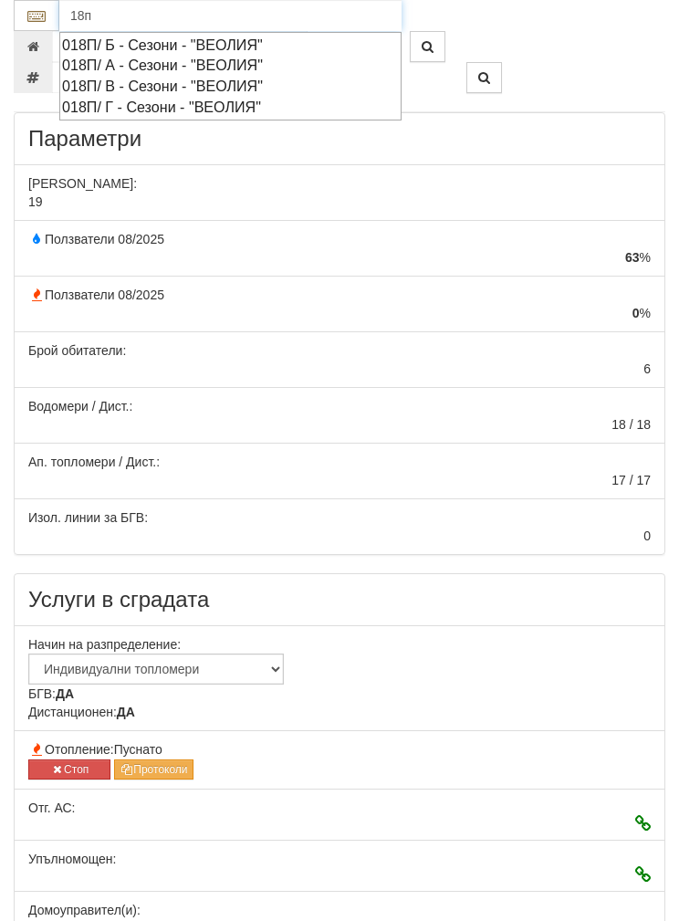
click at [90, 58] on div "018П/ А - Сезони - "ВЕОЛИЯ"" at bounding box center [230, 65] width 337 height 21
type input "018П/ А - Сезони - "ВЕОЛИЯ""
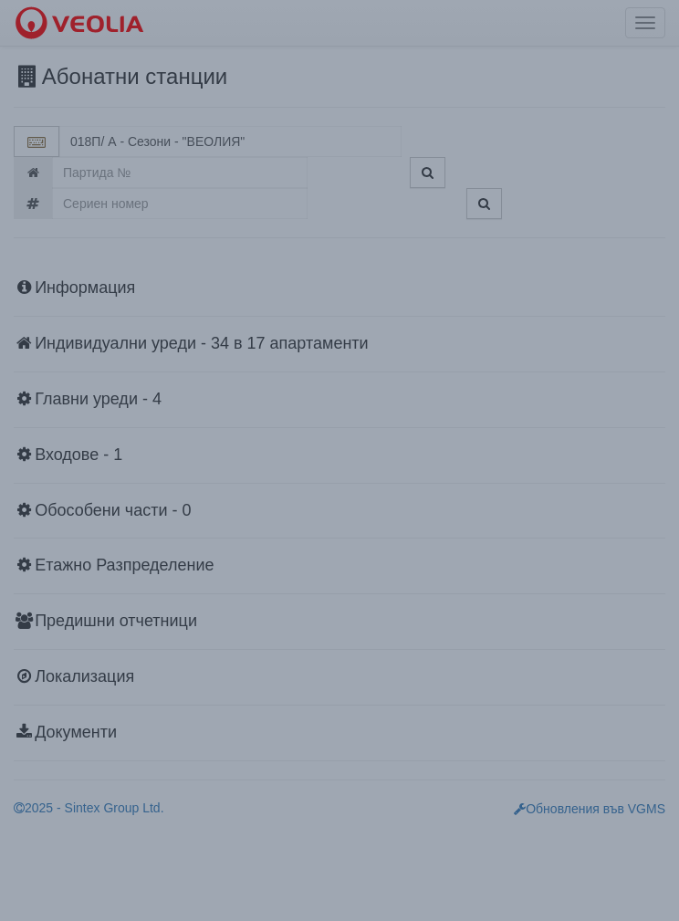
scroll to position [0, 0]
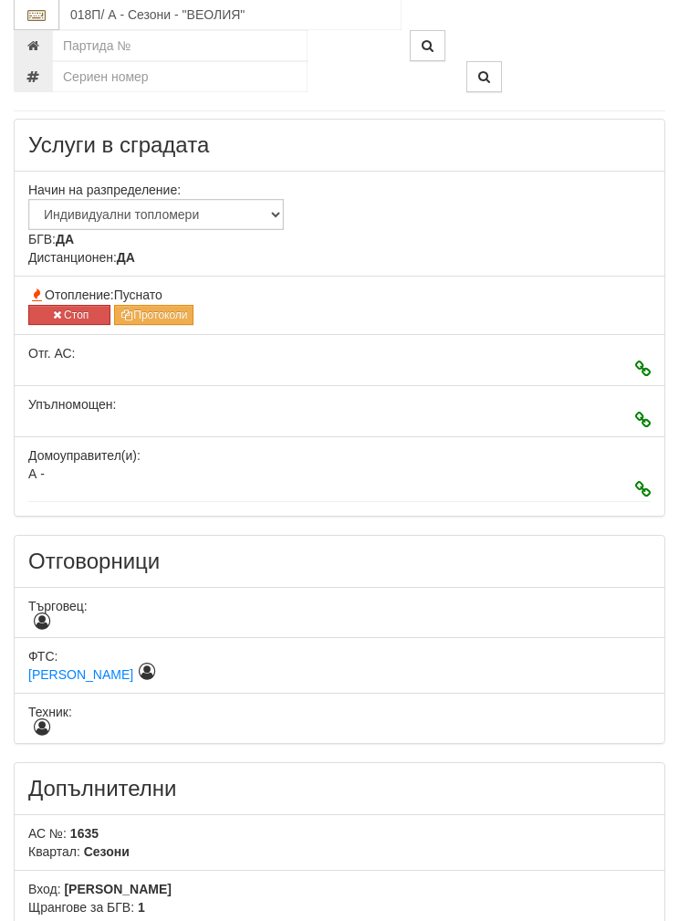
click at [58, 306] on button "Стоп" at bounding box center [69, 316] width 82 height 20
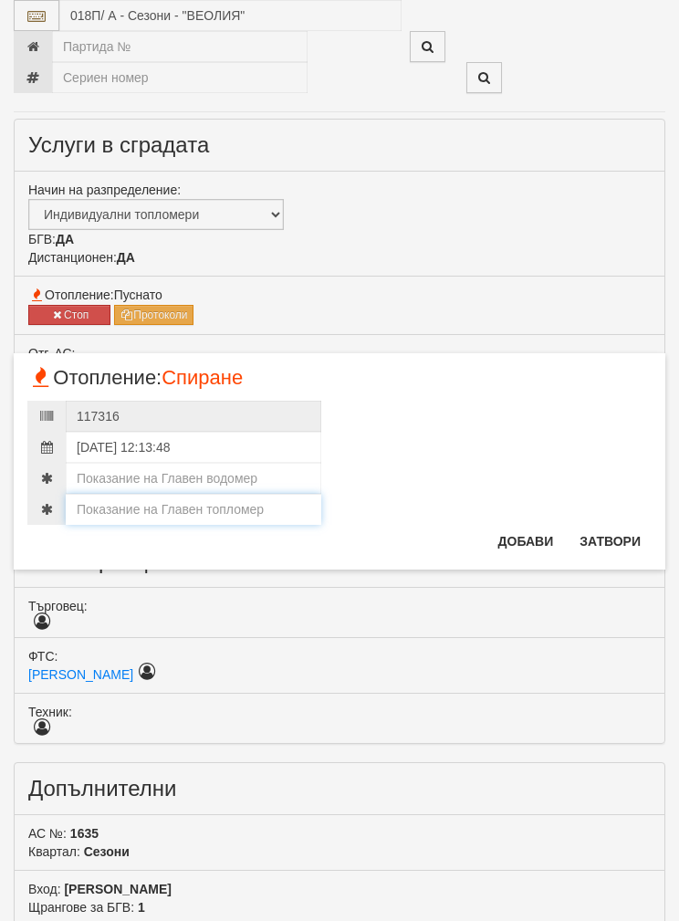
click at [134, 511] on input "number" at bounding box center [194, 509] width 256 height 31
click at [106, 469] on input "number" at bounding box center [194, 478] width 256 height 31
type input "42"
click at [113, 504] on input "number" at bounding box center [194, 509] width 256 height 31
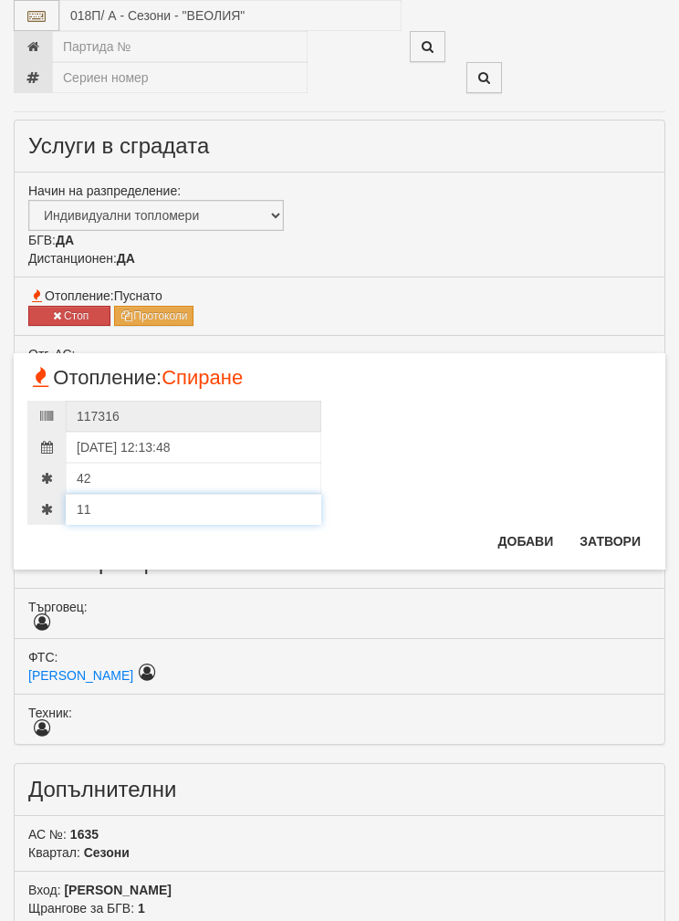
type input "112"
type input "112.488"
click at [527, 538] on button "Добави" at bounding box center [527, 541] width 78 height 29
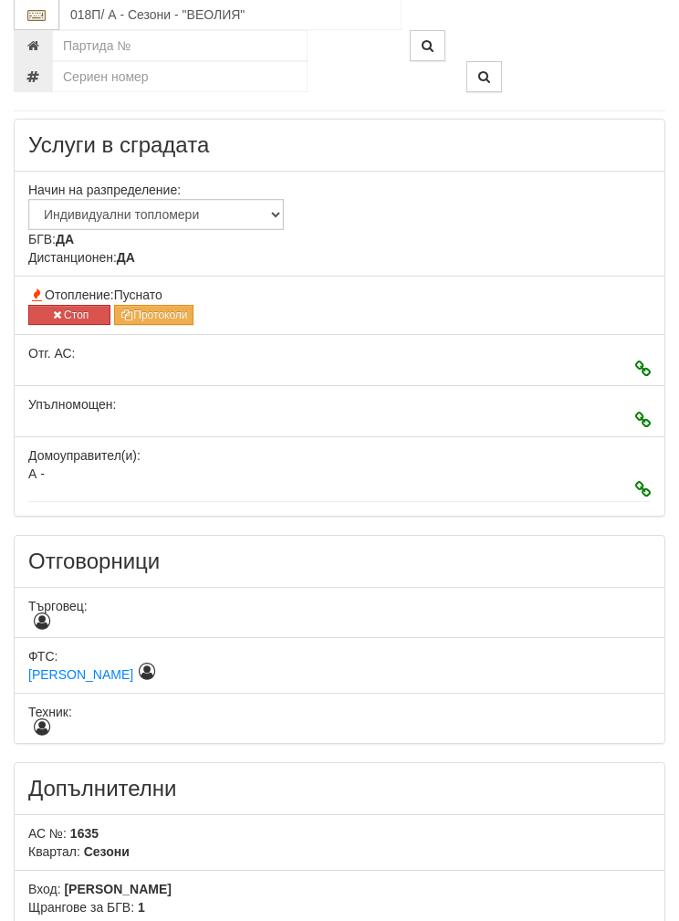
scroll to position [719, 0]
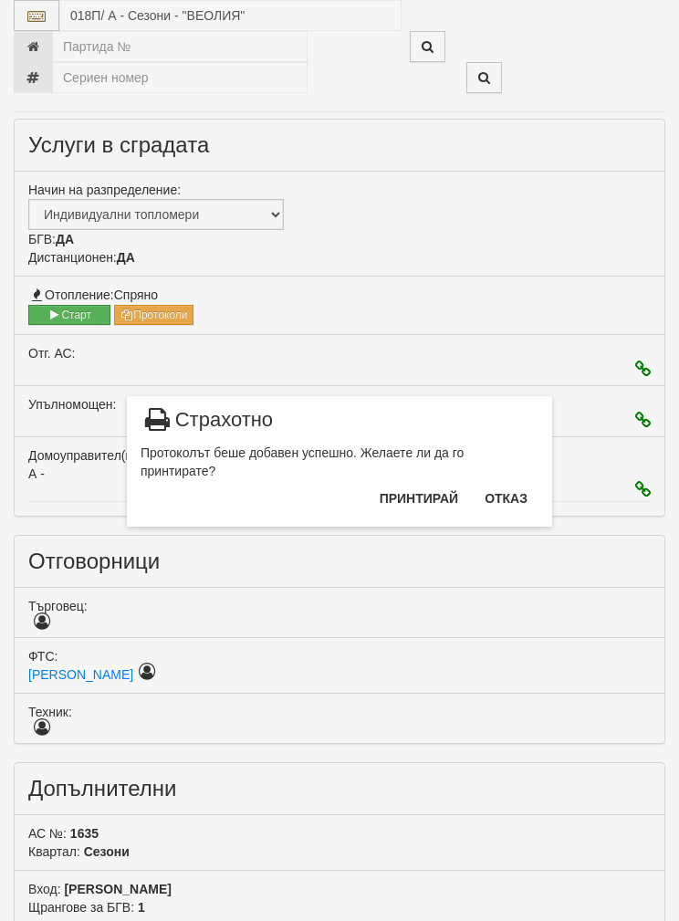
click at [511, 491] on button "Отказ" at bounding box center [506, 498] width 65 height 29
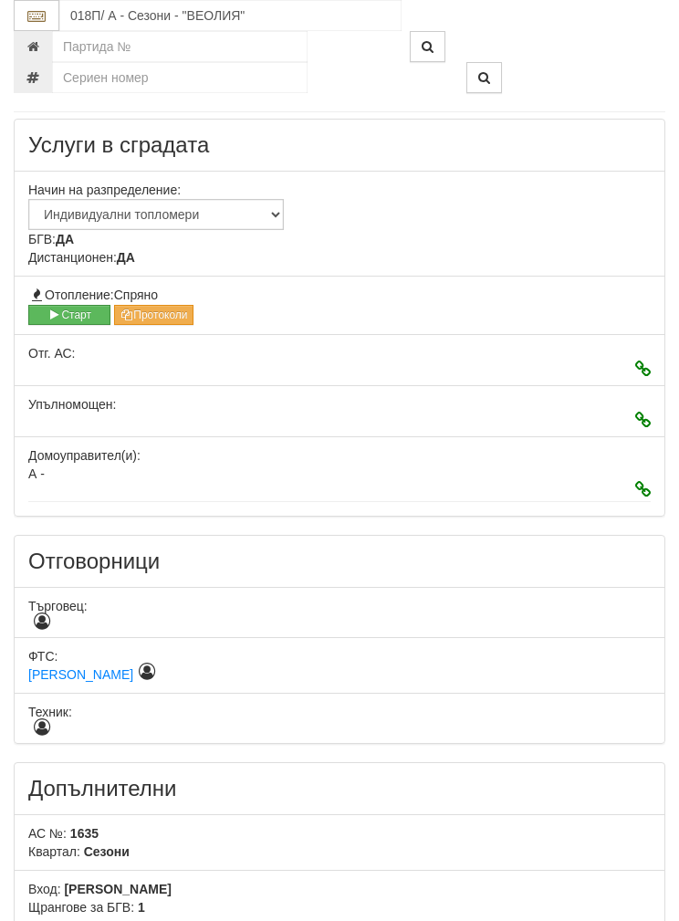
click at [68, 293] on span "Отопление: Спряно" at bounding box center [93, 295] width 130 height 15
click at [68, 312] on button "Старт" at bounding box center [69, 315] width 82 height 20
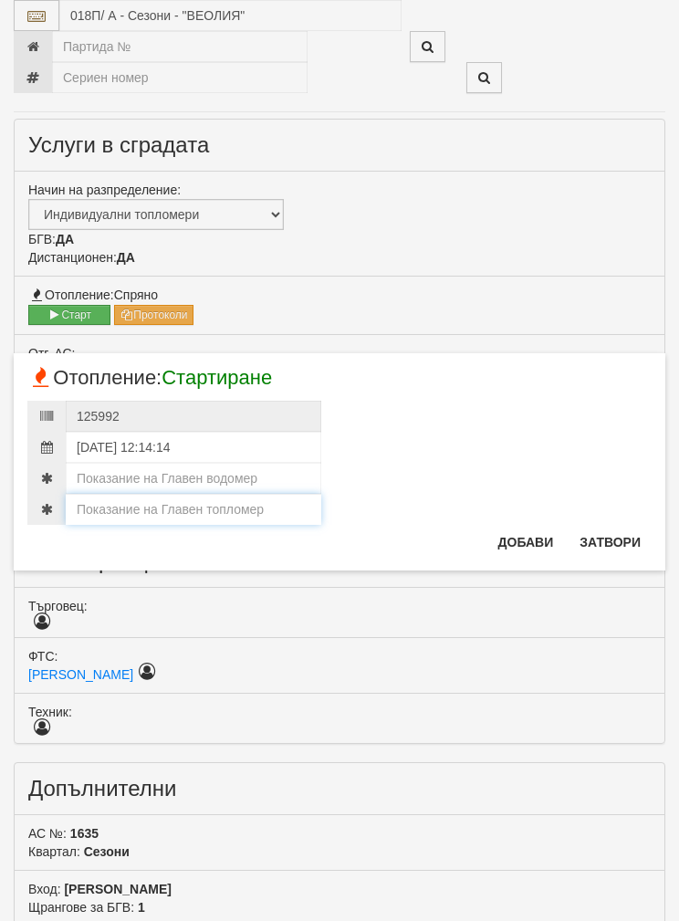
click at [152, 509] on input "number" at bounding box center [194, 509] width 256 height 31
click at [124, 505] on input "number" at bounding box center [194, 509] width 256 height 31
click at [123, 505] on input "number" at bounding box center [194, 509] width 256 height 31
paste input "112.488"
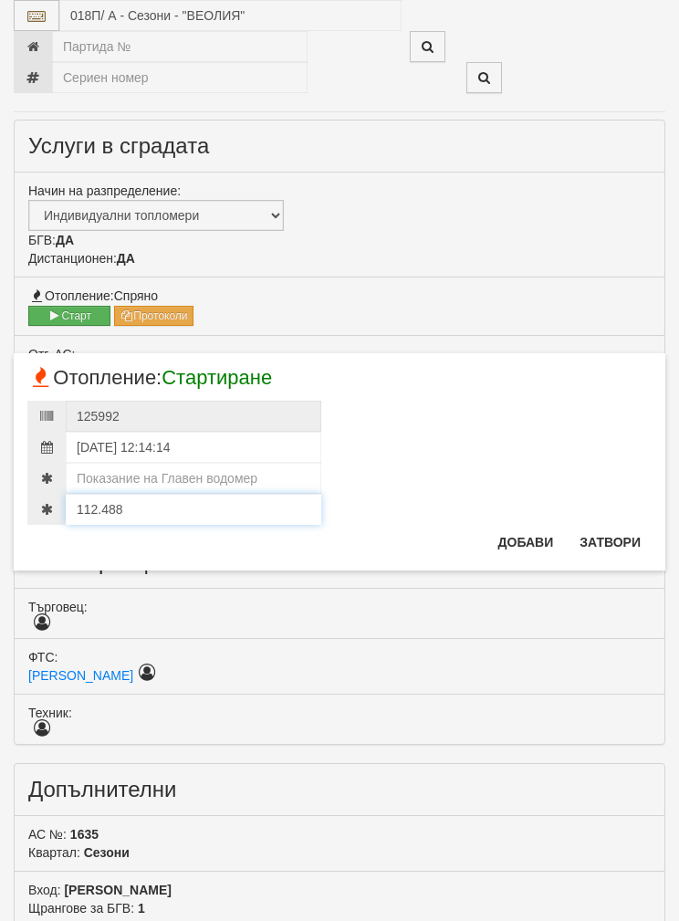
type input "112.488"
click at [115, 469] on input "number" at bounding box center [194, 478] width 256 height 31
type input "42"
click at [520, 530] on button "Добави" at bounding box center [527, 542] width 78 height 29
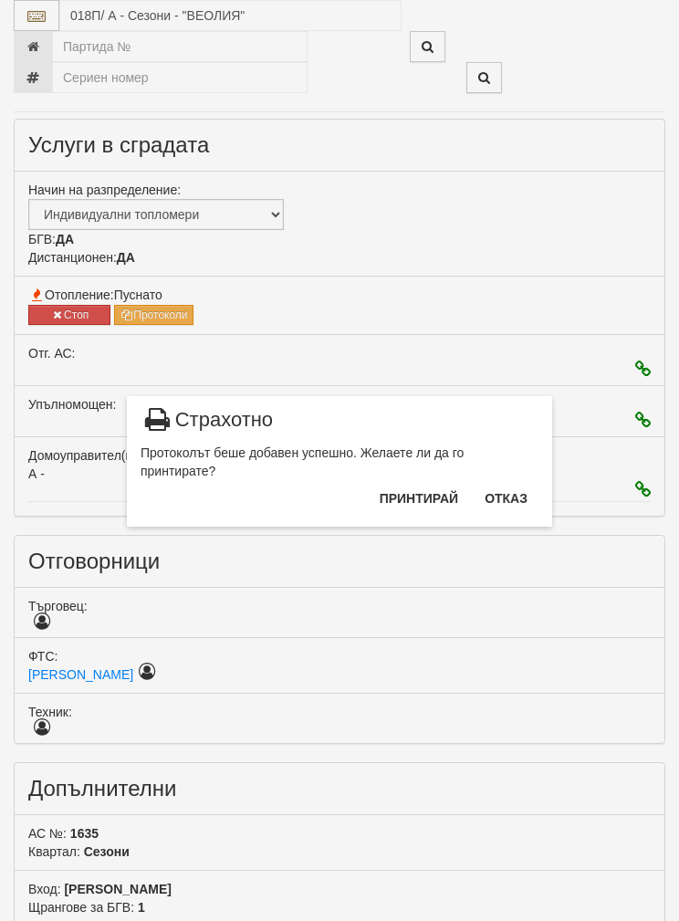
click at [515, 487] on button "Отказ" at bounding box center [506, 498] width 65 height 29
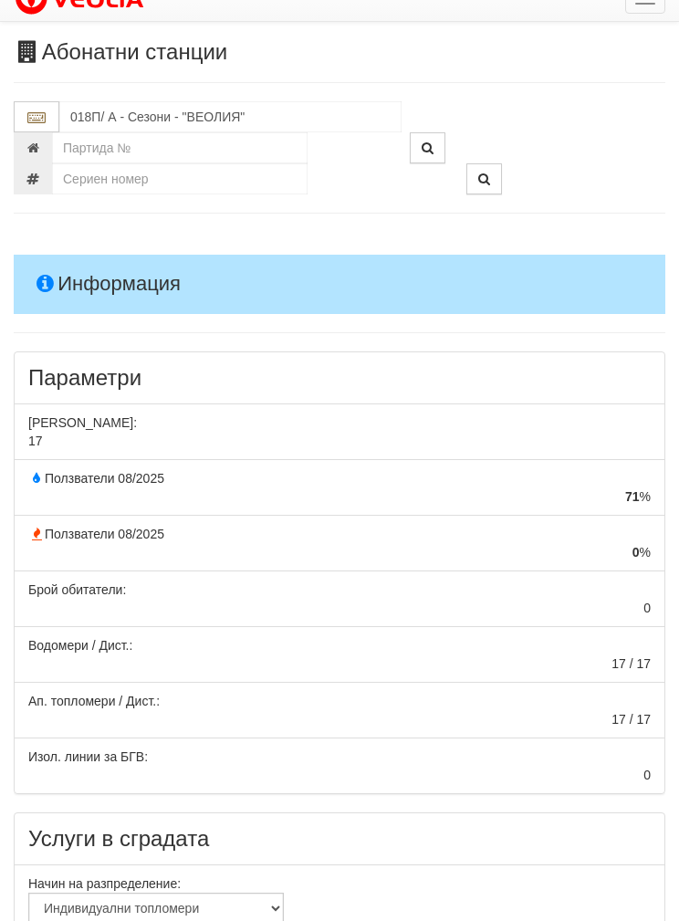
scroll to position [0, 0]
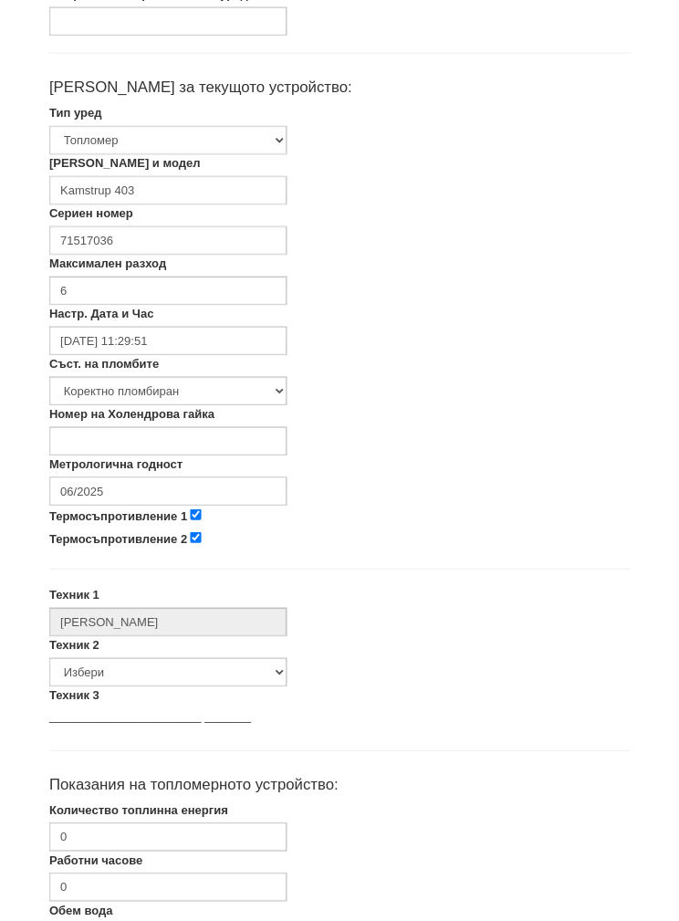
scroll to position [317, 0]
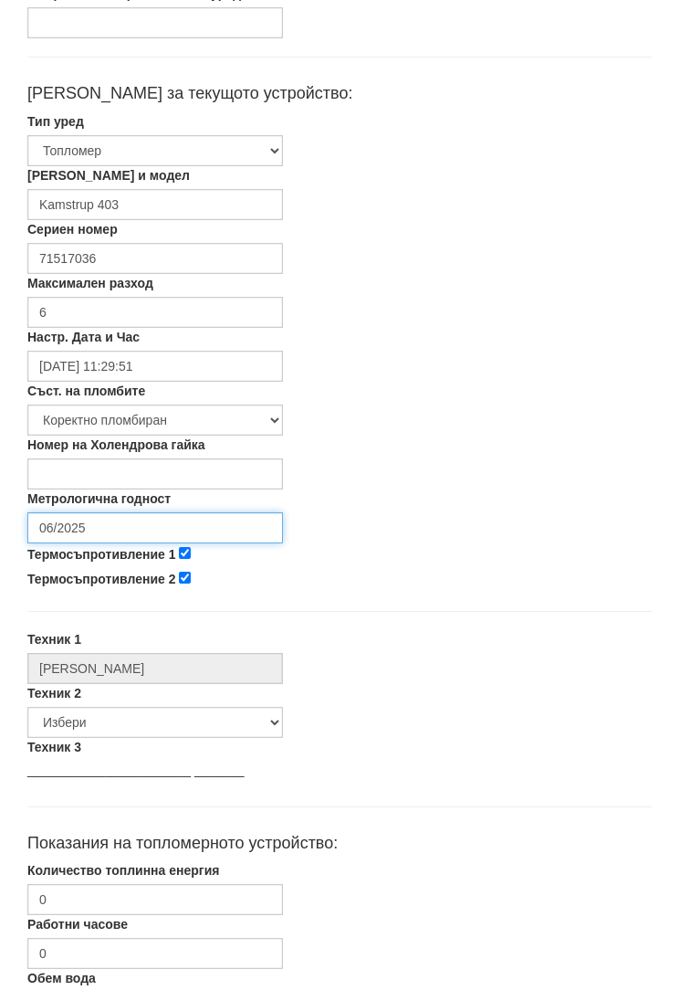
click at [82, 515] on input "06/2025" at bounding box center [155, 527] width 256 height 31
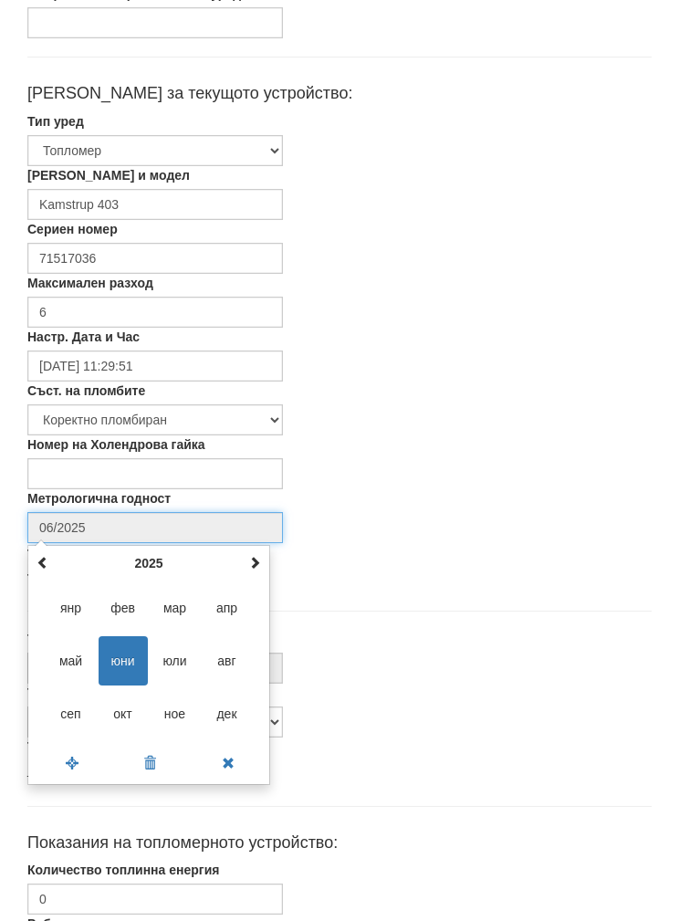
click at [148, 552] on th "2025" at bounding box center [149, 563] width 190 height 27
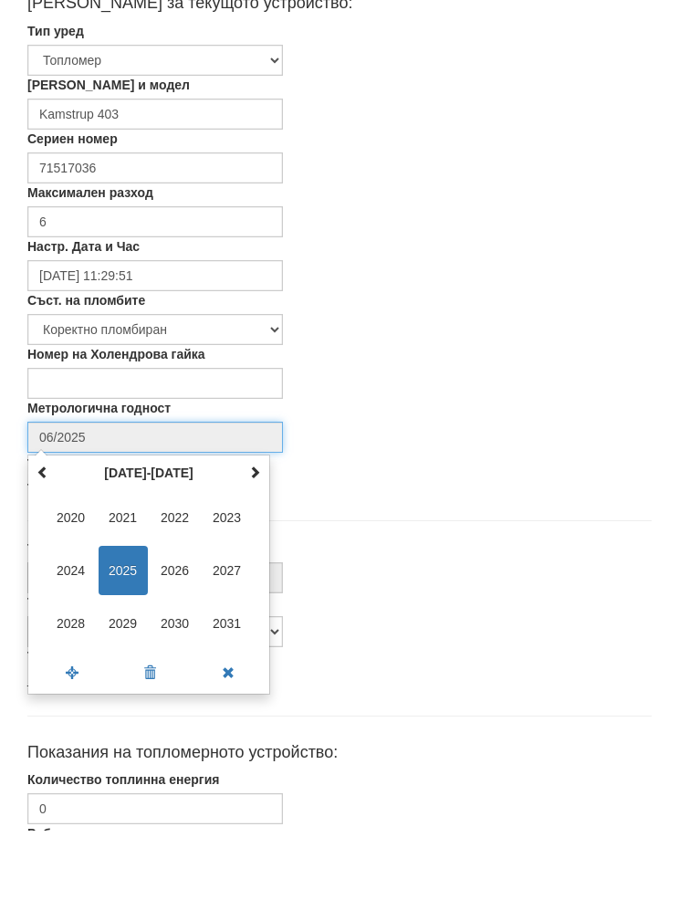
click at [220, 636] on span "2027" at bounding box center [227, 660] width 49 height 49
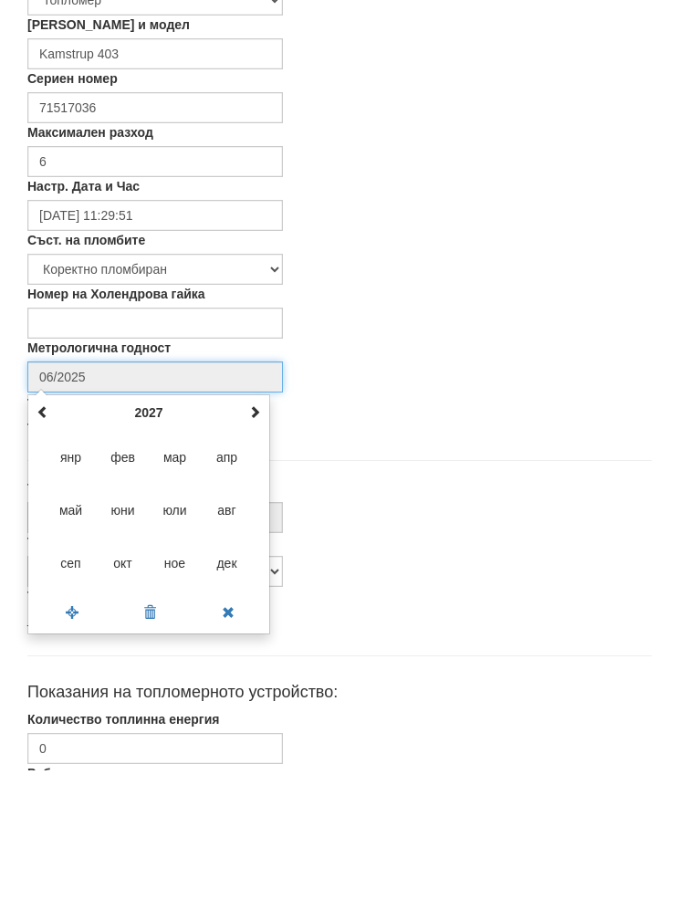
click at [120, 689] on span "окт" at bounding box center [123, 713] width 49 height 49
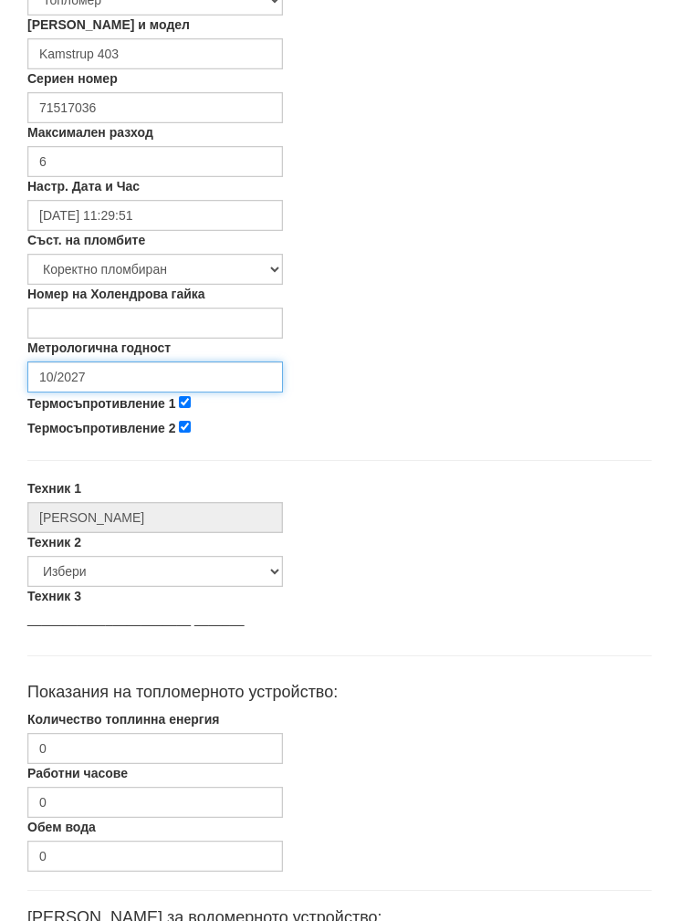
click at [73, 375] on input "10/2027" at bounding box center [155, 377] width 256 height 31
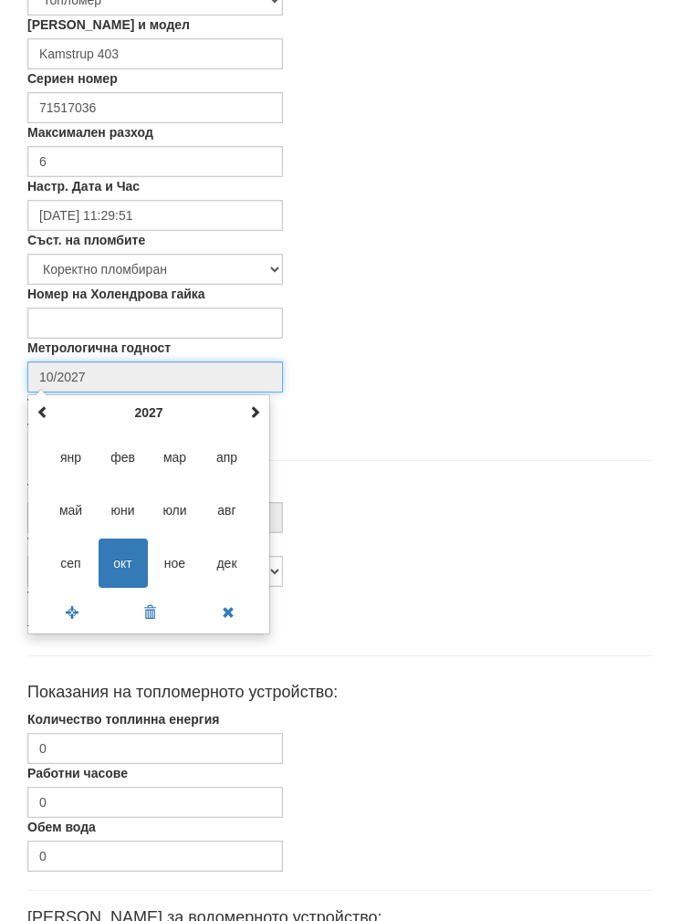
click at [65, 553] on span "сеп" at bounding box center [71, 563] width 49 height 49
type input "09/2027"
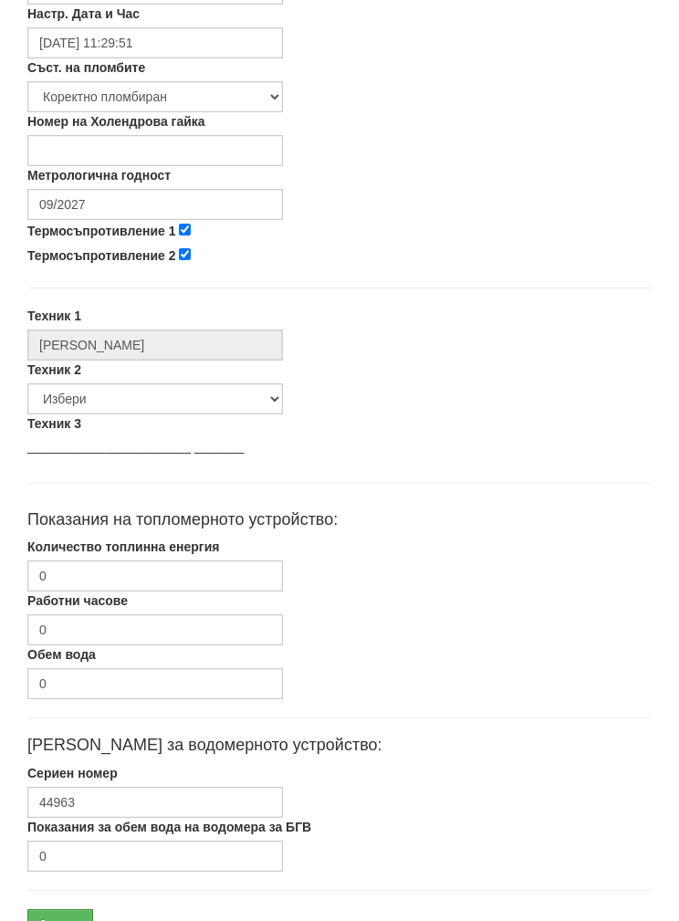
scroll to position [656, 0]
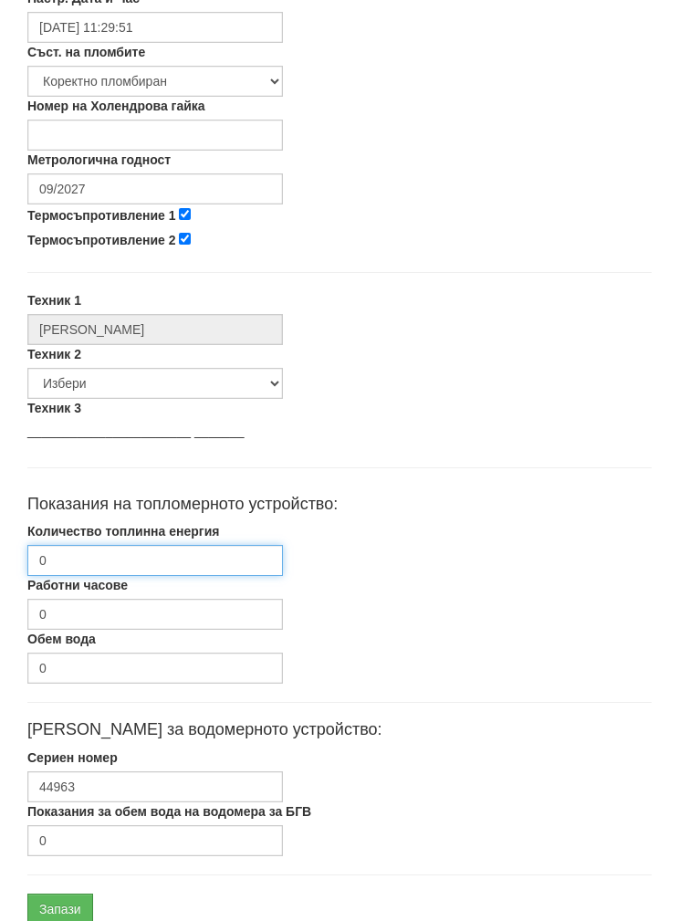
click at [79, 557] on input "0" at bounding box center [155, 560] width 256 height 31
paste input "299.713"
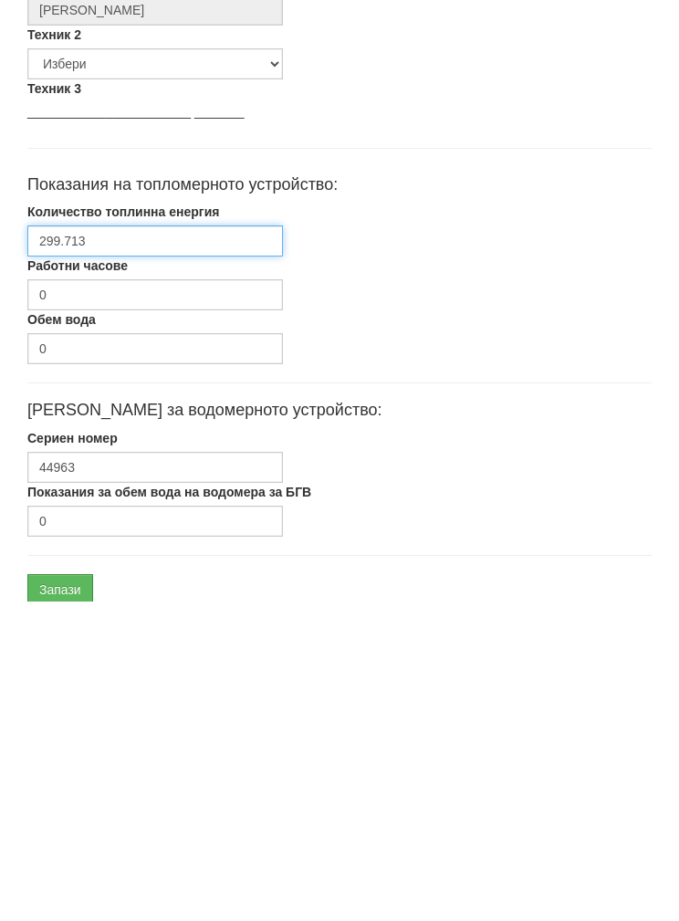
scroll to position [729, 0]
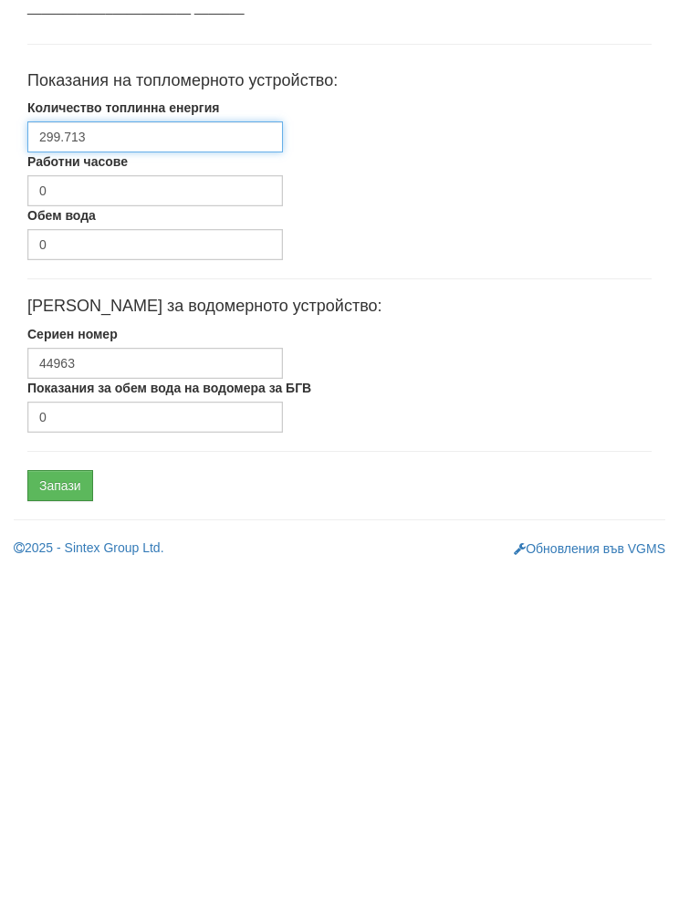
type input "299.713"
click at [53, 821] on input "Запази" at bounding box center [60, 836] width 66 height 31
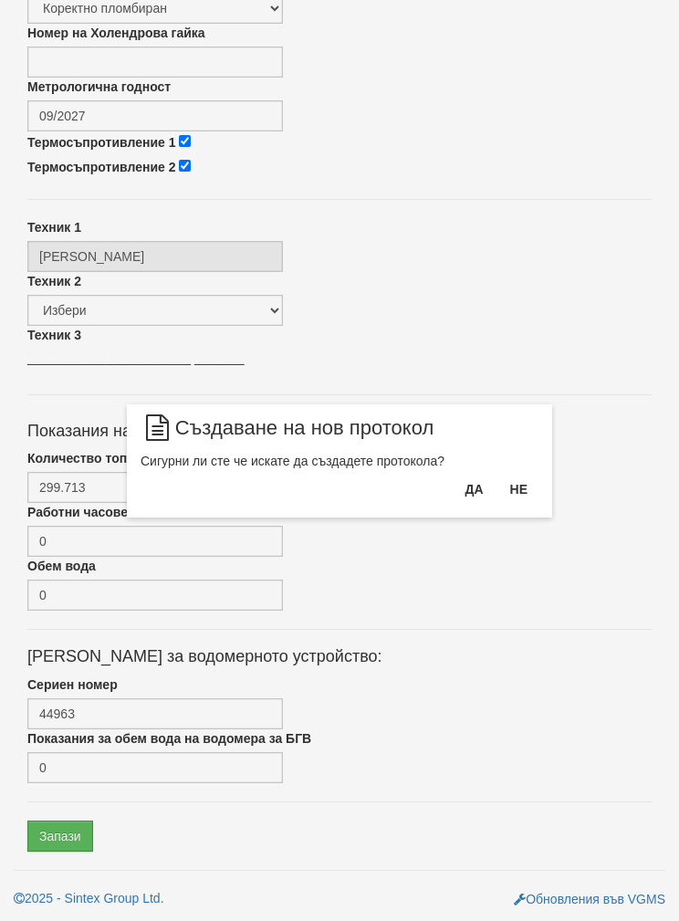
click at [467, 482] on button "Да" at bounding box center [474, 489] width 40 height 29
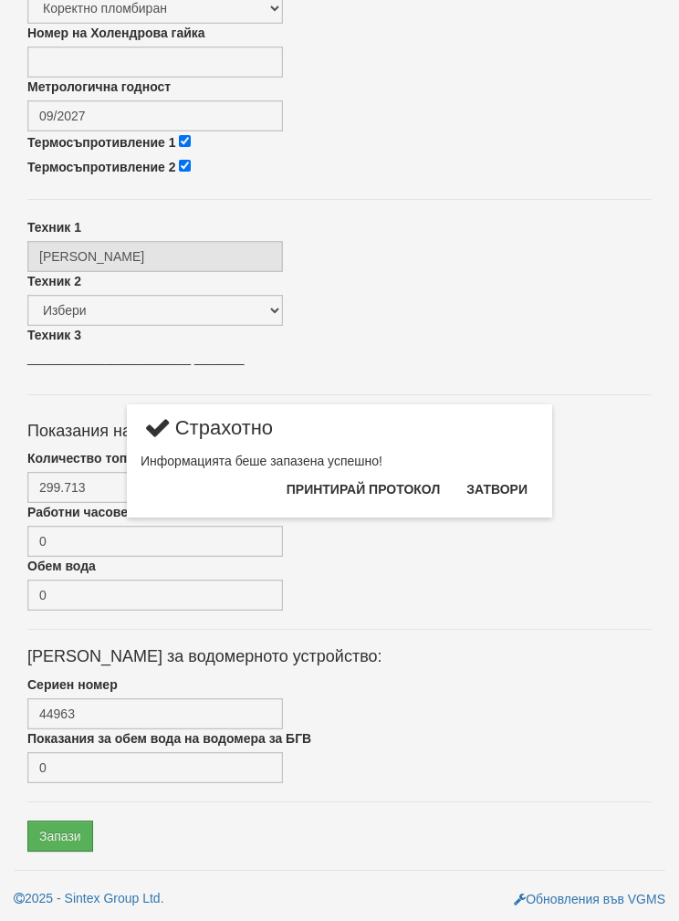
click at [518, 478] on button "Затвори" at bounding box center [497, 489] width 83 height 29
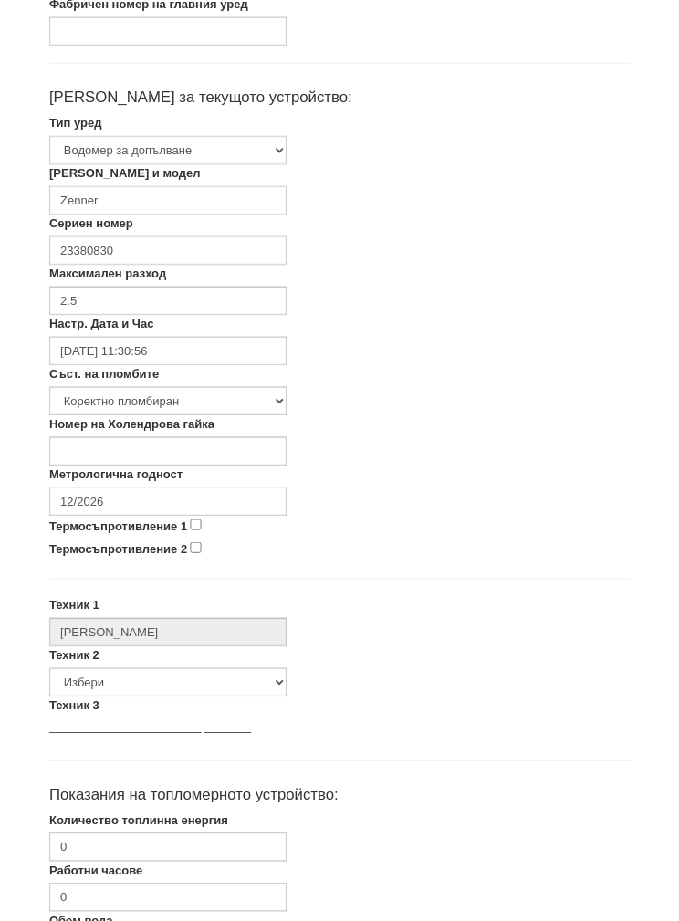
scroll to position [307, 0]
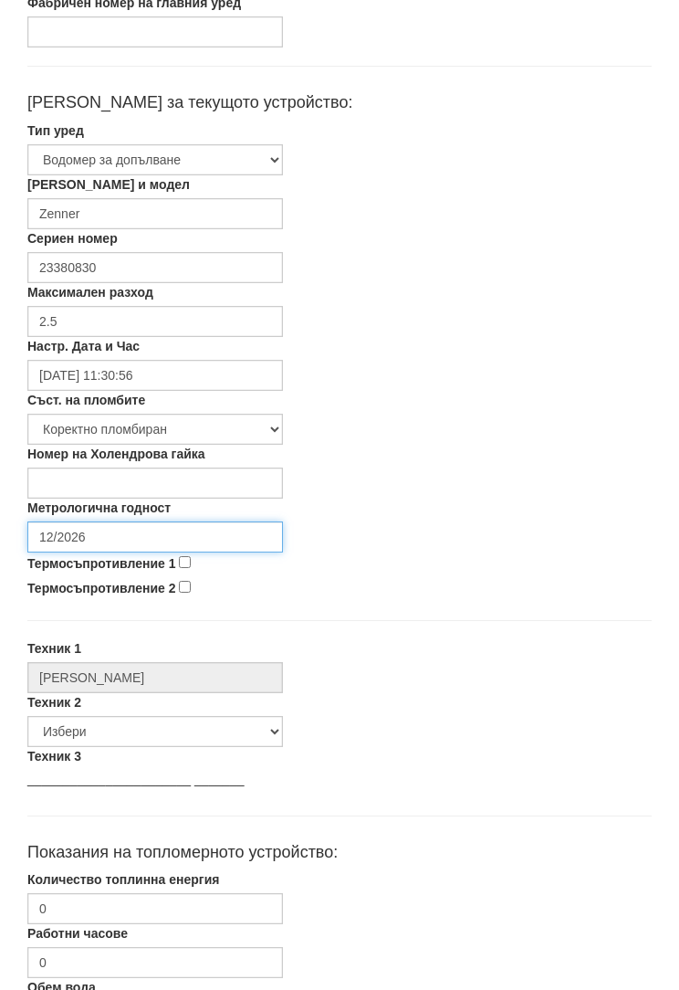
click at [80, 530] on input "12/2026" at bounding box center [155, 537] width 256 height 31
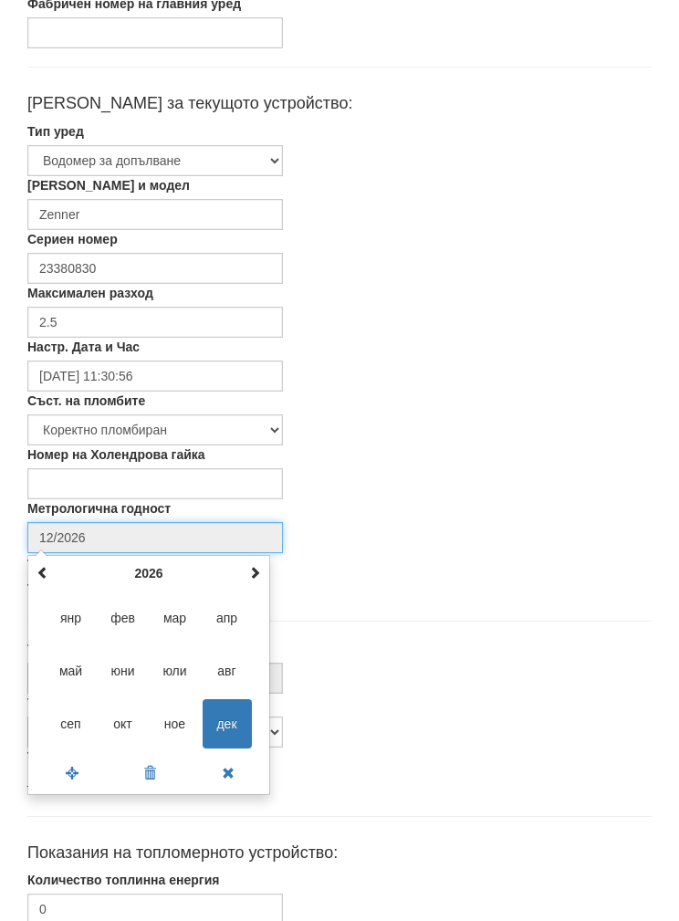
click at [143, 561] on th "2026" at bounding box center [149, 573] width 190 height 27
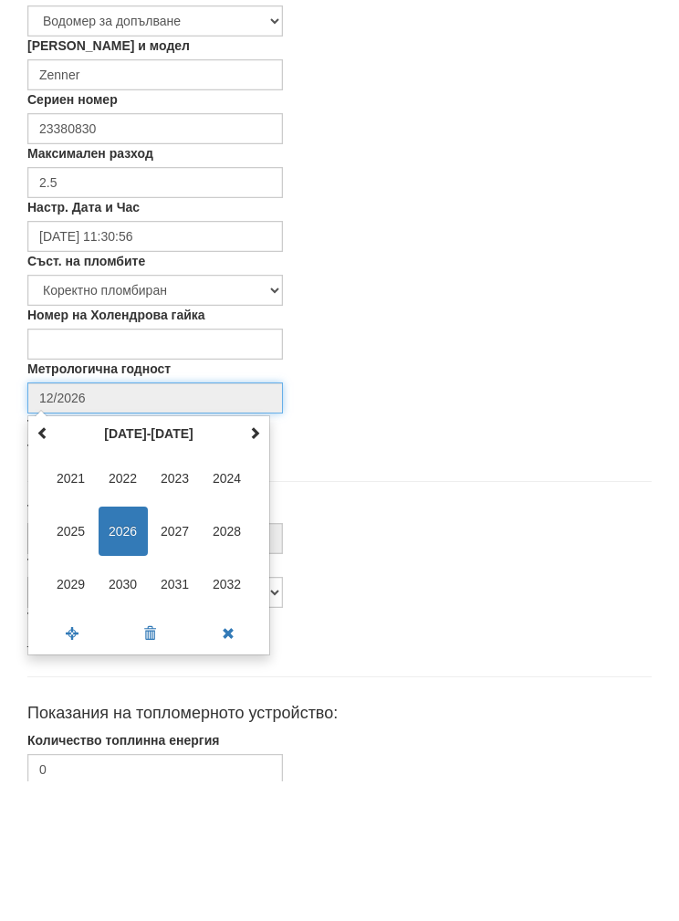
click at [120, 699] on span "2030" at bounding box center [123, 723] width 49 height 49
click at [58, 699] on span "сеп" at bounding box center [71, 723] width 49 height 49
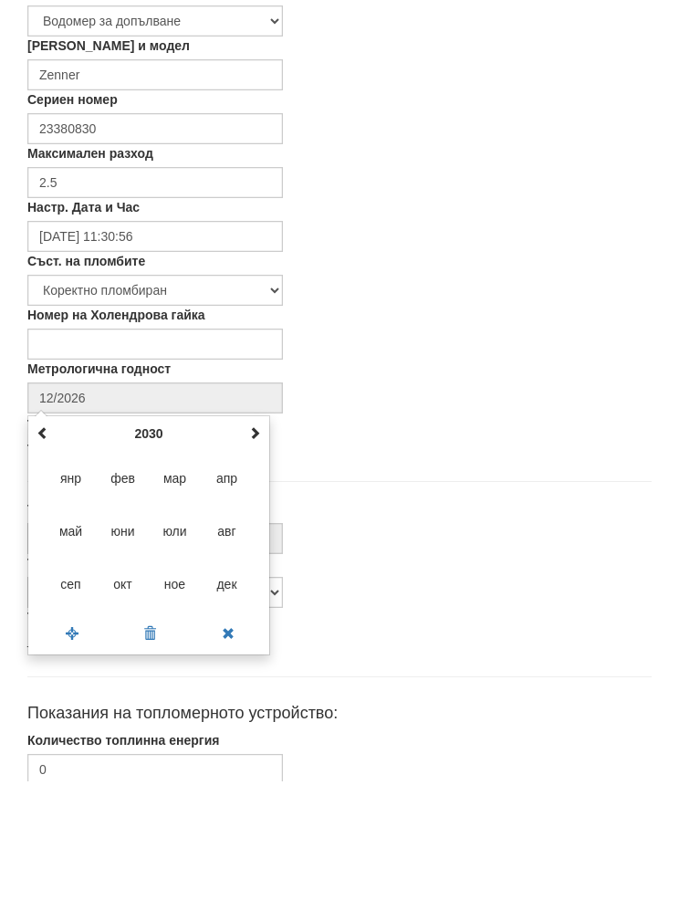
type input "09/2030"
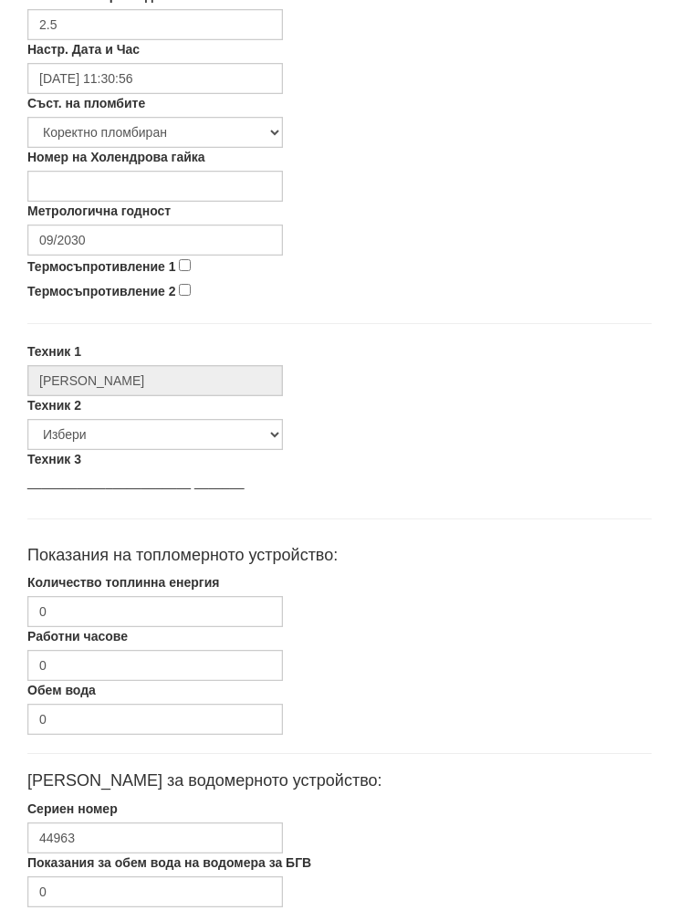
scroll to position [656, 0]
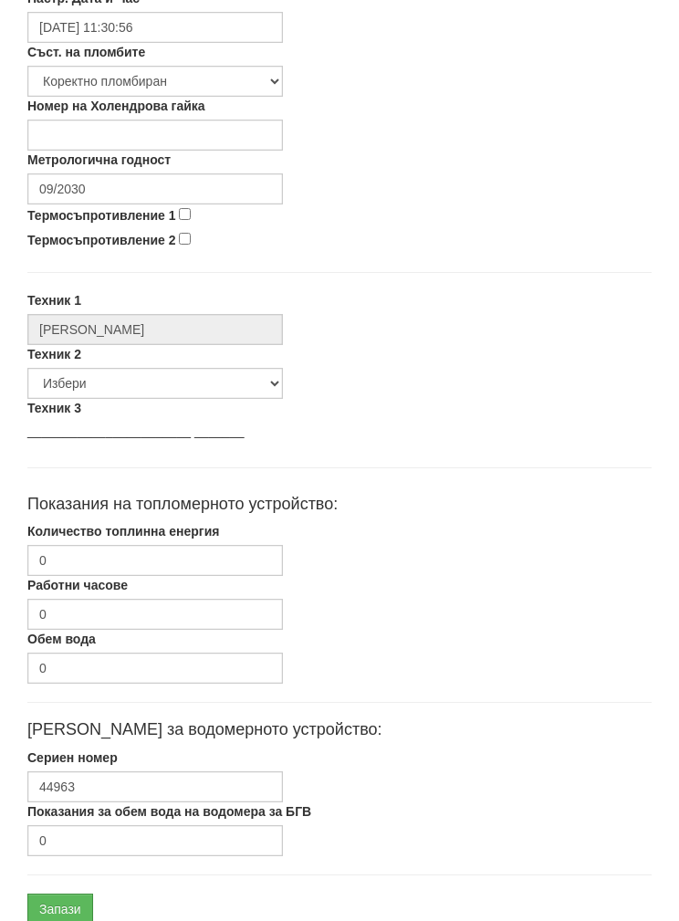
click at [68, 536] on label "Количество топлинна енергия" at bounding box center [123, 531] width 192 height 18
click at [68, 545] on input "0" at bounding box center [155, 560] width 256 height 31
paste input "299.713"
type input "299.713"
click at [58, 902] on input "Запази" at bounding box center [60, 909] width 66 height 31
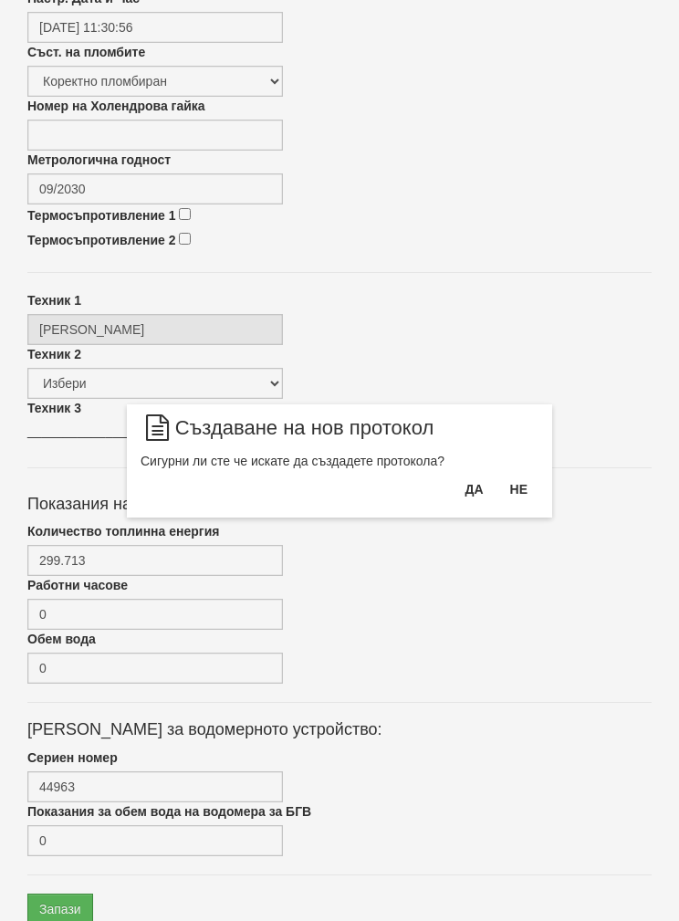
click at [470, 485] on button "Да" at bounding box center [474, 489] width 40 height 29
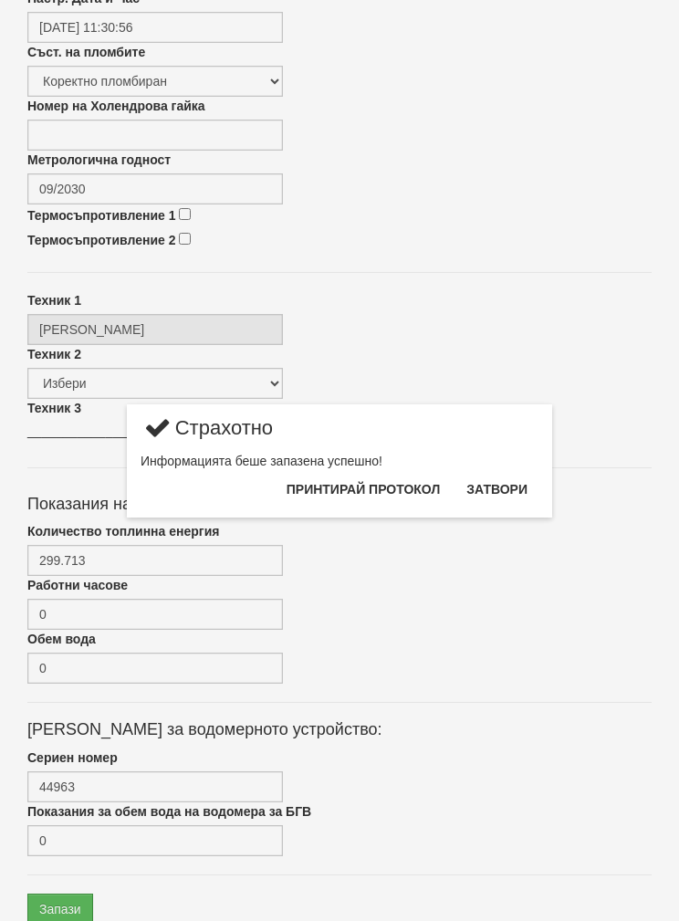
click at [520, 481] on button "Затвори" at bounding box center [497, 489] width 83 height 29
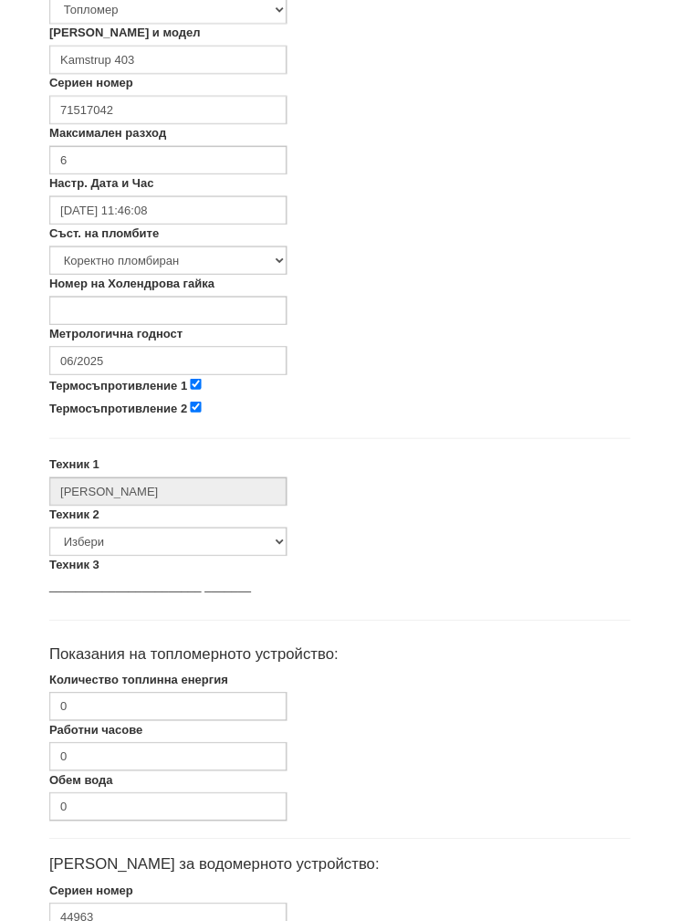
scroll to position [459, 0]
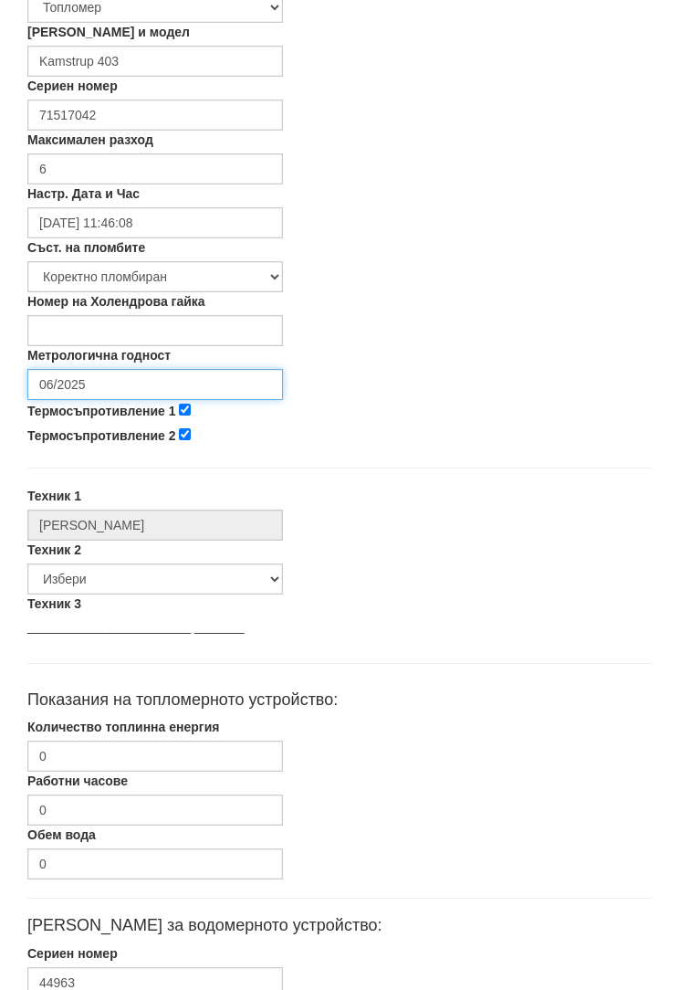
click at [73, 382] on input "06/2025" at bounding box center [155, 385] width 256 height 31
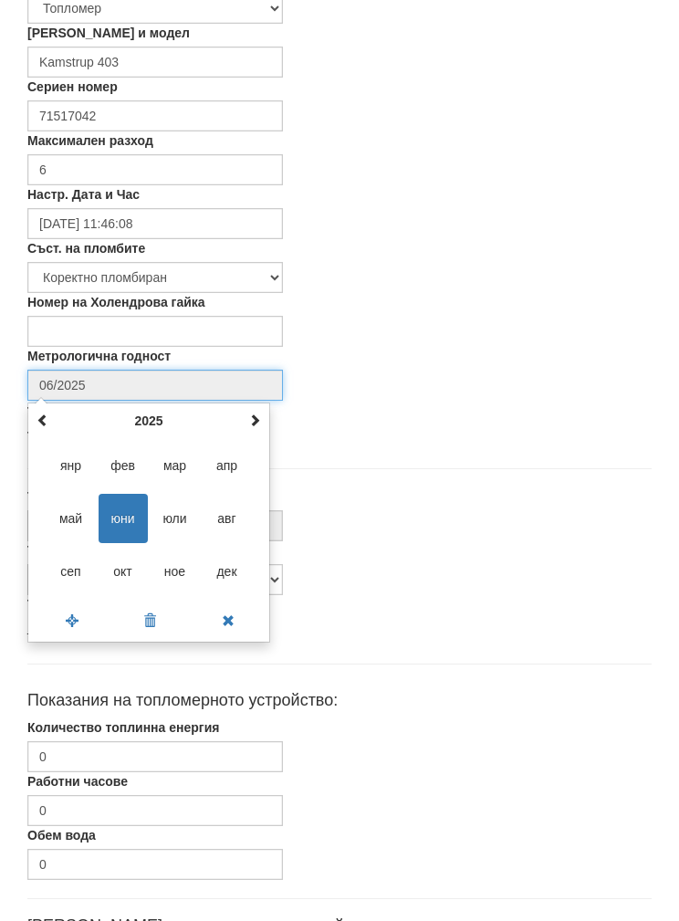
click at [138, 415] on th "2025" at bounding box center [149, 420] width 190 height 27
click at [171, 562] on span "2030" at bounding box center [175, 571] width 49 height 49
click at [69, 560] on span "сеп" at bounding box center [71, 571] width 49 height 49
type input "09/2030"
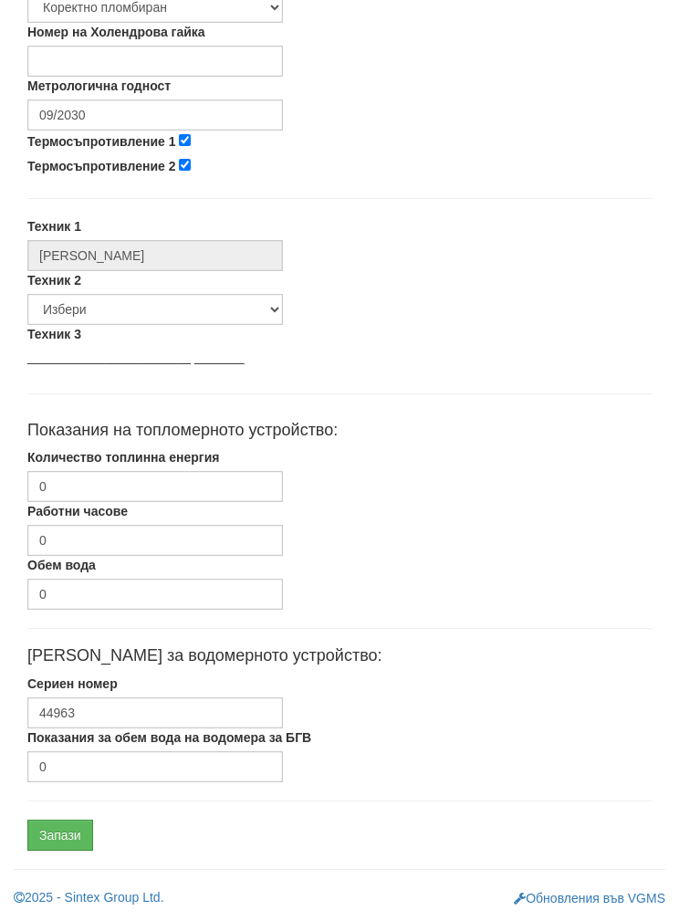
scroll to position [656, 0]
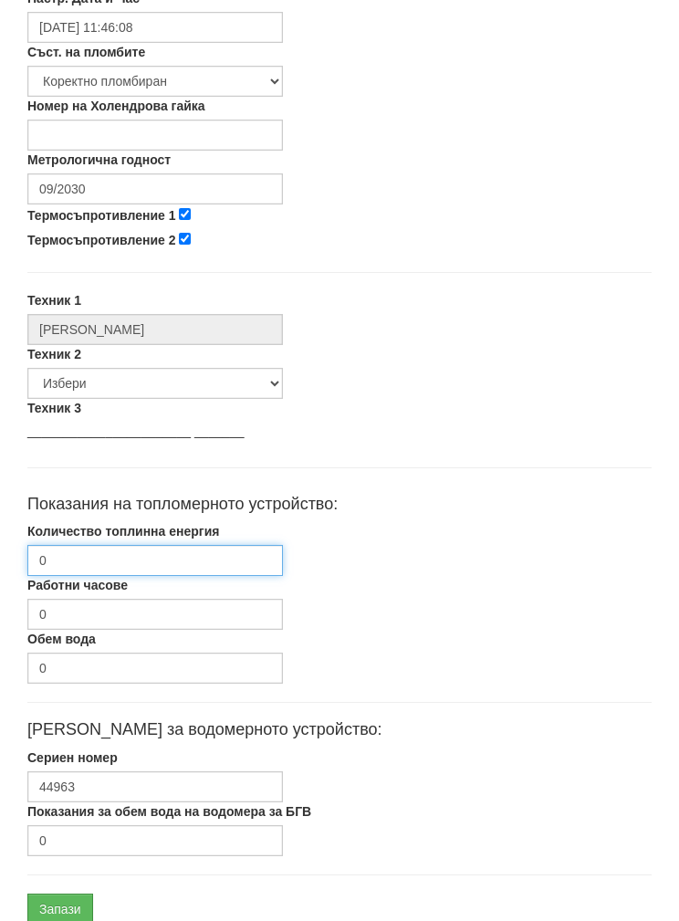
click at [81, 551] on input "0" at bounding box center [155, 560] width 256 height 31
click at [87, 549] on input "0" at bounding box center [155, 560] width 256 height 31
click at [84, 557] on input "0" at bounding box center [155, 560] width 256 height 31
paste input "152.225"
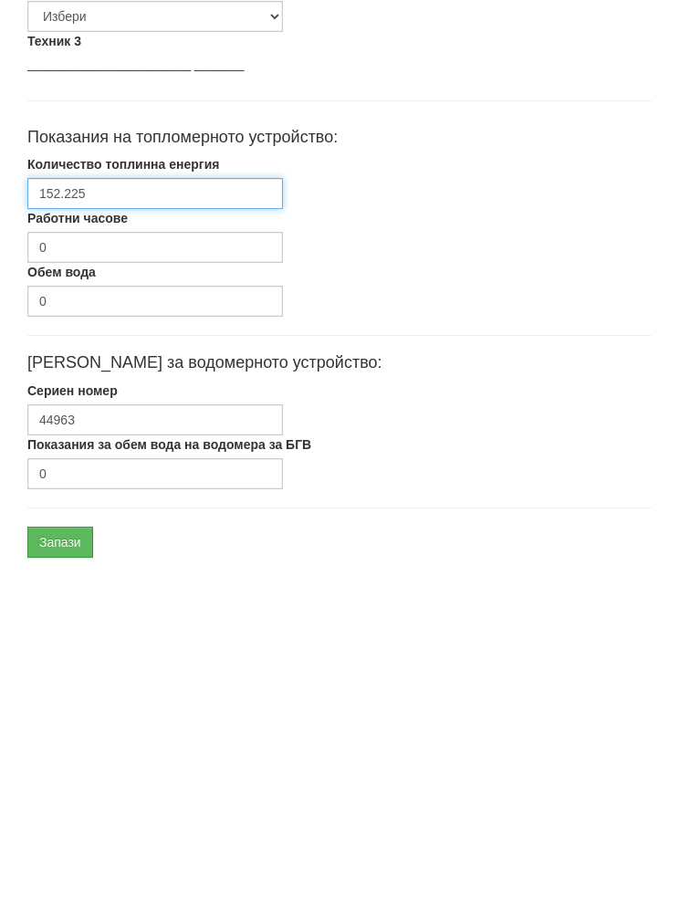
scroll to position [729, 0]
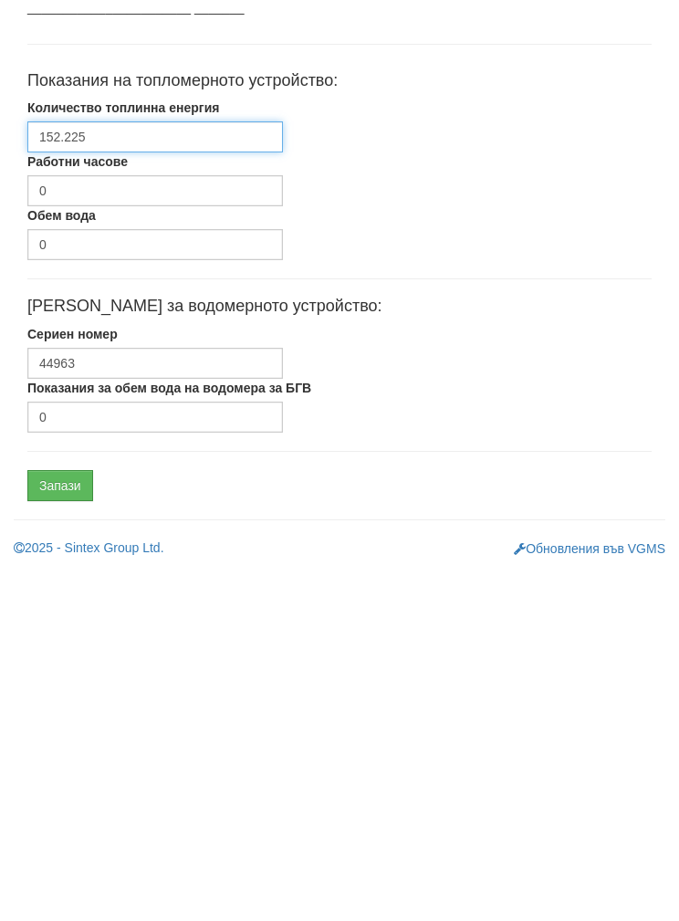
type input "152.225"
click at [58, 821] on input "Запази" at bounding box center [60, 836] width 66 height 31
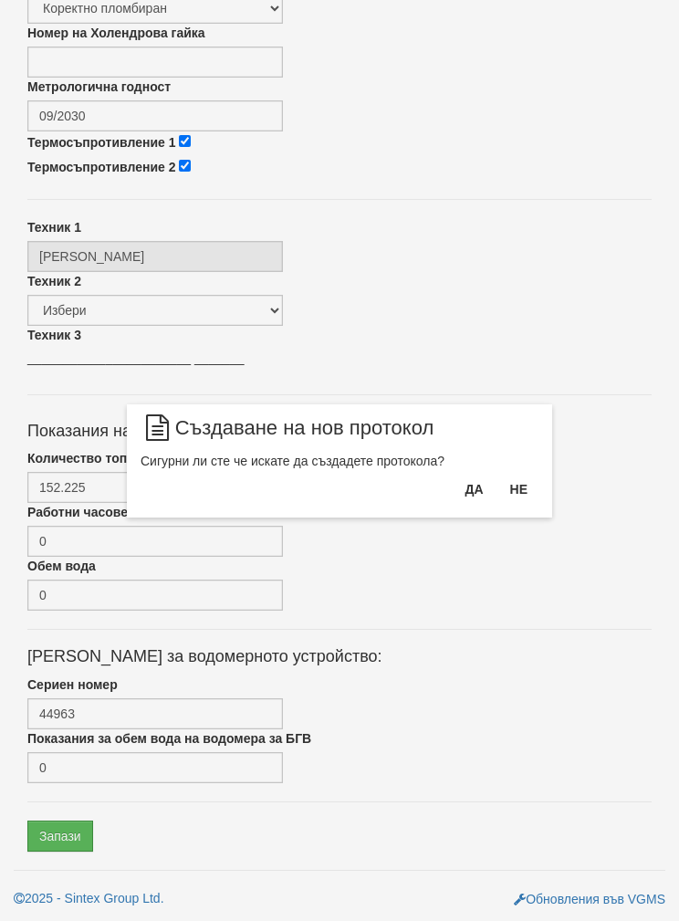
click at [468, 484] on button "Да" at bounding box center [474, 489] width 40 height 29
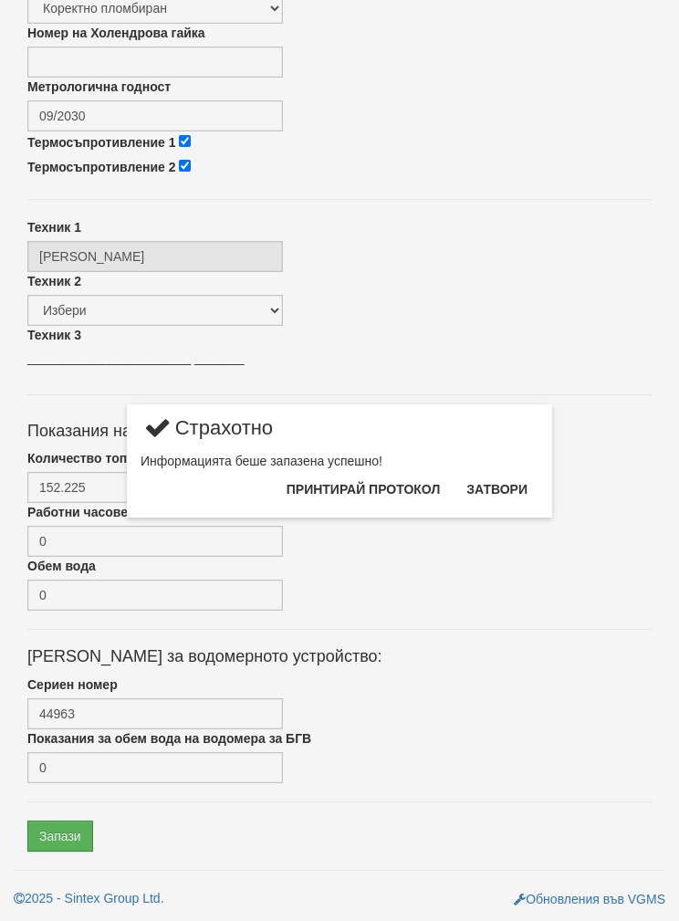
click at [509, 470] on div "Информацията беше запазена успешно!" at bounding box center [340, 461] width 398 height 18
click at [509, 476] on button "Затвори" at bounding box center [497, 489] width 83 height 29
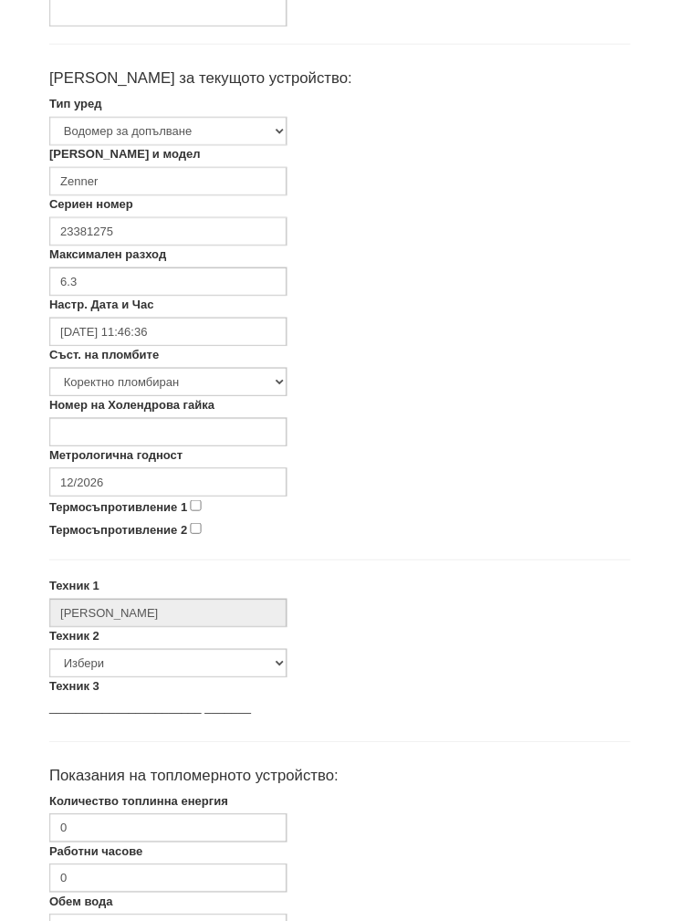
scroll to position [327, 0]
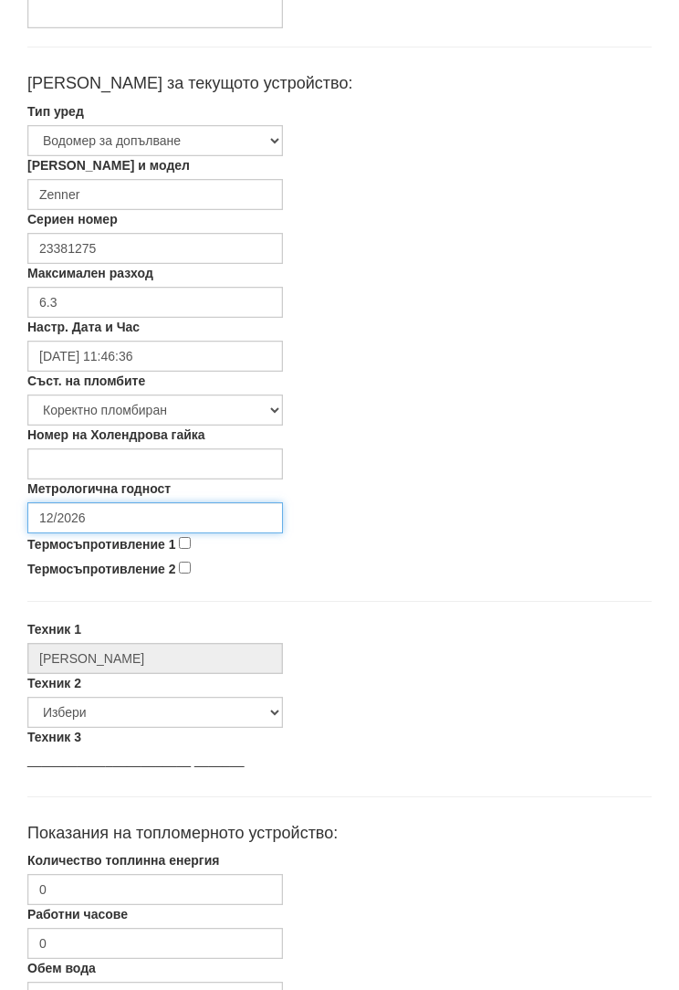
click at [75, 508] on input "12/2026" at bounding box center [155, 517] width 256 height 31
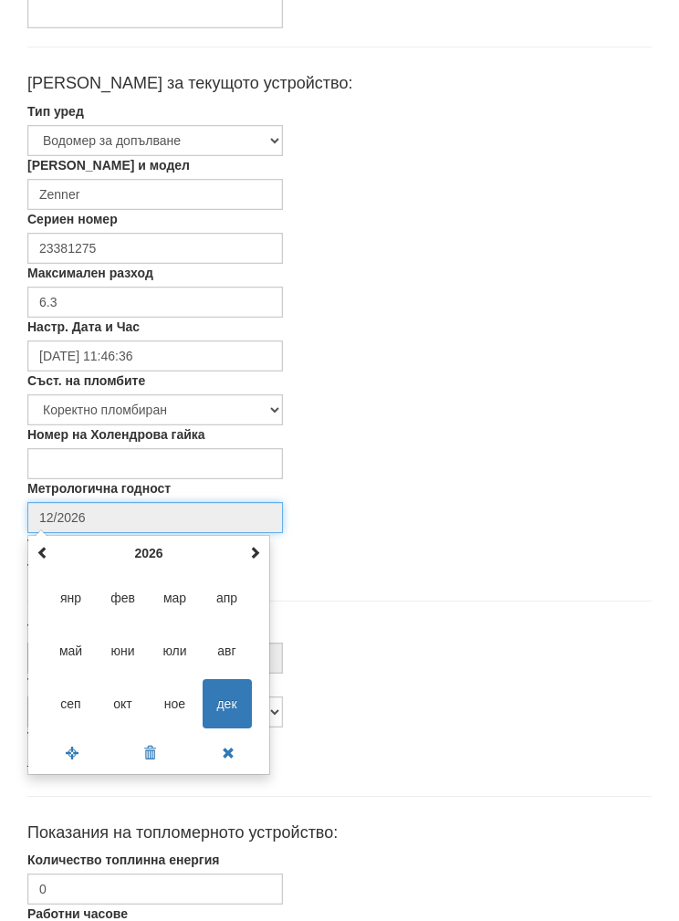
click at [140, 541] on th "2026" at bounding box center [149, 553] width 190 height 27
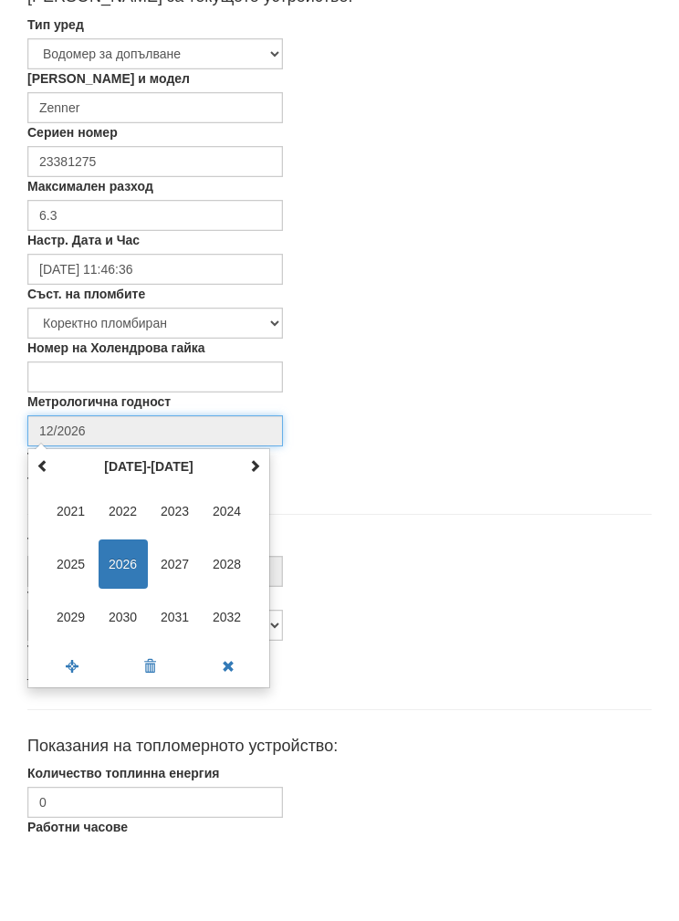
click at [119, 679] on span "2030" at bounding box center [123, 703] width 49 height 49
click at [61, 679] on span "сеп" at bounding box center [71, 703] width 49 height 49
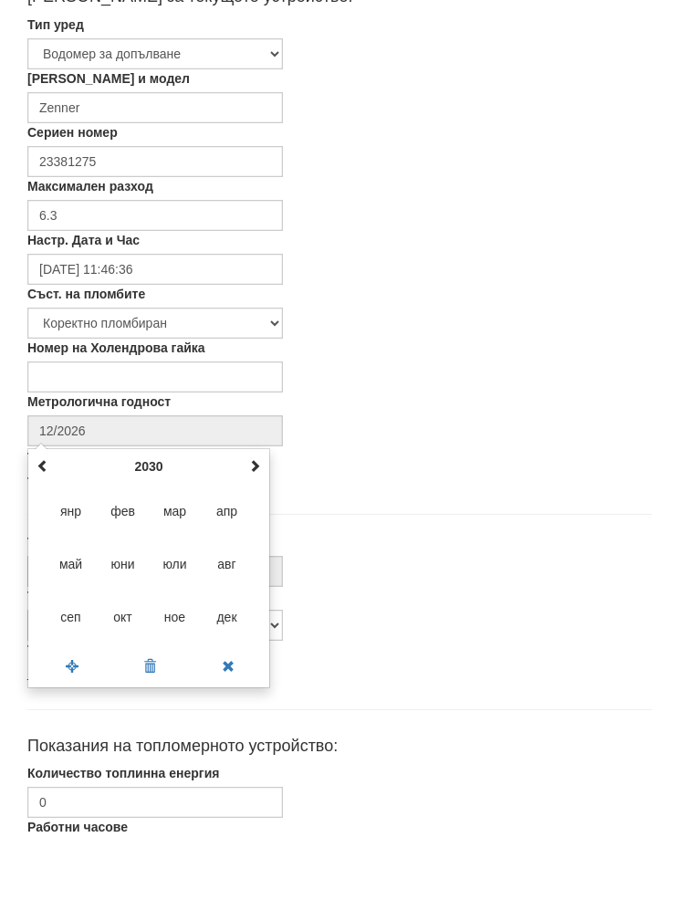
type input "09/2030"
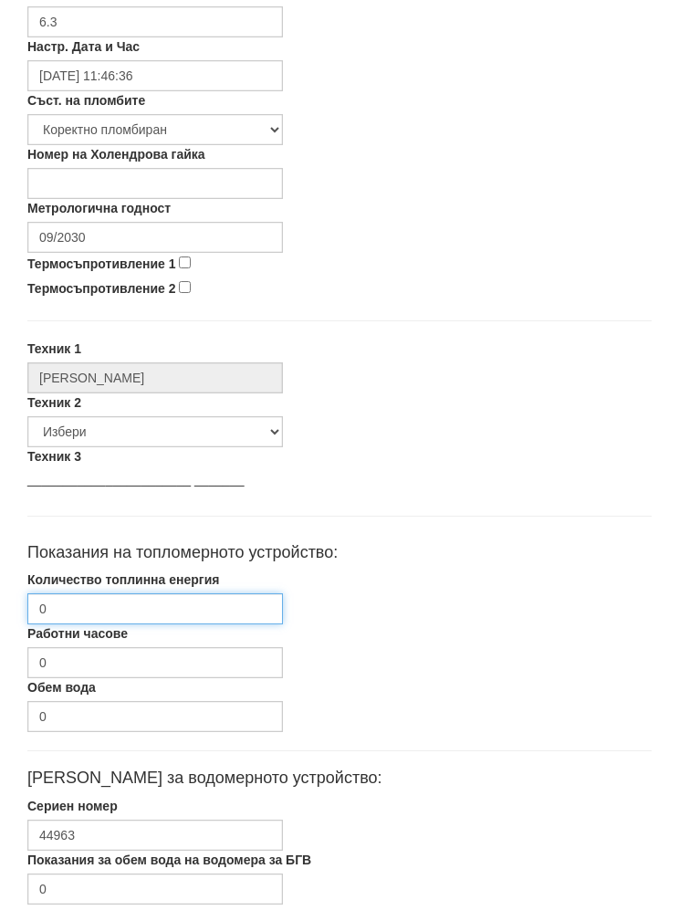
click at [70, 599] on input "0" at bounding box center [155, 609] width 256 height 31
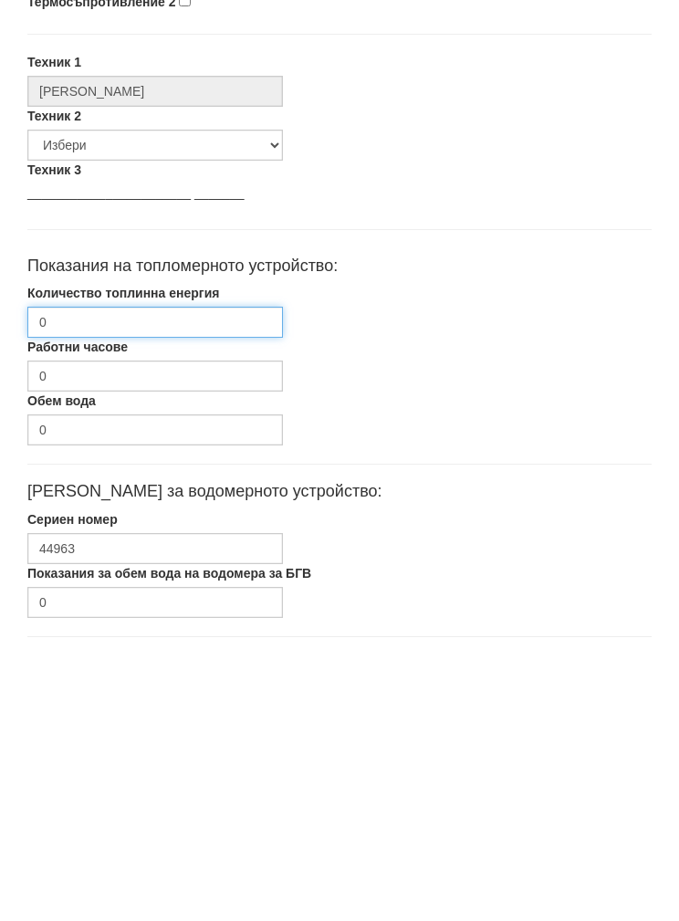
click at [79, 584] on input "0" at bounding box center [155, 599] width 256 height 31
click at [65, 584] on input "Количество топлинна енергия" at bounding box center [155, 599] width 256 height 31
paste input "152.225"
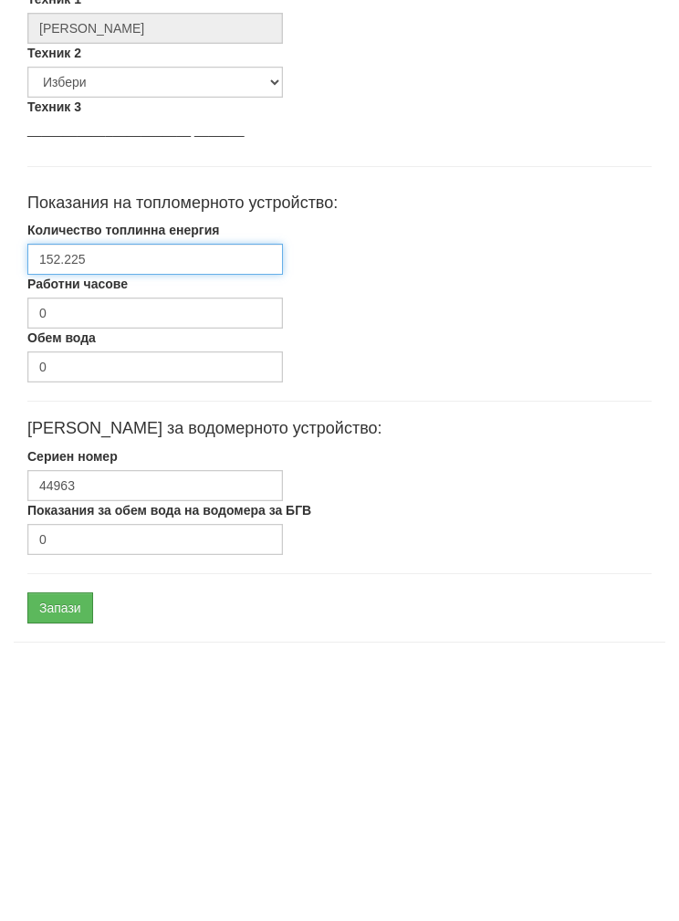
scroll to position [729, 0]
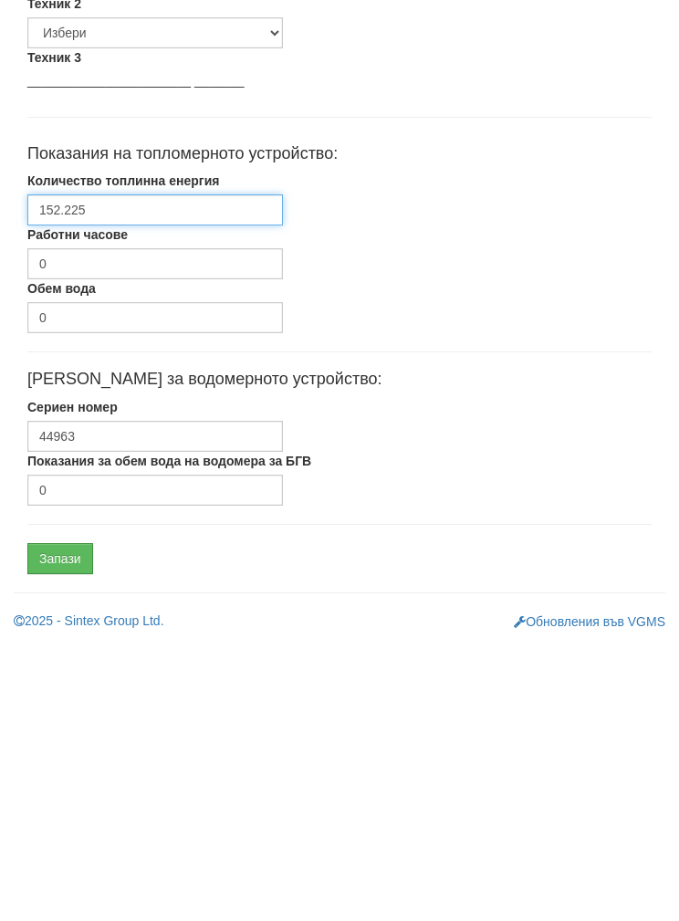
type input "152.225"
click at [52, 821] on input "Запази" at bounding box center [60, 836] width 66 height 31
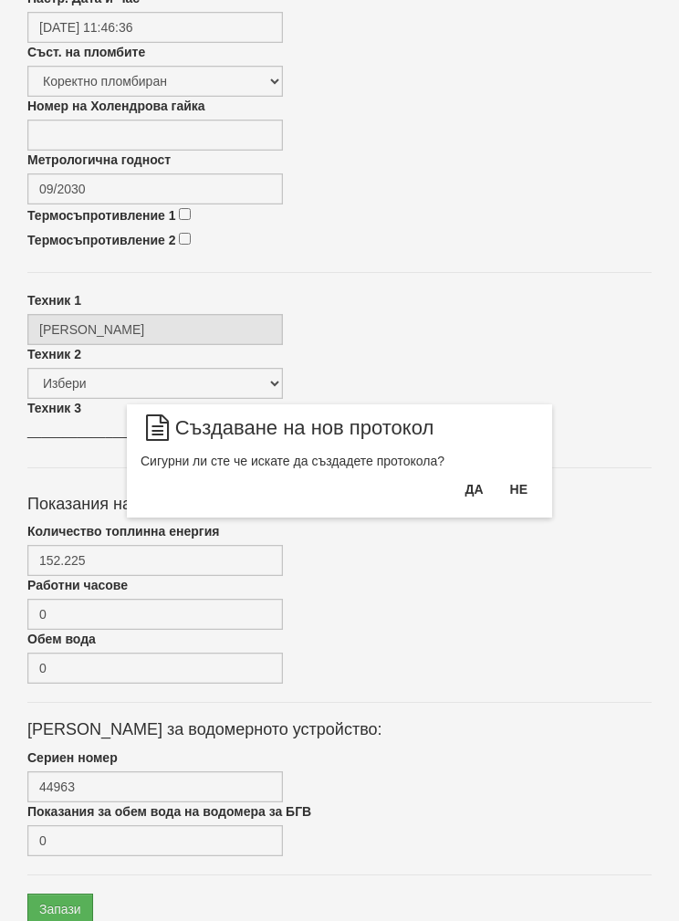
click at [473, 481] on button "Да" at bounding box center [474, 489] width 40 height 29
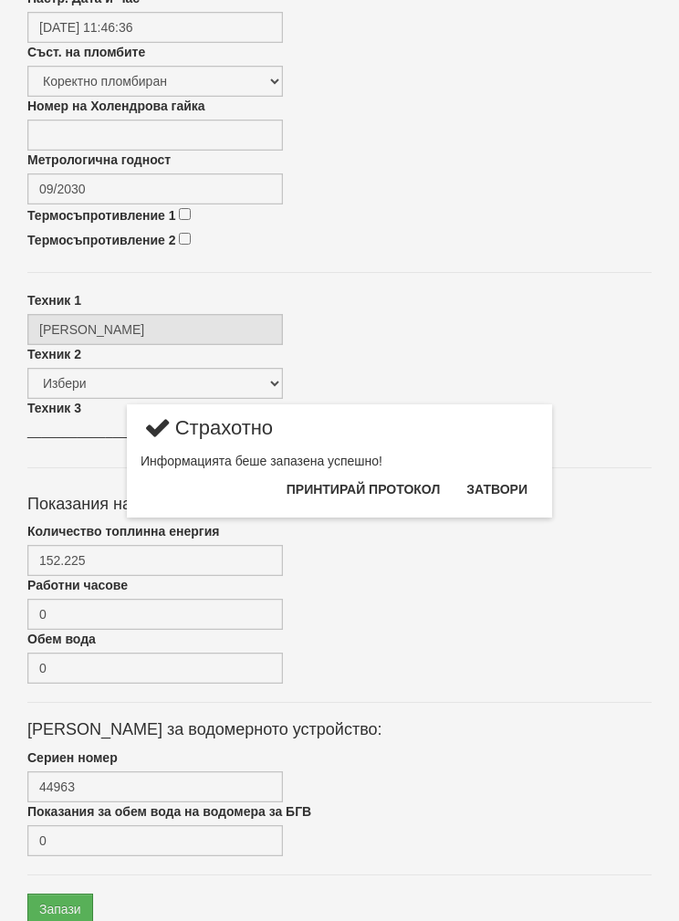
click at [507, 478] on button "Затвори" at bounding box center [497, 489] width 83 height 29
